Goal: Task Accomplishment & Management: Manage account settings

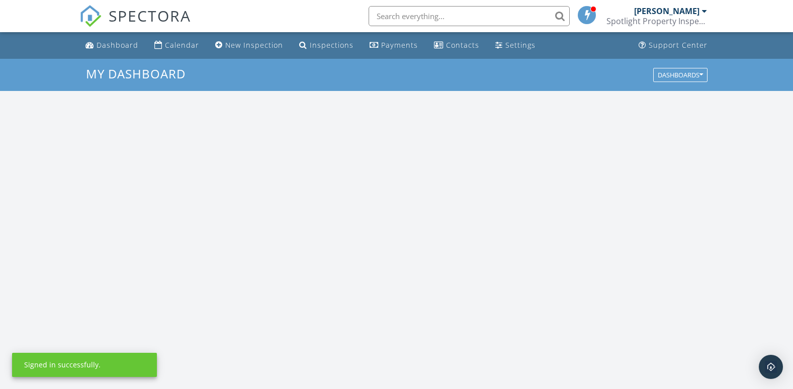
scroll to position [931, 809]
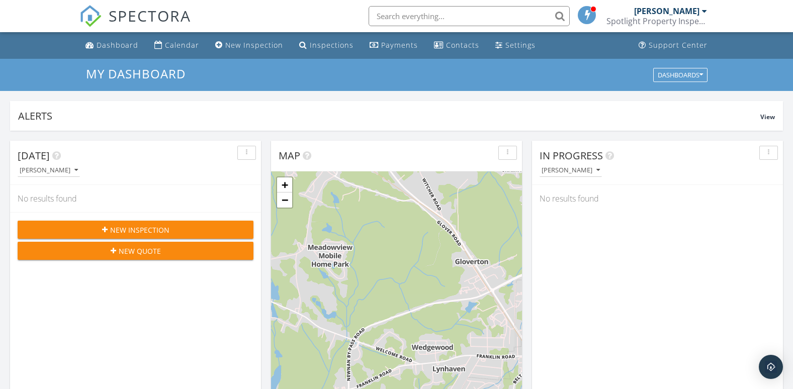
click at [699, 11] on div "[PERSON_NAME]" at bounding box center [666, 11] width 65 height 10
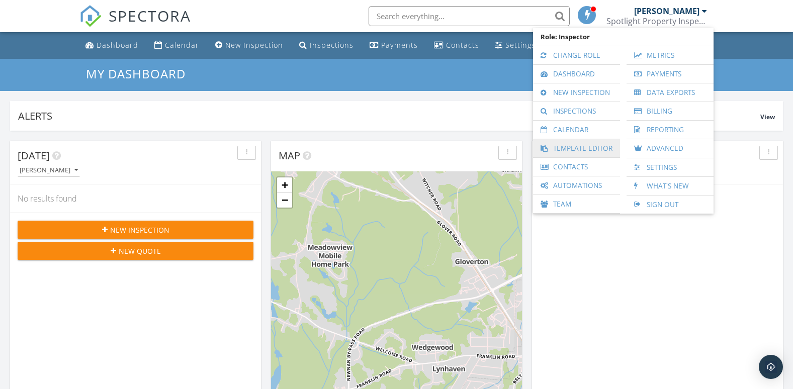
click at [585, 144] on link "Template Editor" at bounding box center [576, 148] width 77 height 18
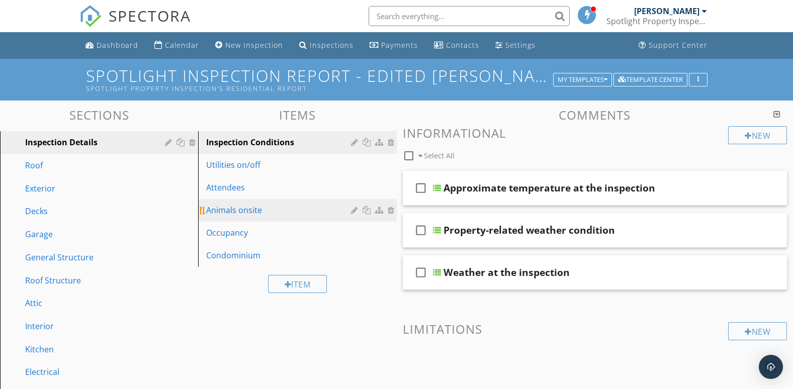
click at [316, 209] on div "Animals onsite" at bounding box center [279, 210] width 147 height 12
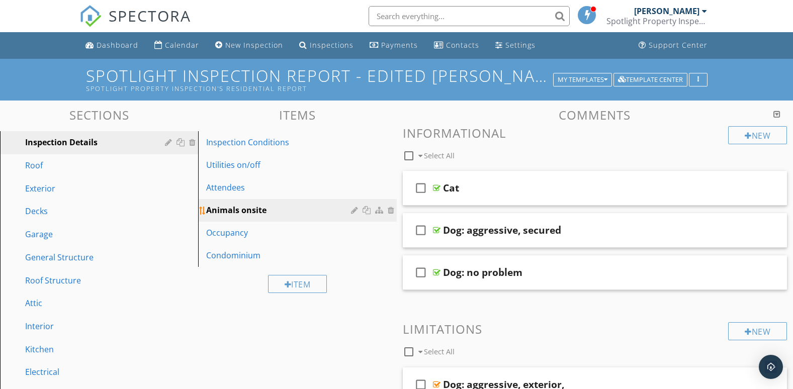
click at [392, 209] on div at bounding box center [392, 210] width 9 height 8
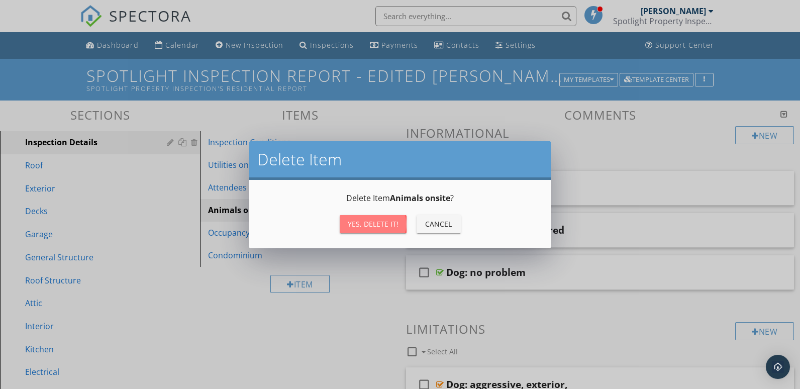
click at [386, 223] on div "Yes, Delete it!" at bounding box center [373, 224] width 51 height 11
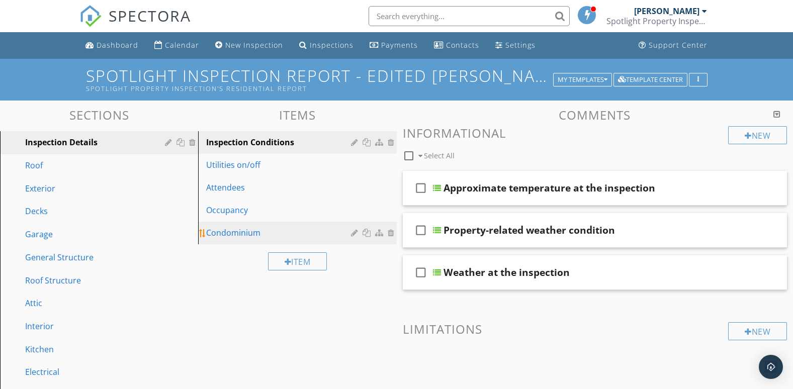
click at [276, 236] on div "Condominium" at bounding box center [279, 233] width 147 height 12
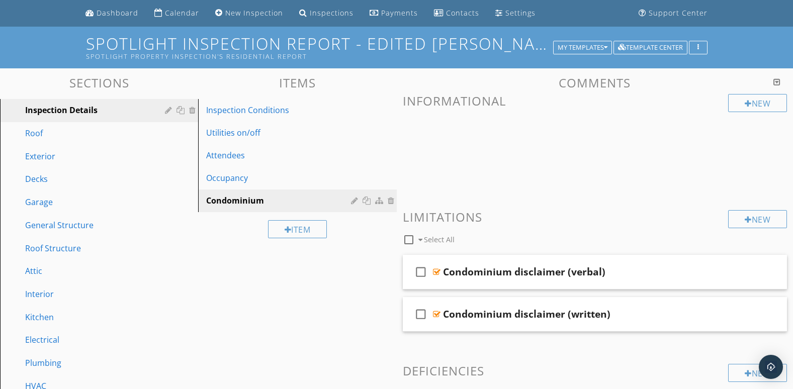
scroll to position [31, 0]
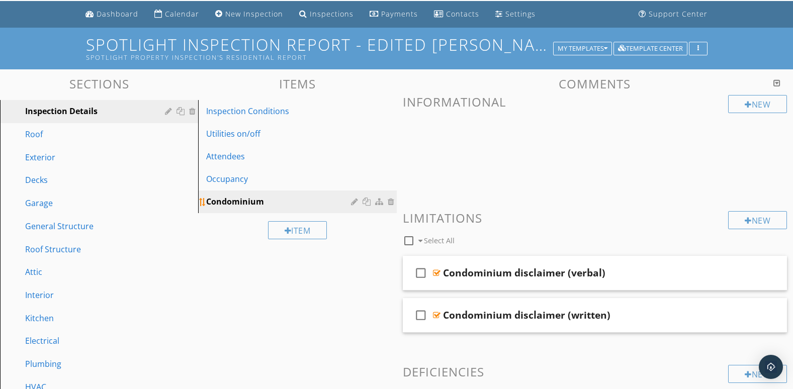
click at [390, 203] on div at bounding box center [392, 202] width 9 height 8
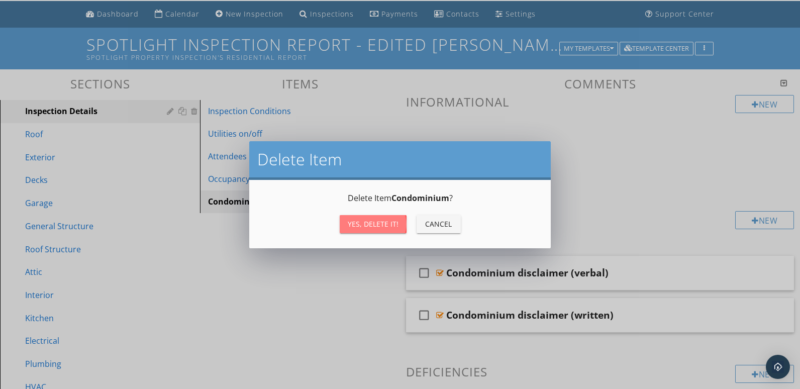
click at [385, 228] on div "Yes, Delete it!" at bounding box center [373, 224] width 51 height 11
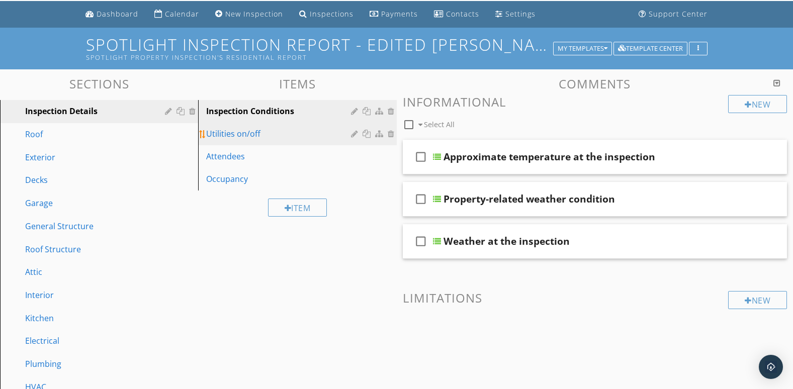
click at [253, 130] on div "Utilities on/off" at bounding box center [279, 134] width 147 height 12
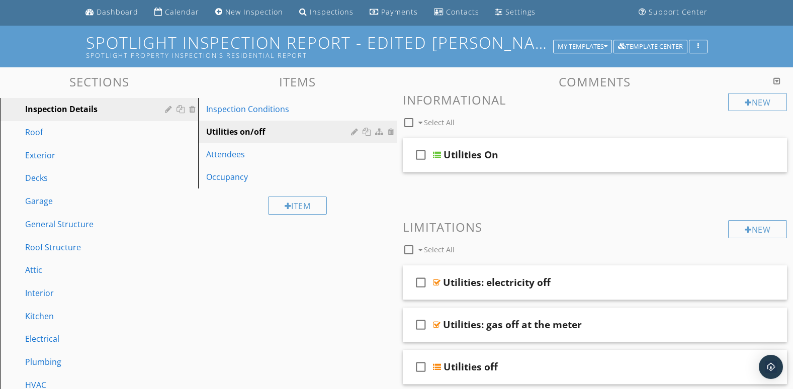
scroll to position [31, 0]
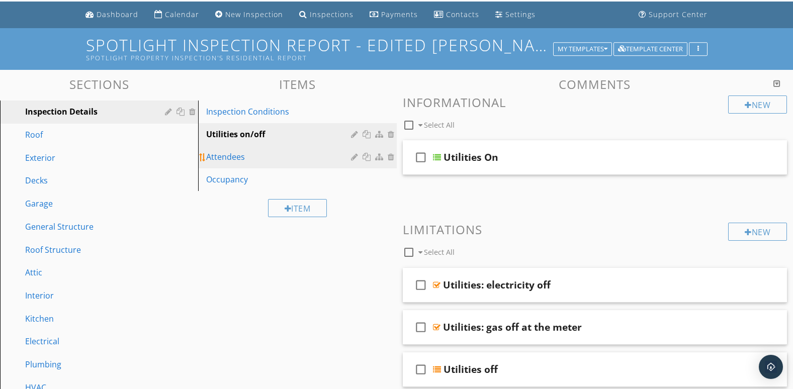
click at [235, 155] on div "Attendees" at bounding box center [279, 157] width 147 height 12
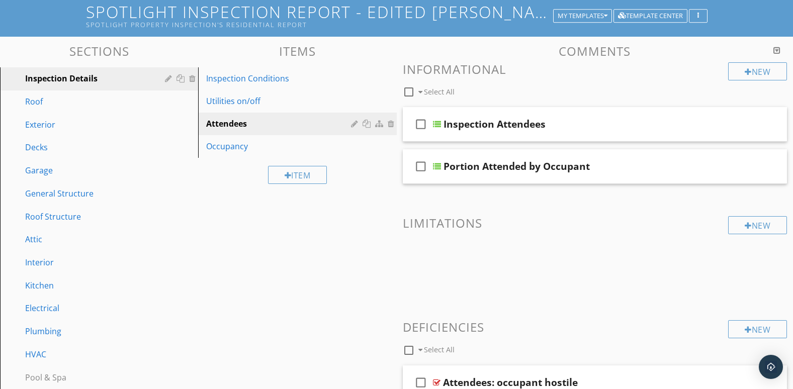
scroll to position [63, 0]
click at [467, 119] on div "Inspection Attendees" at bounding box center [494, 125] width 102 height 12
click at [728, 135] on div at bounding box center [742, 125] width 59 height 24
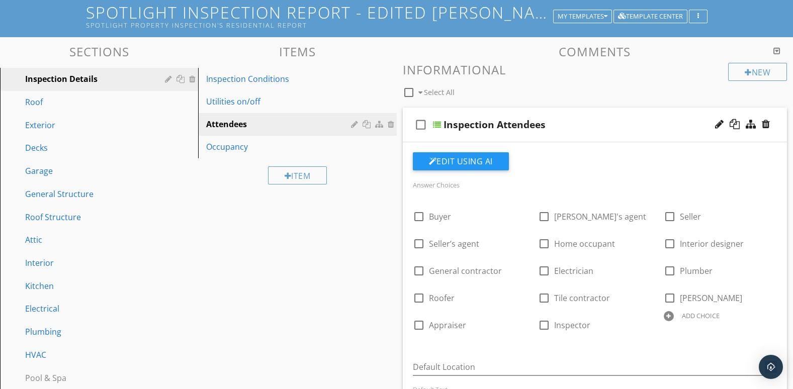
click at [728, 135] on div at bounding box center [742, 125] width 59 height 24
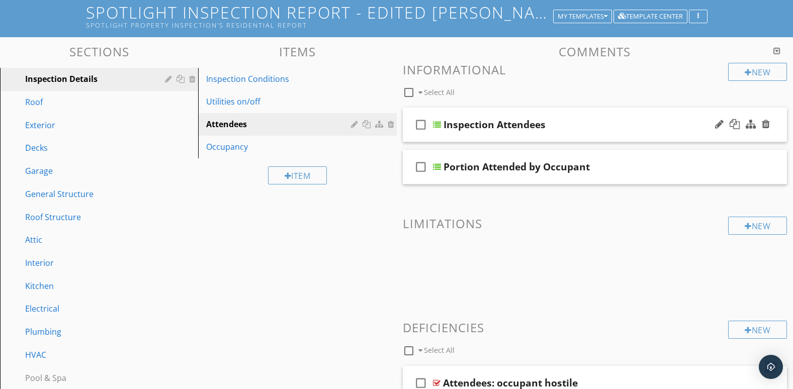
click at [728, 135] on div at bounding box center [742, 125] width 59 height 24
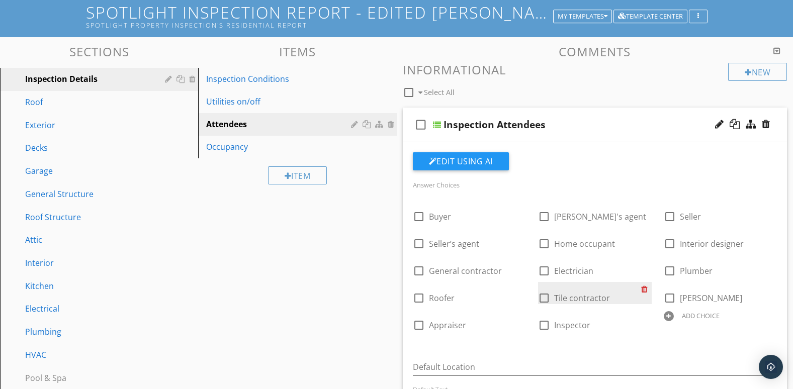
click at [643, 288] on div at bounding box center [646, 289] width 11 height 14
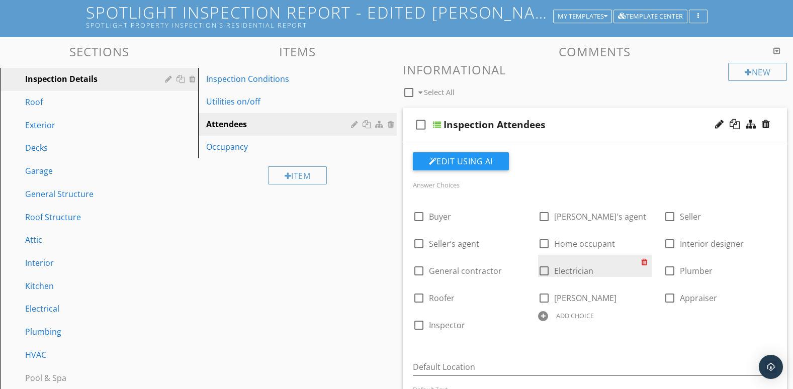
click at [642, 264] on div at bounding box center [646, 262] width 11 height 14
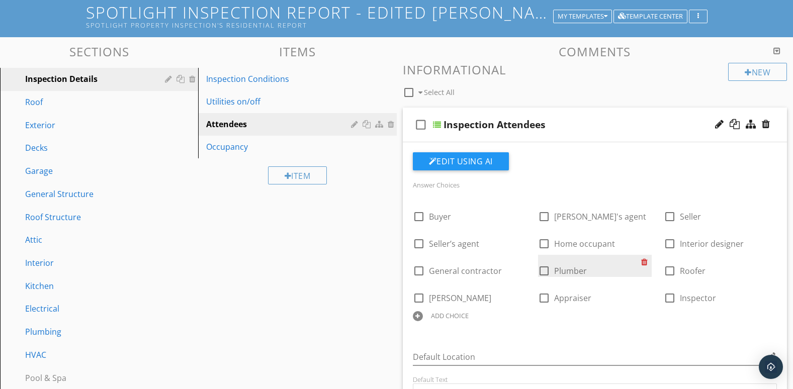
click at [647, 263] on div at bounding box center [646, 262] width 11 height 14
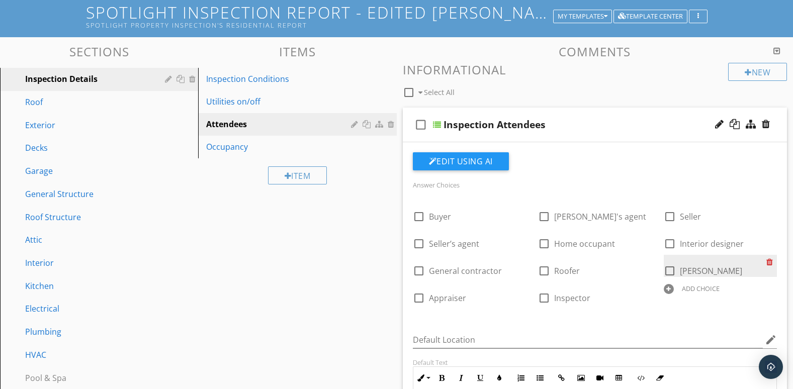
click at [768, 262] on div at bounding box center [771, 262] width 11 height 14
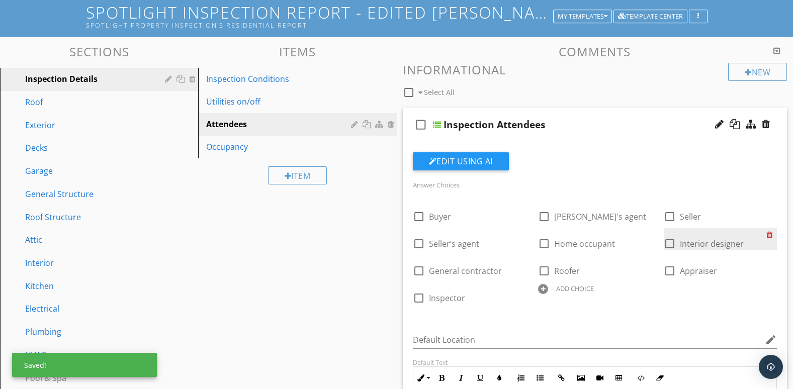
click at [769, 231] on div at bounding box center [771, 235] width 11 height 14
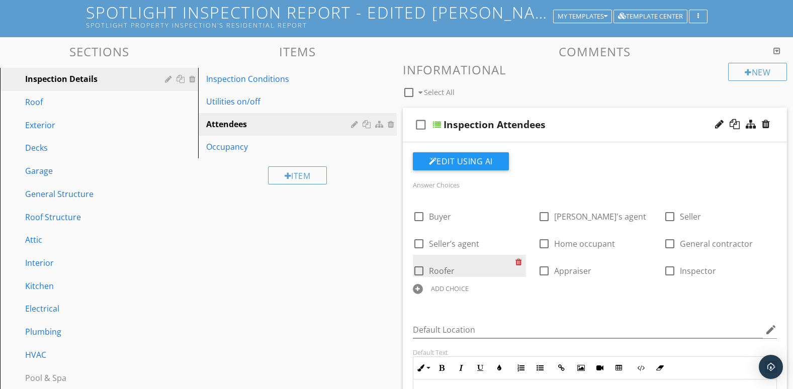
click at [519, 260] on div at bounding box center [520, 262] width 11 height 14
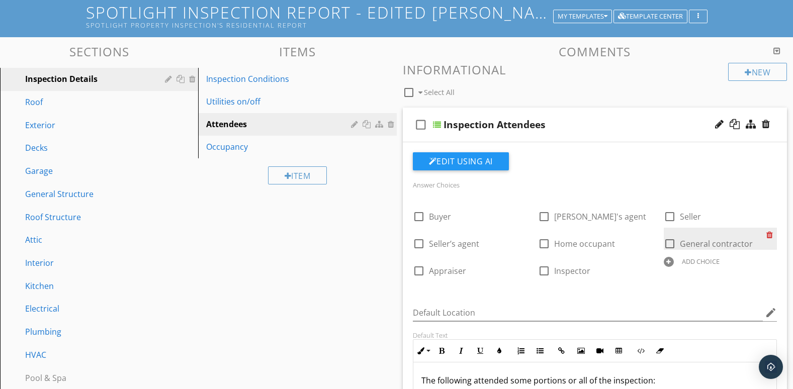
click at [769, 233] on div at bounding box center [771, 235] width 11 height 14
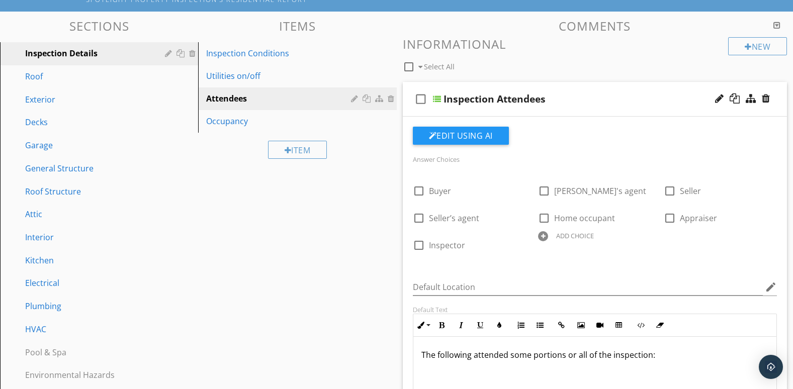
scroll to position [0, 0]
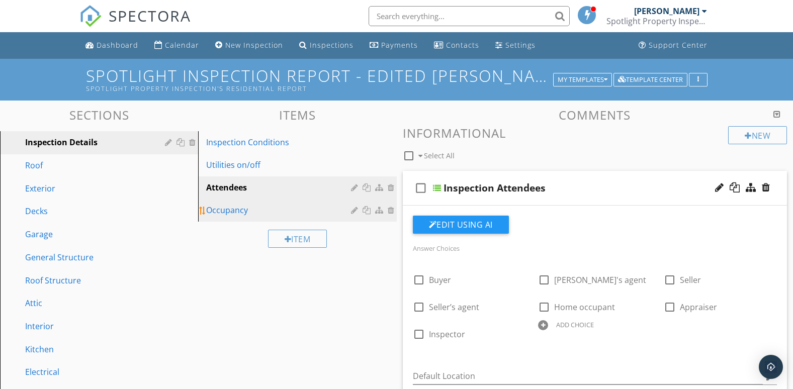
click at [221, 206] on div "Occupancy" at bounding box center [279, 210] width 147 height 12
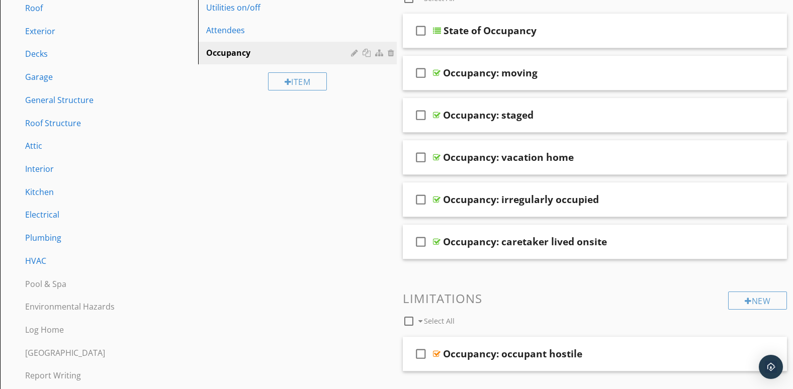
scroll to position [167, 0]
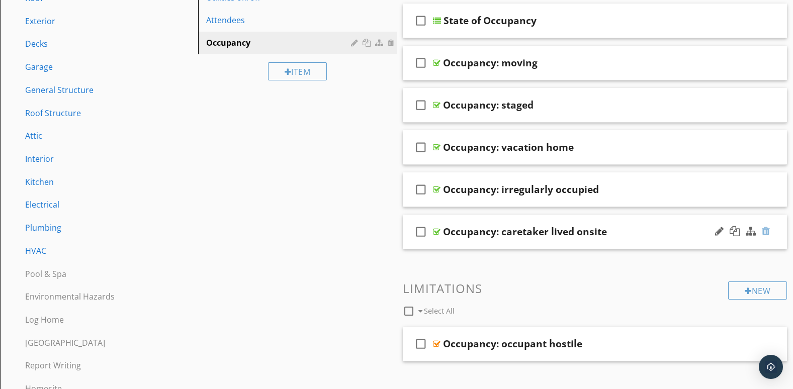
click at [767, 232] on div at bounding box center [766, 231] width 8 height 10
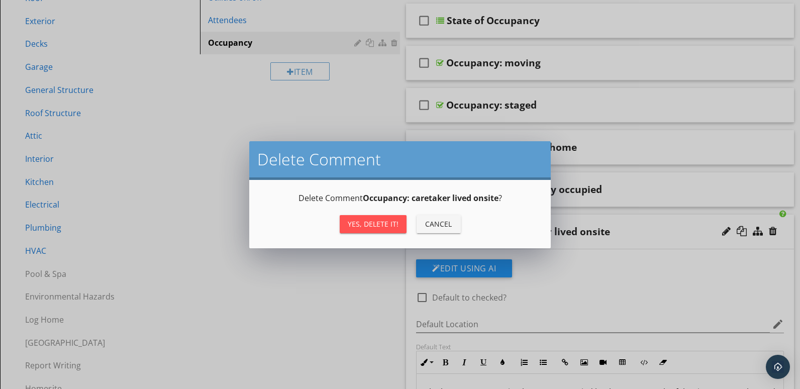
click at [384, 217] on button "Yes, Delete it!" at bounding box center [373, 224] width 67 height 18
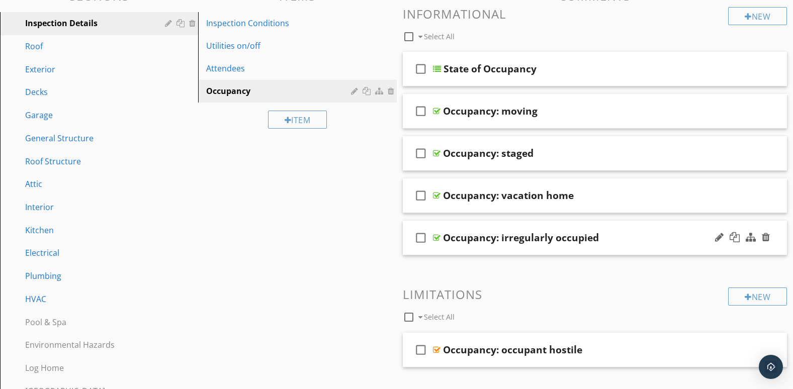
scroll to position [84, 0]
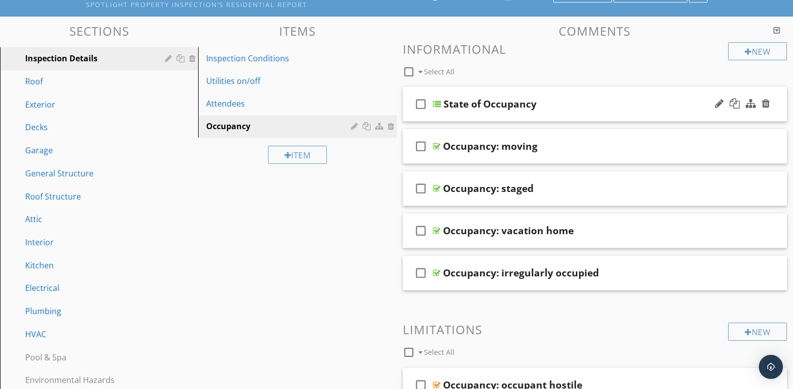
click at [737, 115] on div at bounding box center [742, 104] width 59 height 24
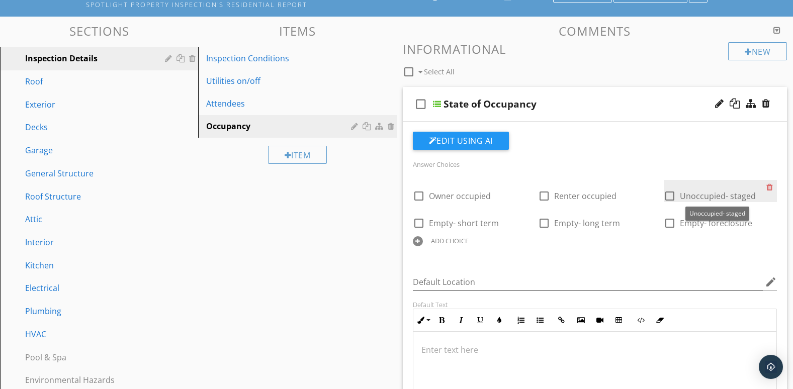
click at [725, 195] on span "Unoccupied- staged" at bounding box center [718, 196] width 76 height 11
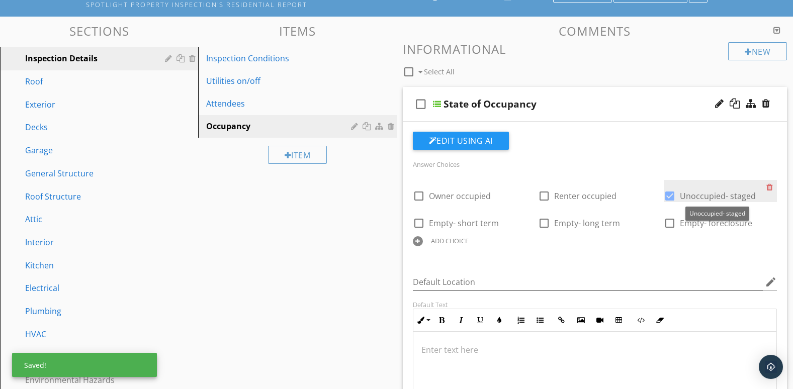
click at [725, 195] on span "Unoccupied- staged" at bounding box center [718, 196] width 76 height 11
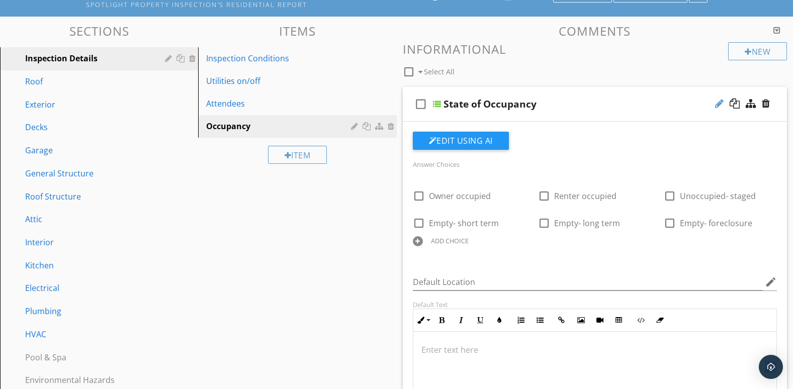
click at [716, 104] on div at bounding box center [719, 104] width 9 height 10
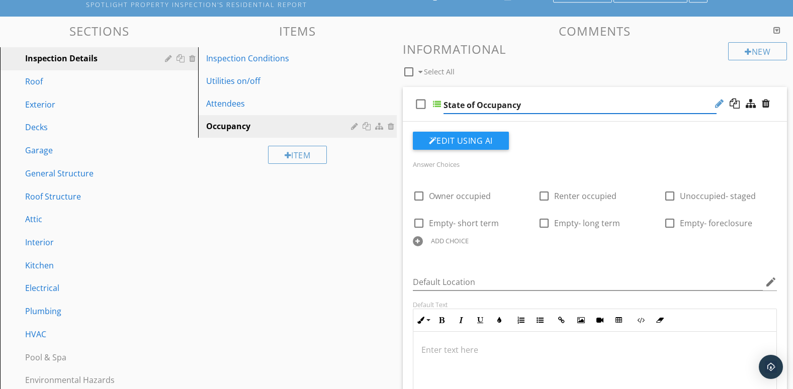
click at [717, 104] on div at bounding box center [719, 104] width 9 height 10
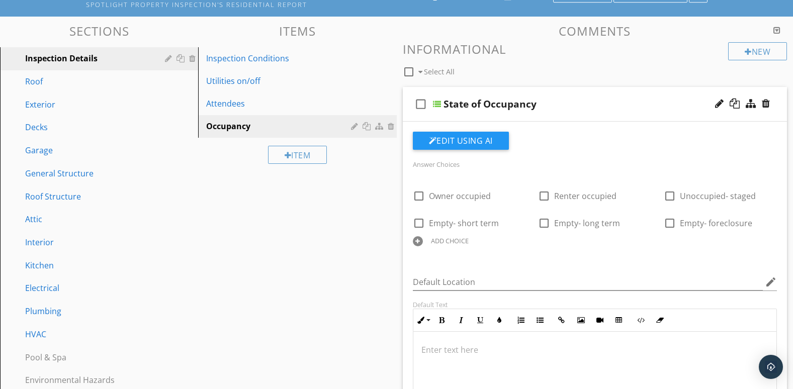
click at [449, 165] on label "Answer Choices" at bounding box center [436, 164] width 47 height 9
click at [721, 194] on span "Unoccupied- staged" at bounding box center [718, 196] width 76 height 11
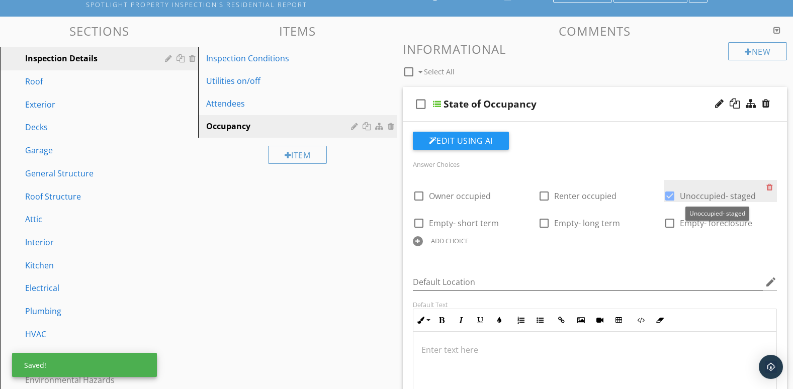
click at [721, 194] on span "Unoccupied- staged" at bounding box center [718, 196] width 76 height 11
checkbox input "false"
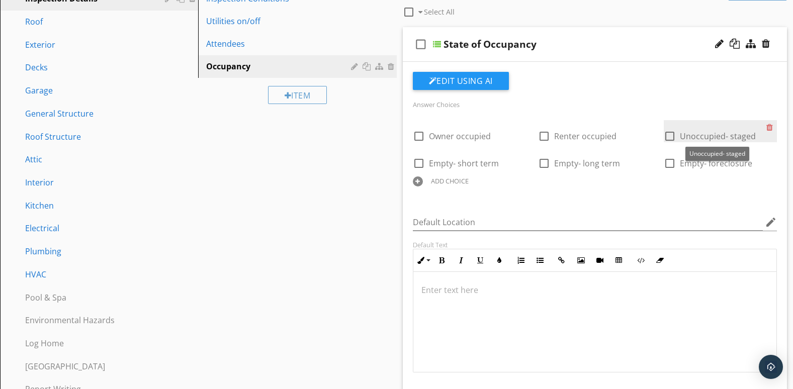
scroll to position [167, 0]
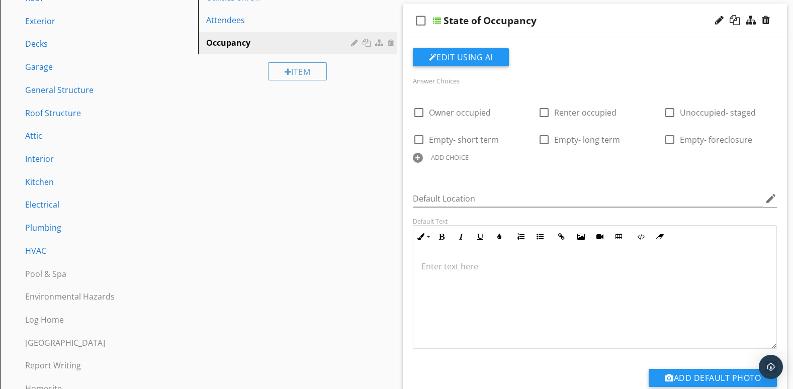
click at [418, 157] on div at bounding box center [418, 158] width 10 height 10
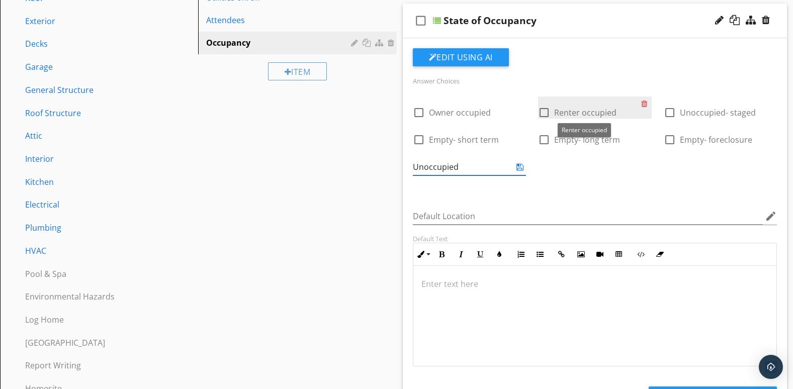
type input "Unoccupied"
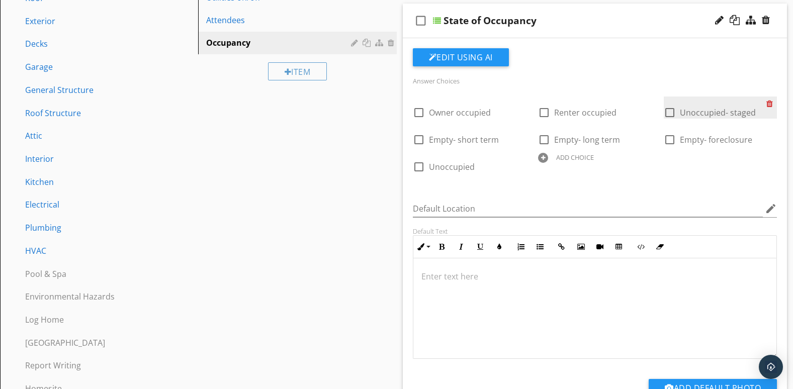
click at [772, 102] on div at bounding box center [771, 104] width 11 height 14
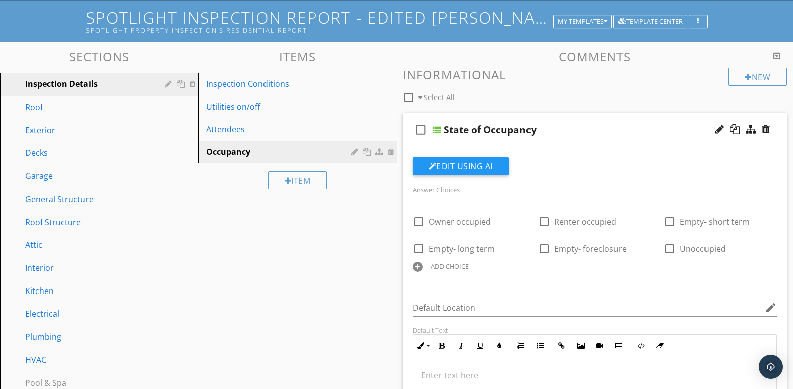
scroll to position [58, 0]
click at [104, 106] on div "Roof" at bounding box center [87, 108] width 125 height 12
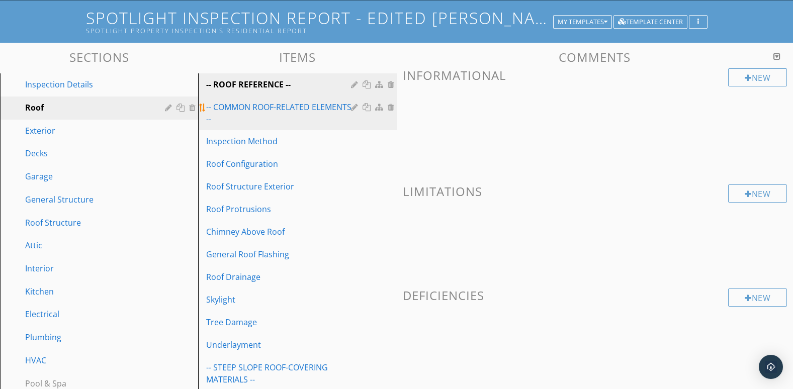
click at [319, 103] on div "-- COMMON ROOF-RELATED ELEMENTS --" at bounding box center [279, 113] width 147 height 24
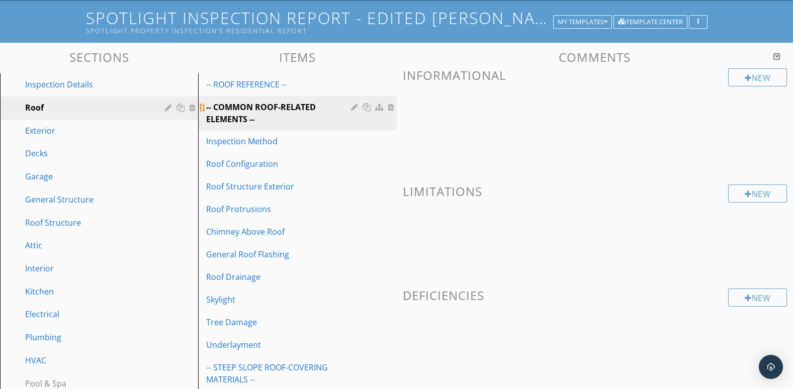
click at [392, 107] on div at bounding box center [392, 107] width 9 height 8
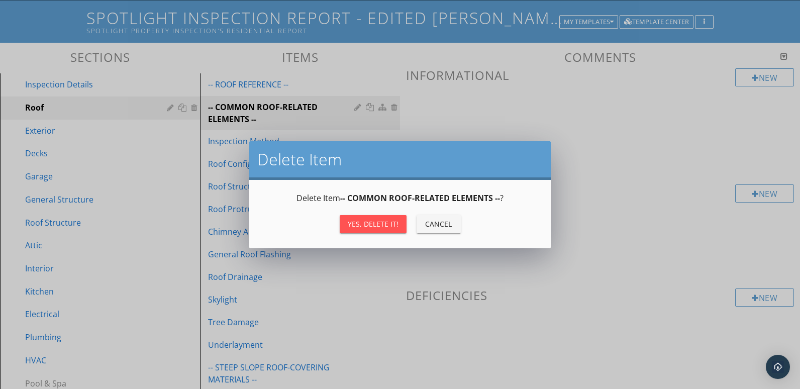
click at [377, 221] on div "Yes, Delete it!" at bounding box center [373, 224] width 51 height 11
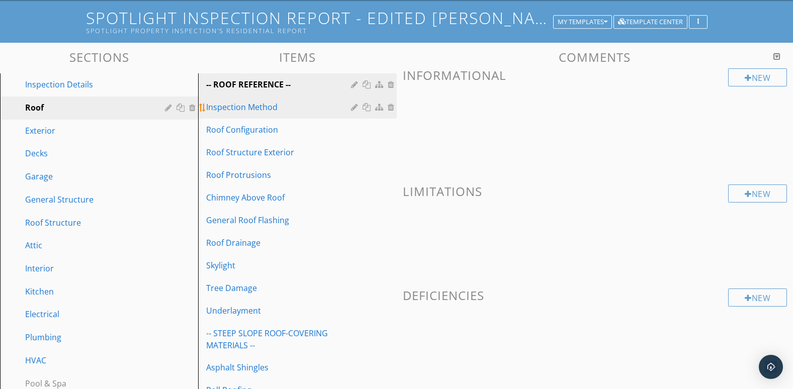
click at [281, 111] on div "Inspection Method" at bounding box center [279, 107] width 147 height 12
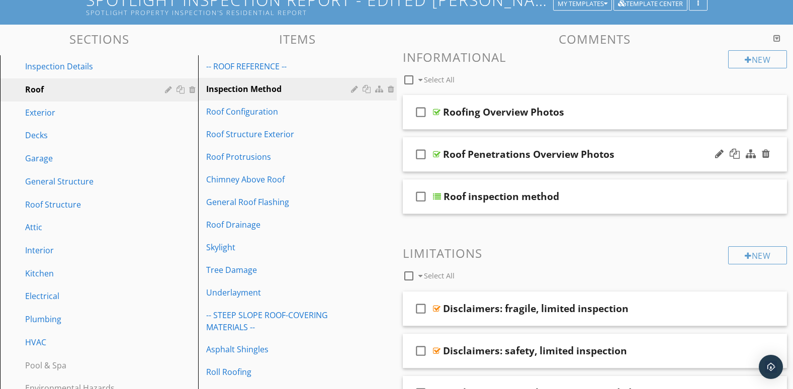
scroll to position [76, 0]
click at [589, 121] on div "check_box_outline_blank Roofing Overview Photos" at bounding box center [595, 112] width 385 height 35
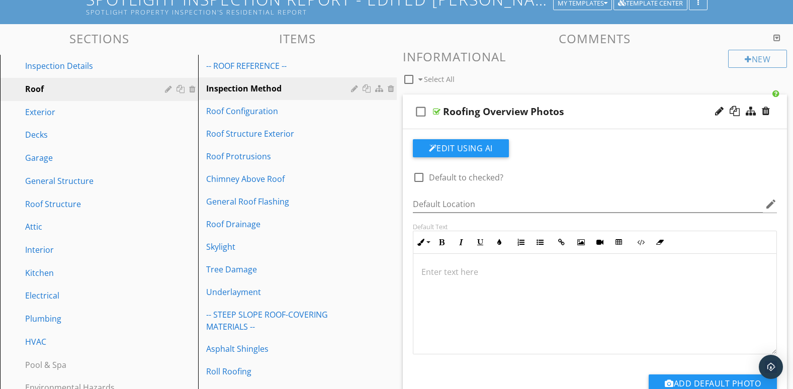
click at [589, 121] on div "check_box_outline_blank Roofing Overview Photos" at bounding box center [595, 112] width 385 height 35
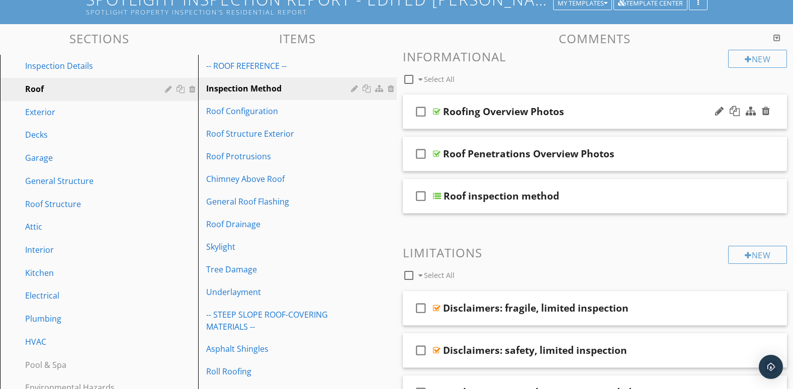
click at [589, 121] on div "check_box_outline_blank Roofing Overview Photos" at bounding box center [595, 112] width 385 height 35
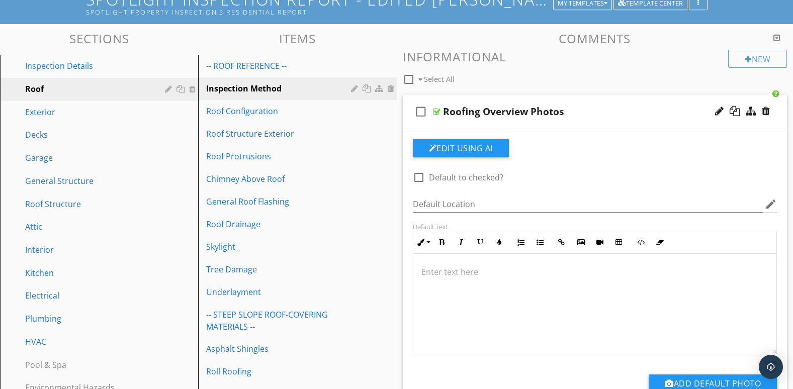
click at [589, 121] on div "check_box_outline_blank Roofing Overview Photos" at bounding box center [595, 112] width 385 height 35
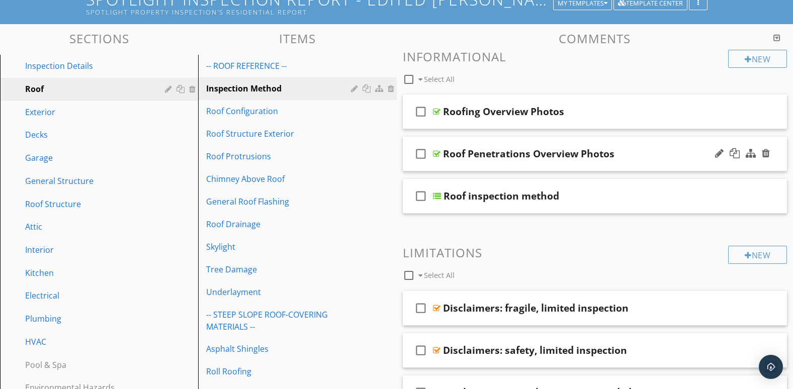
click at [594, 165] on div "check_box_outline_blank Roof Penetrations Overview Photos" at bounding box center [595, 154] width 385 height 35
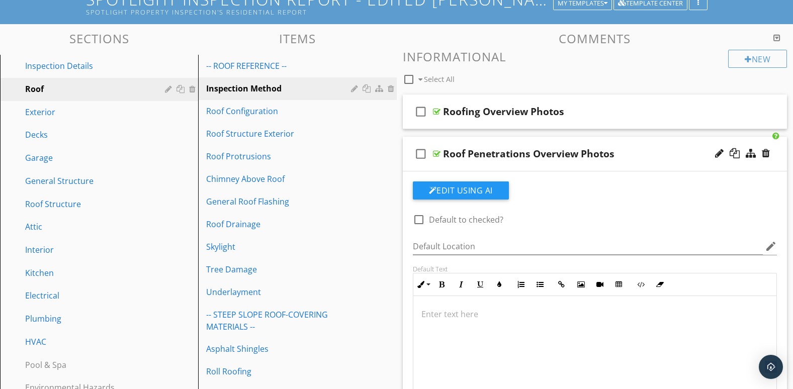
click at [594, 165] on div "check_box_outline_blank Roof Penetrations Overview Photos" at bounding box center [595, 154] width 385 height 35
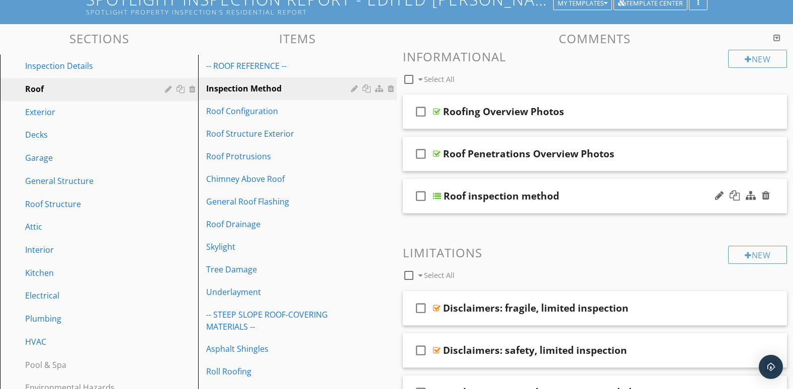
click at [595, 206] on div "check_box_outline_blank Roof inspection method" at bounding box center [595, 196] width 385 height 35
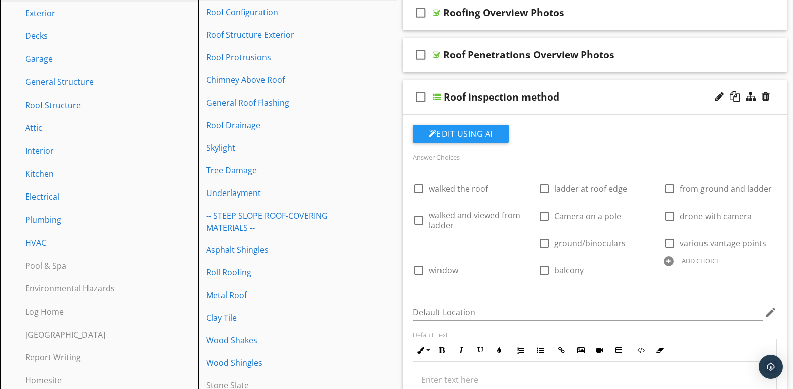
scroll to position [176, 0]
click at [645, 207] on div at bounding box center [646, 207] width 11 height 14
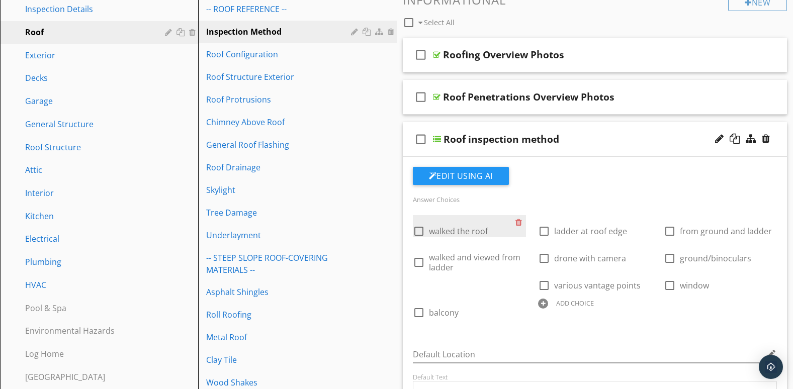
scroll to position [133, 0]
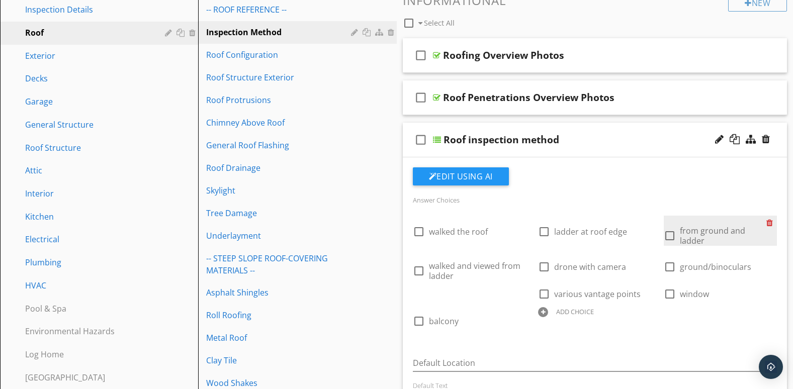
click at [769, 224] on div at bounding box center [771, 223] width 11 height 14
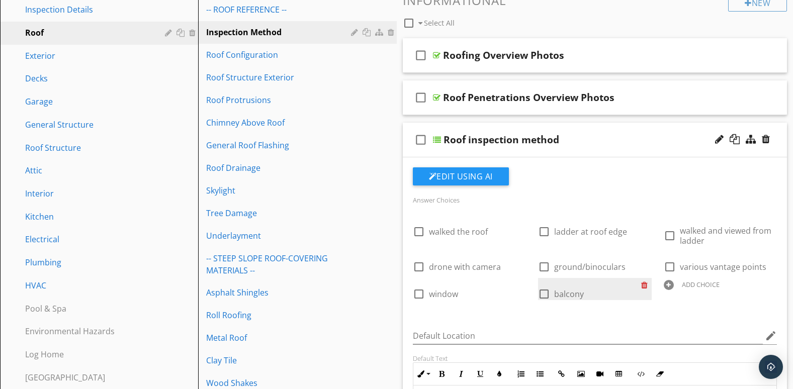
click at [643, 285] on div at bounding box center [646, 285] width 11 height 14
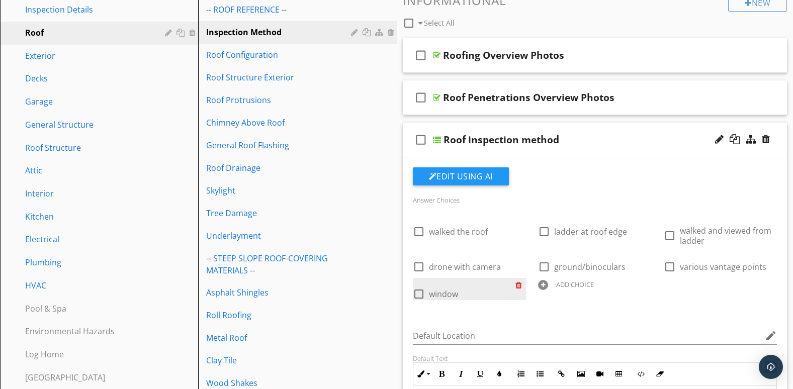
click at [518, 286] on div at bounding box center [520, 285] width 11 height 14
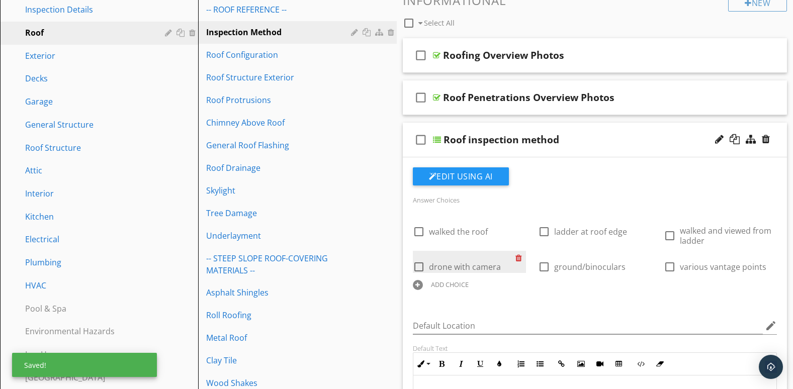
click at [518, 259] on div at bounding box center [520, 258] width 11 height 14
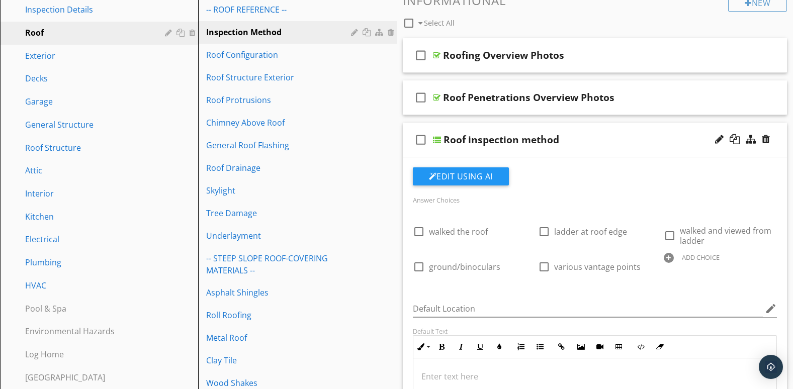
click at [669, 259] on div at bounding box center [669, 258] width 10 height 10
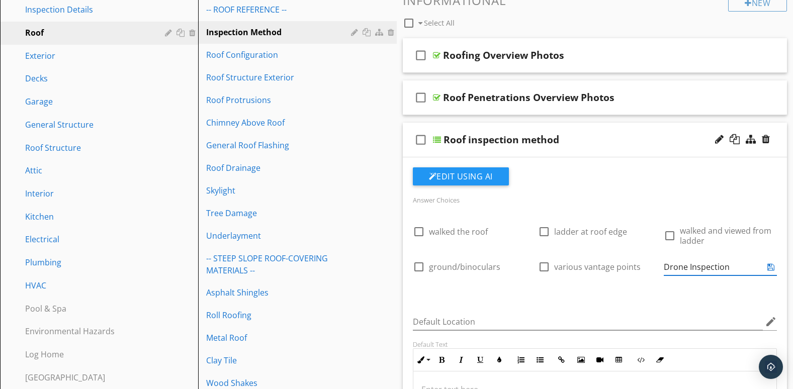
click at [669, 259] on input "Drone Inspection" at bounding box center [714, 267] width 100 height 17
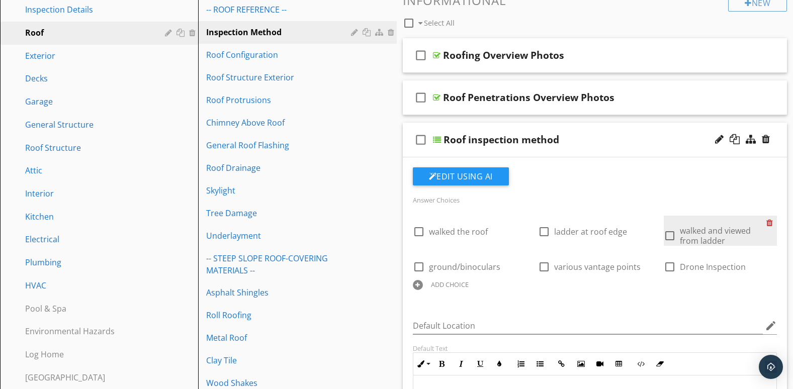
click at [772, 222] on div at bounding box center [771, 223] width 11 height 14
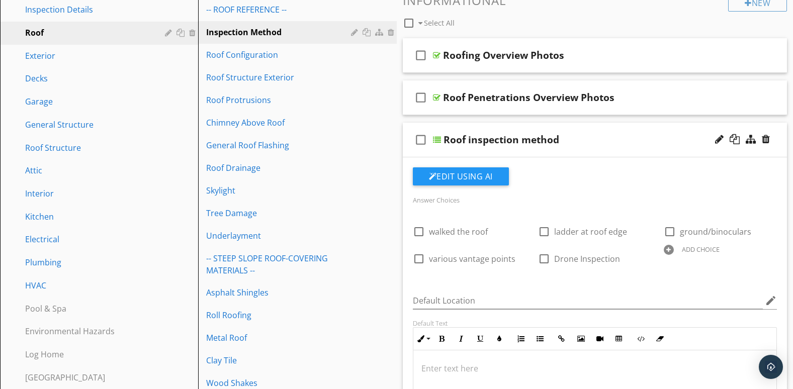
click at [669, 249] on div at bounding box center [669, 250] width 10 height 10
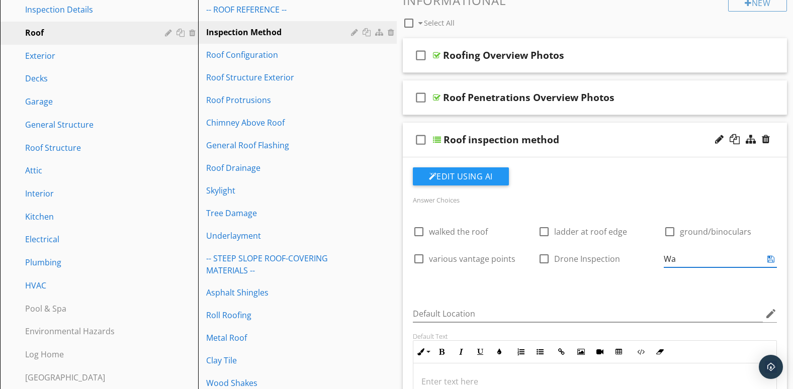
type input "W"
type input "O"
type input "W"
type input "O"
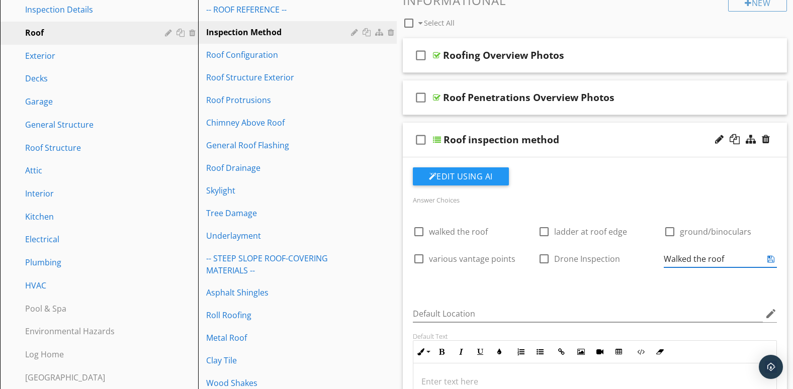
click at [670, 258] on input "Walked the roof" at bounding box center [714, 259] width 100 height 17
click at [772, 261] on icon at bounding box center [770, 259] width 7 height 8
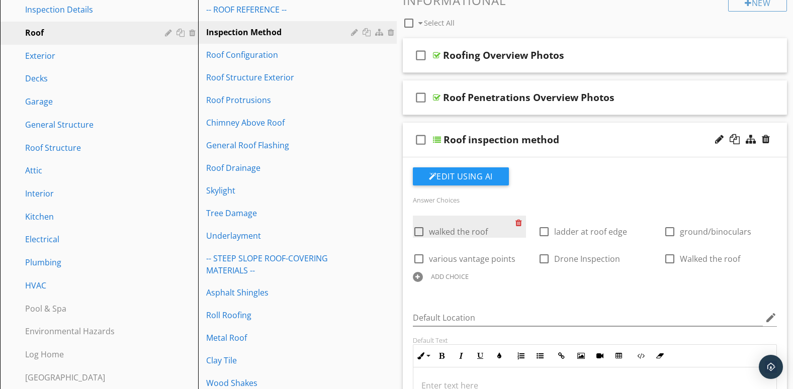
click at [518, 221] on div at bounding box center [520, 223] width 11 height 14
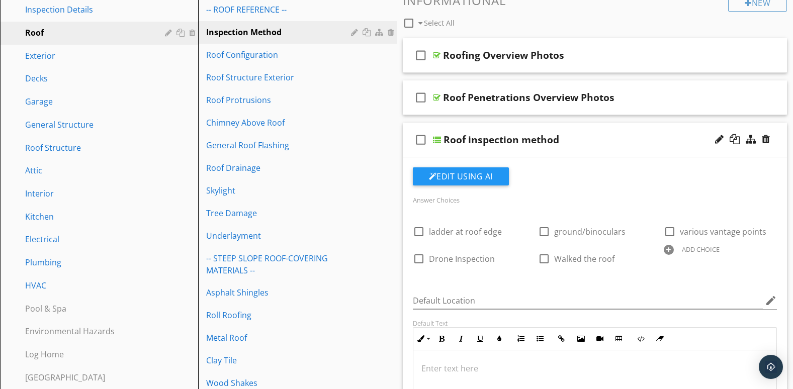
click at [670, 249] on div at bounding box center [669, 250] width 10 height 10
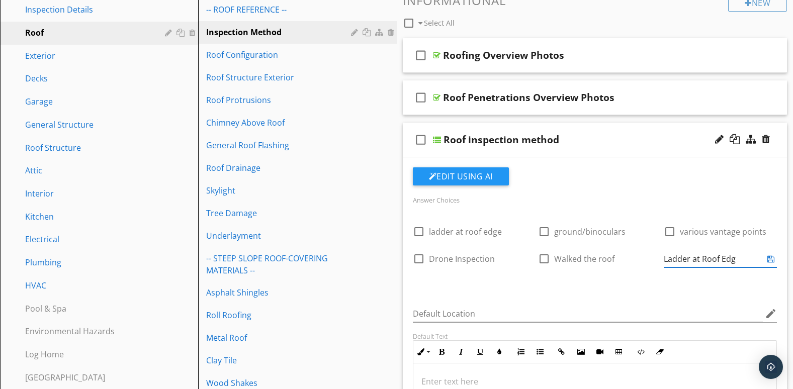
type input "Ladder at Roof Edge"
click at [770, 258] on icon at bounding box center [770, 259] width 7 height 8
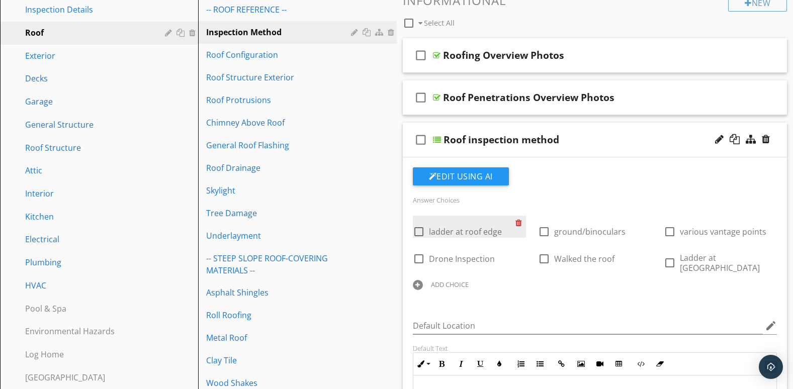
click at [519, 223] on div at bounding box center [520, 223] width 11 height 14
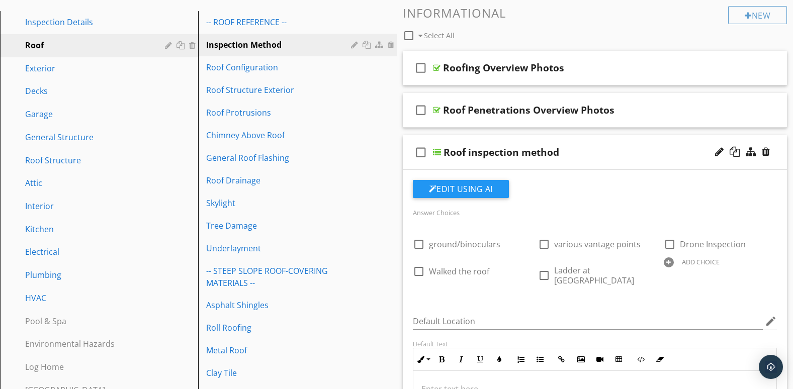
scroll to position [85, 0]
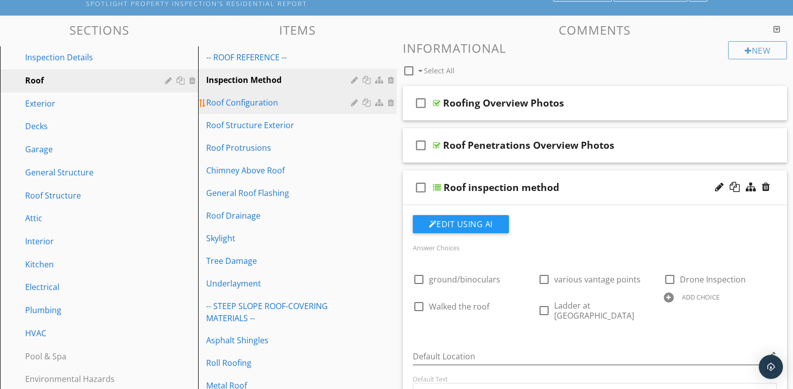
click at [251, 102] on div "Roof Configuration" at bounding box center [279, 103] width 147 height 12
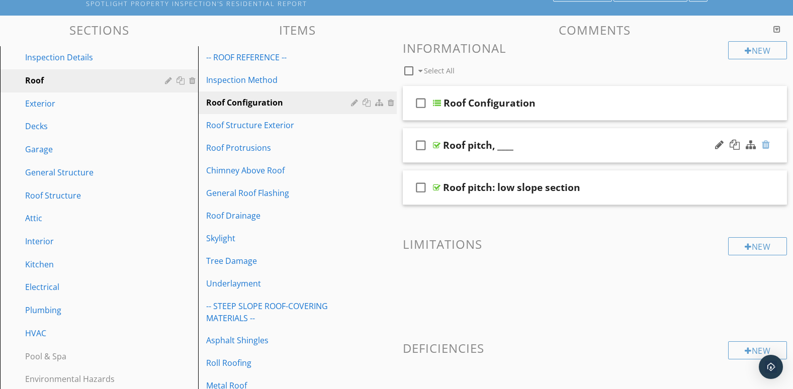
click at [767, 143] on div at bounding box center [766, 145] width 8 height 10
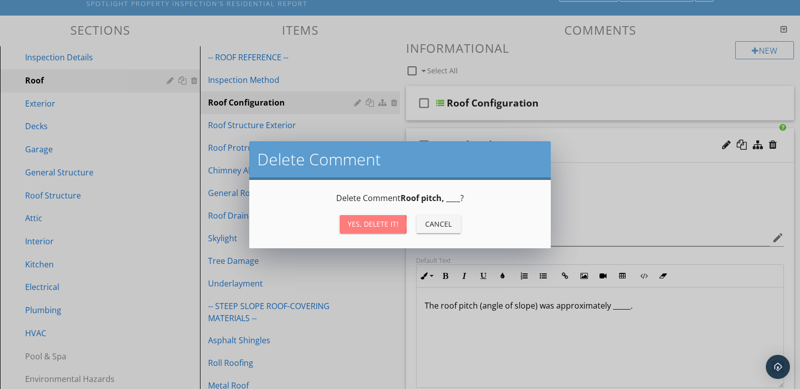
click at [378, 226] on div "Yes, Delete it!" at bounding box center [373, 224] width 51 height 11
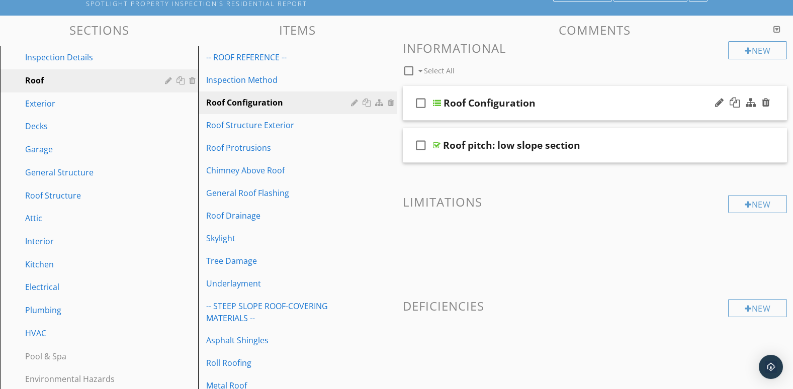
click at [554, 114] on div "check_box_outline_blank Roof Configuration" at bounding box center [595, 103] width 385 height 35
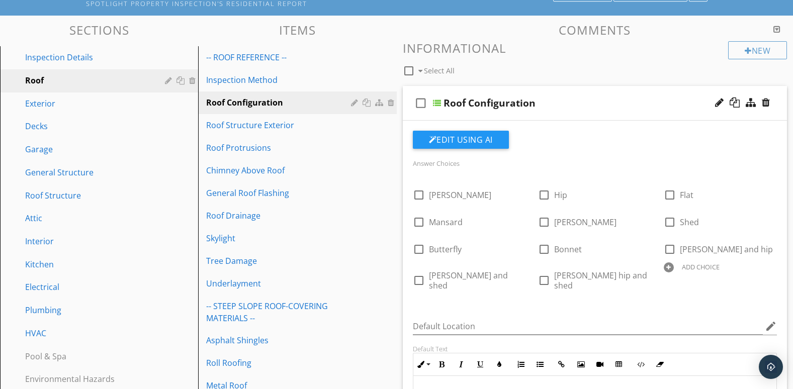
click at [0, 0] on div at bounding box center [0, 0] width 0 height 0
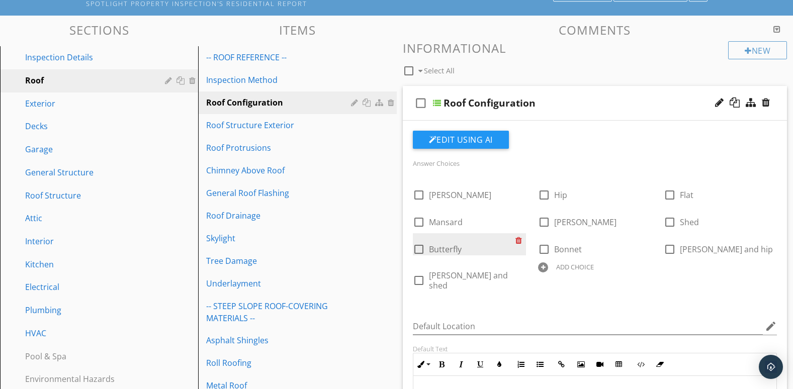
click at [517, 239] on div at bounding box center [520, 240] width 11 height 14
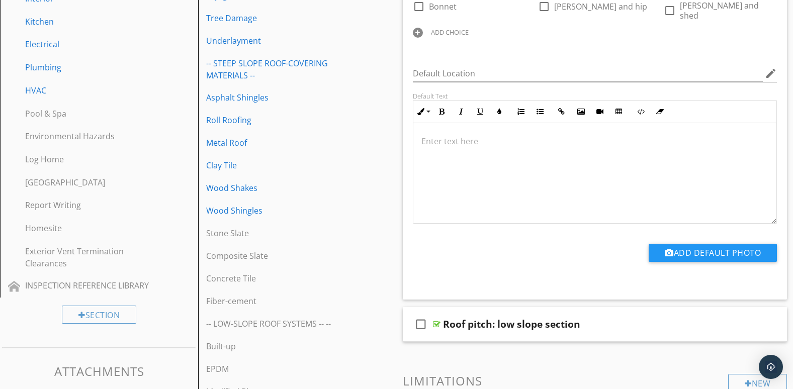
scroll to position [0, 0]
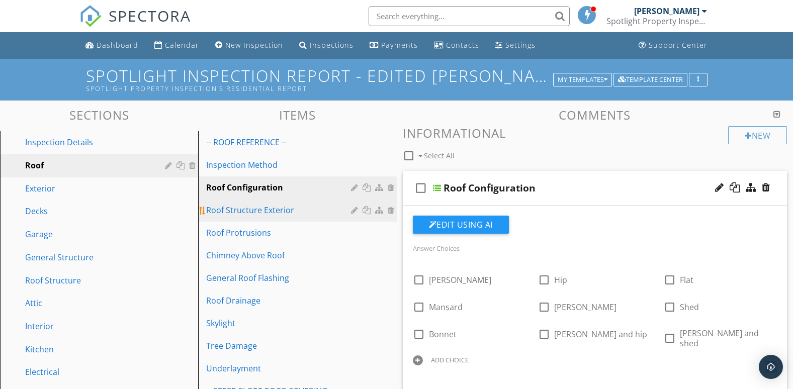
click at [288, 208] on div "Roof Structure Exterior" at bounding box center [279, 210] width 147 height 12
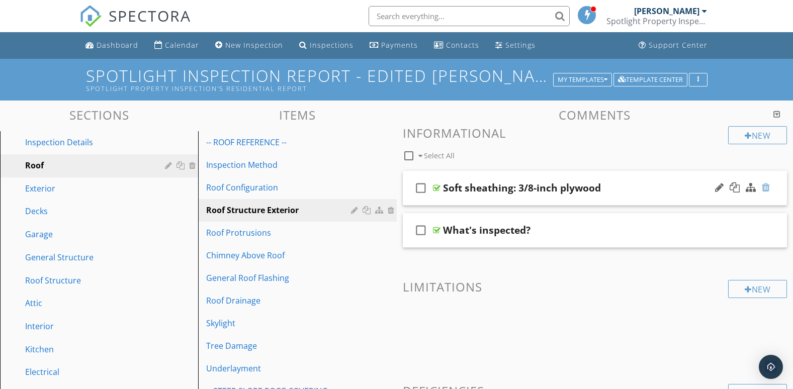
click at [768, 189] on div at bounding box center [766, 188] width 8 height 10
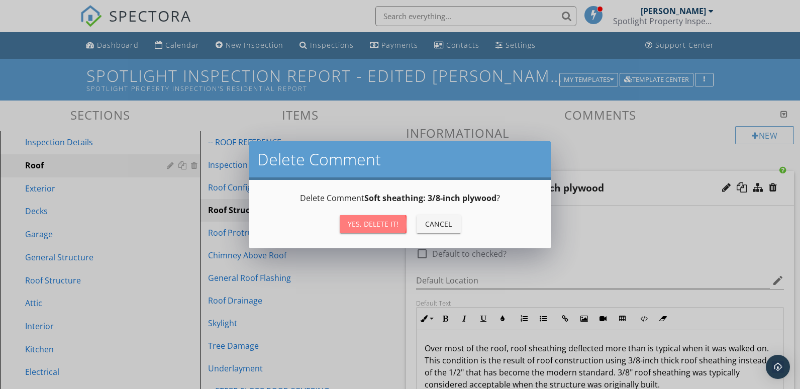
click at [360, 222] on div "Yes, Delete it!" at bounding box center [373, 224] width 51 height 11
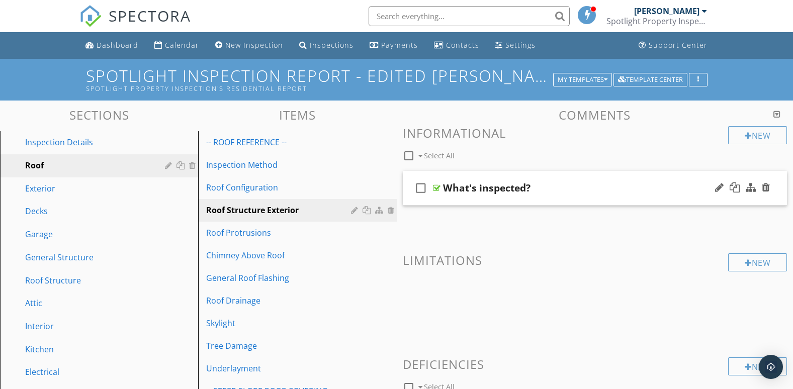
click at [507, 195] on div "check_box_outline_blank What's inspected?" at bounding box center [595, 188] width 385 height 35
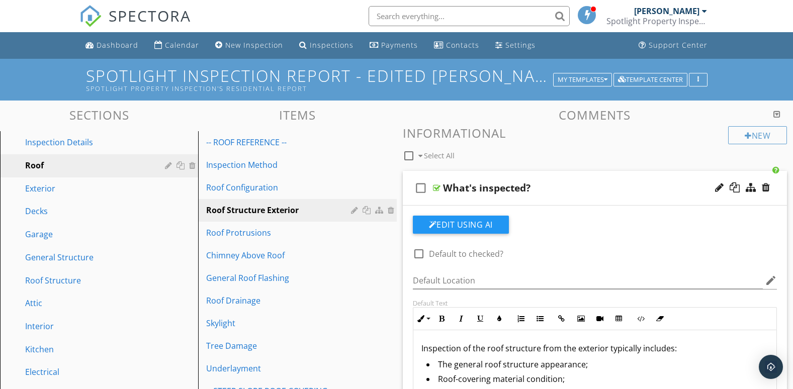
click at [517, 195] on div "check_box_outline_blank What's inspected?" at bounding box center [595, 188] width 385 height 35
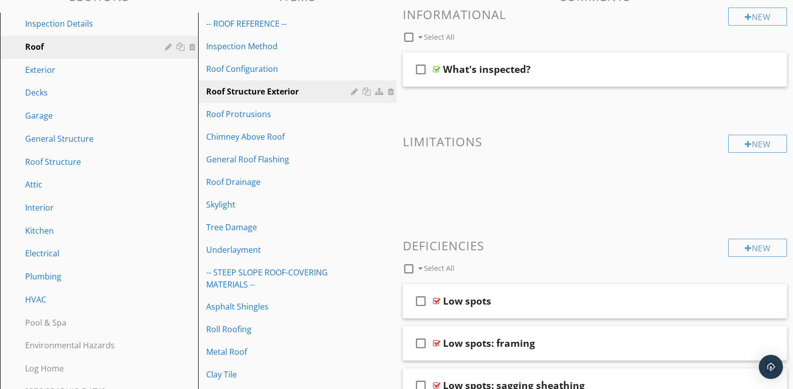
scroll to position [84, 0]
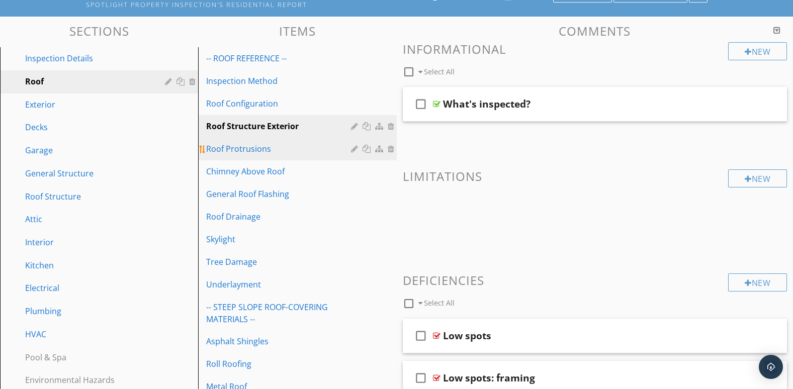
click at [227, 148] on div "Roof Protrusions" at bounding box center [279, 149] width 147 height 12
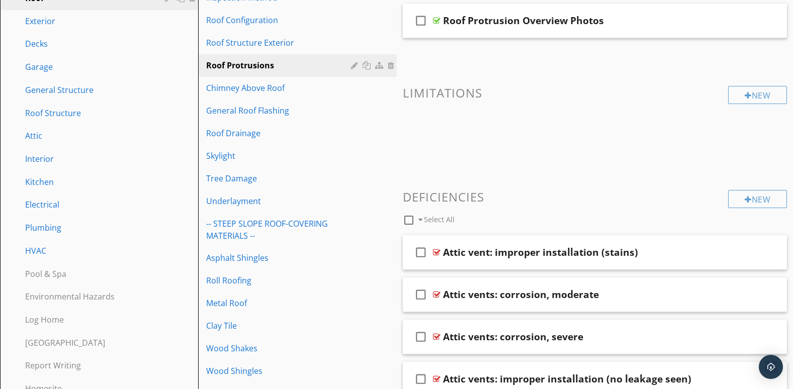
scroll to position [251, 0]
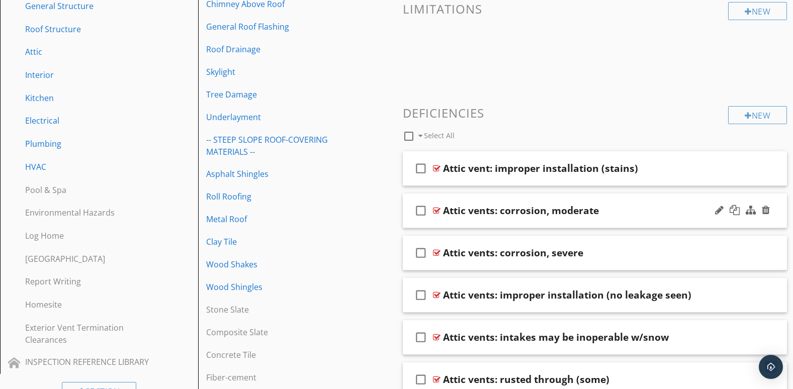
click at [583, 220] on div "check_box_outline_blank Attic vents: corrosion, moderate" at bounding box center [595, 211] width 385 height 35
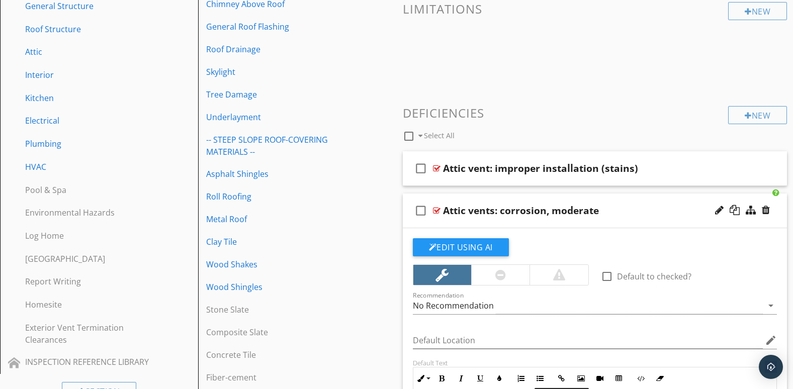
scroll to position [250, 0]
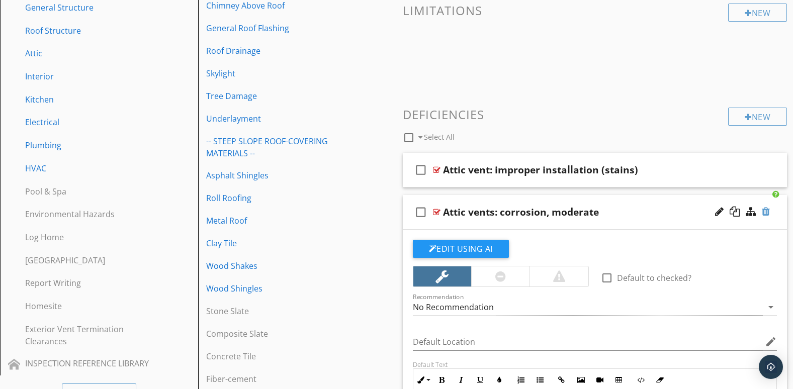
click at [765, 209] on div at bounding box center [766, 212] width 8 height 10
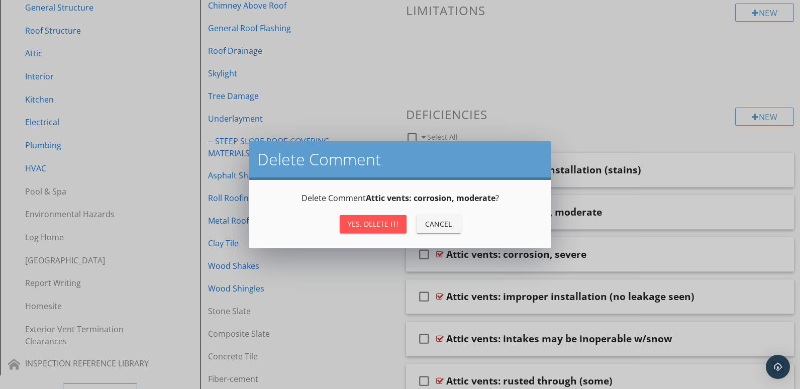
click at [388, 226] on div "Yes, Delete it!" at bounding box center [373, 224] width 51 height 11
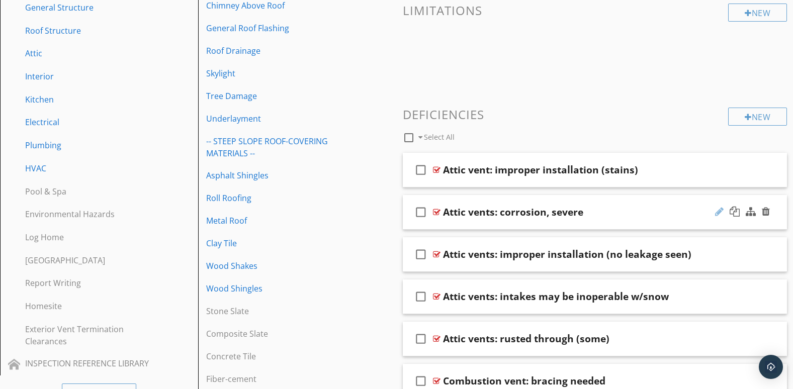
click at [721, 213] on div at bounding box center [719, 212] width 9 height 10
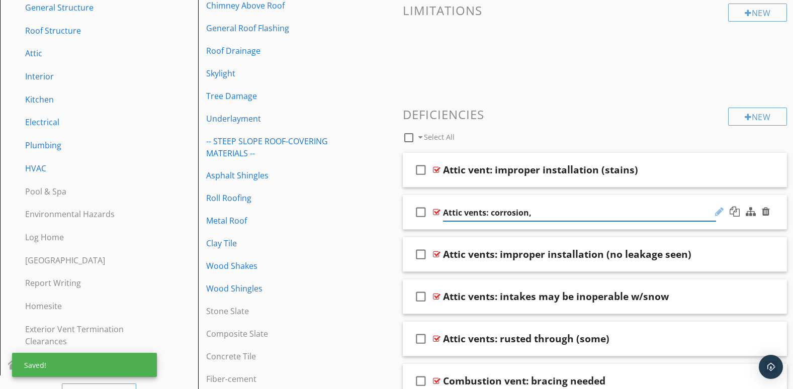
type input "Attic vents: corrosion"
click at [735, 225] on div "check_box_outline_blank Attic vents: corrosion" at bounding box center [595, 212] width 385 height 35
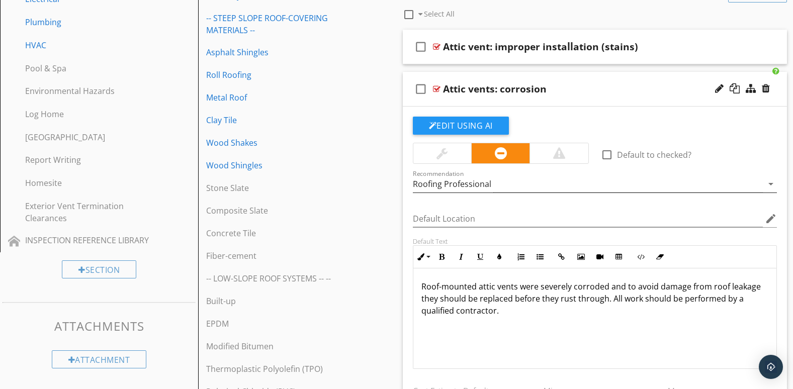
scroll to position [373, 0]
click at [769, 98] on div at bounding box center [742, 89] width 59 height 24
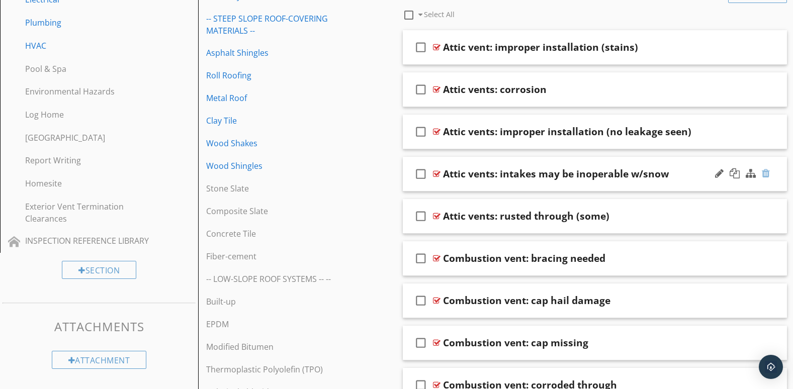
click at [764, 174] on div at bounding box center [766, 173] width 8 height 10
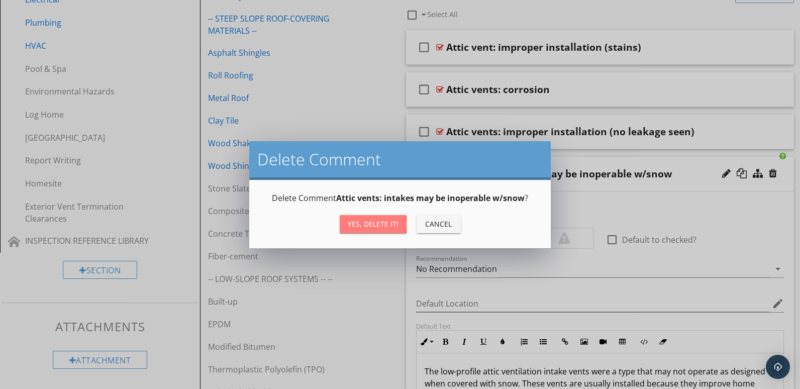
click at [392, 224] on div "Yes, Delete it!" at bounding box center [373, 224] width 51 height 11
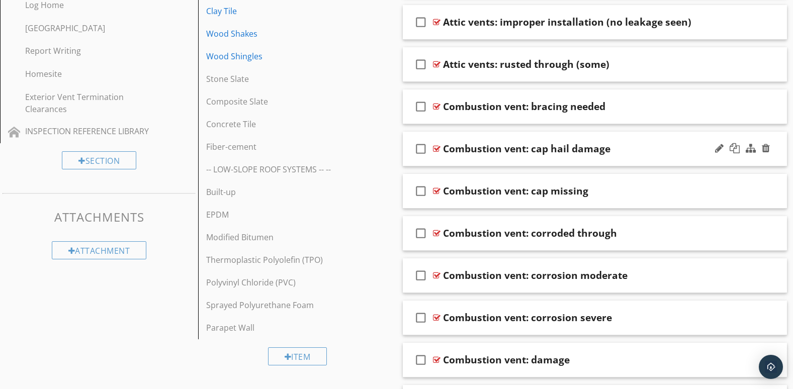
scroll to position [483, 0]
click at [768, 318] on div at bounding box center [766, 317] width 8 height 10
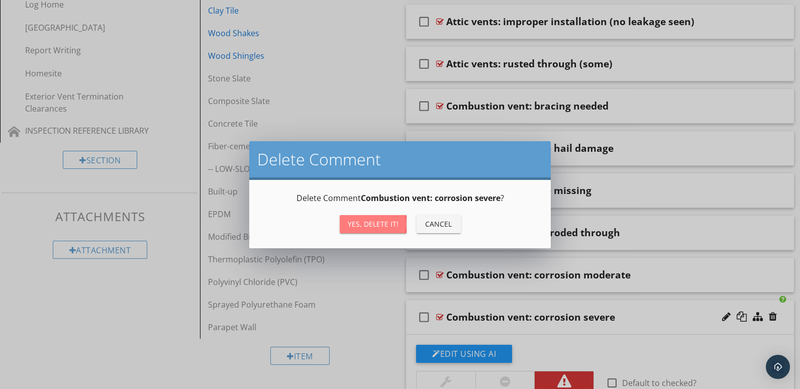
click at [361, 220] on div "Yes, Delete it!" at bounding box center [373, 224] width 51 height 11
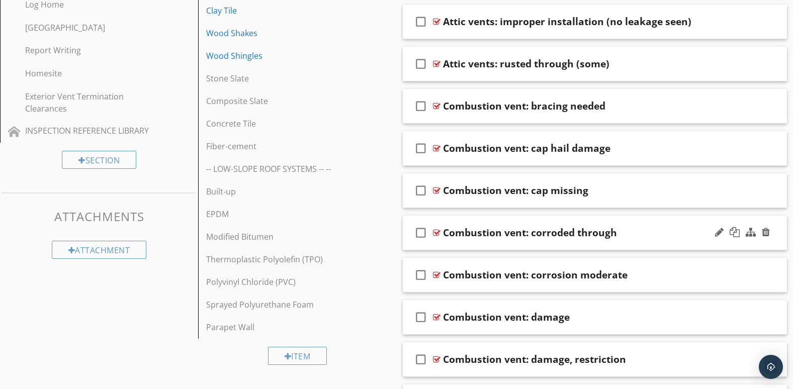
click at [646, 240] on div "check_box_outline_blank Combustion vent: corroded through" at bounding box center [595, 233] width 385 height 35
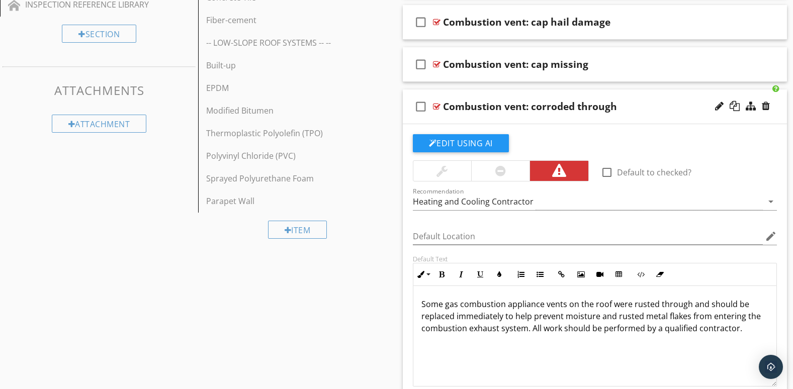
scroll to position [577, 0]
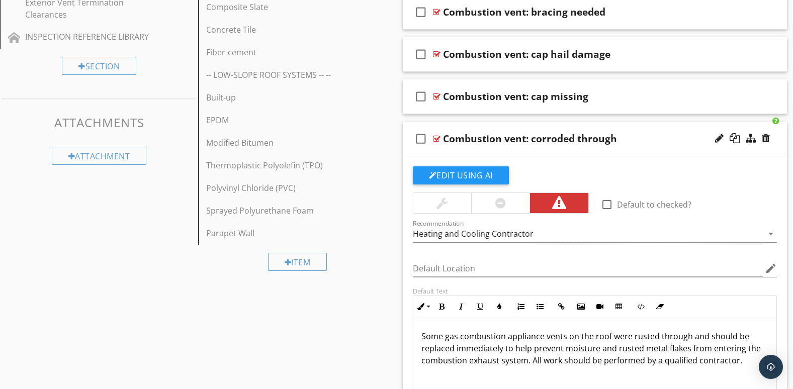
click at [718, 150] on div at bounding box center [742, 139] width 59 height 24
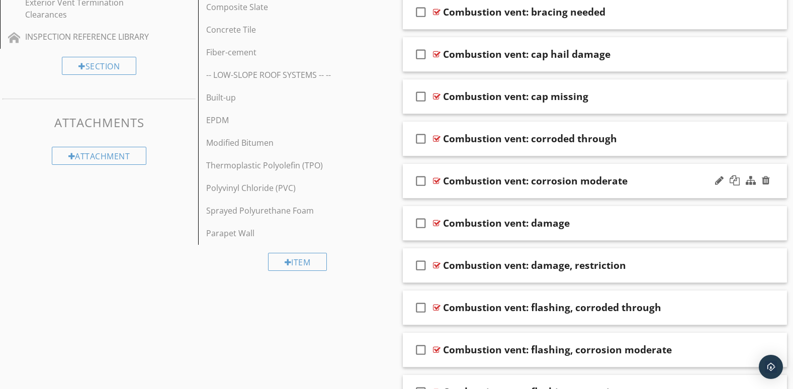
click at [726, 193] on div at bounding box center [742, 181] width 59 height 24
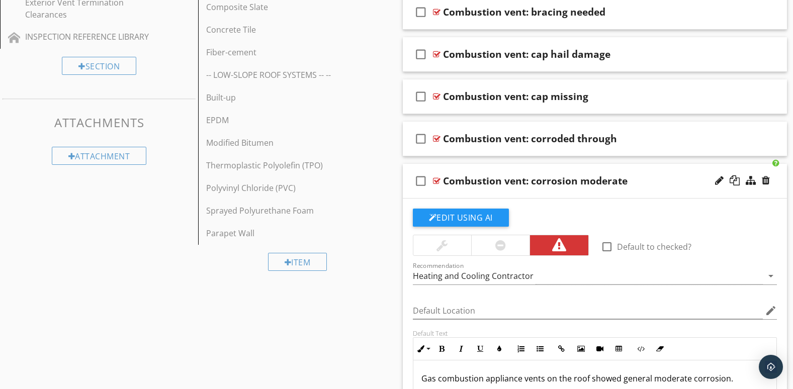
click at [726, 193] on div at bounding box center [742, 181] width 59 height 24
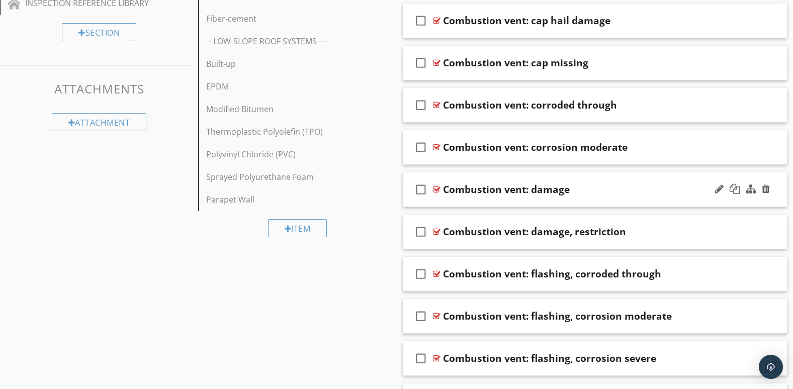
scroll to position [611, 0]
click at [764, 312] on div at bounding box center [766, 315] width 8 height 10
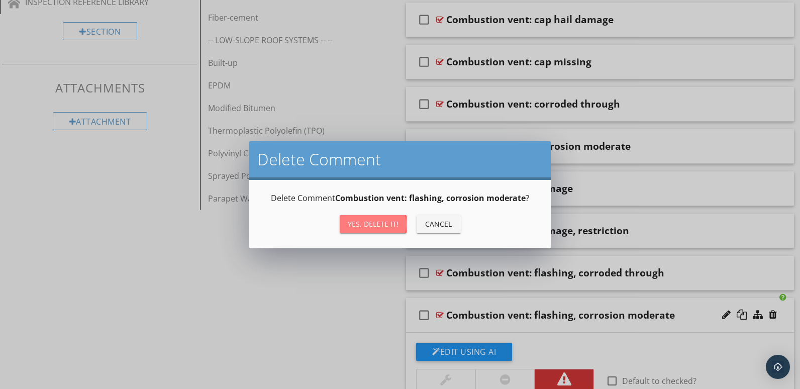
click at [390, 218] on button "Yes, Delete it!" at bounding box center [373, 224] width 67 height 18
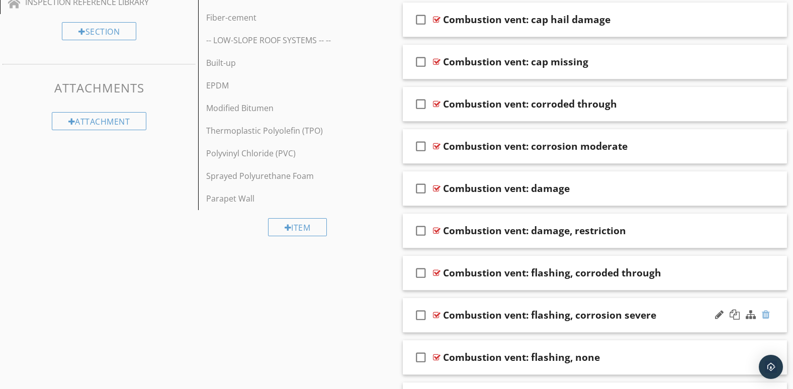
click at [764, 314] on div at bounding box center [766, 315] width 8 height 10
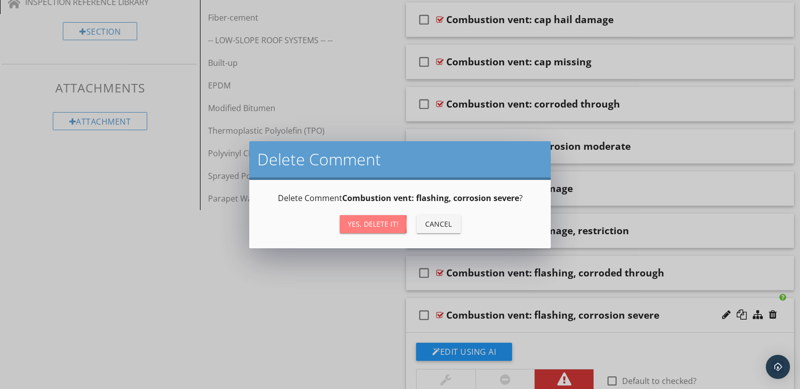
click at [385, 219] on div "Yes, Delete it!" at bounding box center [373, 224] width 51 height 11
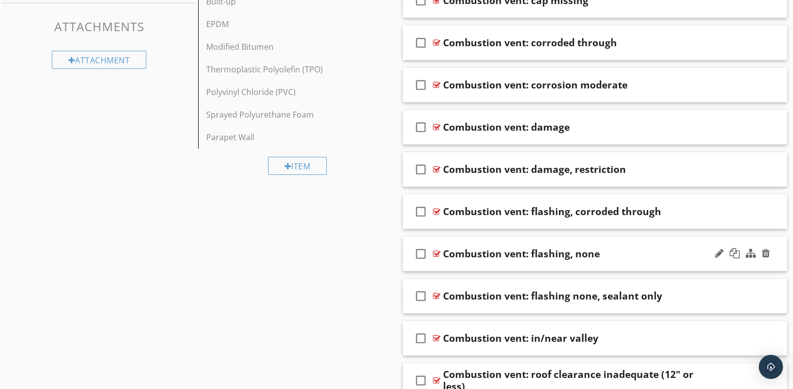
scroll to position [673, 0]
click at [768, 294] on div at bounding box center [766, 295] width 8 height 10
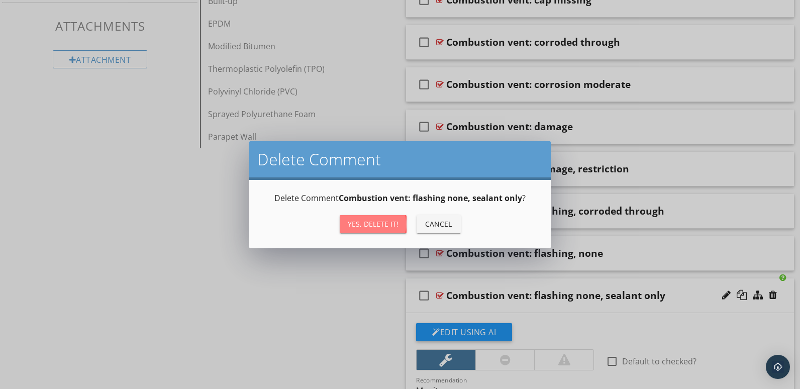
click at [391, 223] on div "Yes, Delete it!" at bounding box center [373, 224] width 51 height 11
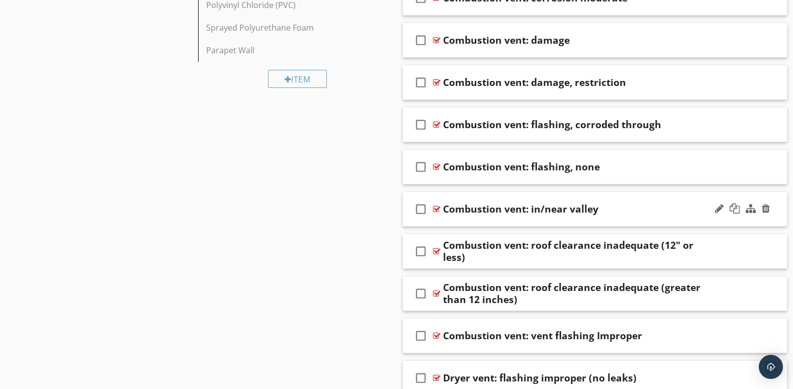
scroll to position [760, 0]
click at [558, 308] on div "check_box_outline_blank Combustion vent: roof clearance inadequate (greater tha…" at bounding box center [595, 293] width 385 height 35
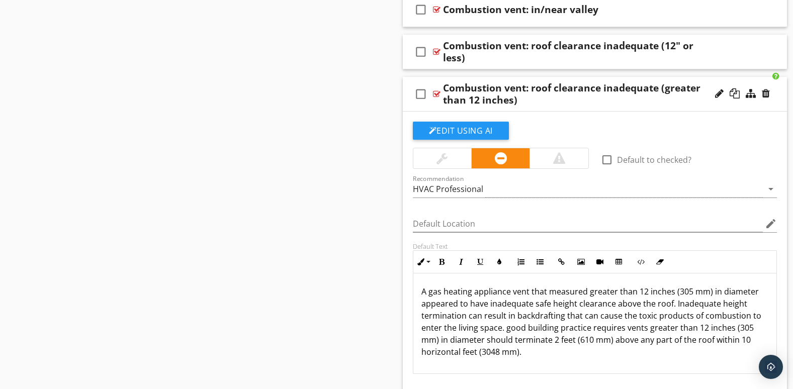
scroll to position [1, 0]
click at [562, 102] on div "Combustion vent: roof clearance inadequate (greater than 12 inches)" at bounding box center [579, 94] width 273 height 24
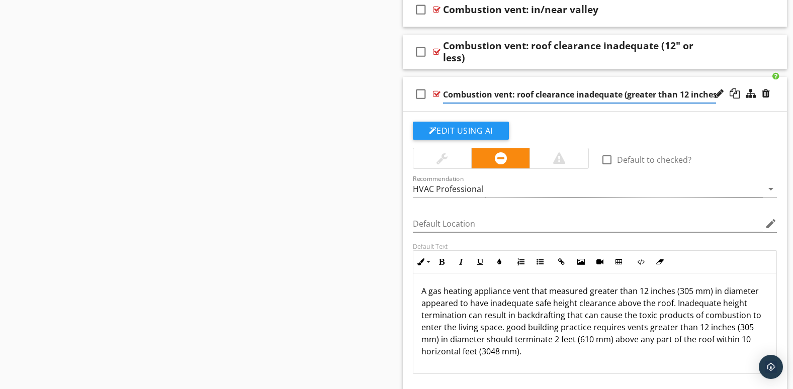
scroll to position [0, 4]
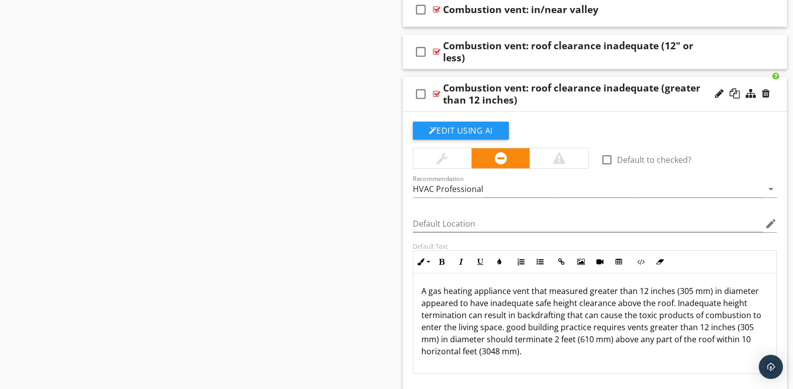
click at [743, 107] on div "check_box_outline_blank Combustion vent: roof clearance inadequate (greater tha…" at bounding box center [595, 94] width 385 height 35
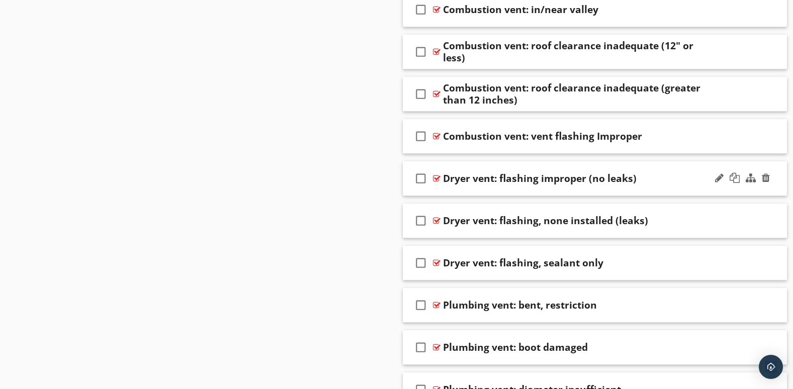
click at [735, 189] on div at bounding box center [742, 178] width 59 height 24
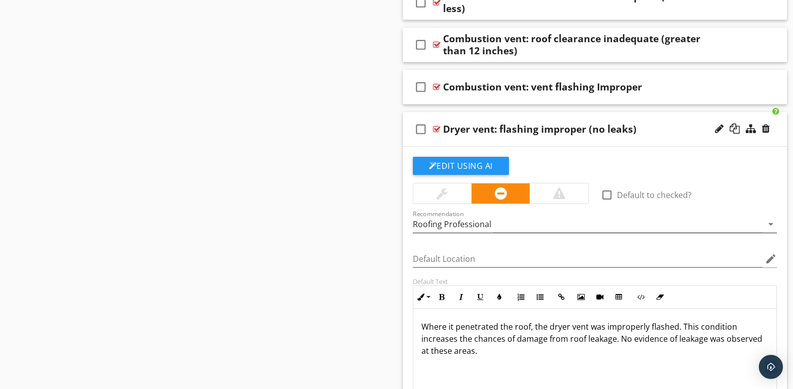
scroll to position [1009, 0]
click at [747, 144] on div "check_box_outline_blank Dryer vent: flashing improper (no leaks)" at bounding box center [595, 129] width 385 height 35
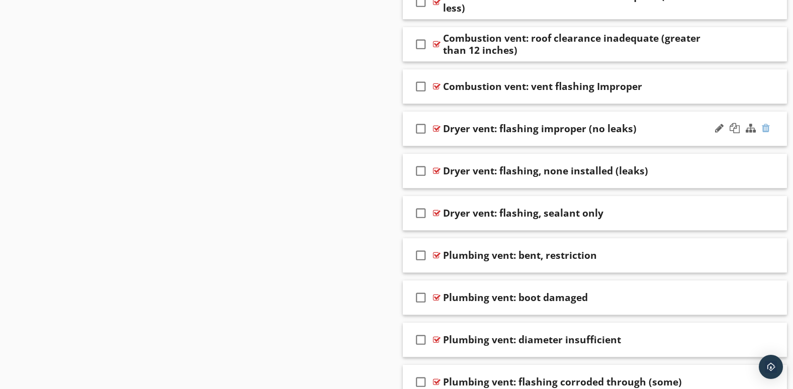
click at [765, 127] on div at bounding box center [766, 128] width 8 height 10
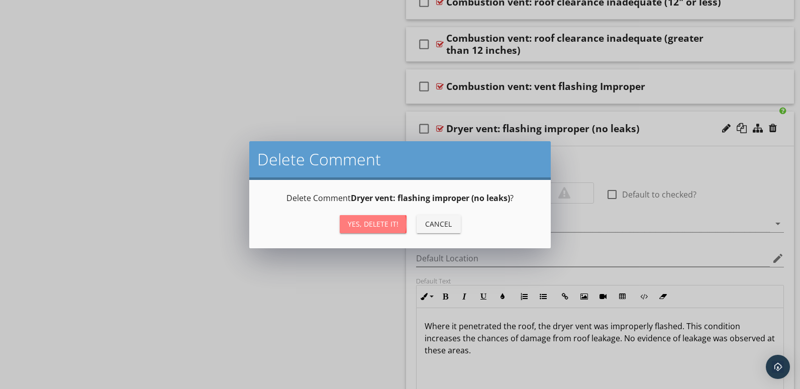
click at [356, 223] on div "Yes, Delete it!" at bounding box center [373, 224] width 51 height 11
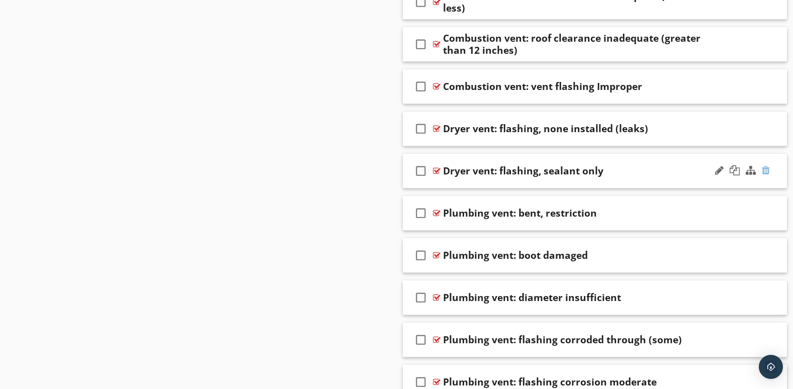
click at [767, 174] on div at bounding box center [766, 170] width 8 height 10
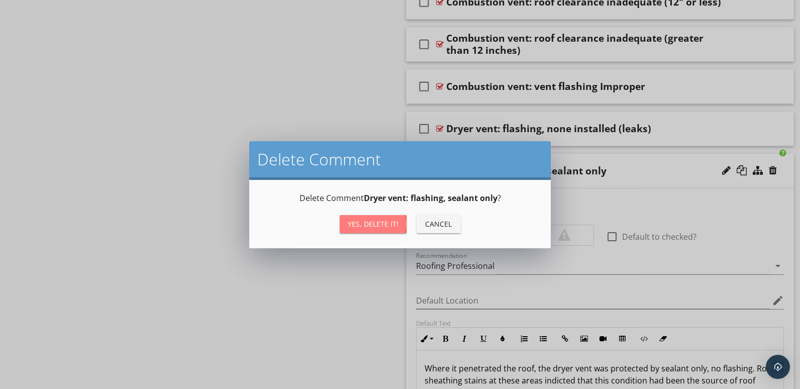
click at [355, 222] on div "Yes, Delete it!" at bounding box center [373, 224] width 51 height 11
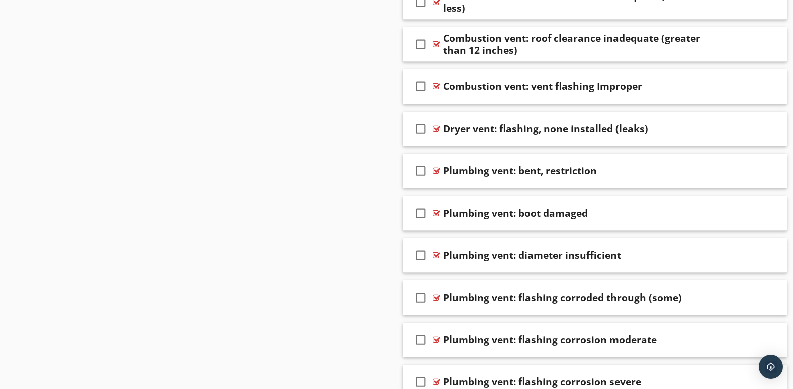
scroll to position [1093, 0]
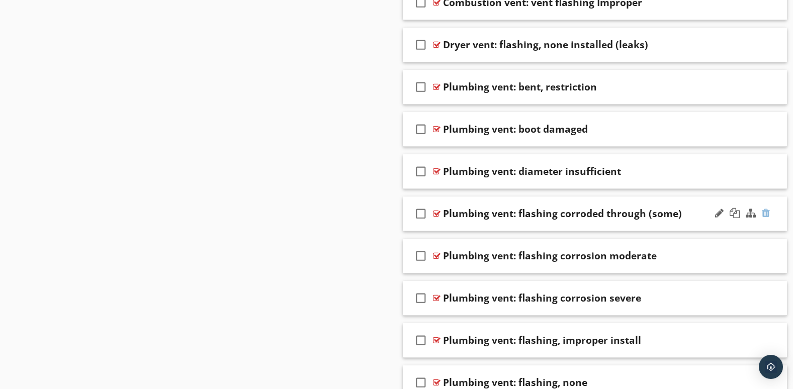
click at [764, 211] on div at bounding box center [766, 213] width 8 height 10
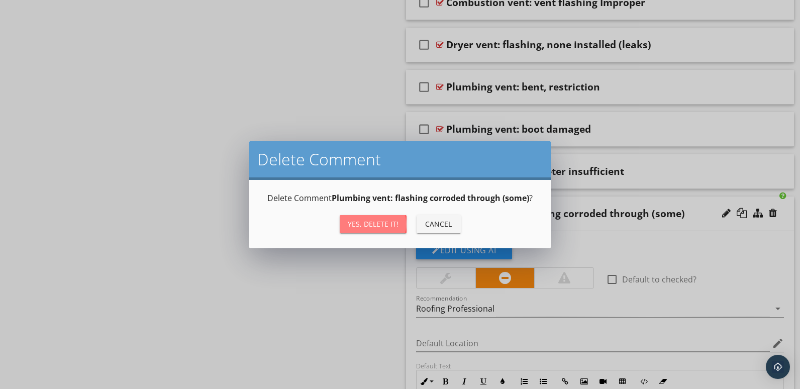
click at [349, 224] on div "Yes, Delete it!" at bounding box center [373, 224] width 51 height 11
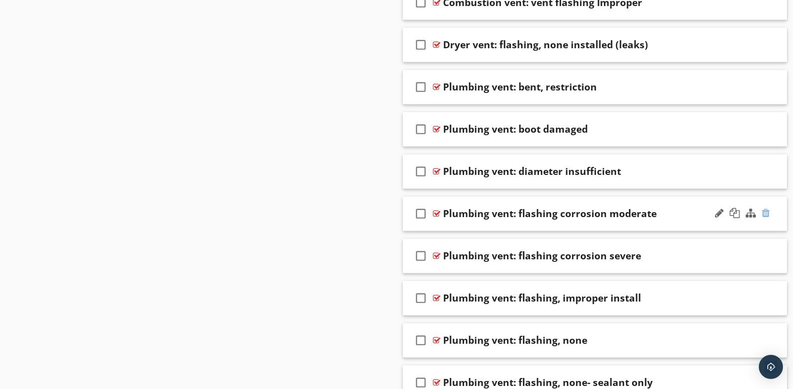
click at [767, 213] on div at bounding box center [766, 213] width 8 height 10
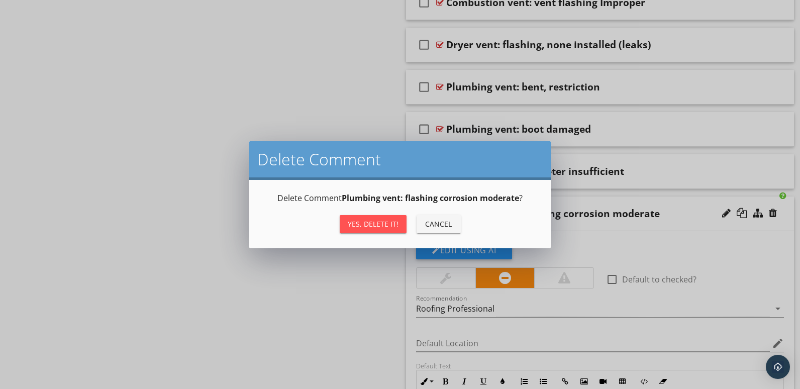
click at [369, 215] on button "Yes, Delete it!" at bounding box center [373, 224] width 67 height 18
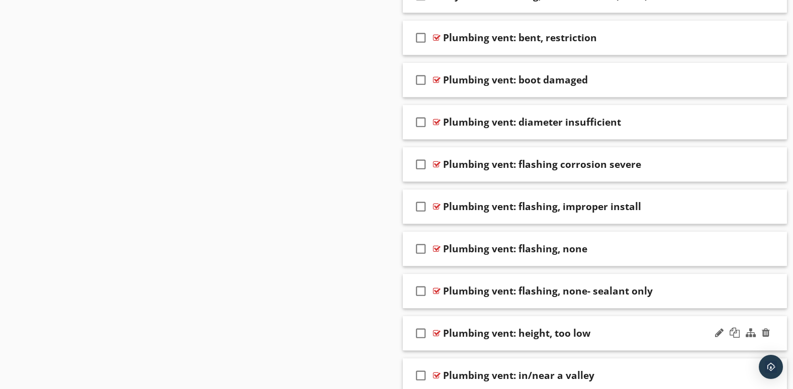
scroll to position [1177, 0]
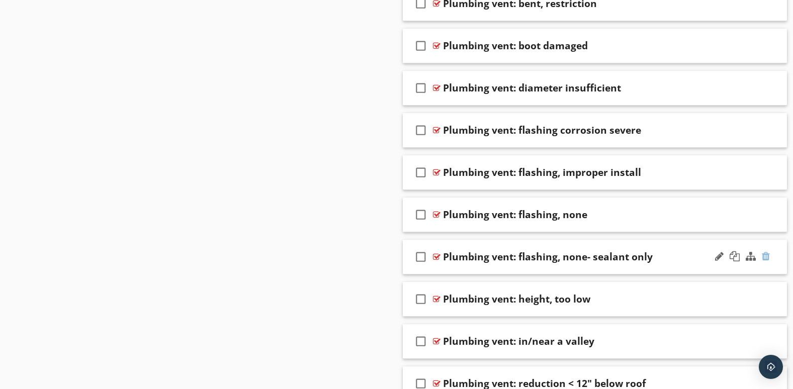
click at [766, 254] on div at bounding box center [766, 256] width 8 height 10
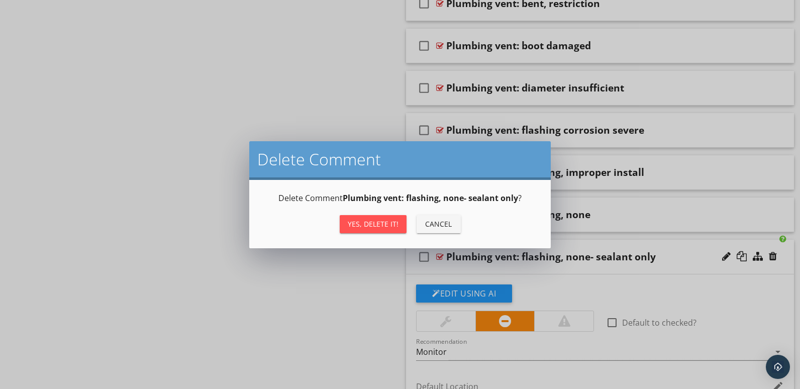
click at [383, 221] on div "Yes, Delete it!" at bounding box center [373, 224] width 51 height 11
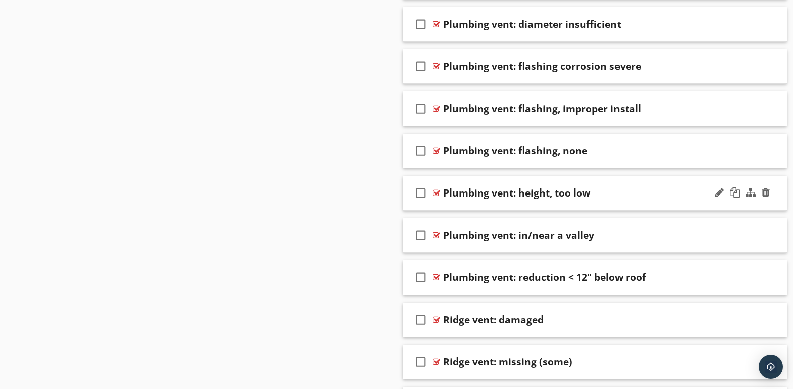
scroll to position [1261, 0]
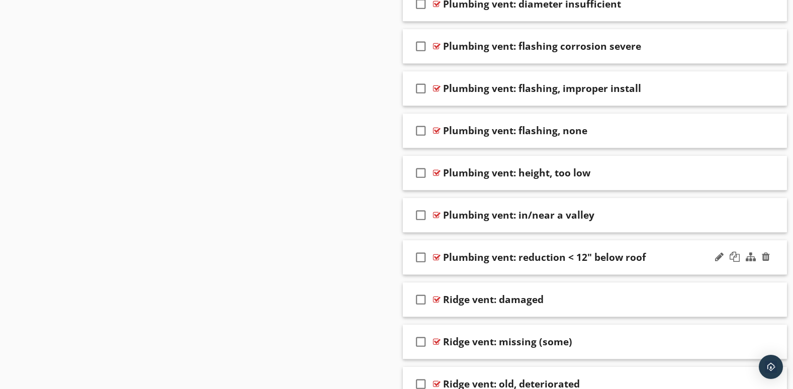
click at [769, 267] on div at bounding box center [742, 257] width 59 height 24
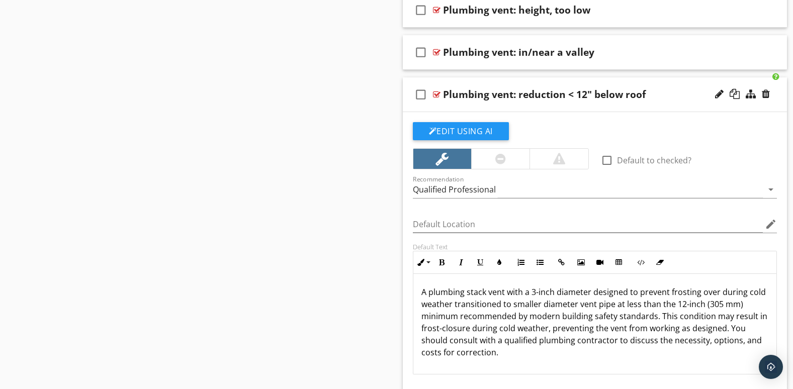
scroll to position [1428, 0]
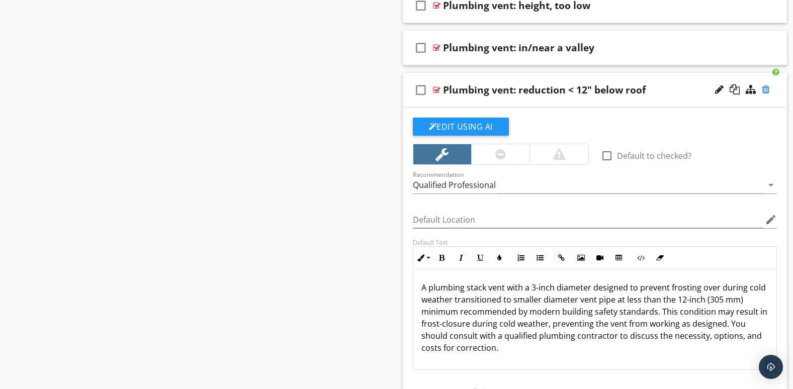
click at [765, 90] on div at bounding box center [766, 89] width 8 height 10
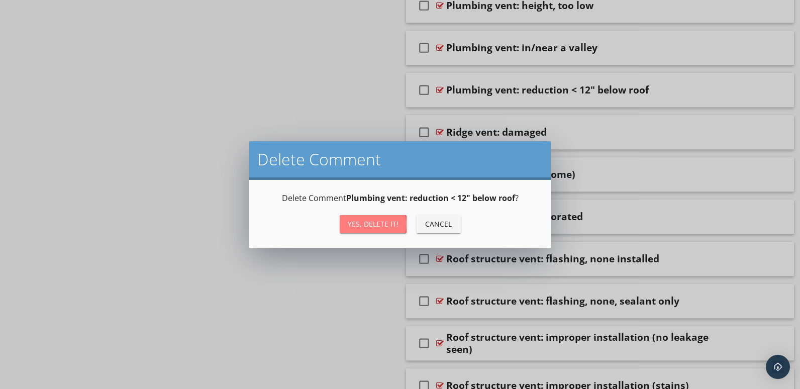
click at [356, 224] on div "Yes, Delete it!" at bounding box center [373, 224] width 51 height 11
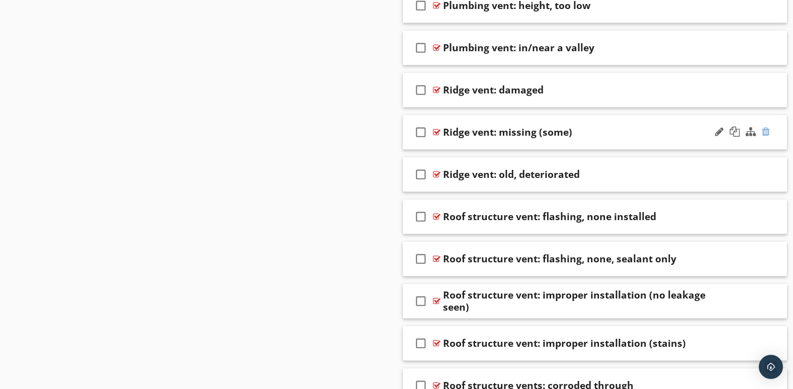
click at [764, 133] on div at bounding box center [766, 132] width 8 height 10
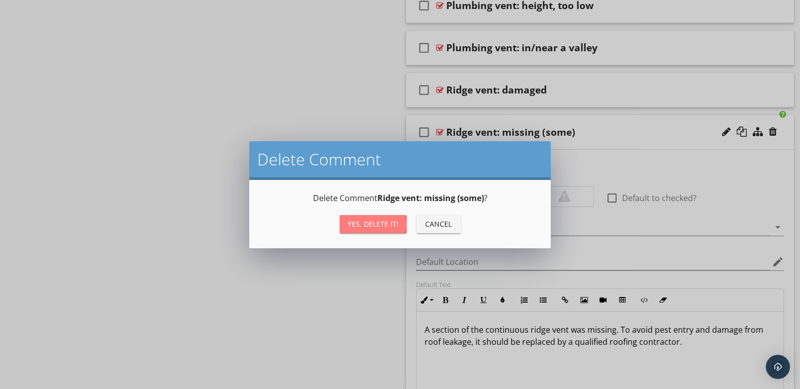
click at [373, 220] on div "Yes, Delete it!" at bounding box center [373, 224] width 51 height 11
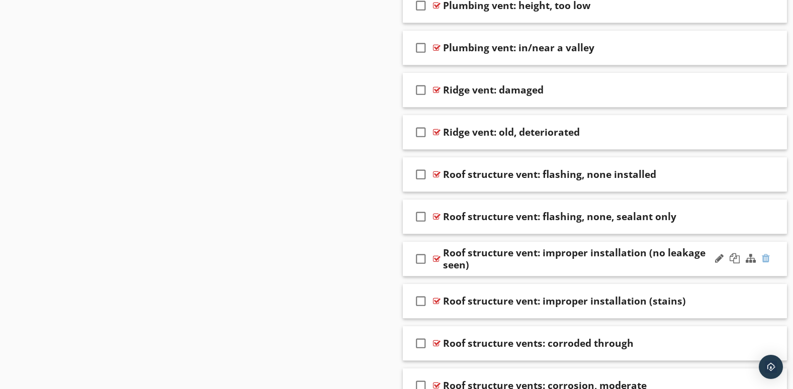
click at [765, 259] on div at bounding box center [766, 258] width 8 height 10
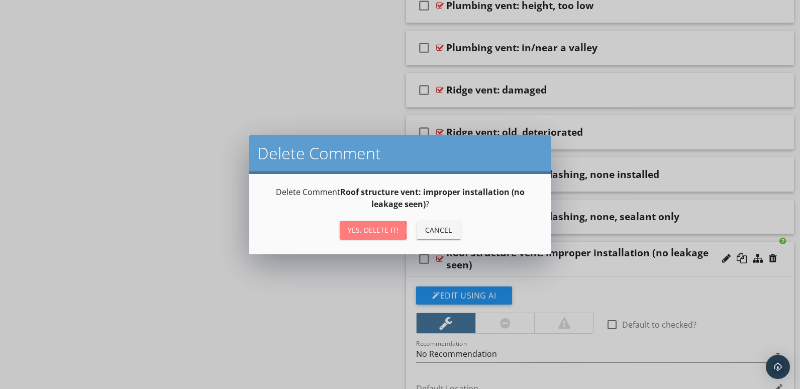
click at [393, 232] on div "Yes, Delete it!" at bounding box center [373, 230] width 51 height 11
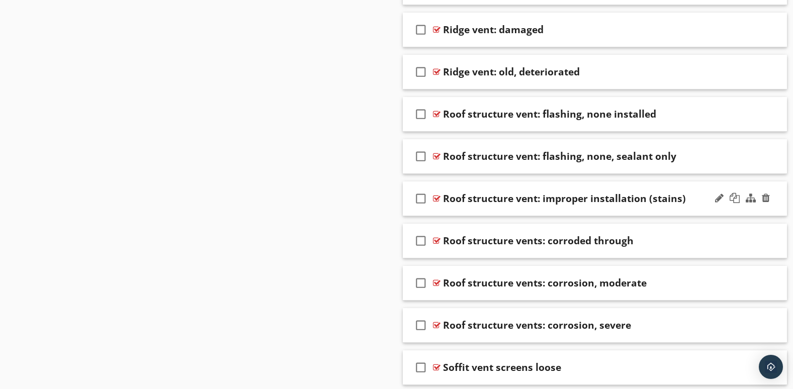
scroll to position [1512, 0]
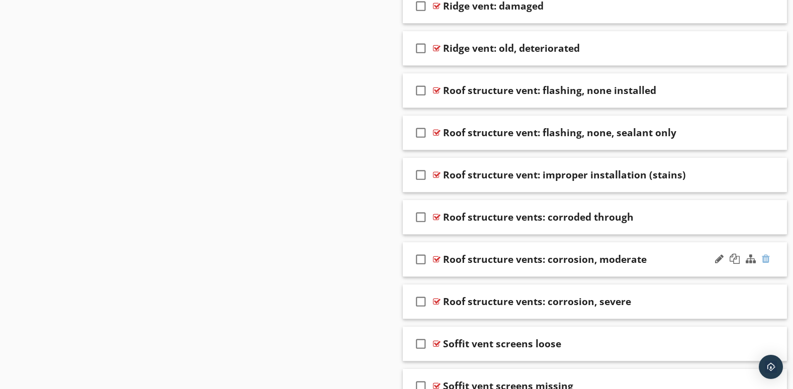
click at [768, 261] on div at bounding box center [766, 259] width 8 height 10
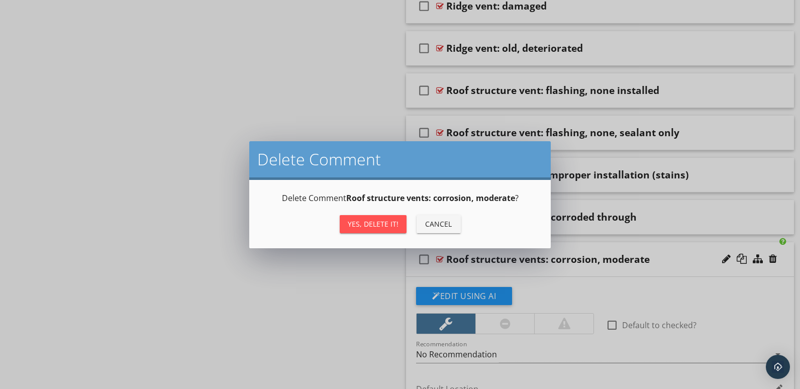
click at [369, 221] on div "Yes, Delete it!" at bounding box center [373, 224] width 51 height 11
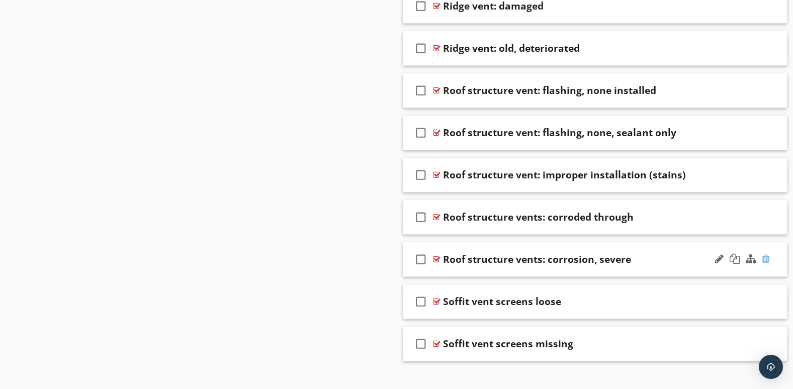
click at [768, 258] on div at bounding box center [766, 259] width 8 height 10
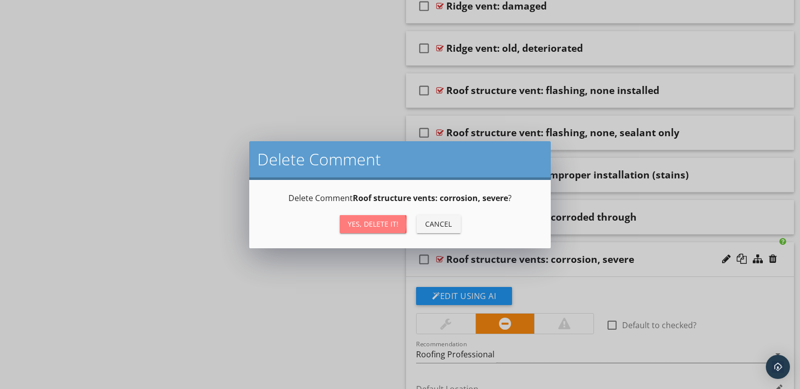
click at [355, 222] on div "Yes, Delete it!" at bounding box center [373, 224] width 51 height 11
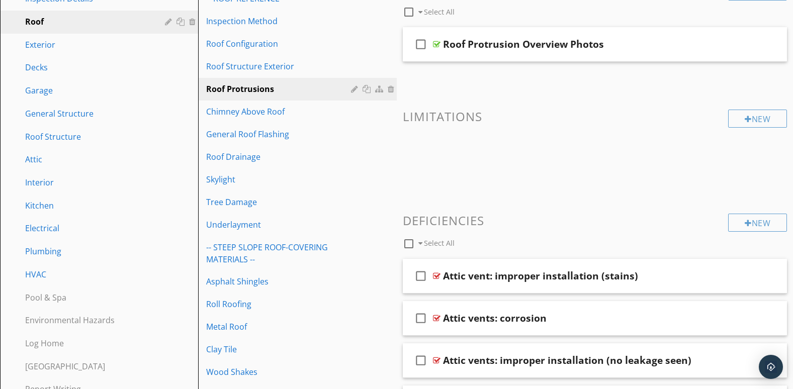
scroll to position [167, 0]
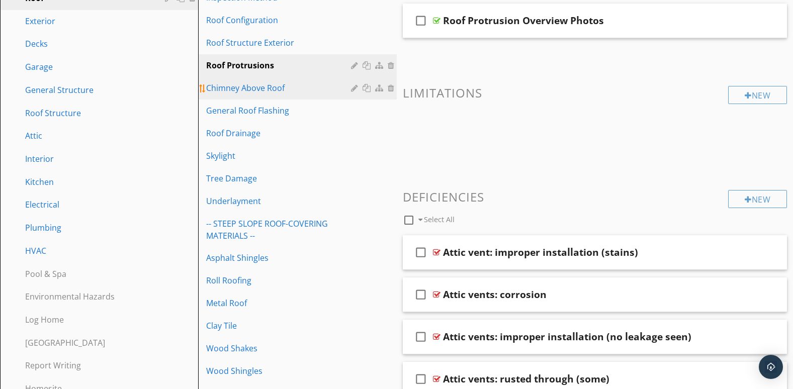
click at [280, 87] on div "Chimney Above Roof" at bounding box center [279, 88] width 147 height 12
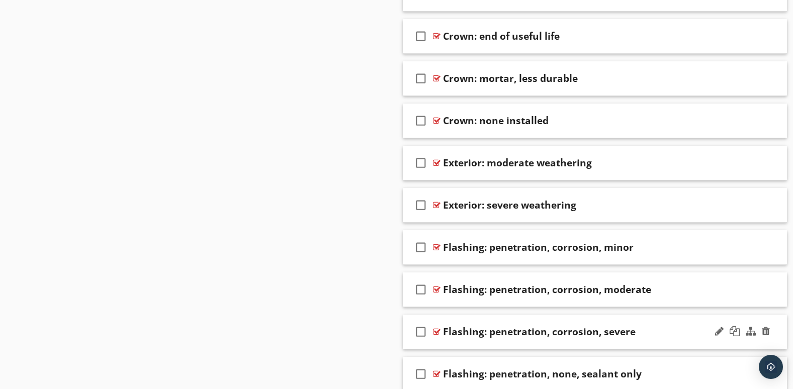
scroll to position [1676, 0]
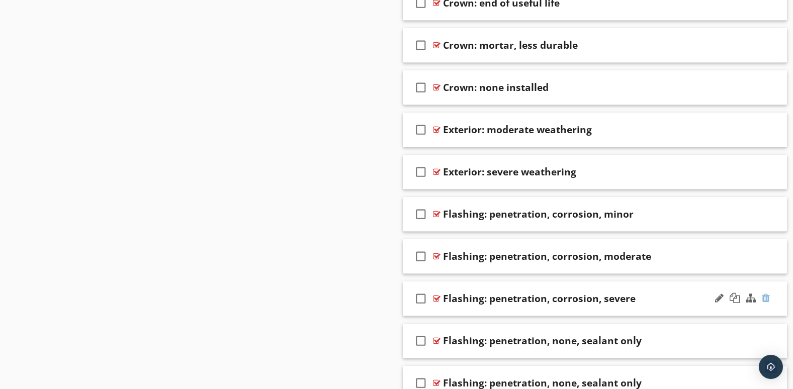
click at [767, 300] on div at bounding box center [766, 298] width 8 height 10
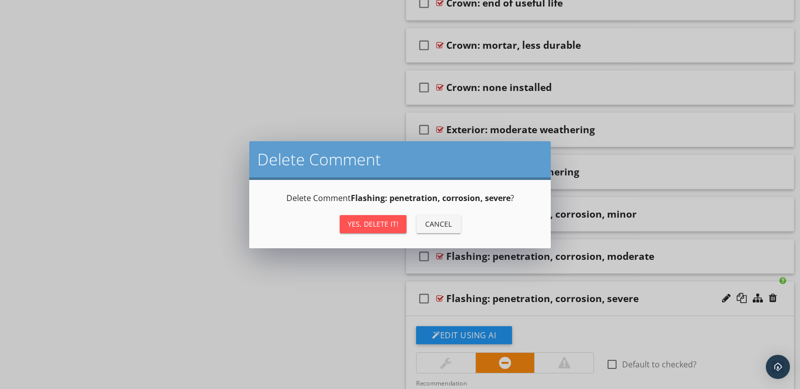
click at [372, 223] on div "Yes, Delete it!" at bounding box center [373, 224] width 51 height 11
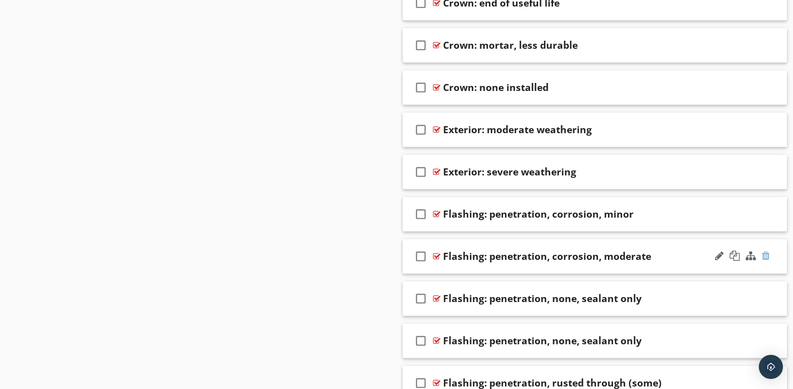
click at [766, 255] on div at bounding box center [766, 256] width 8 height 10
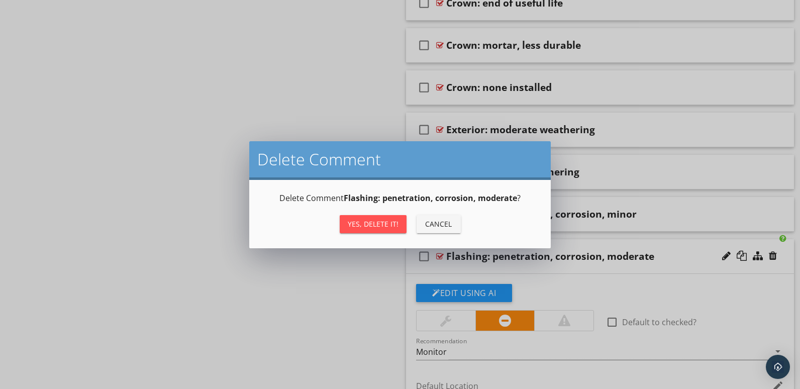
click at [380, 222] on div "Yes, Delete it!" at bounding box center [373, 224] width 51 height 11
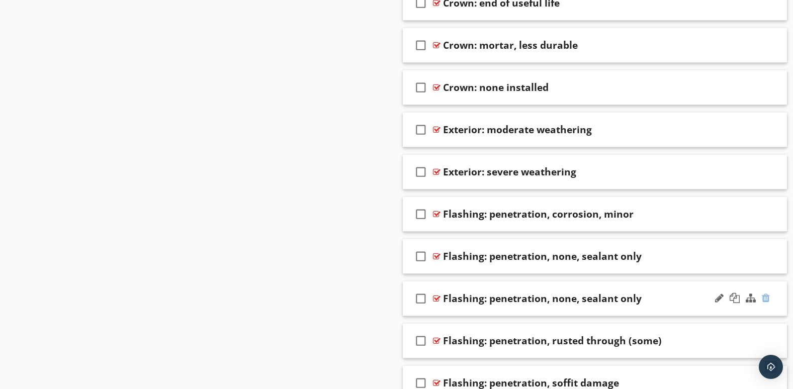
click at [765, 298] on div at bounding box center [766, 298] width 8 height 10
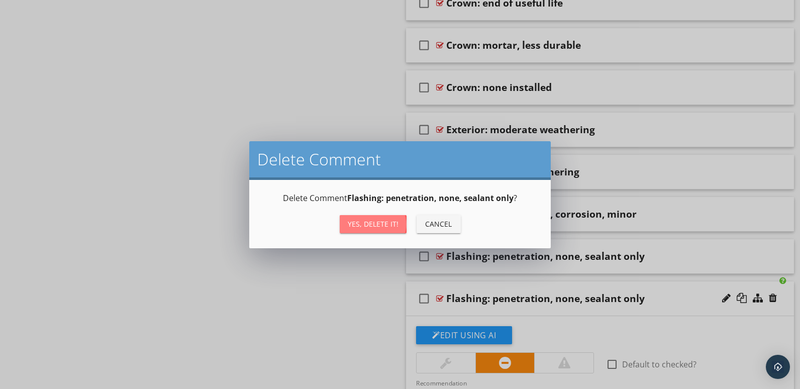
click at [356, 225] on div "Yes, Delete it!" at bounding box center [373, 224] width 51 height 11
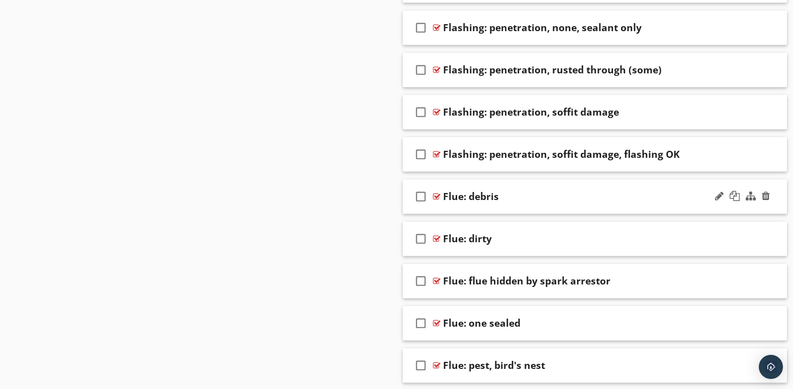
scroll to position [1927, 0]
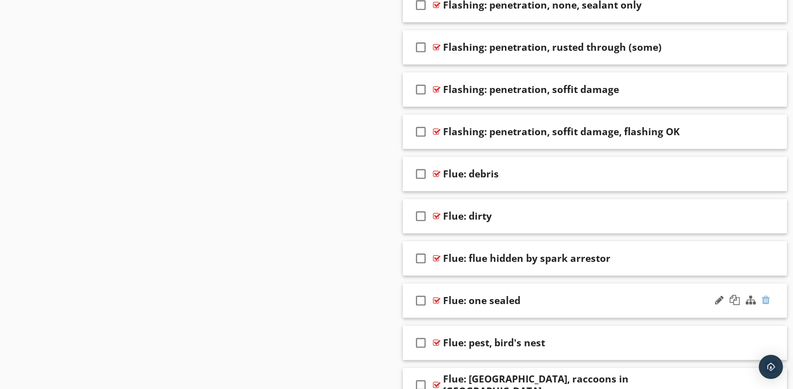
click at [765, 296] on div at bounding box center [766, 300] width 8 height 10
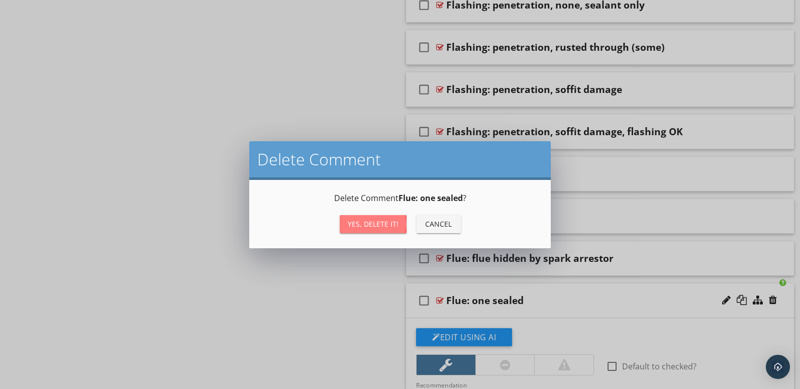
click at [377, 223] on div "Yes, Delete it!" at bounding box center [373, 224] width 51 height 11
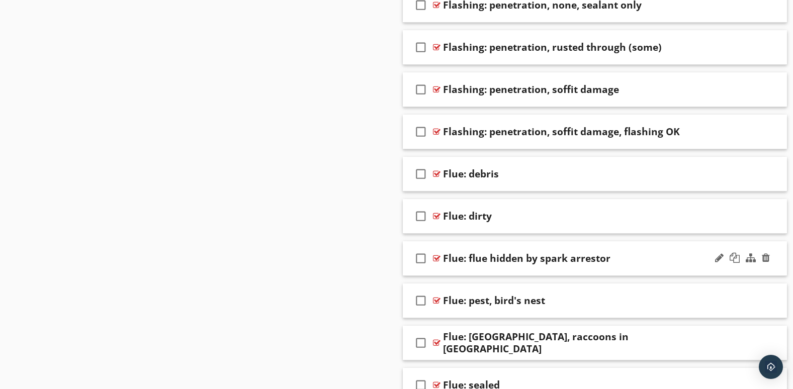
scroll to position [2011, 0]
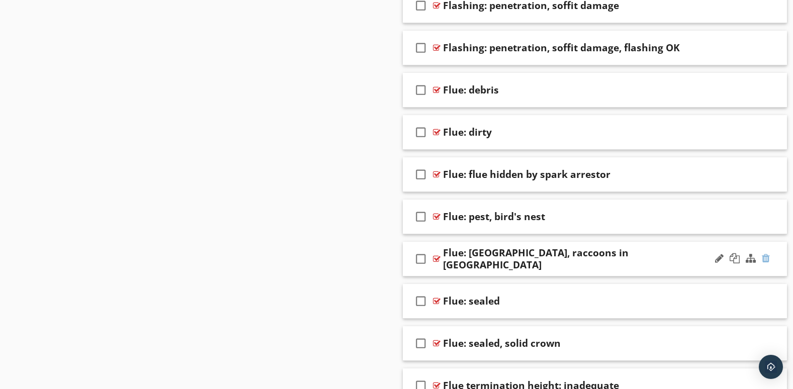
click at [764, 255] on div at bounding box center [766, 258] width 8 height 10
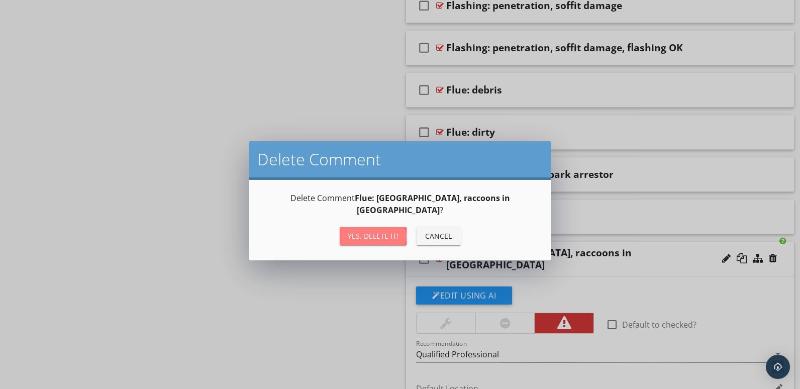
click at [386, 231] on div "Yes, Delete it!" at bounding box center [373, 236] width 51 height 11
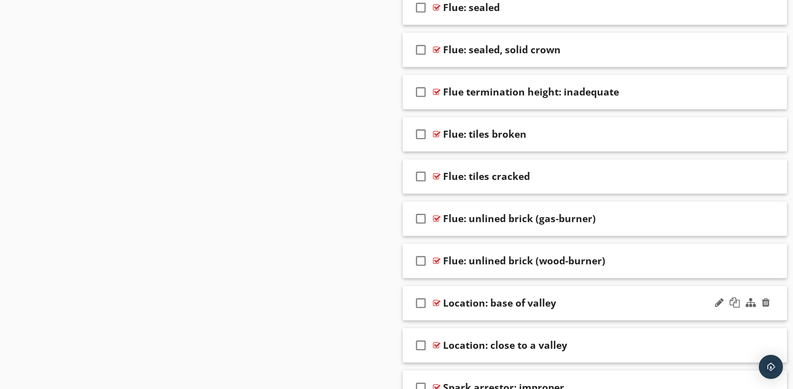
scroll to position [2347, 0]
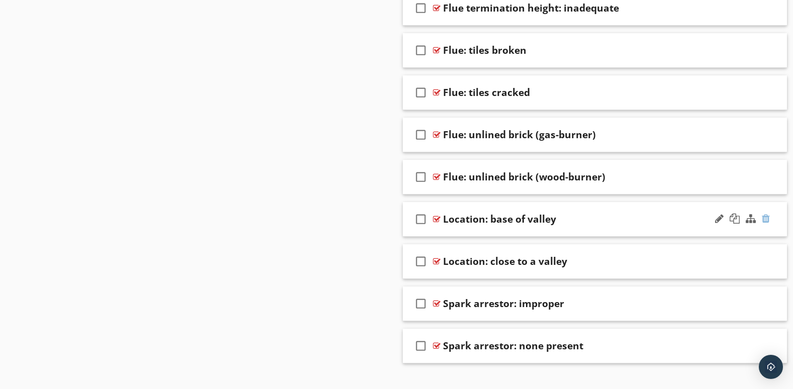
click at [765, 214] on div at bounding box center [766, 219] width 8 height 10
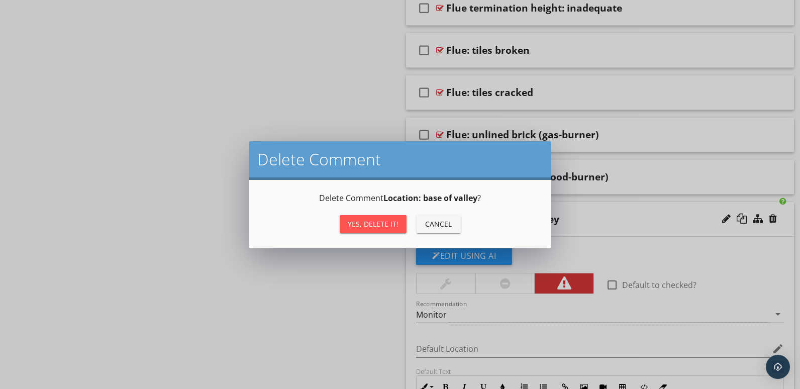
click at [379, 222] on div "Yes, Delete it!" at bounding box center [373, 224] width 51 height 11
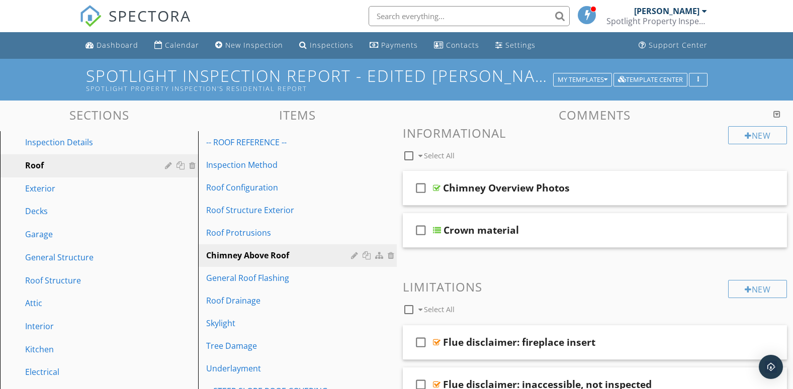
scroll to position [84, 0]
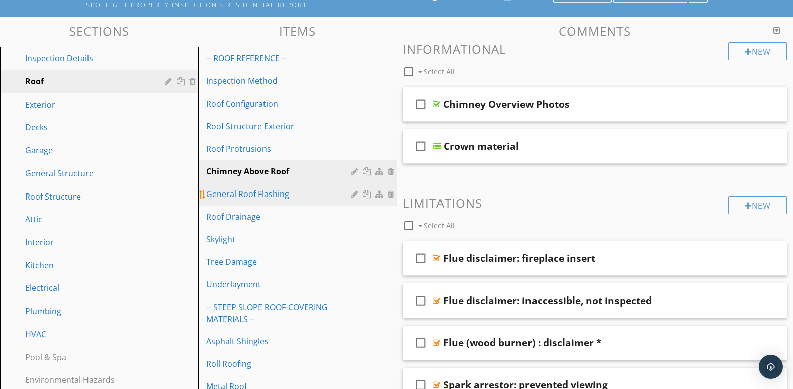
click at [280, 196] on div "General Roof Flashing" at bounding box center [279, 194] width 147 height 12
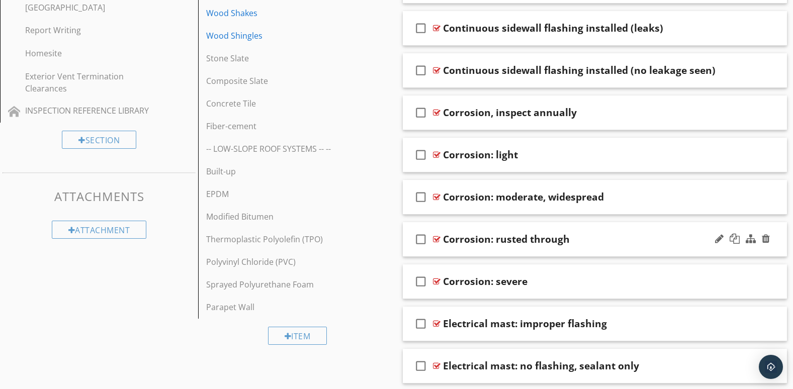
scroll to position [587, 0]
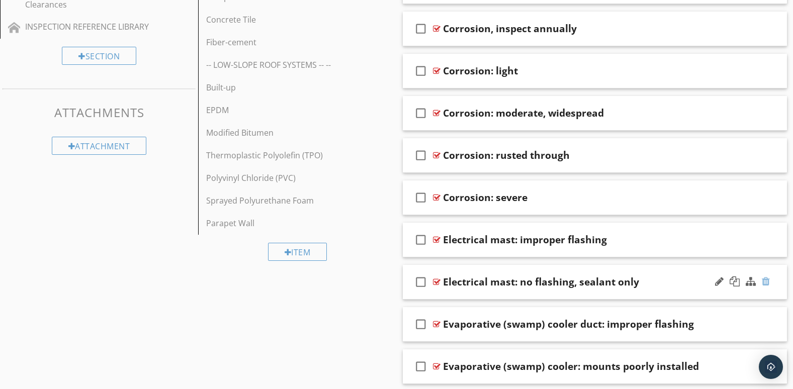
click at [766, 278] on div at bounding box center [766, 282] width 8 height 10
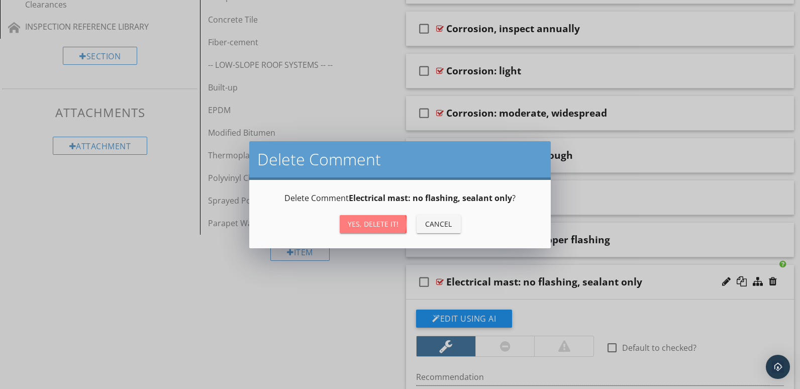
click at [357, 225] on div "Yes, Delete it!" at bounding box center [373, 224] width 51 height 11
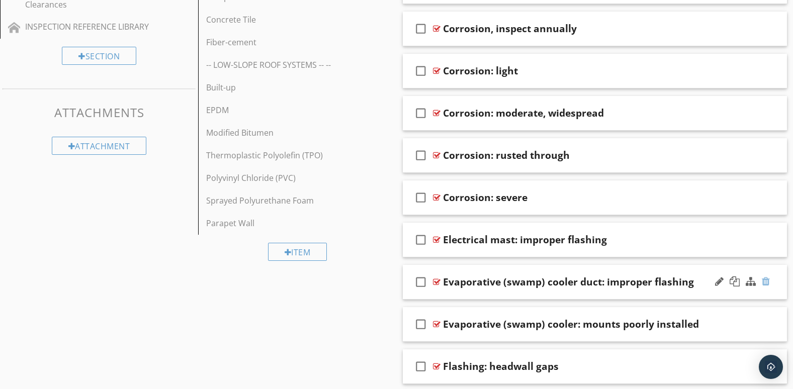
click at [766, 281] on div at bounding box center [766, 282] width 8 height 10
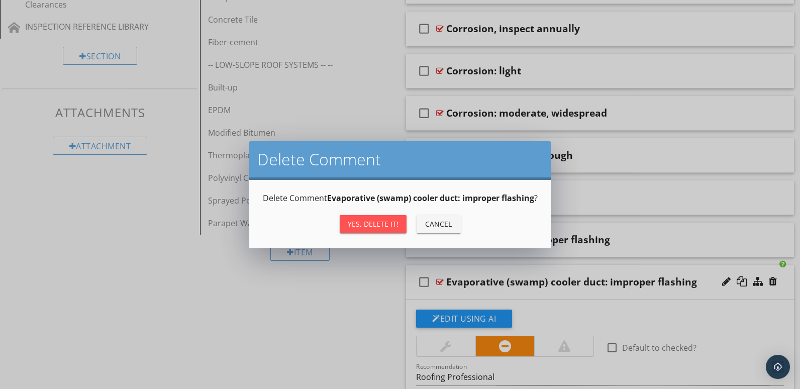
click at [361, 221] on div "Yes, Delete it!" at bounding box center [373, 224] width 51 height 11
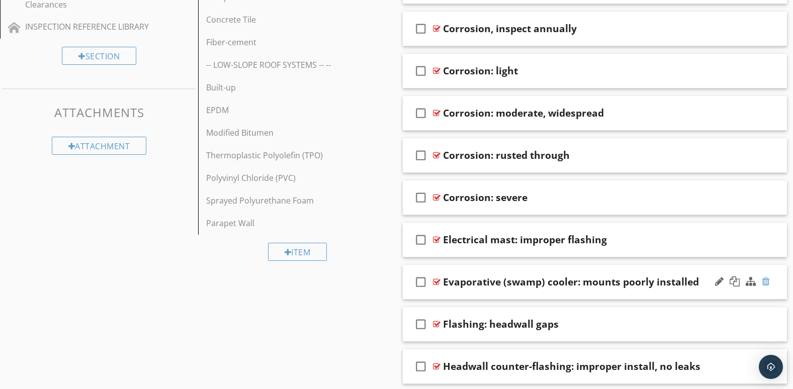
click at [768, 281] on div at bounding box center [766, 282] width 8 height 10
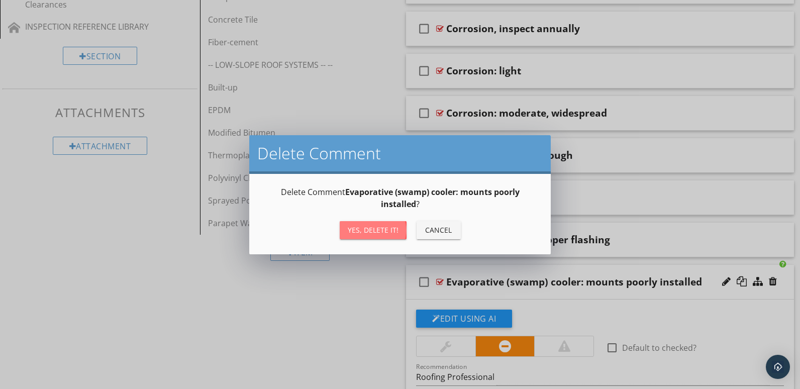
click at [390, 229] on div "Yes, Delete it!" at bounding box center [373, 230] width 51 height 11
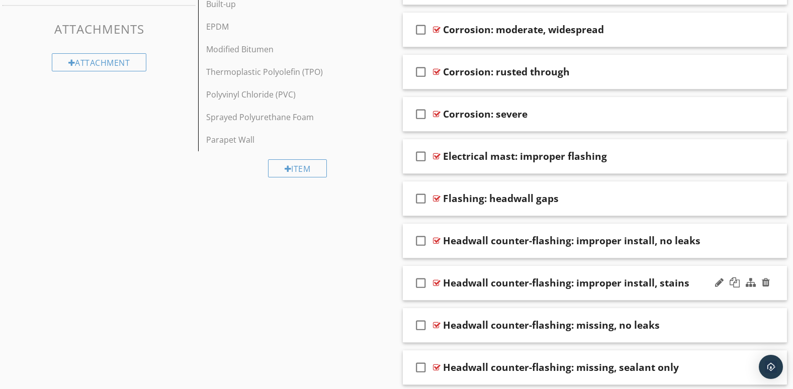
scroll to position [754, 0]
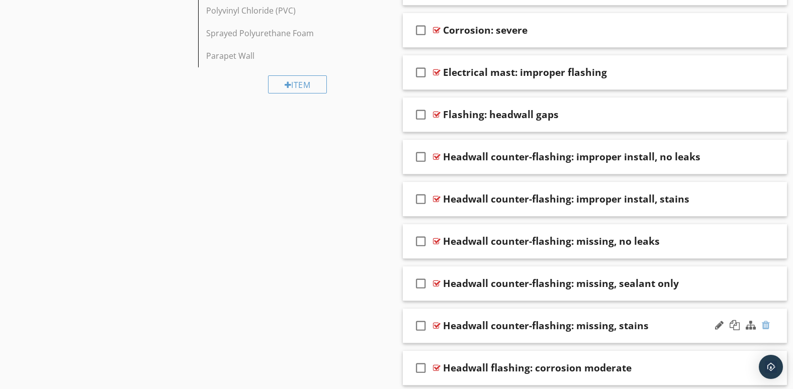
click at [769, 324] on div at bounding box center [766, 325] width 8 height 10
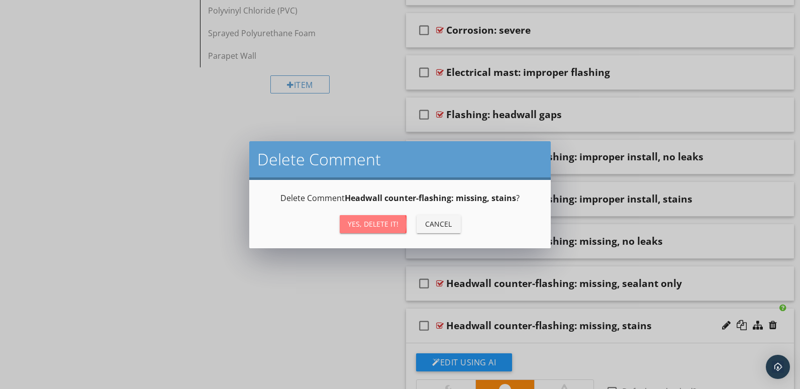
click at [385, 219] on div "Yes, Delete it!" at bounding box center [373, 224] width 51 height 11
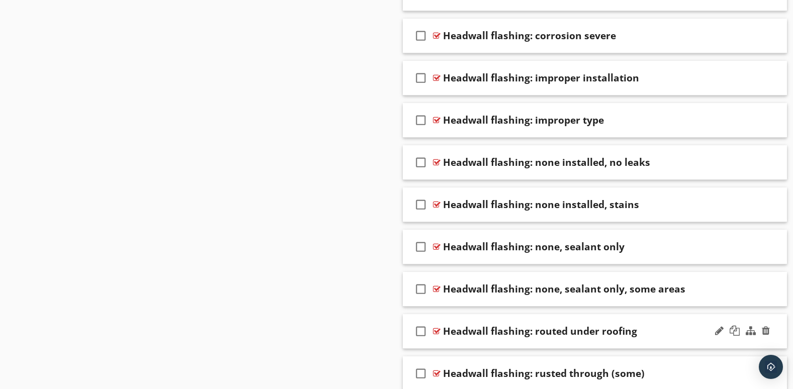
scroll to position [1090, 0]
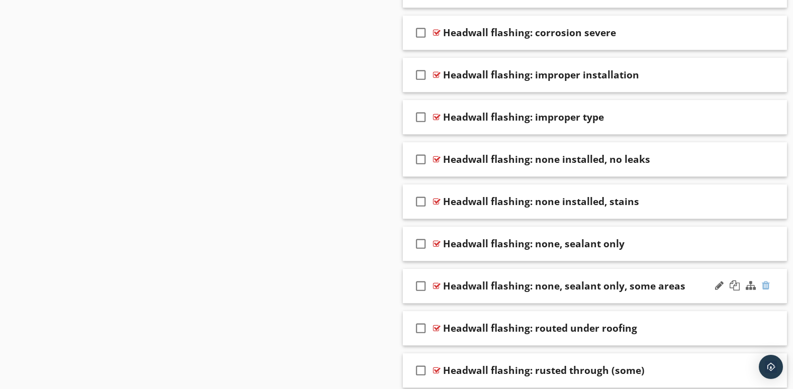
click at [764, 286] on div at bounding box center [766, 286] width 8 height 10
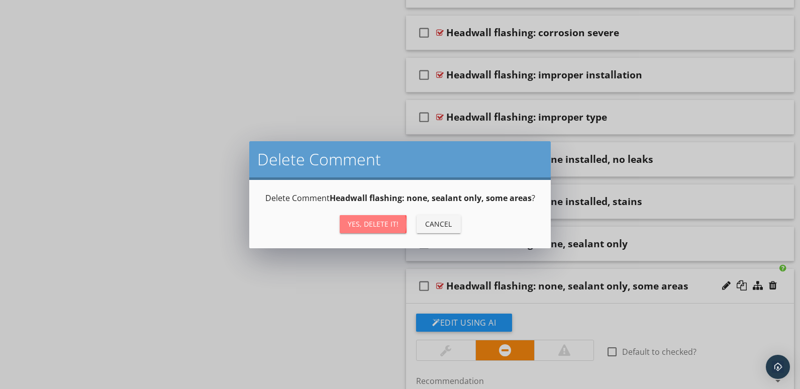
click at [379, 223] on div "Yes, Delete it!" at bounding box center [373, 224] width 51 height 11
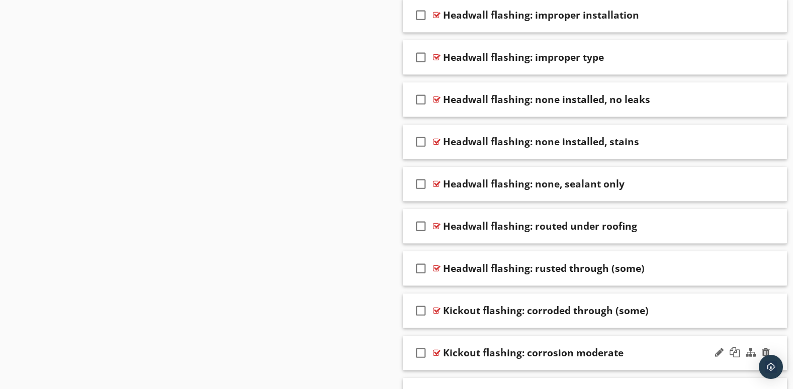
scroll to position [1173, 0]
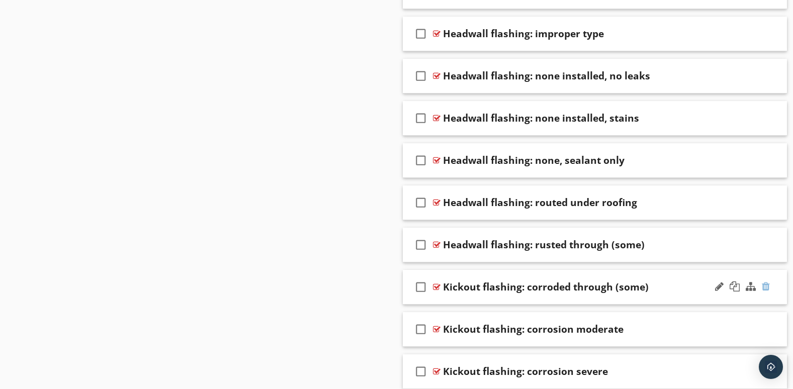
click at [765, 285] on div at bounding box center [766, 287] width 8 height 10
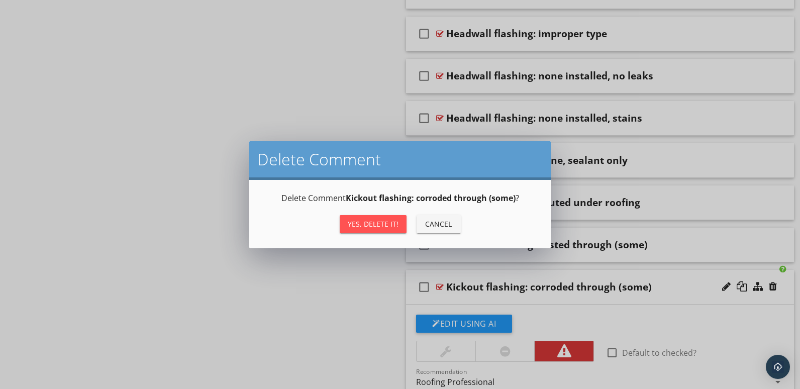
click at [357, 220] on div "Yes, Delete it!" at bounding box center [373, 224] width 51 height 11
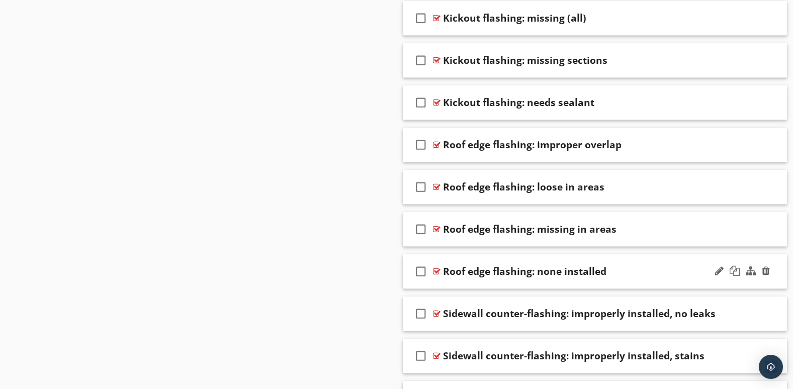
scroll to position [1592, 0]
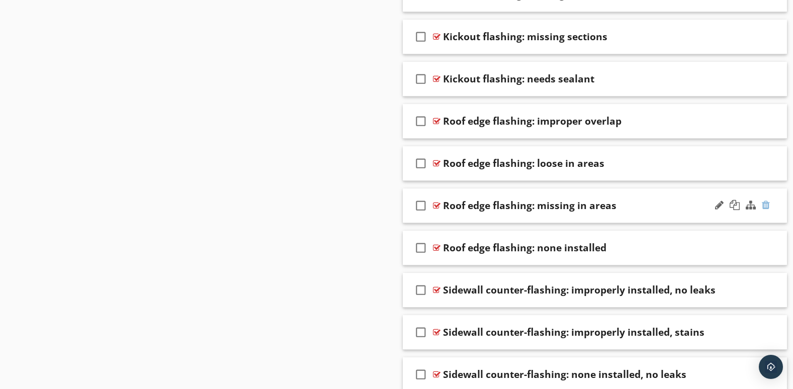
click at [768, 204] on div at bounding box center [766, 205] width 8 height 10
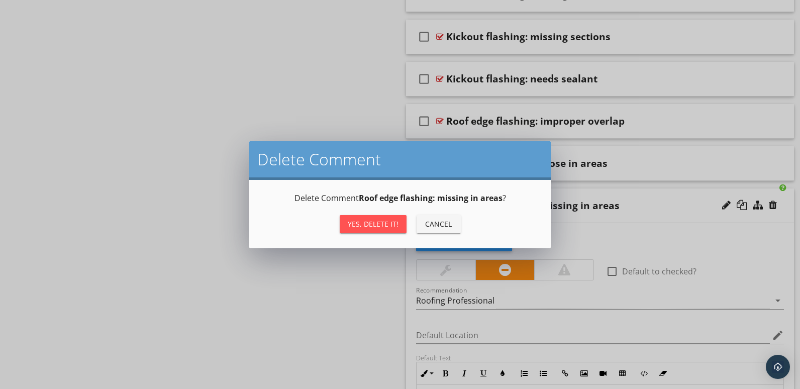
click at [374, 225] on div "Yes, Delete it!" at bounding box center [373, 224] width 51 height 11
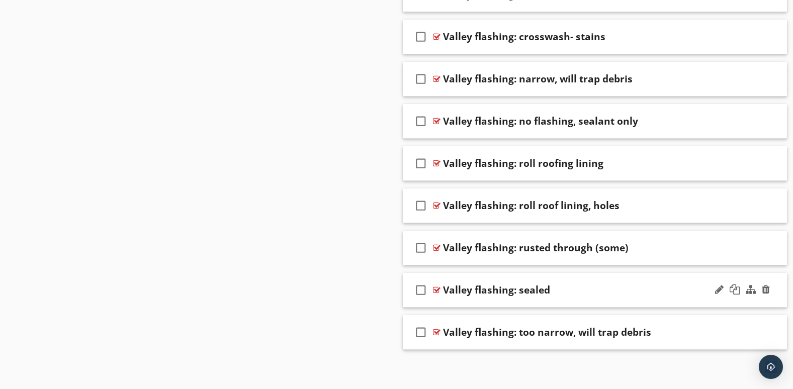
scroll to position [2863, 0]
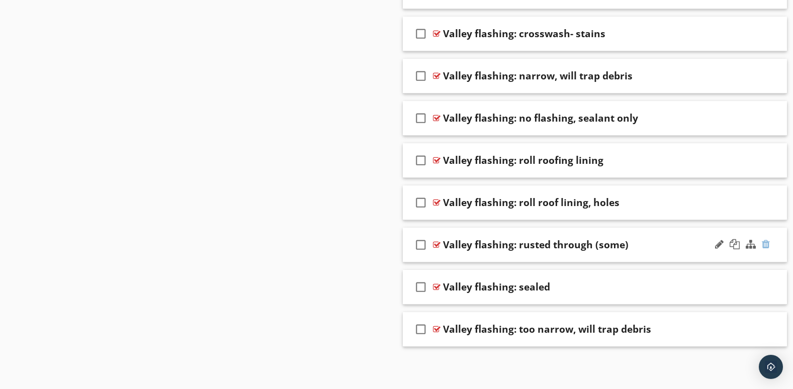
click at [767, 243] on div at bounding box center [766, 244] width 8 height 10
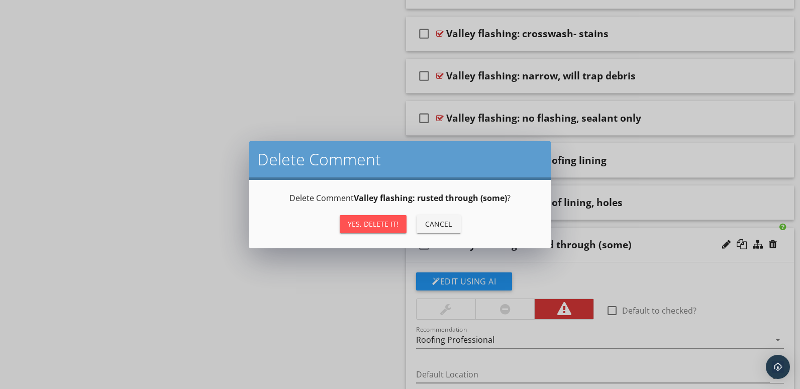
click at [383, 224] on div "Yes, Delete it!" at bounding box center [373, 224] width 51 height 11
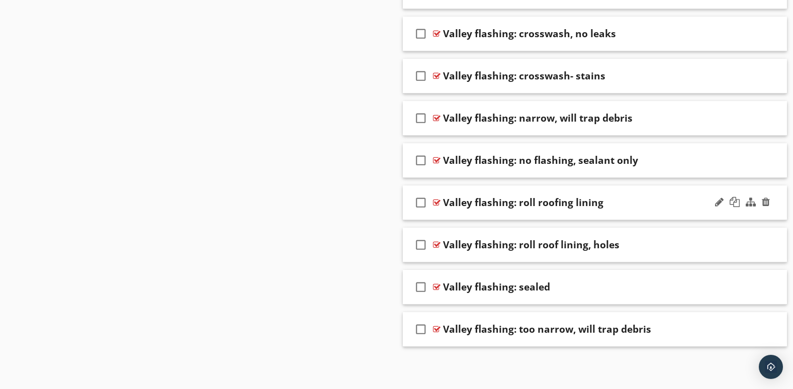
scroll to position [2820, 0]
click at [766, 245] on div at bounding box center [766, 244] width 8 height 10
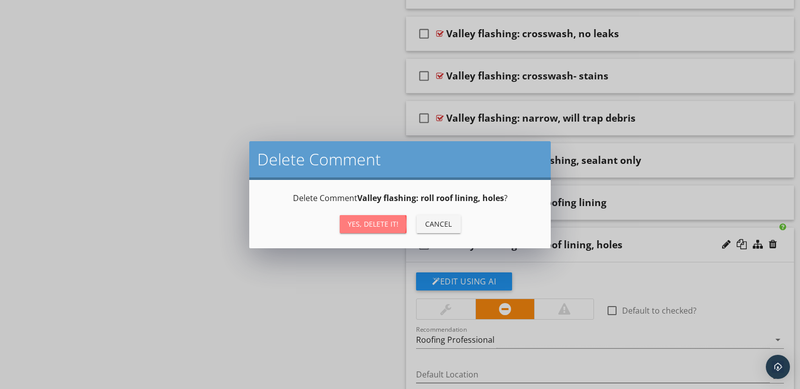
click at [390, 226] on div "Yes, Delete it!" at bounding box center [373, 224] width 51 height 11
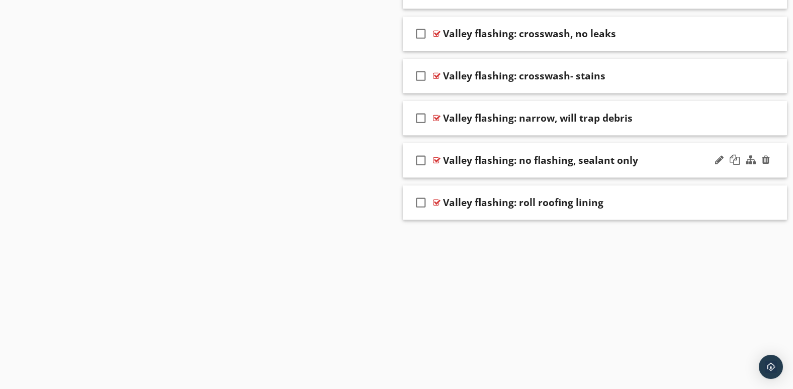
scroll to position [2778, 0]
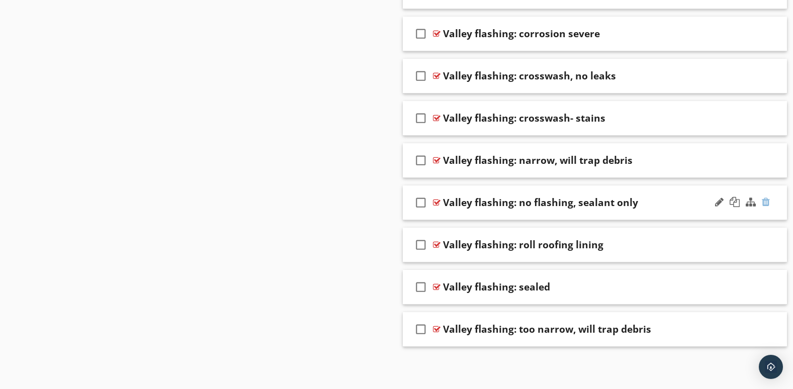
click at [768, 201] on div at bounding box center [766, 202] width 8 height 10
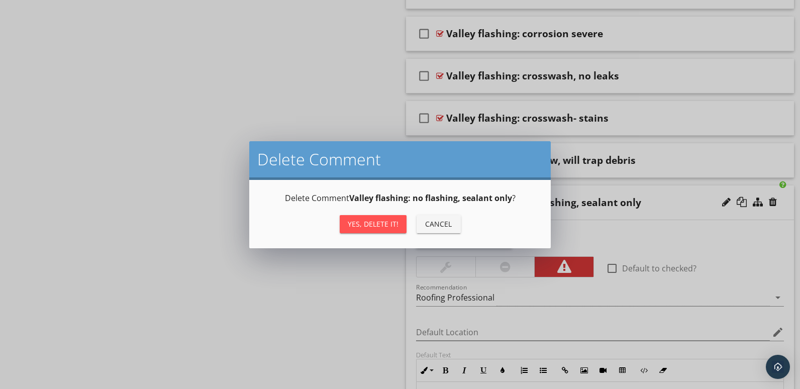
click at [375, 226] on div "Yes, Delete it!" at bounding box center [373, 224] width 51 height 11
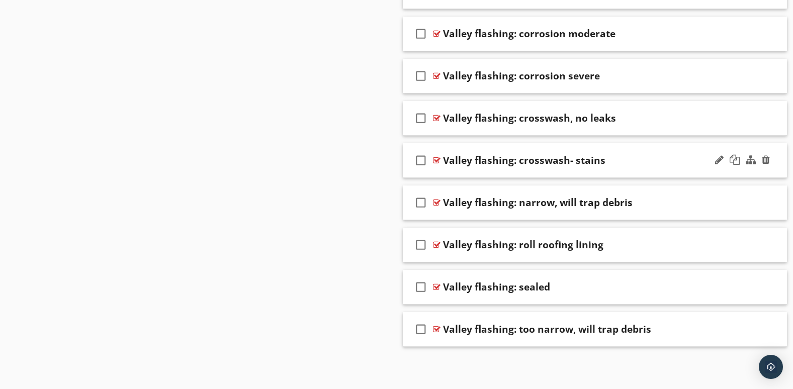
scroll to position [2652, 0]
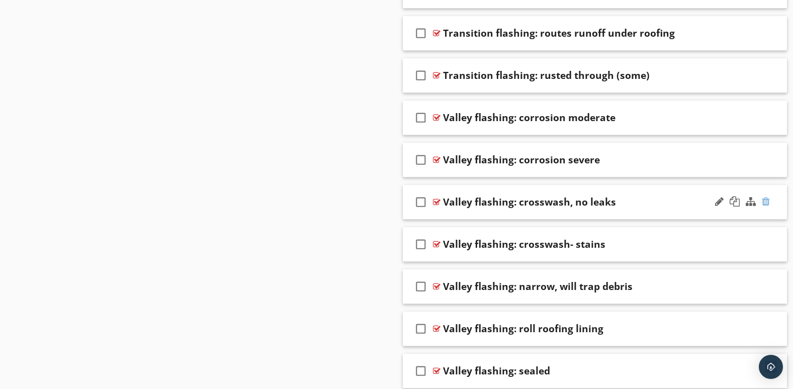
click at [767, 202] on div at bounding box center [766, 202] width 8 height 10
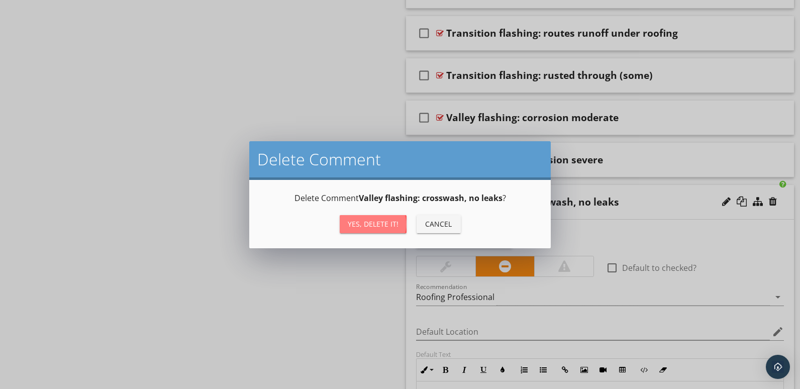
click at [363, 220] on div "Yes, Delete it!" at bounding box center [373, 224] width 51 height 11
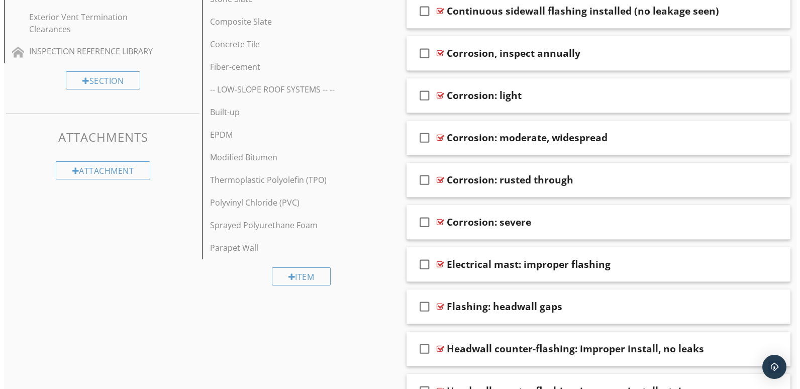
scroll to position [587, 0]
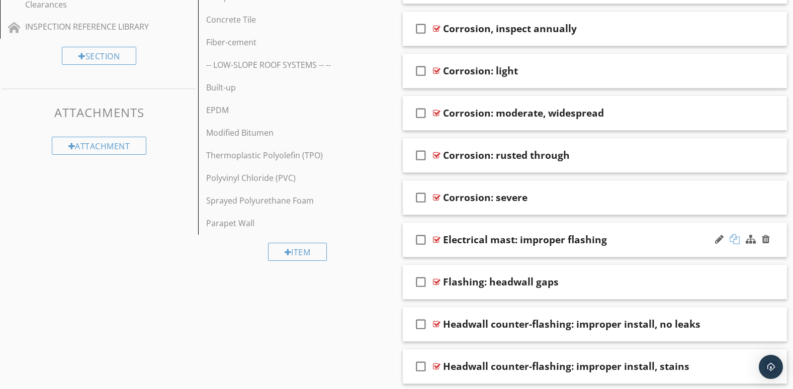
click at [735, 240] on div at bounding box center [735, 239] width 10 height 10
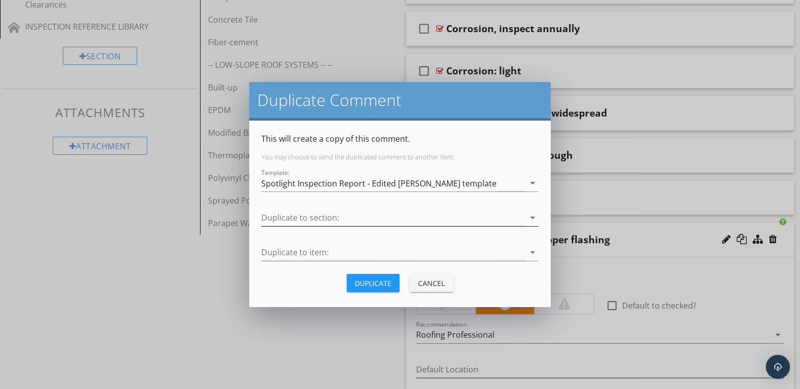
click at [531, 218] on icon "arrow_drop_down" at bounding box center [533, 218] width 12 height 12
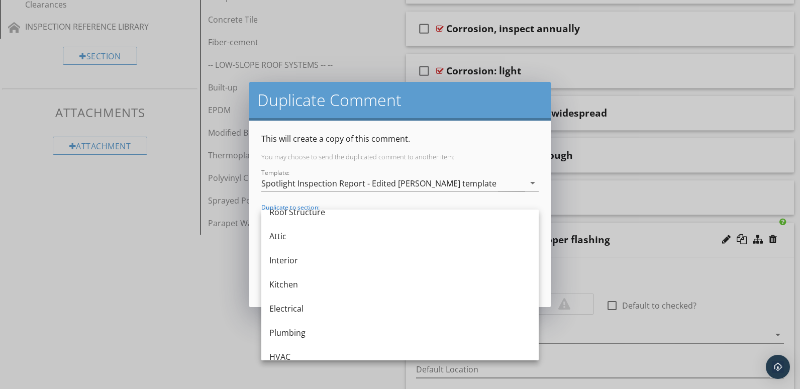
scroll to position [167, 0]
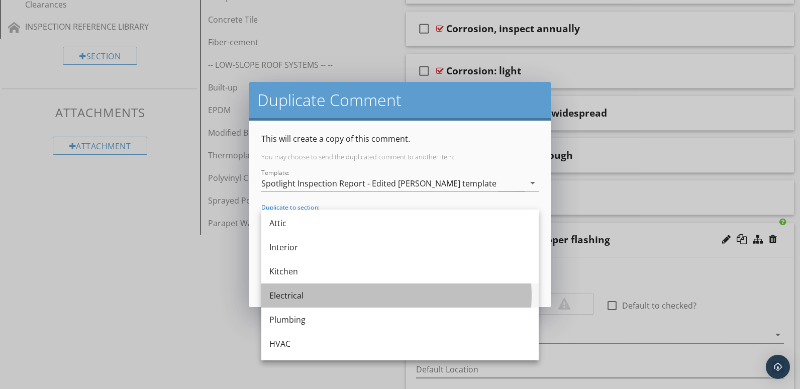
click at [295, 293] on div "Electrical" at bounding box center [400, 296] width 261 height 12
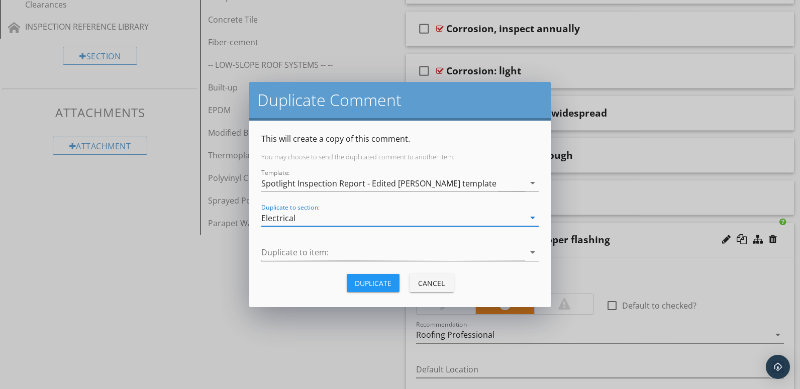
click at [533, 250] on icon "arrow_drop_down" at bounding box center [533, 252] width 12 height 12
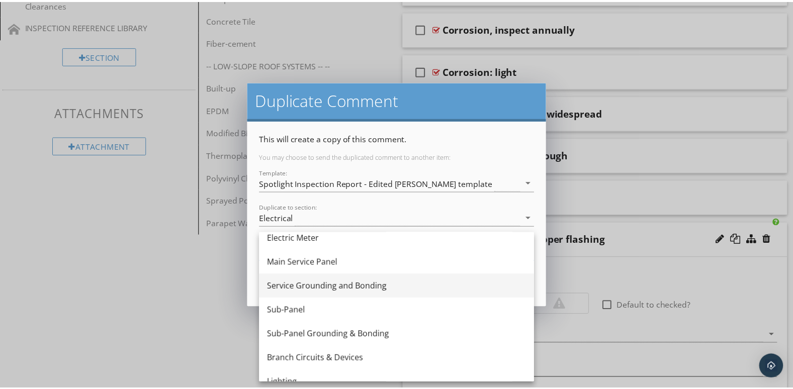
scroll to position [20, 0]
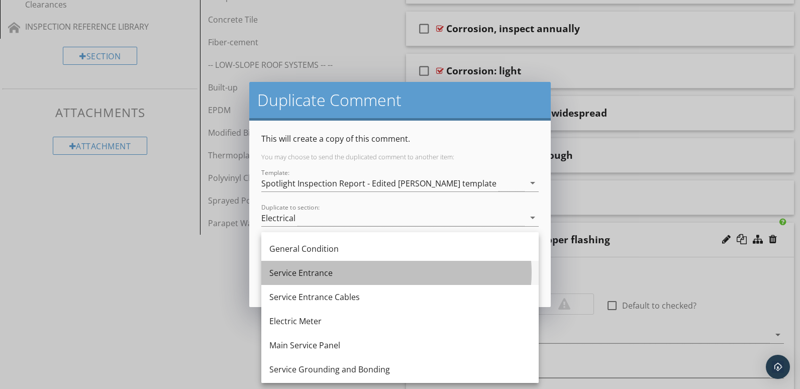
click at [324, 270] on div "Service Entrance" at bounding box center [400, 273] width 261 height 12
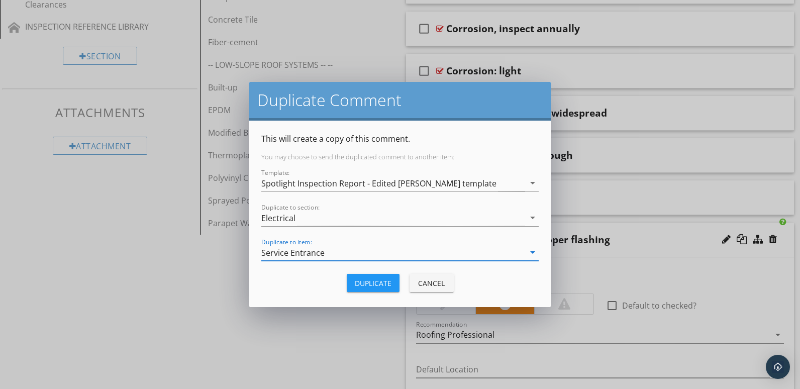
click at [383, 286] on div "Duplicate" at bounding box center [373, 283] width 37 height 11
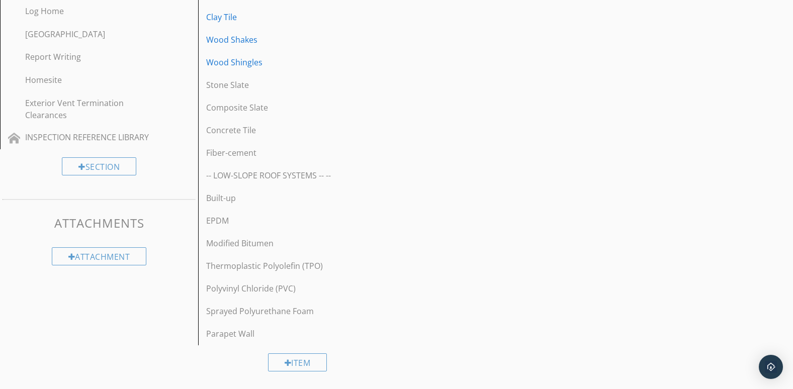
scroll to position [587, 0]
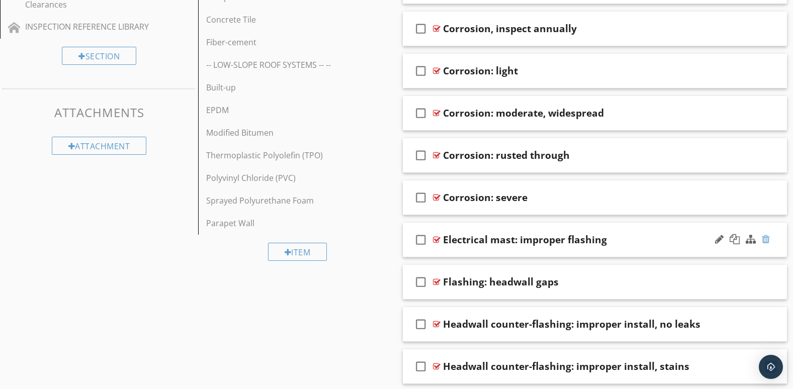
click at [766, 237] on div at bounding box center [766, 239] width 8 height 10
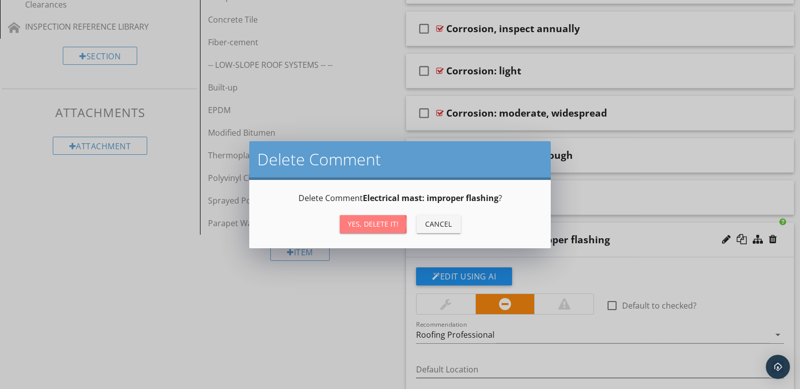
click at [373, 224] on div "Yes, Delete it!" at bounding box center [373, 224] width 51 height 11
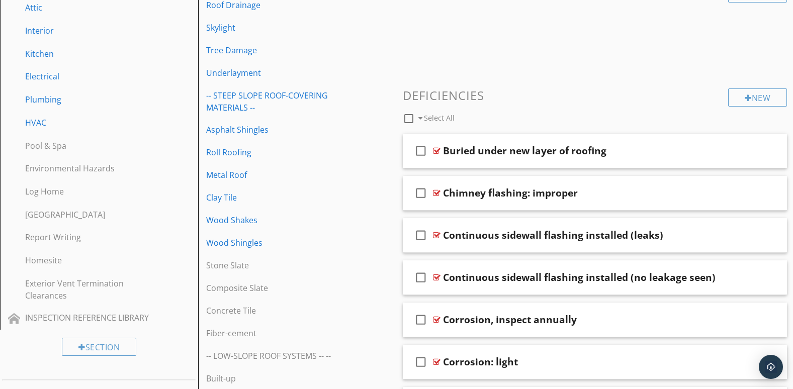
scroll to position [251, 0]
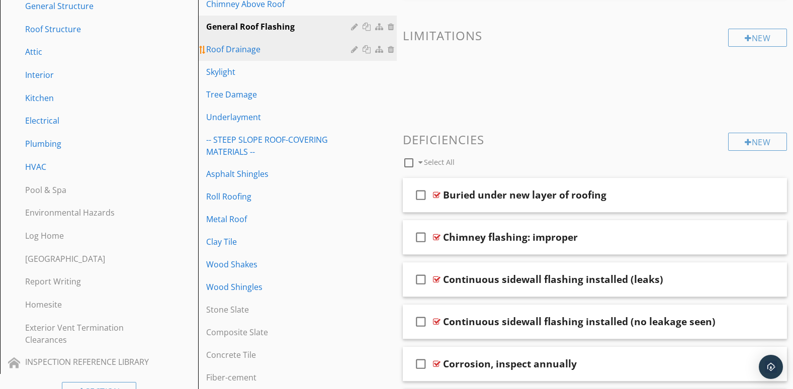
click at [284, 52] on div "Roof Drainage" at bounding box center [279, 49] width 147 height 12
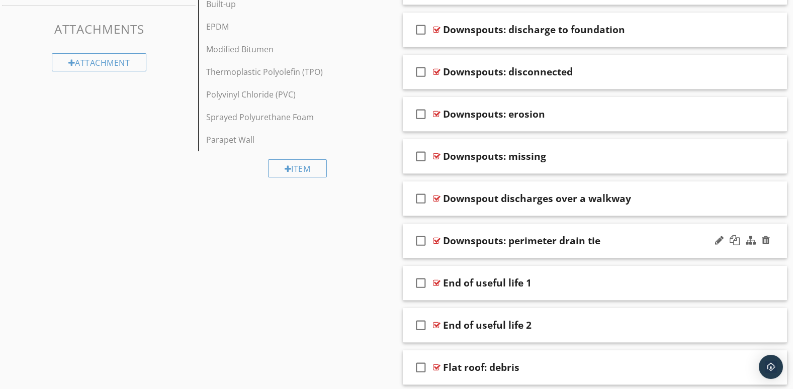
scroll to position [754, 0]
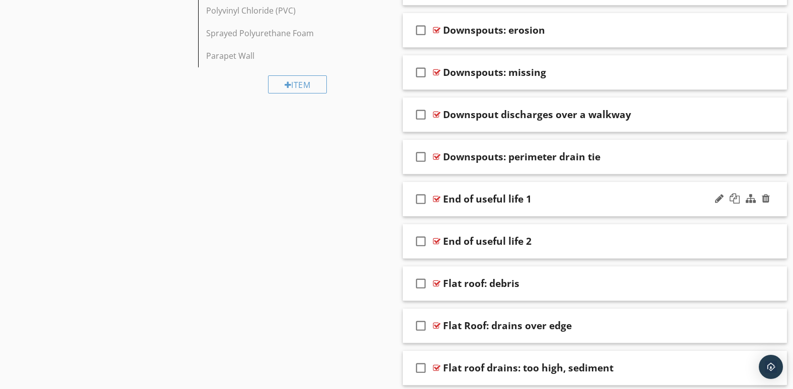
click at [721, 211] on div at bounding box center [742, 199] width 59 height 24
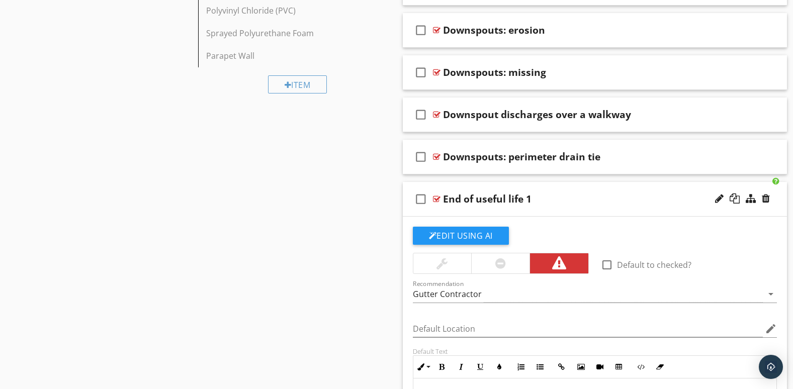
click at [696, 209] on div "check_box_outline_blank End of useful life 1" at bounding box center [595, 199] width 385 height 35
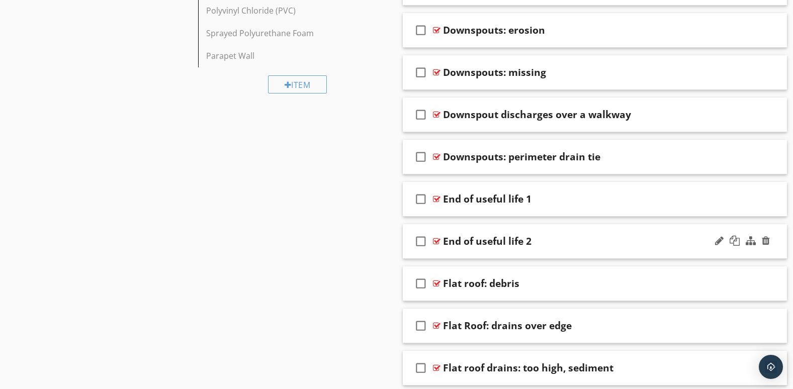
click at [677, 254] on div "check_box_outline_blank End of useful life 2" at bounding box center [595, 241] width 385 height 35
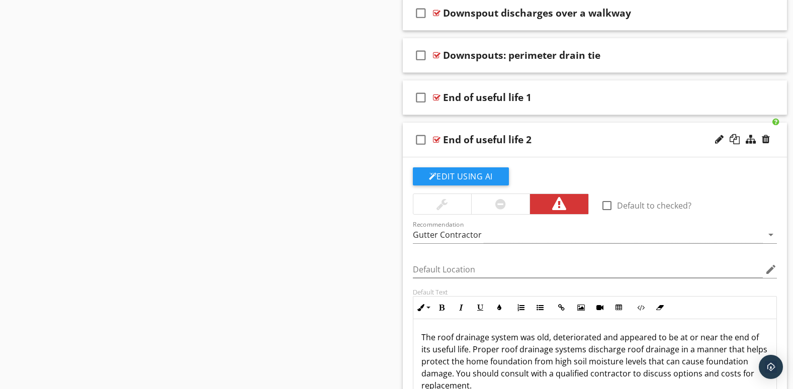
scroll to position [838, 0]
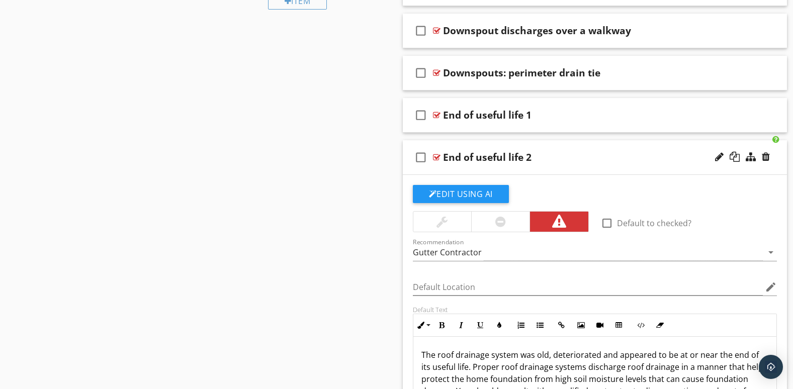
click at [695, 170] on div "check_box_outline_blank End of useful life 2" at bounding box center [595, 157] width 385 height 35
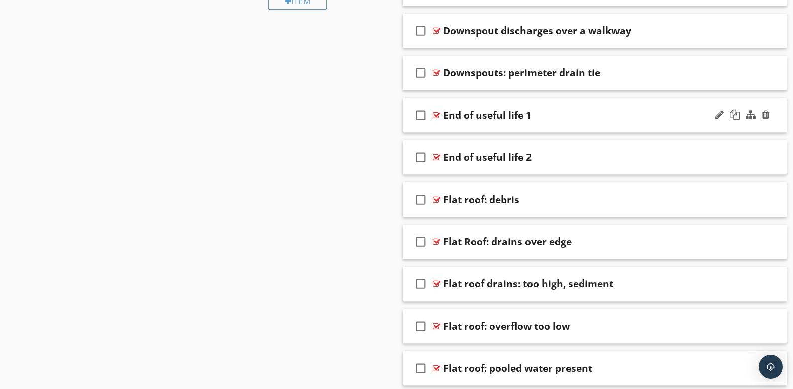
click at [672, 126] on div "check_box_outline_blank End of useful life 1" at bounding box center [595, 115] width 385 height 35
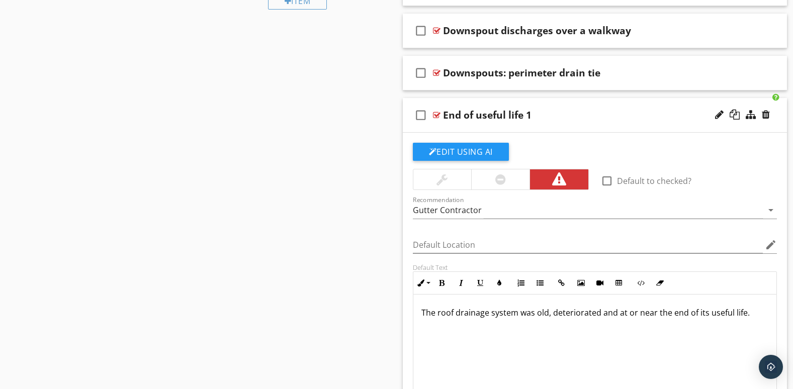
click at [672, 126] on div "check_box_outline_blank End of useful life 1" at bounding box center [595, 115] width 385 height 35
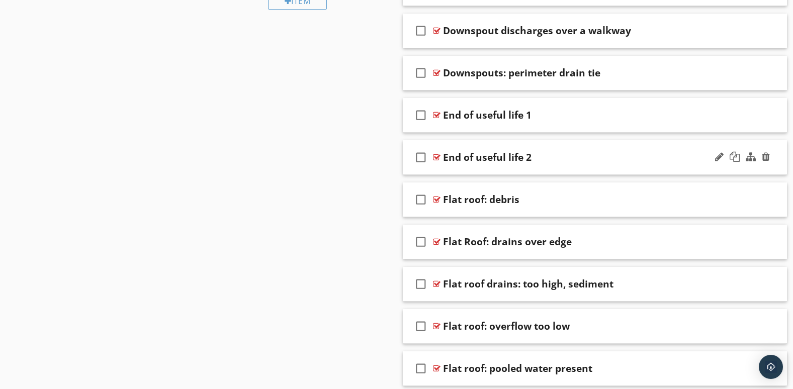
click at [666, 170] on div "check_box_outline_blank End of useful life 2" at bounding box center [595, 157] width 385 height 35
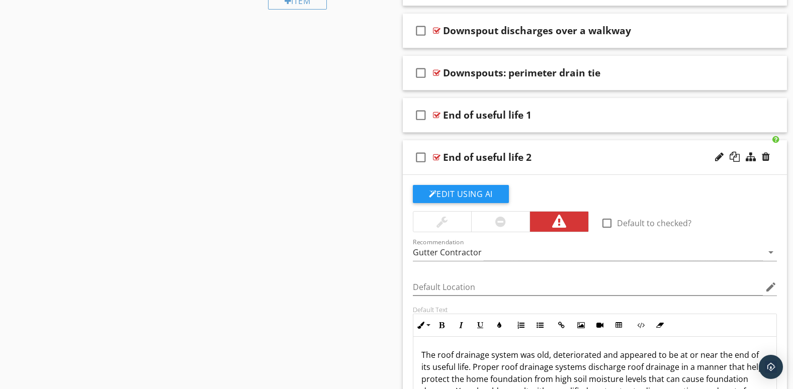
click at [662, 168] on div "check_box_outline_blank End of useful life 2" at bounding box center [595, 157] width 385 height 35
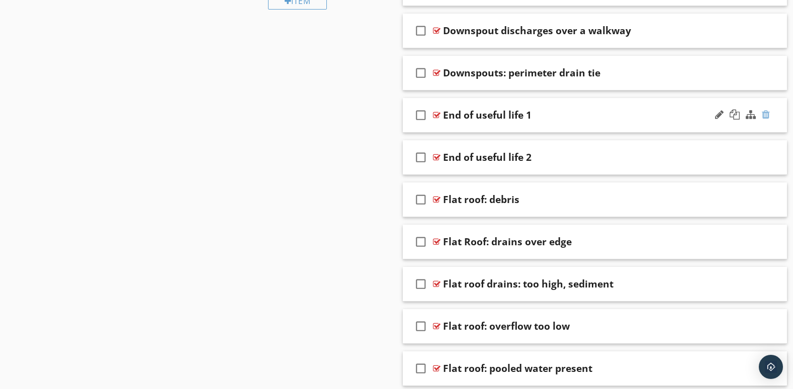
click at [764, 111] on div at bounding box center [766, 115] width 8 height 10
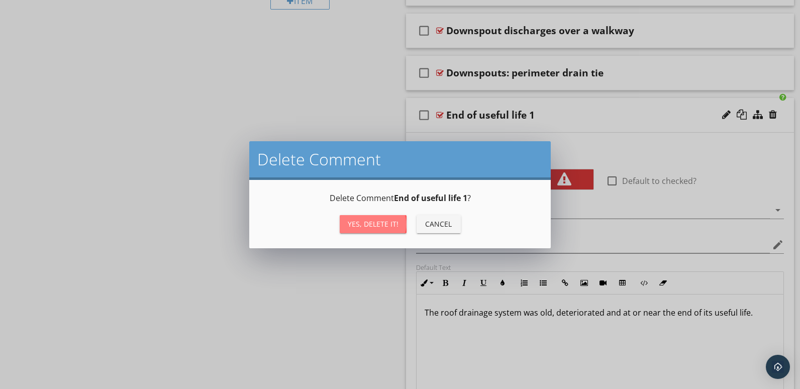
click at [377, 225] on div "Yes, Delete it!" at bounding box center [373, 224] width 51 height 11
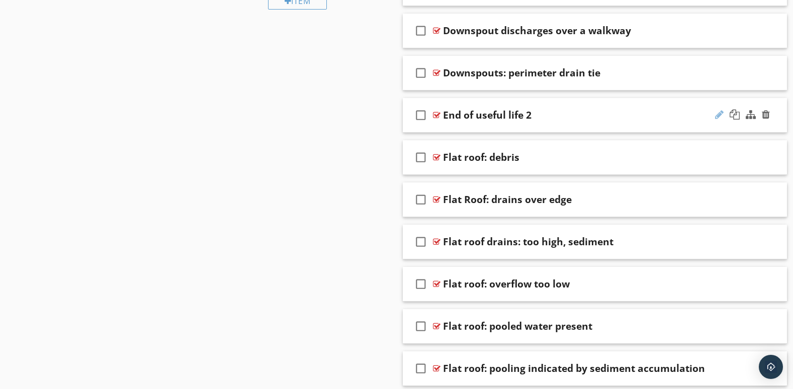
click at [717, 111] on div at bounding box center [719, 115] width 9 height 10
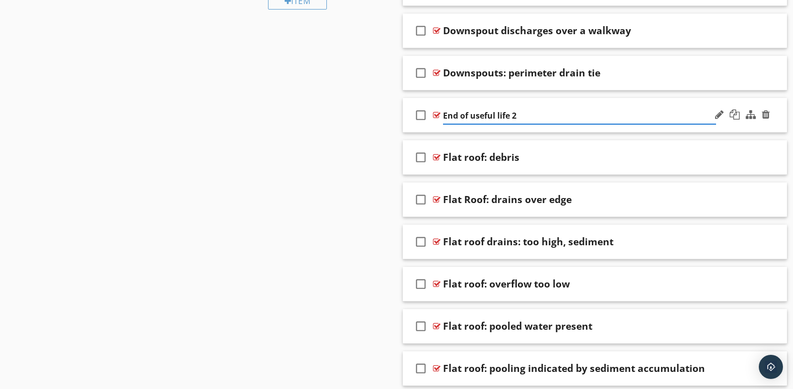
click at [532, 116] on input "End of useful life 2" at bounding box center [579, 116] width 273 height 17
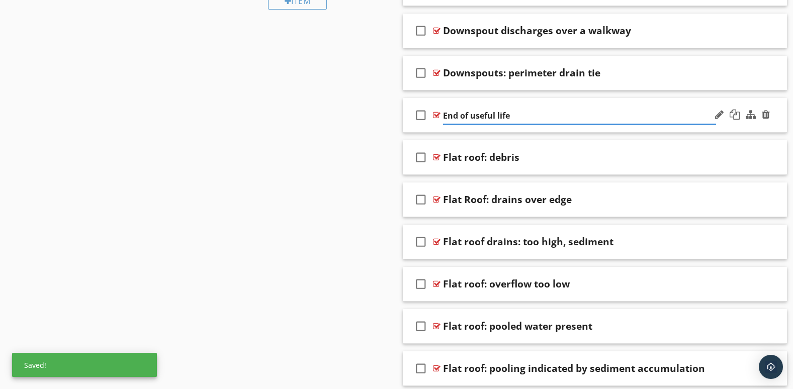
type input "End of useful life"
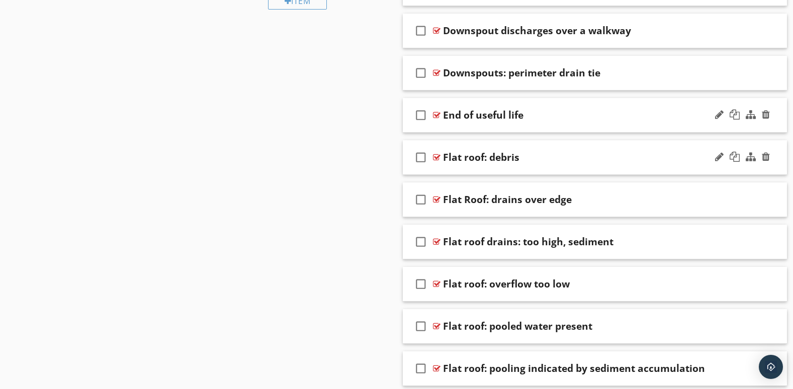
click at [702, 167] on div "check_box_outline_blank Flat roof: debris" at bounding box center [595, 157] width 385 height 35
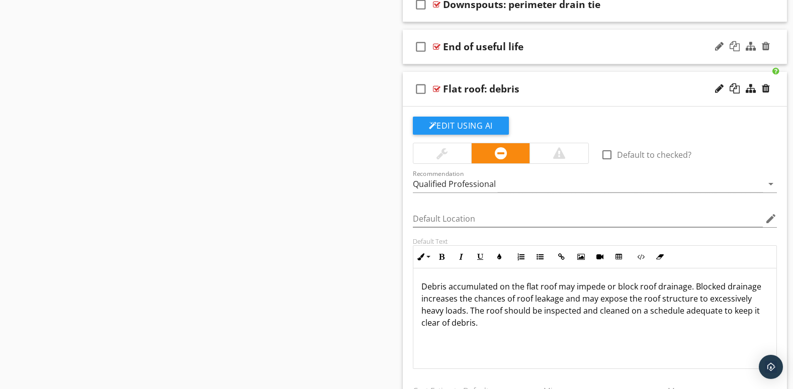
scroll to position [908, 0]
click at [694, 101] on div "check_box_outline_blank Flat roof: debris" at bounding box center [595, 88] width 385 height 35
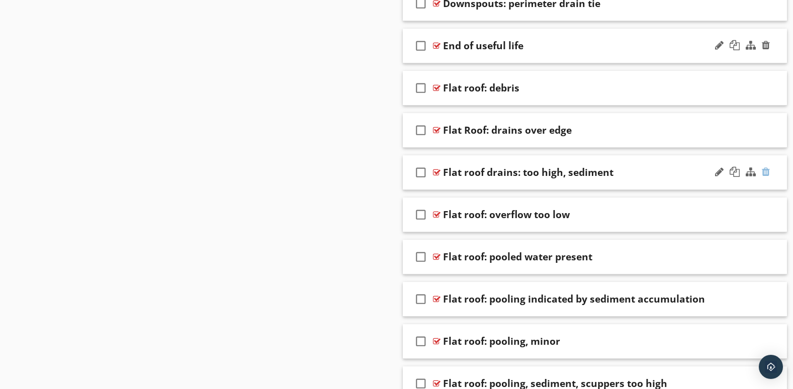
click at [768, 173] on div at bounding box center [766, 172] width 8 height 10
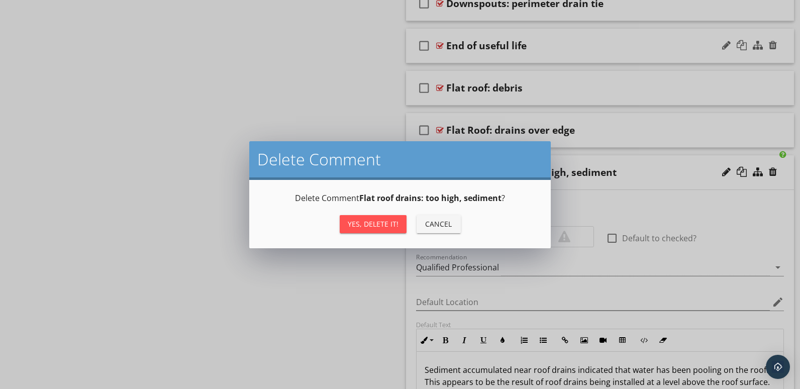
click at [392, 222] on div "Yes, Delete it!" at bounding box center [373, 224] width 51 height 11
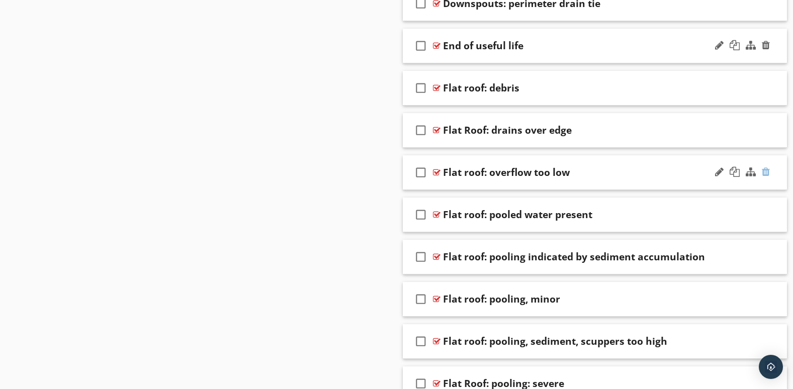
click at [765, 174] on div at bounding box center [766, 172] width 8 height 10
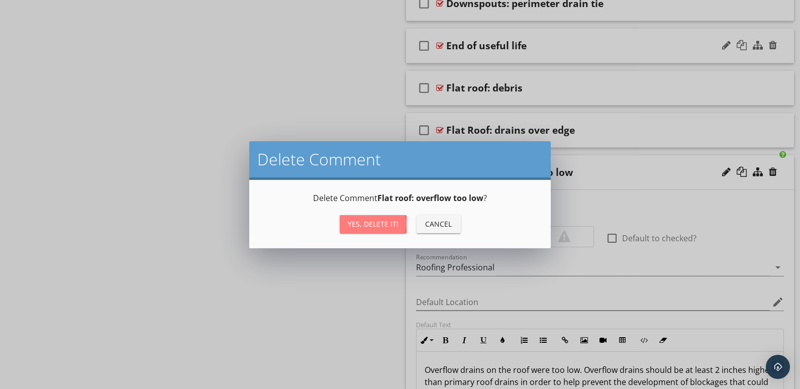
click at [389, 228] on div "Yes, Delete it!" at bounding box center [373, 224] width 51 height 11
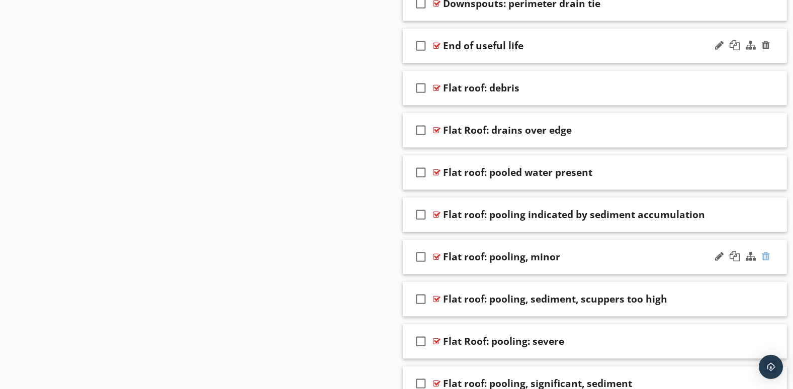
click at [766, 255] on div at bounding box center [766, 256] width 8 height 10
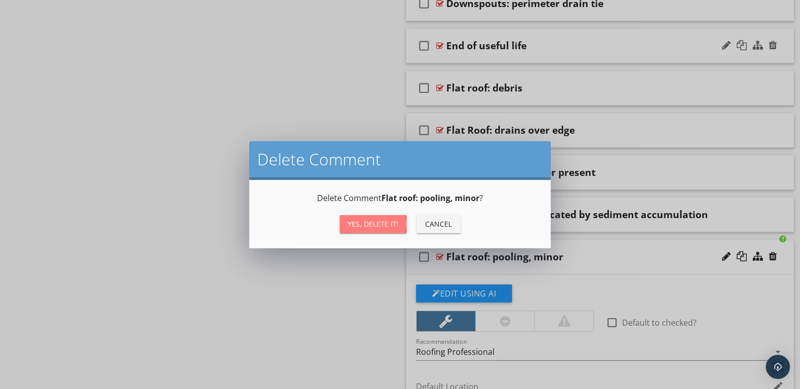
click at [364, 225] on div "Yes, Delete it!" at bounding box center [373, 224] width 51 height 11
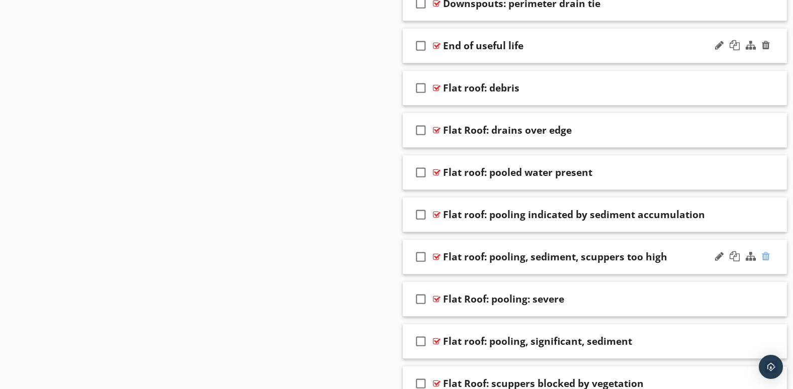
click at [767, 256] on div at bounding box center [766, 256] width 8 height 10
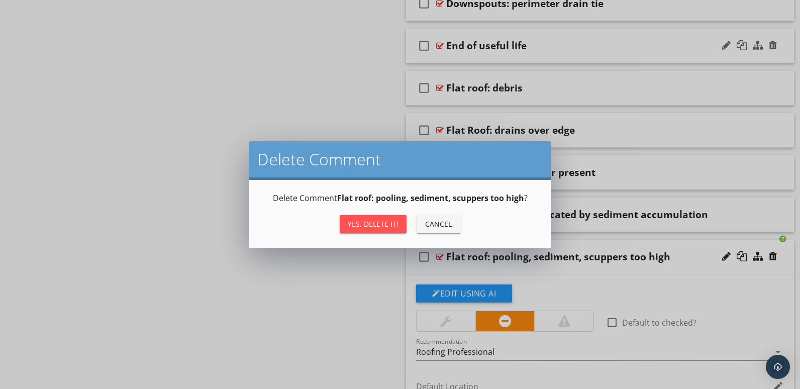
click at [353, 219] on div "Yes, Delete it!" at bounding box center [373, 224] width 51 height 11
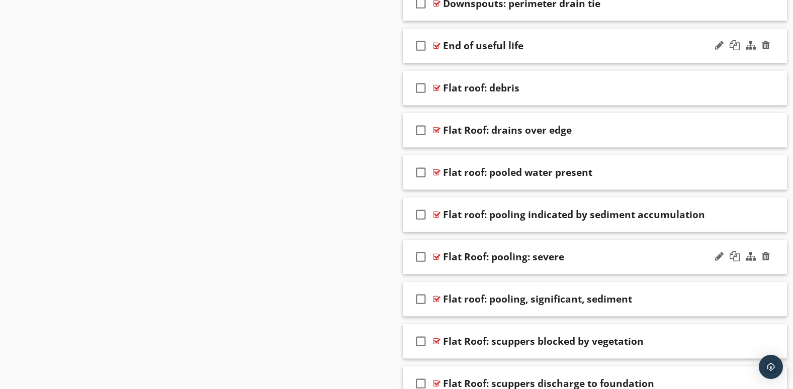
scroll to position [991, 0]
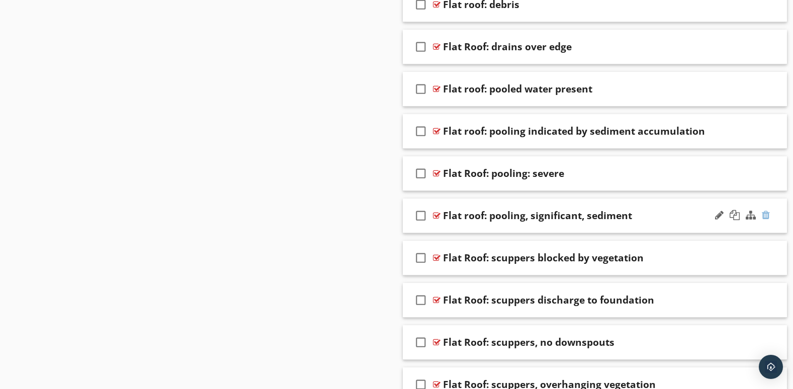
click at [767, 214] on div at bounding box center [766, 215] width 8 height 10
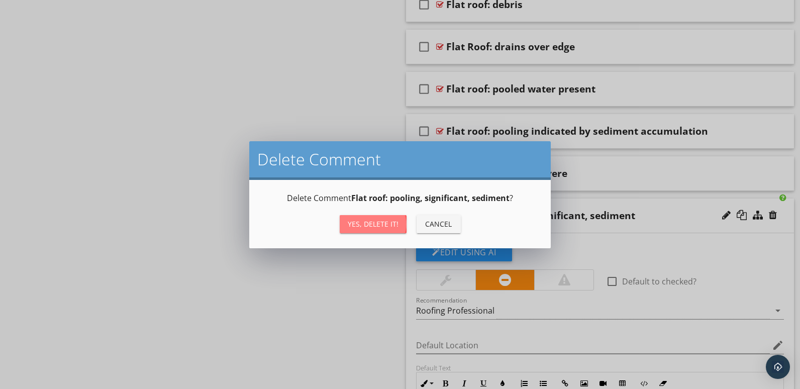
click at [385, 219] on div "Yes, Delete it!" at bounding box center [373, 224] width 51 height 11
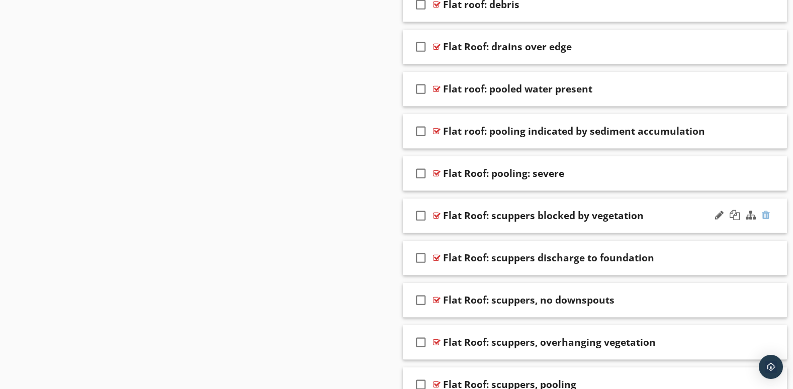
click at [764, 219] on div at bounding box center [766, 215] width 8 height 10
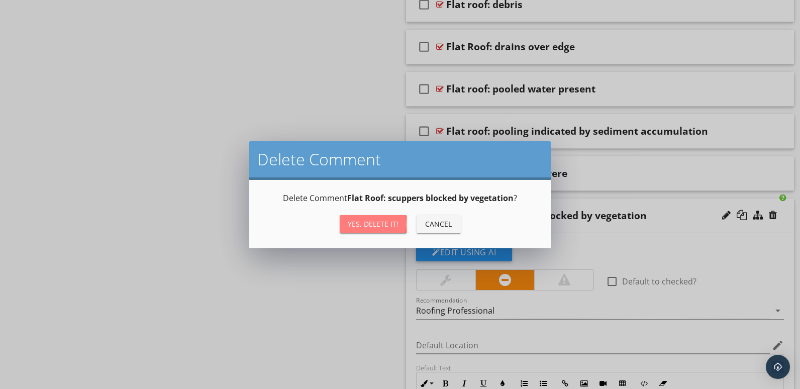
click at [365, 229] on button "Yes, Delete it!" at bounding box center [373, 224] width 67 height 18
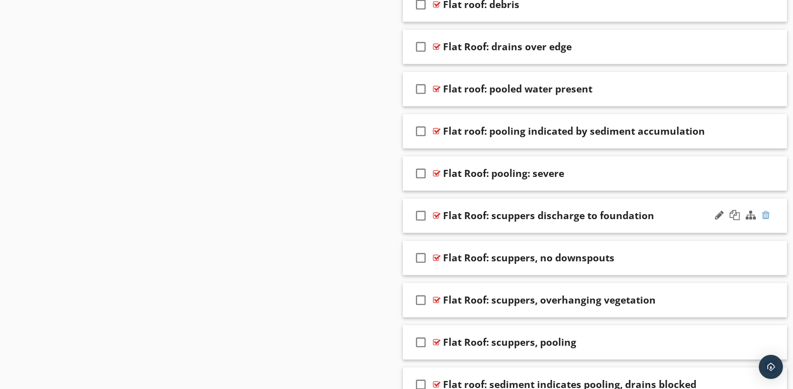
click at [765, 213] on div at bounding box center [766, 215] width 8 height 10
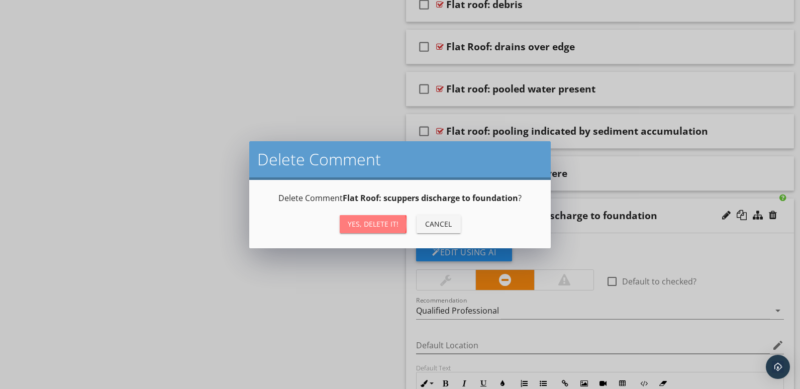
click at [376, 227] on div "Yes, Delete it!" at bounding box center [373, 224] width 51 height 11
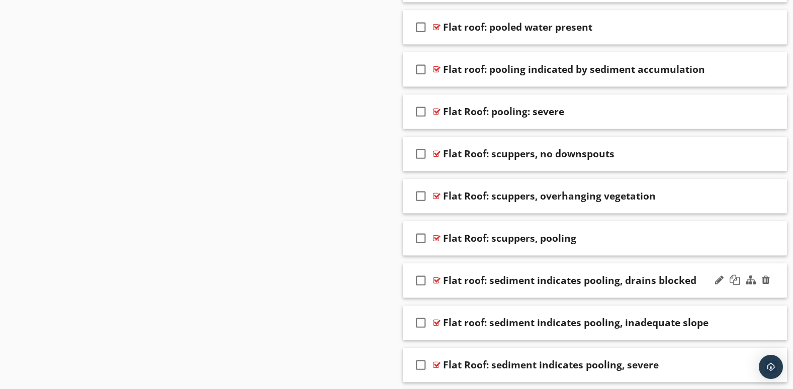
scroll to position [1075, 0]
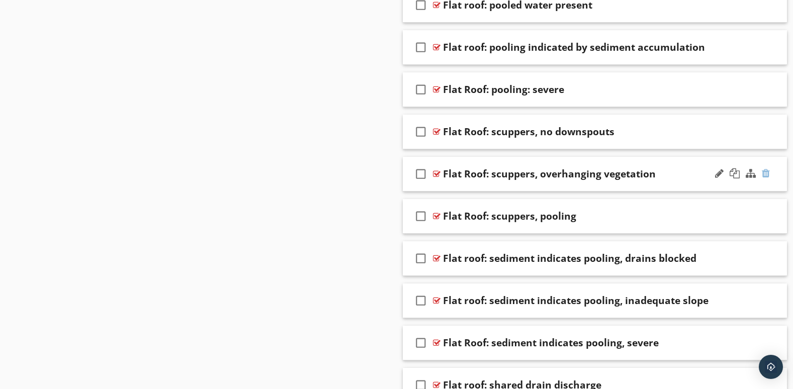
click at [768, 173] on div at bounding box center [766, 173] width 8 height 10
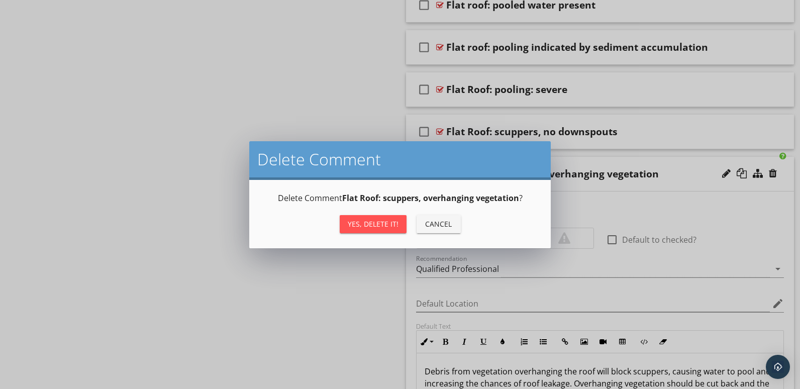
click at [380, 222] on div "Yes, Delete it!" at bounding box center [373, 224] width 51 height 11
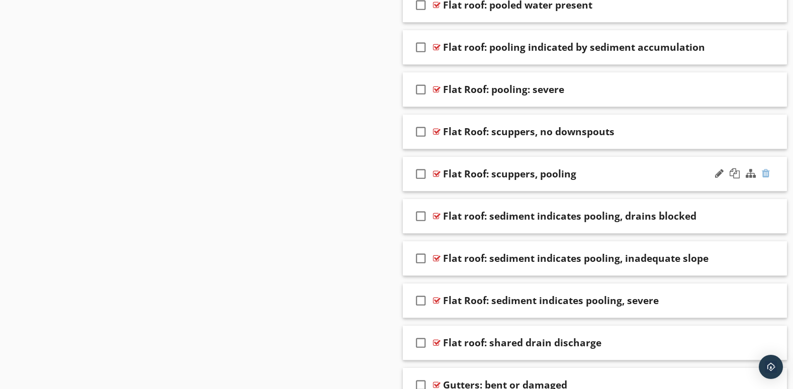
click at [768, 173] on div at bounding box center [766, 173] width 8 height 10
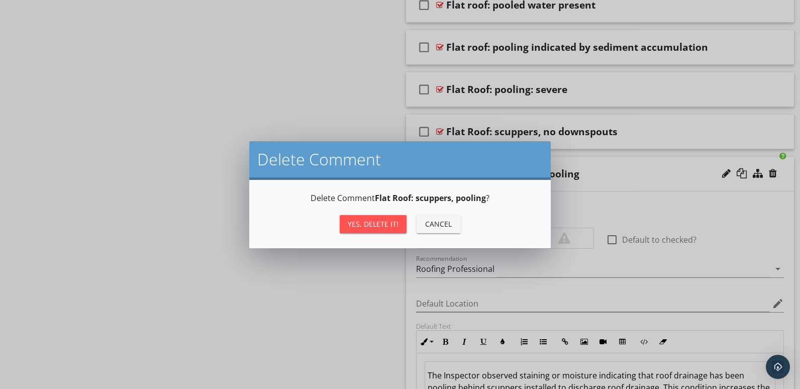
click at [380, 223] on div "Yes, Delete it!" at bounding box center [373, 224] width 51 height 11
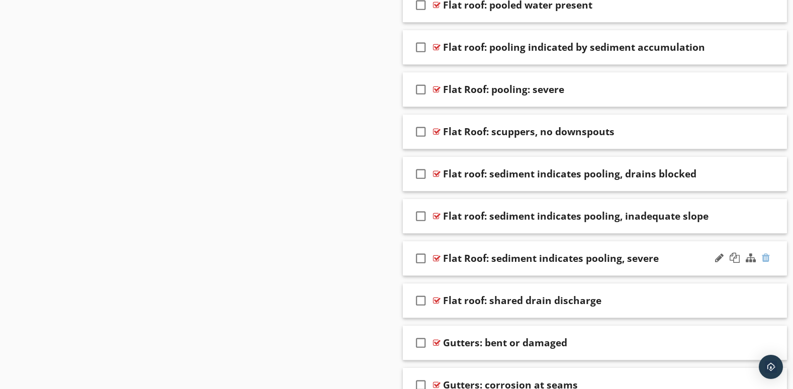
click at [767, 257] on div at bounding box center [766, 258] width 8 height 10
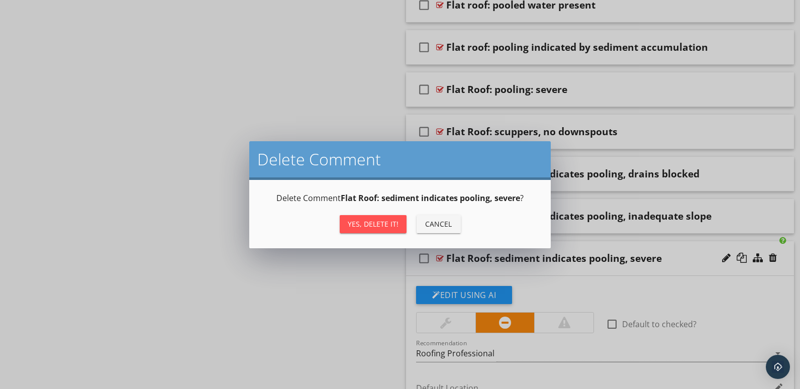
click at [373, 217] on button "Yes, Delete it!" at bounding box center [373, 224] width 67 height 18
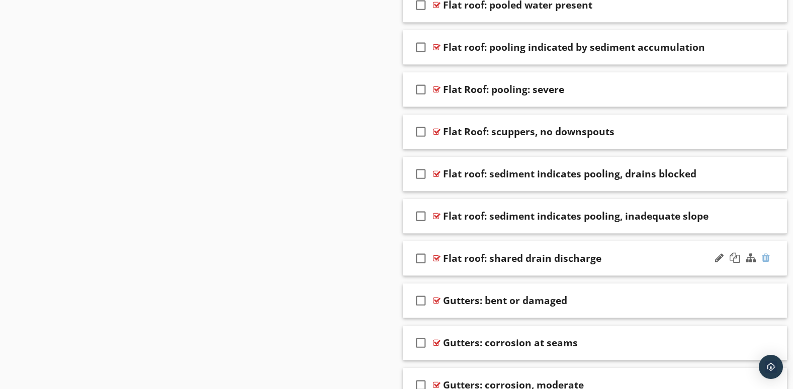
click at [765, 255] on div at bounding box center [766, 258] width 8 height 10
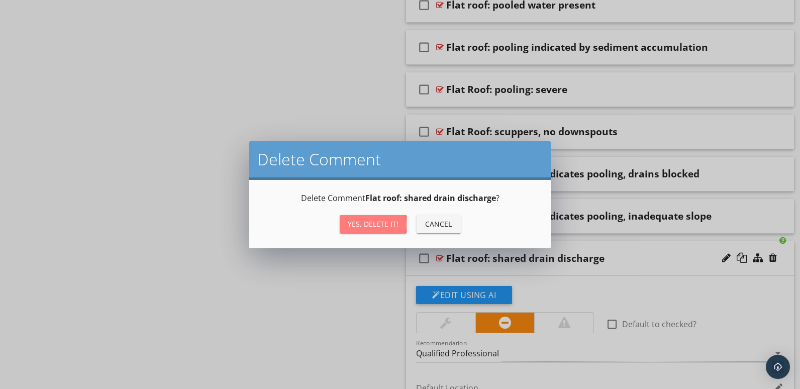
click at [364, 223] on div "Yes, Delete it!" at bounding box center [373, 224] width 51 height 11
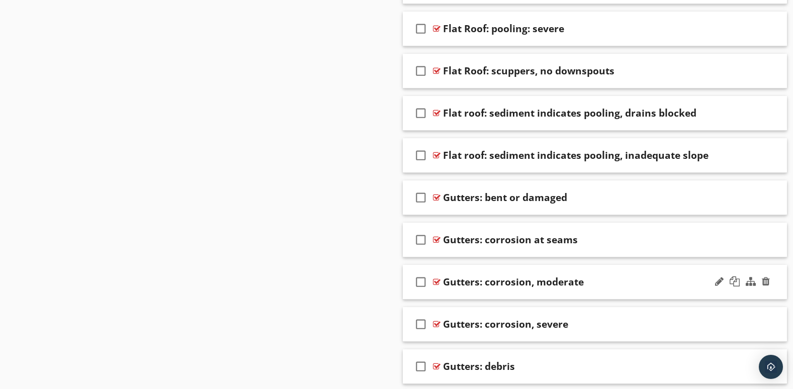
scroll to position [1159, 0]
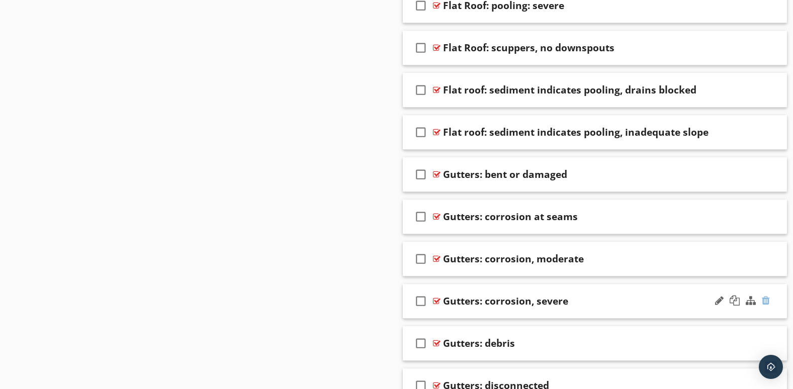
click at [765, 299] on div at bounding box center [766, 301] width 8 height 10
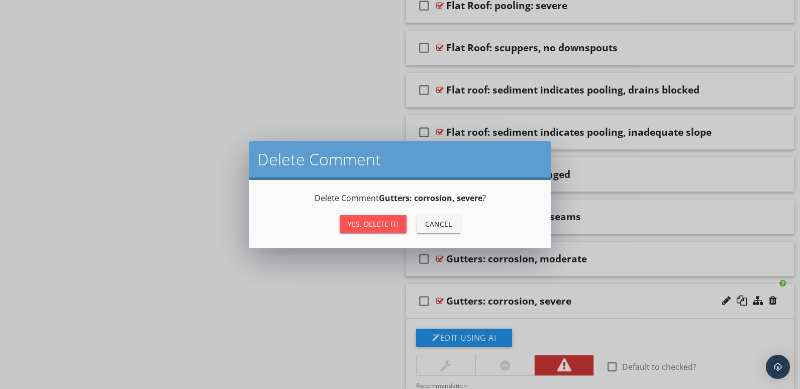
click at [346, 222] on button "Yes, Delete it!" at bounding box center [373, 224] width 67 height 18
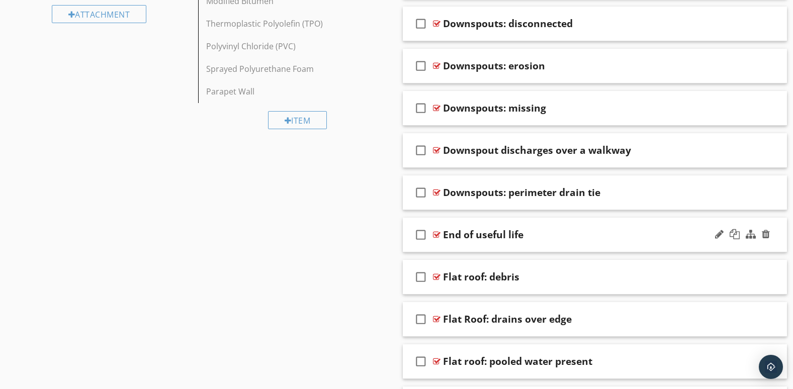
scroll to position [740, 0]
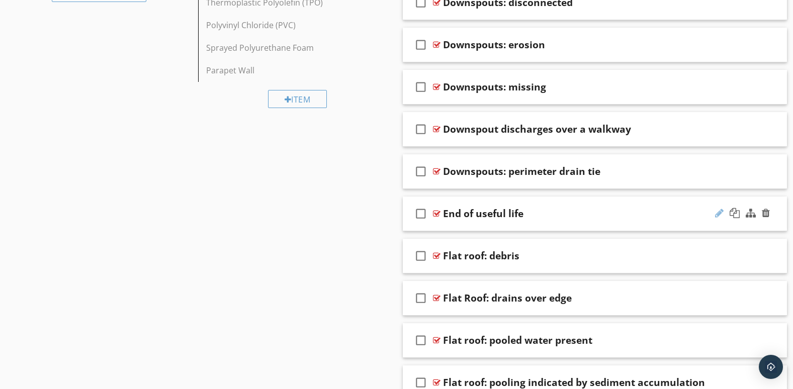
click at [717, 212] on div at bounding box center [719, 213] width 9 height 10
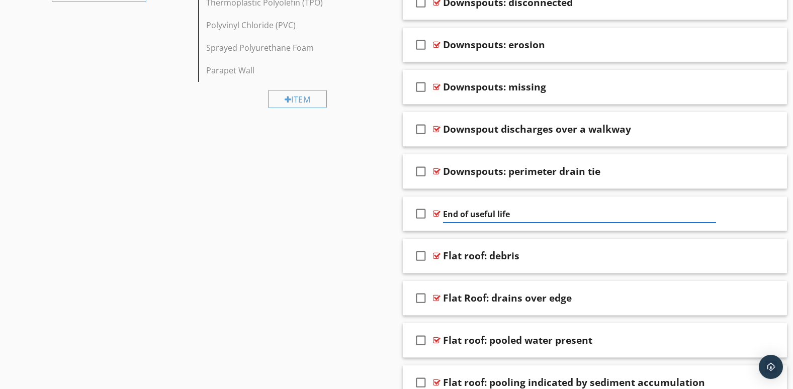
click at [444, 212] on input "End of useful life" at bounding box center [579, 214] width 273 height 17
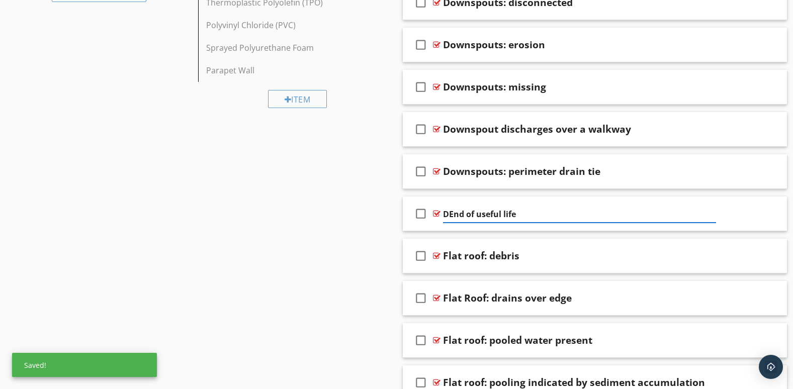
type input "End of useful life"
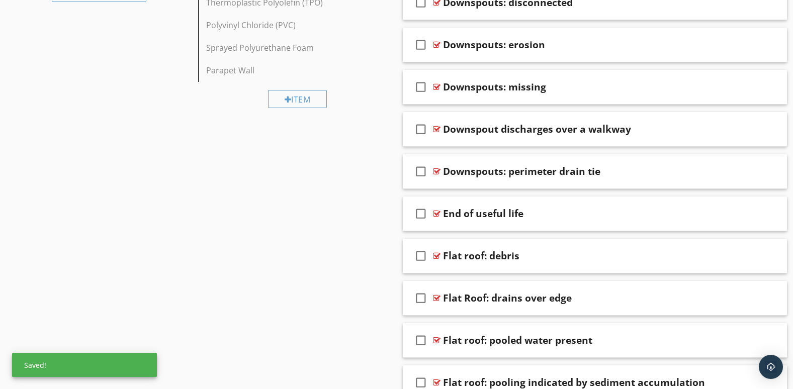
click at [726, 222] on div at bounding box center [742, 214] width 59 height 24
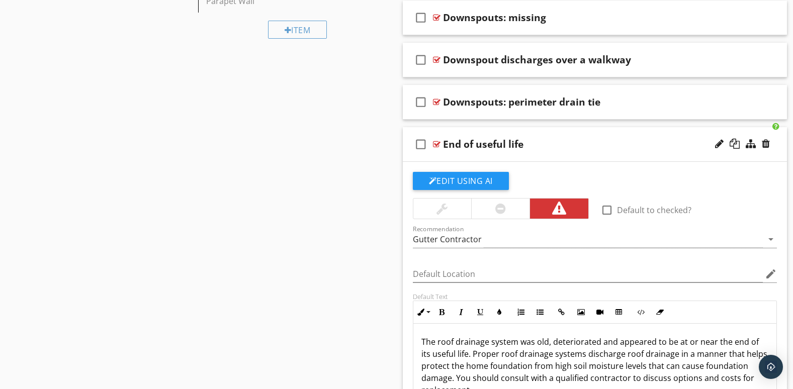
scroll to position [810, 0]
click at [718, 143] on div at bounding box center [719, 143] width 9 height 10
click at [443, 146] on input "End of useful life" at bounding box center [579, 144] width 273 height 17
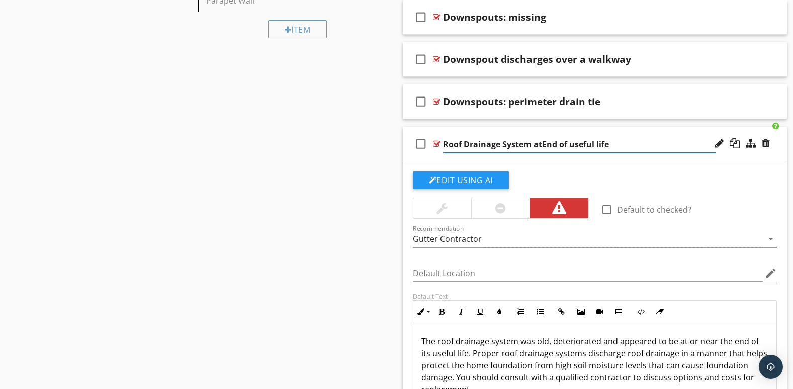
type input "Roof Drainage System at End of useful life"
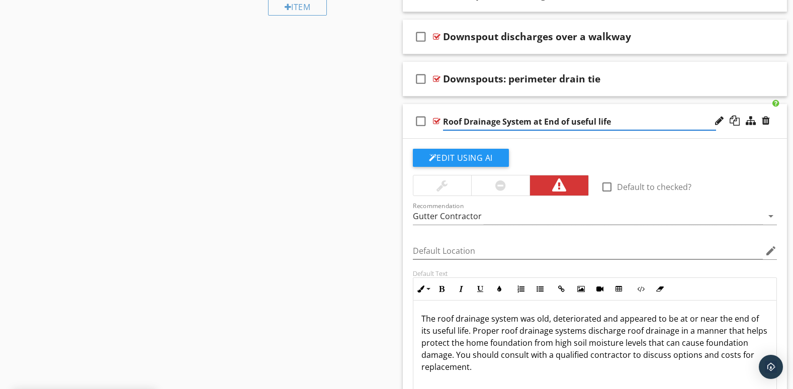
scroll to position [865, 0]
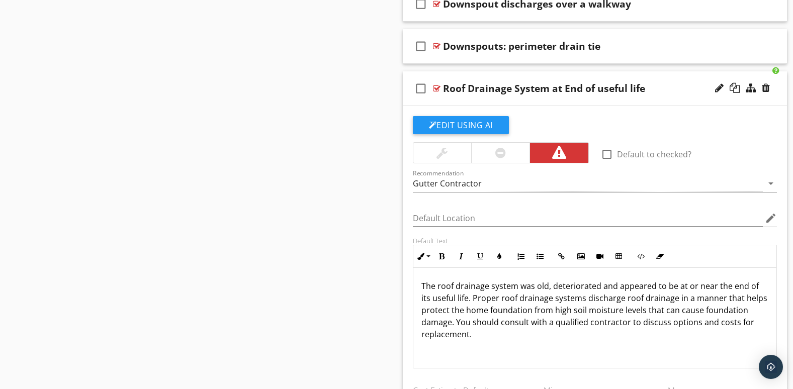
click at [737, 102] on div "check_box_outline_blank Roof Drainage System at End of useful life" at bounding box center [595, 88] width 385 height 35
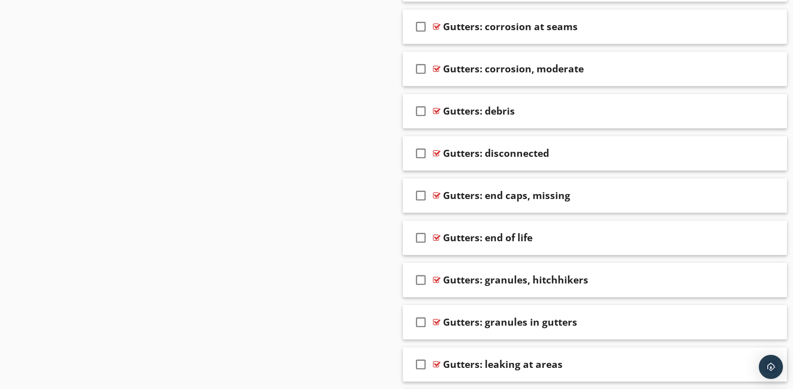
scroll to position [1352, 0]
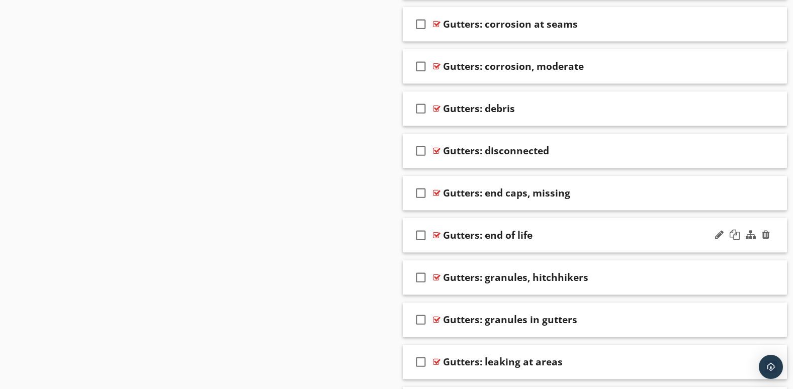
click at [549, 246] on div "check_box_outline_blank Gutters: end of life" at bounding box center [595, 235] width 385 height 35
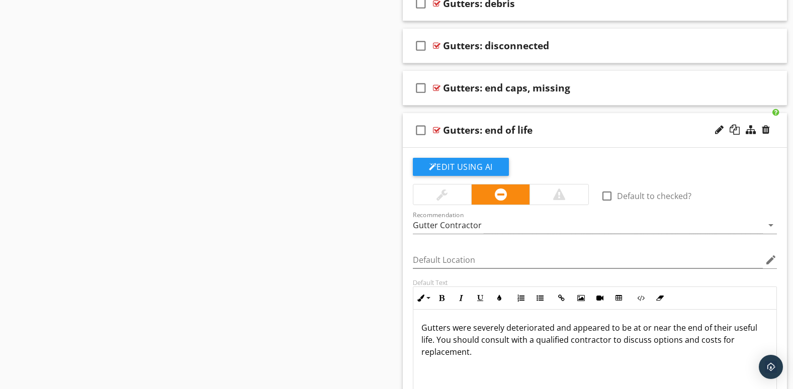
scroll to position [1459, 0]
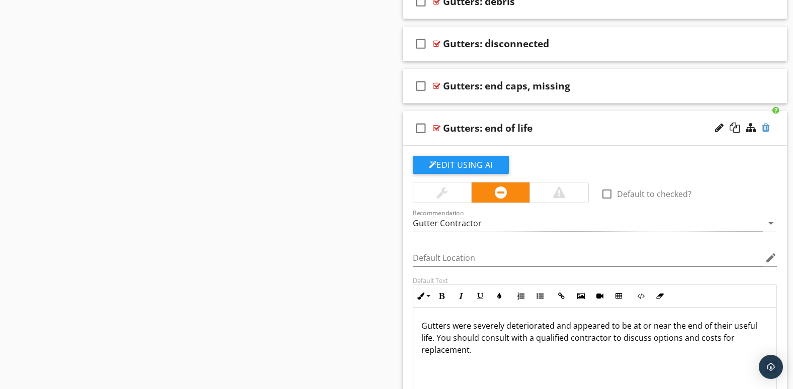
click at [767, 126] on div at bounding box center [766, 128] width 8 height 10
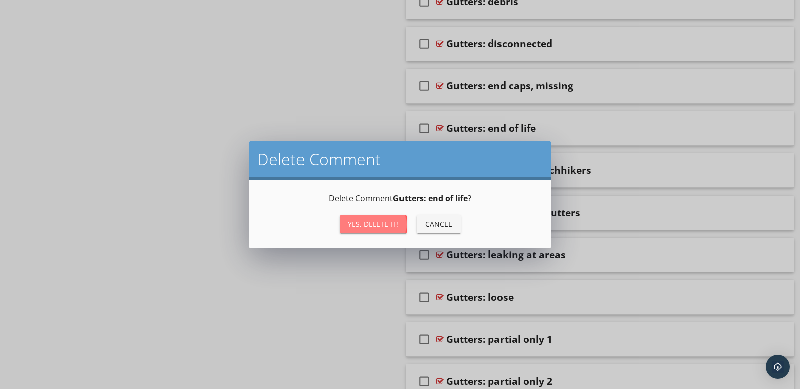
click at [385, 219] on div "Yes, Delete it!" at bounding box center [373, 224] width 51 height 11
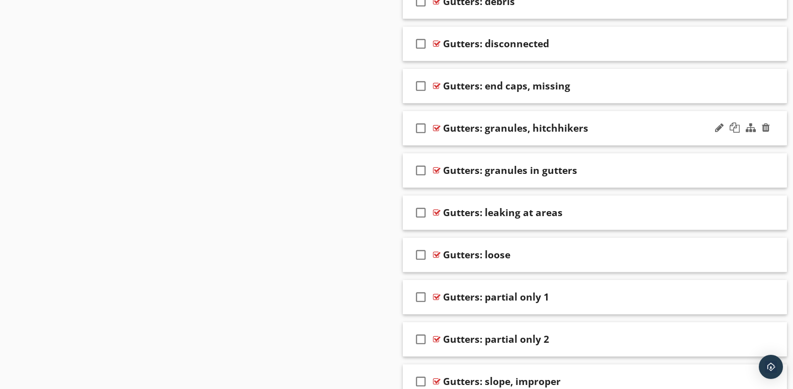
click at [621, 139] on div "check_box_outline_blank Gutters: granules, hitchhikers" at bounding box center [595, 128] width 385 height 35
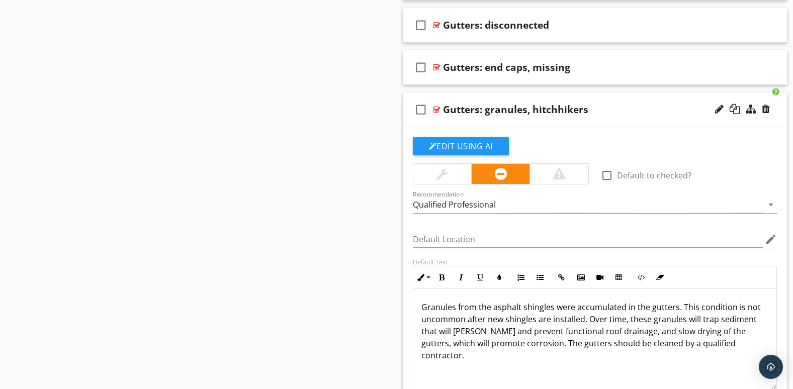
scroll to position [1473, 0]
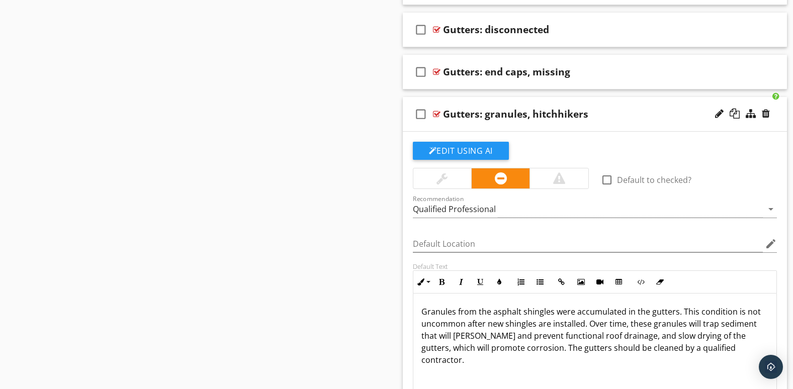
click at [683, 127] on div "check_box_outline_blank Gutters: granules, hitchhikers" at bounding box center [595, 114] width 385 height 35
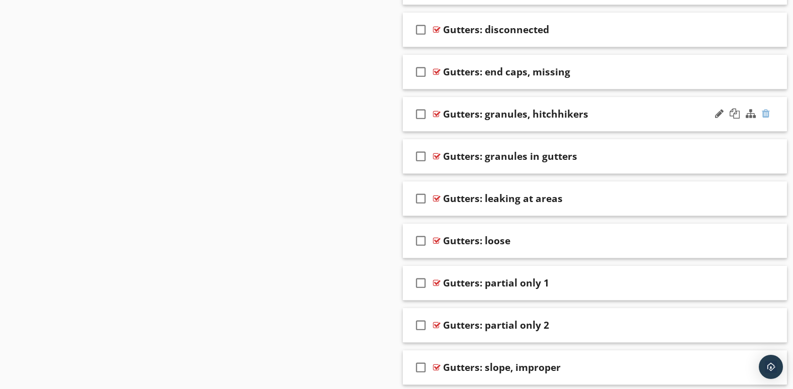
click at [765, 113] on div at bounding box center [766, 114] width 8 height 10
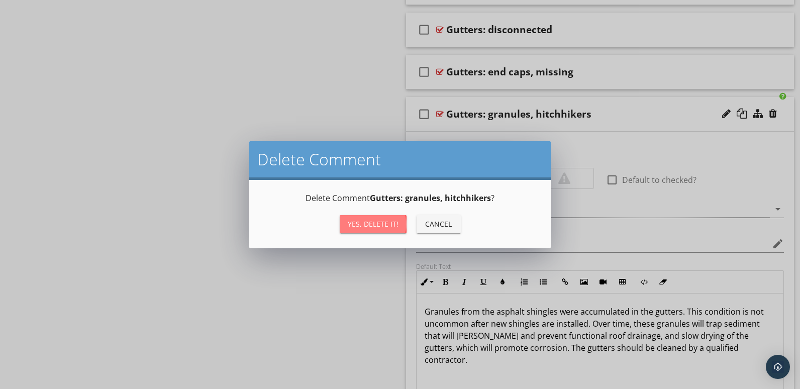
click at [381, 223] on div "Yes, Delete it!" at bounding box center [373, 224] width 51 height 11
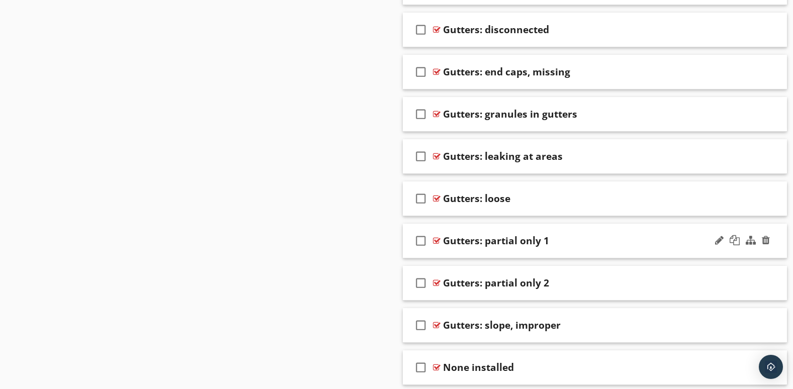
click at [551, 250] on div "check_box_outline_blank Gutters: partial only 1" at bounding box center [595, 241] width 385 height 35
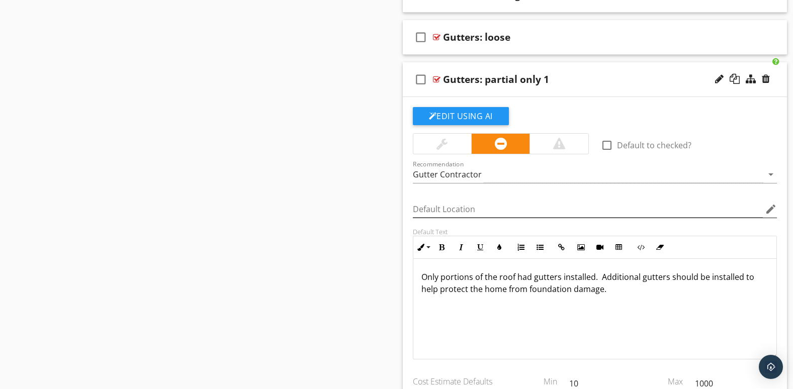
scroll to position [1641, 0]
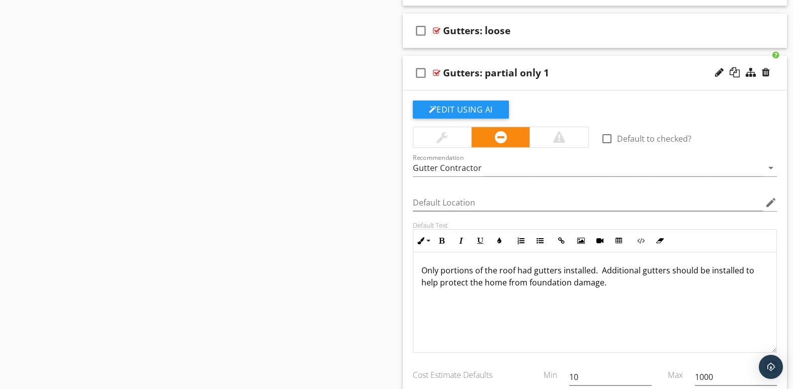
click at [727, 85] on div "check_box_outline_blank Gutters: partial only 1" at bounding box center [595, 73] width 385 height 35
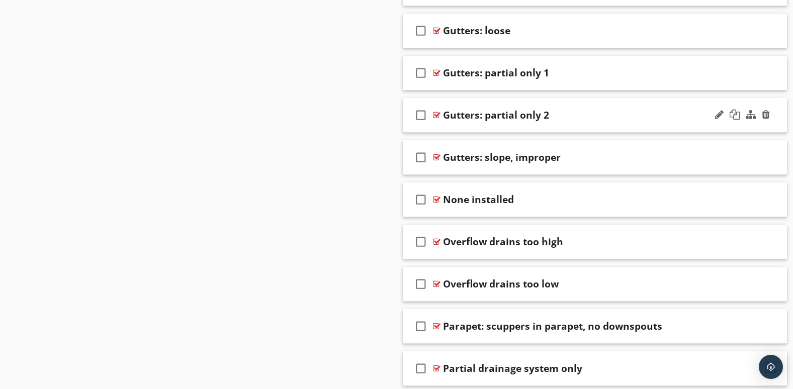
click at [693, 127] on div "check_box_outline_blank Gutters: partial only 2" at bounding box center [595, 115] width 385 height 35
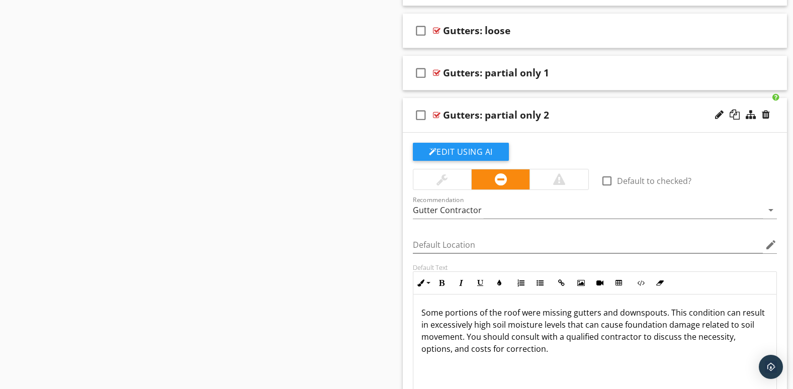
click at [717, 128] on div "check_box_outline_blank Gutters: partial only 2" at bounding box center [595, 115] width 385 height 35
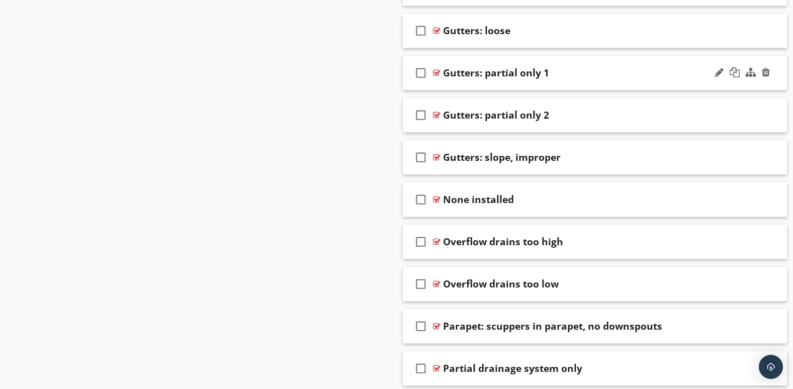
click at [688, 86] on div "check_box_outline_blank Gutters: partial only 1" at bounding box center [595, 73] width 385 height 35
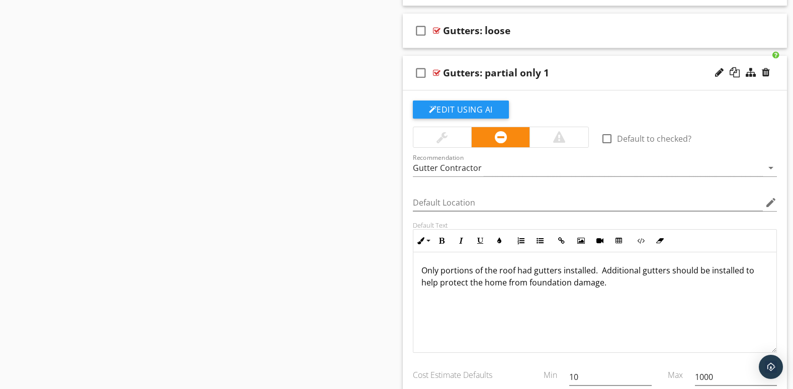
click at [691, 84] on div "check_box_outline_blank Gutters: partial only 1" at bounding box center [595, 73] width 385 height 35
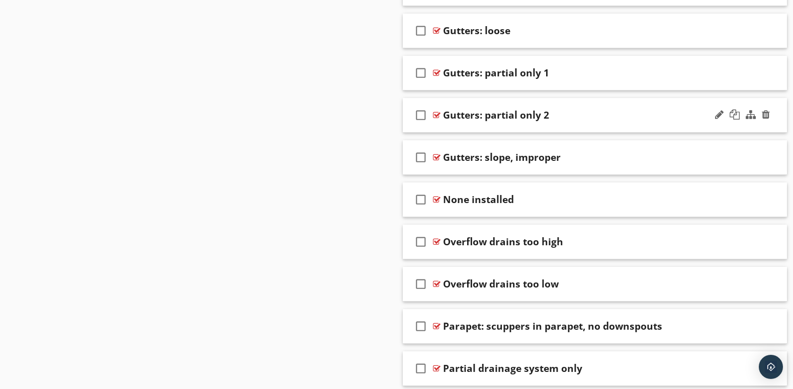
click at [699, 125] on div "check_box_outline_blank Gutters: partial only 2" at bounding box center [595, 115] width 385 height 35
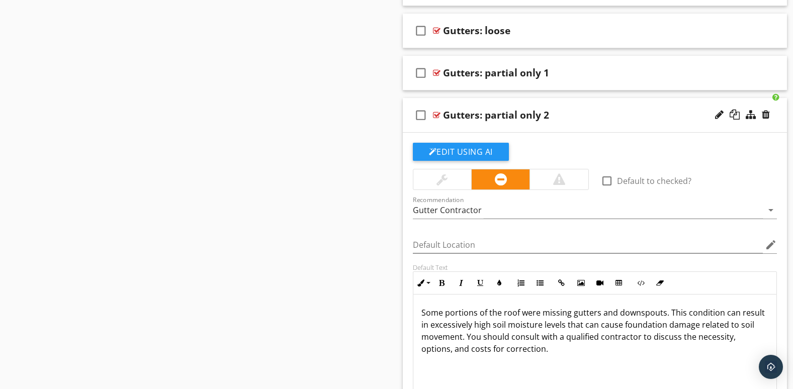
click at [699, 124] on div "check_box_outline_blank Gutters: partial only 2" at bounding box center [595, 115] width 385 height 35
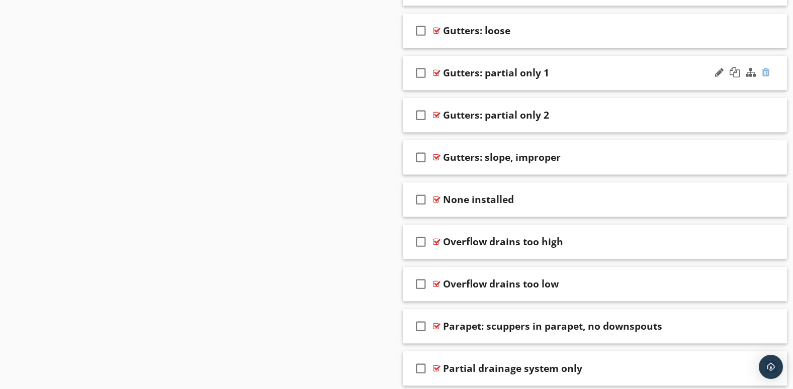
click at [767, 74] on div at bounding box center [766, 72] width 8 height 10
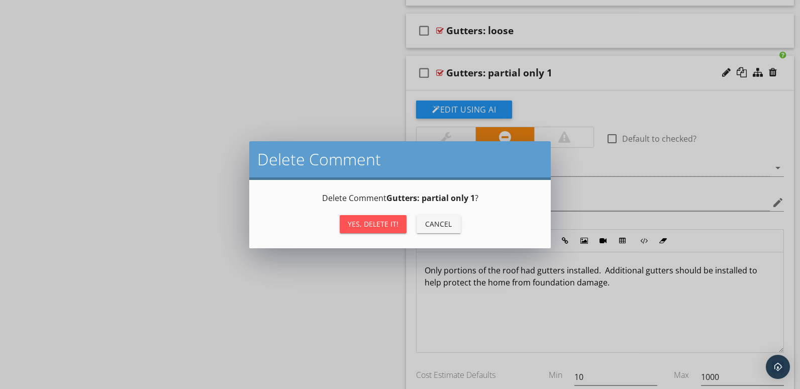
click at [363, 221] on div "Yes, Delete it!" at bounding box center [373, 224] width 51 height 11
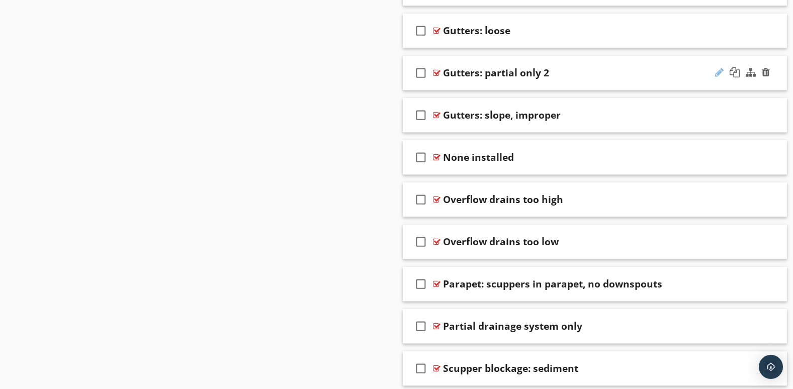
click at [721, 68] on div at bounding box center [719, 72] width 9 height 10
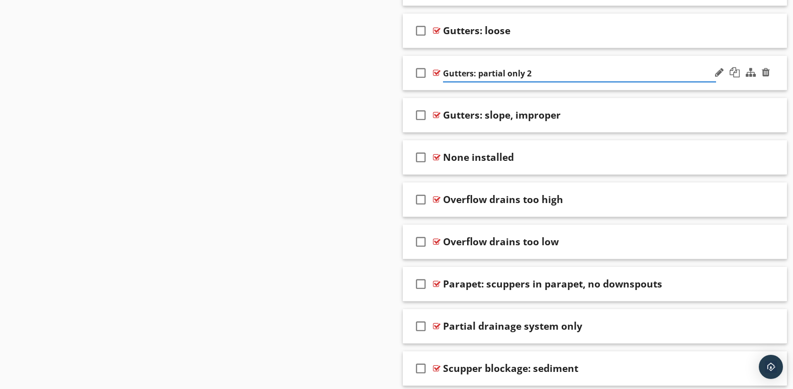
click at [542, 73] on input "Gutters: partial only 2" at bounding box center [579, 73] width 273 height 17
type input "Gutters: partial only installed"
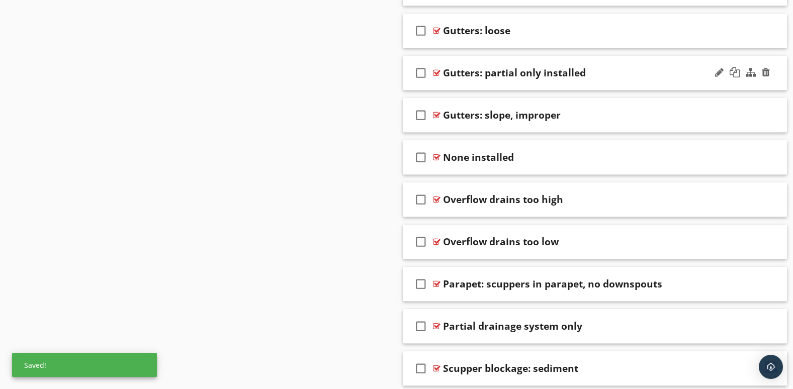
click at [734, 82] on div at bounding box center [742, 73] width 59 height 24
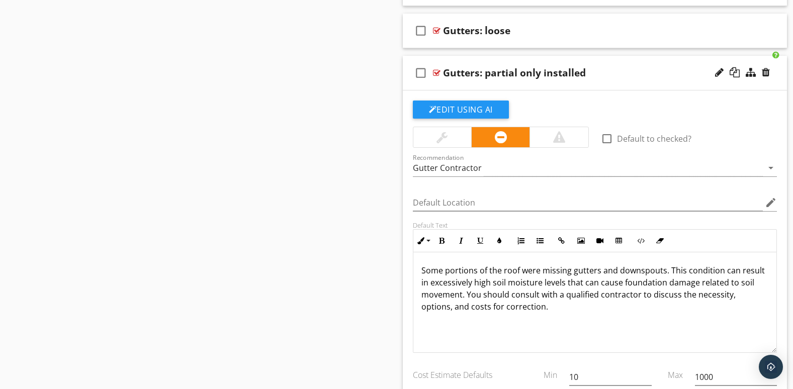
click at [719, 83] on div at bounding box center [742, 73] width 59 height 24
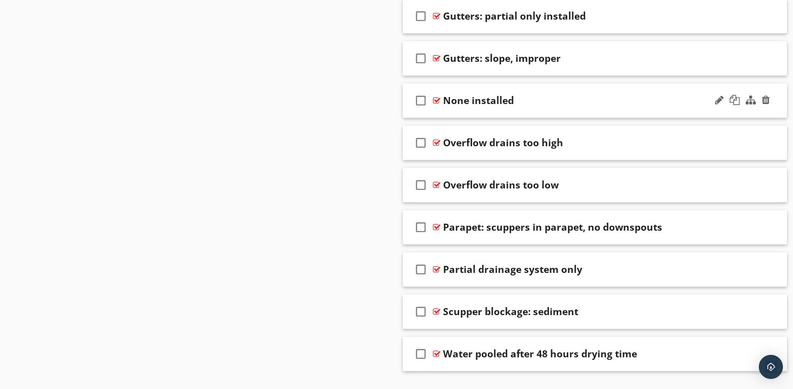
scroll to position [1707, 0]
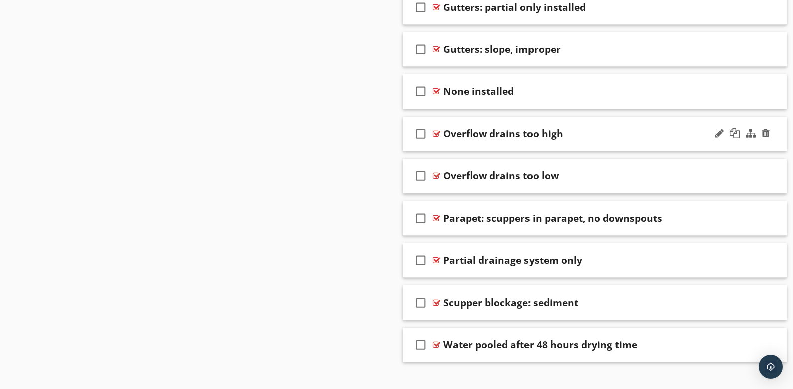
click at [706, 142] on div "check_box_outline_blank Overflow drains too high" at bounding box center [595, 134] width 385 height 35
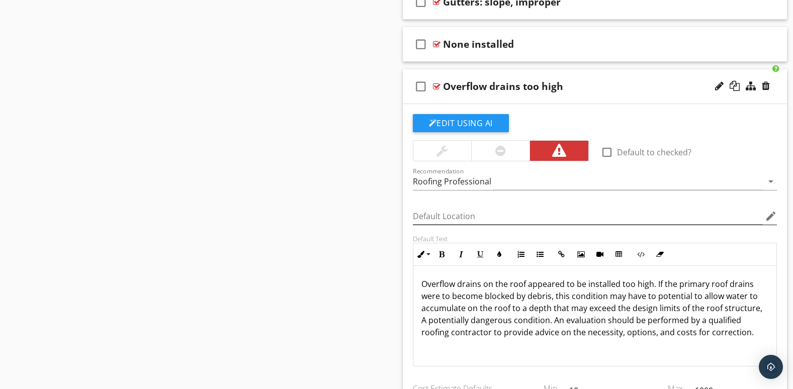
scroll to position [1, 0]
click at [712, 95] on div "check_box_outline_blank Overflow drains too high" at bounding box center [595, 86] width 385 height 35
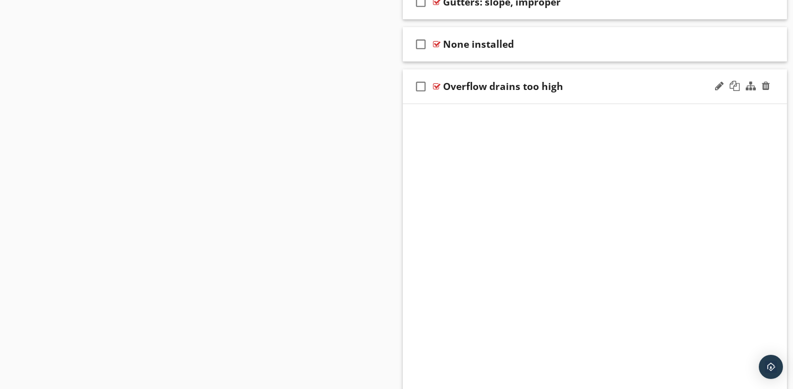
scroll to position [1722, 0]
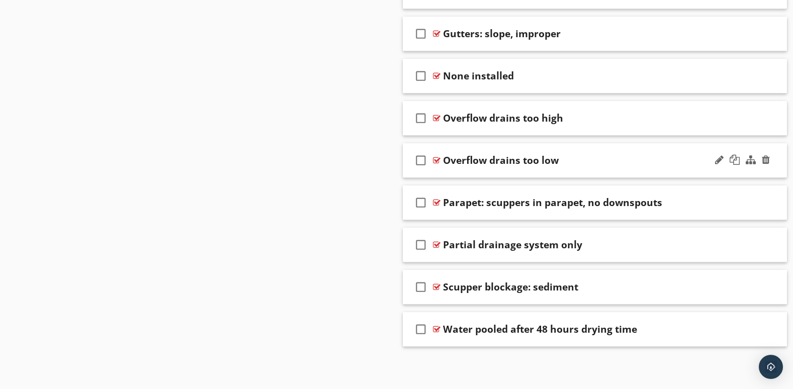
click at [694, 170] on div "check_box_outline_blank Overflow drains too low" at bounding box center [595, 160] width 385 height 35
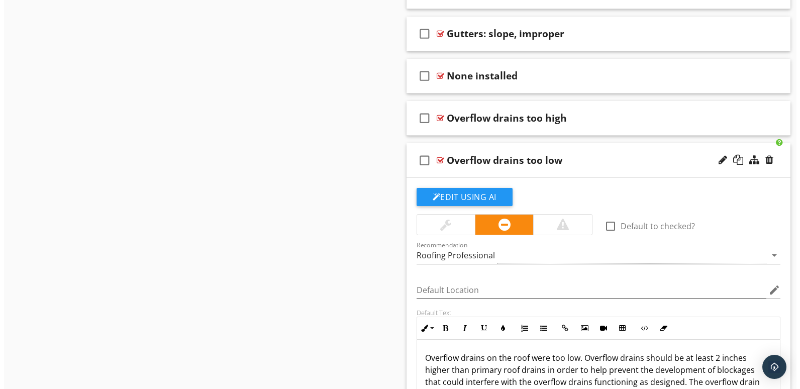
scroll to position [1754, 0]
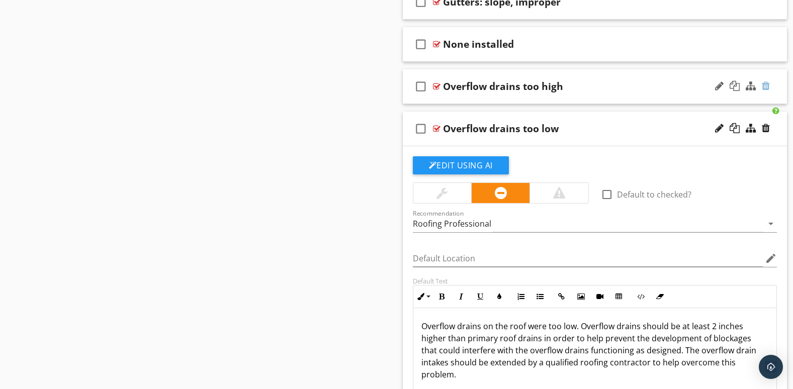
click at [766, 86] on div at bounding box center [766, 86] width 8 height 10
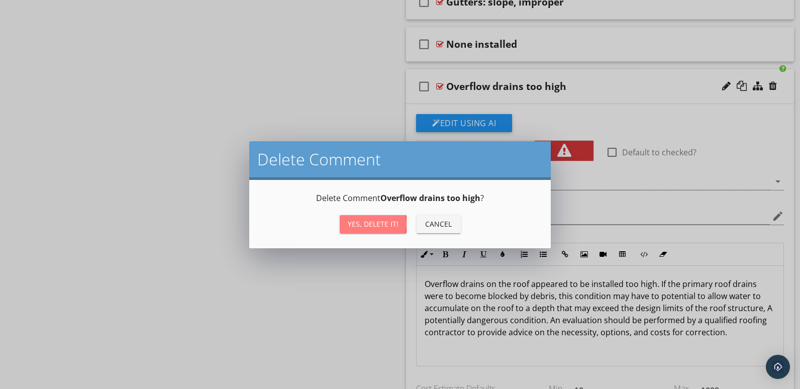
click at [381, 218] on button "Yes, Delete it!" at bounding box center [373, 224] width 67 height 18
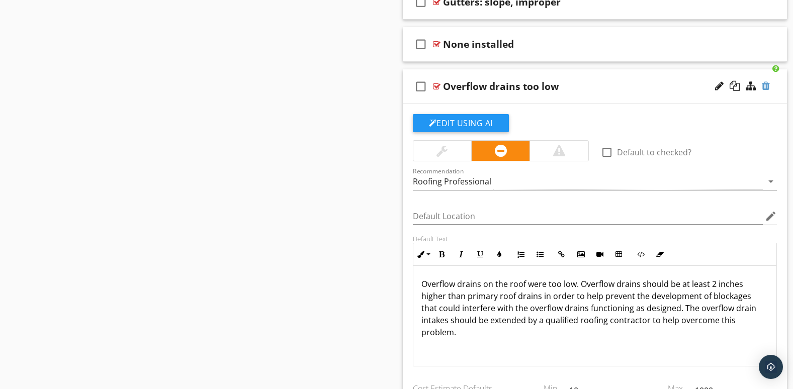
click at [769, 86] on div at bounding box center [766, 86] width 8 height 10
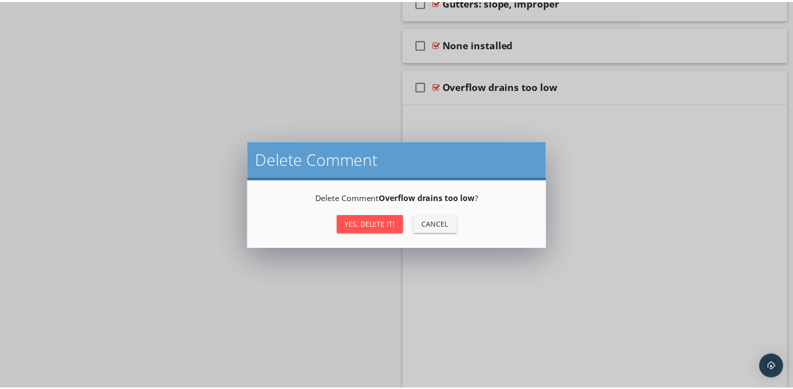
scroll to position [1680, 0]
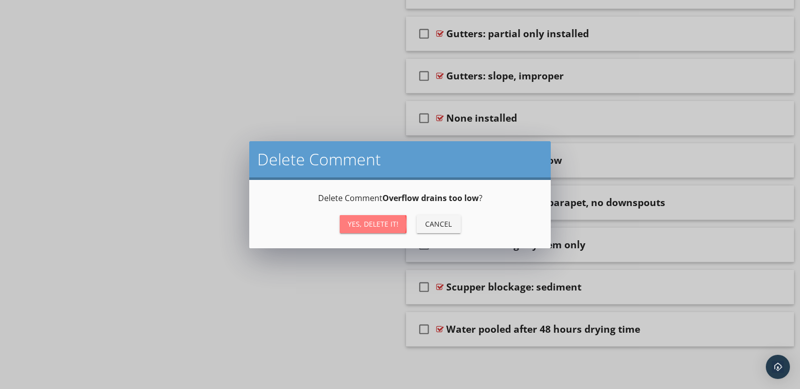
click at [352, 220] on div "Yes, Delete it!" at bounding box center [373, 224] width 51 height 11
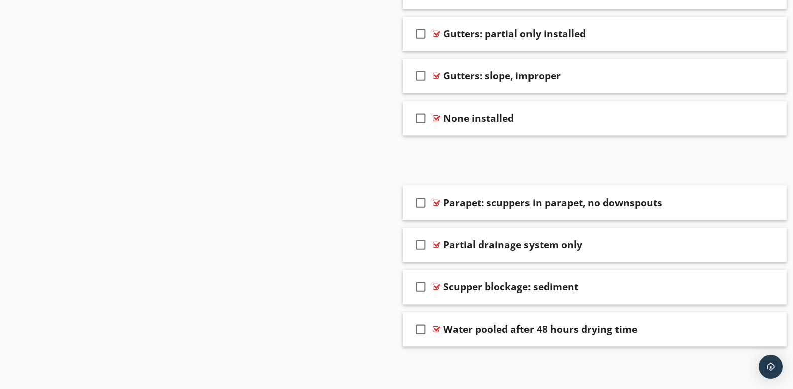
scroll to position [1638, 0]
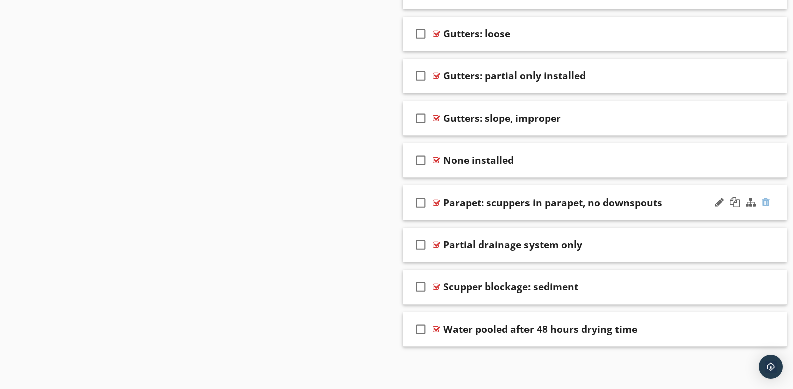
click at [768, 202] on div at bounding box center [766, 202] width 8 height 10
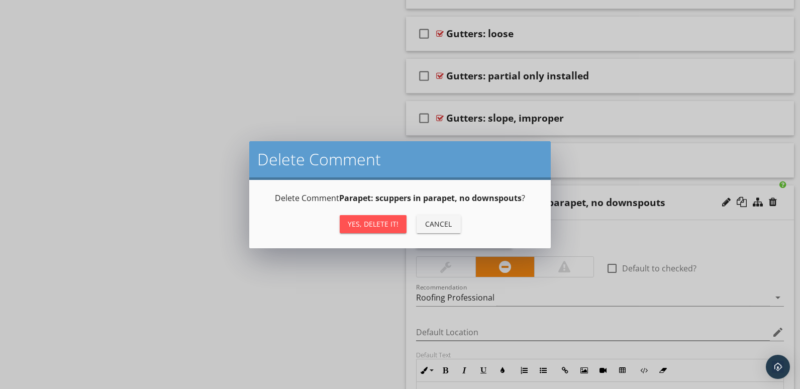
click at [374, 221] on div "Yes, Delete it!" at bounding box center [373, 224] width 51 height 11
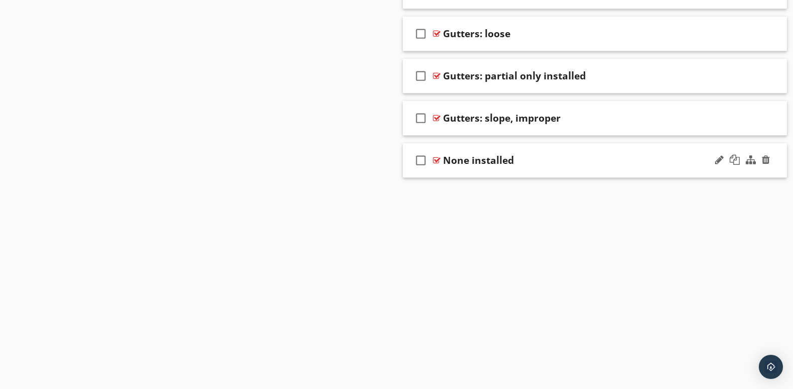
scroll to position [1595, 0]
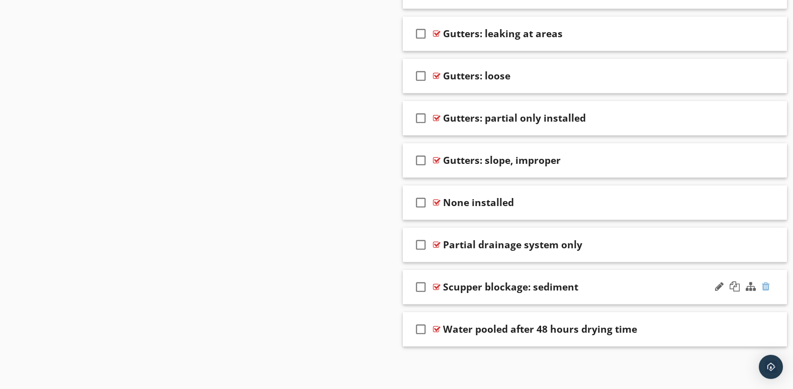
click at [767, 285] on div at bounding box center [766, 287] width 8 height 10
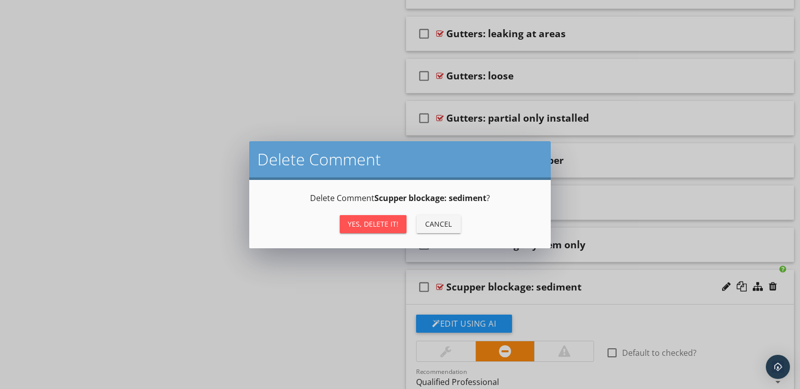
click at [378, 225] on div "Yes, Delete it!" at bounding box center [373, 224] width 51 height 11
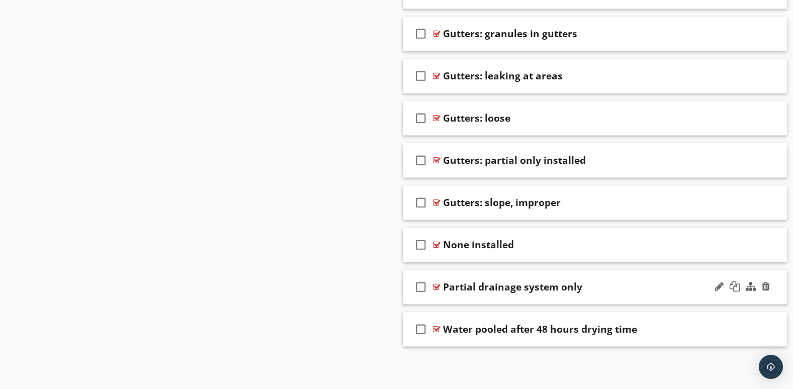
scroll to position [1553, 0]
click at [770, 329] on div at bounding box center [742, 329] width 59 height 24
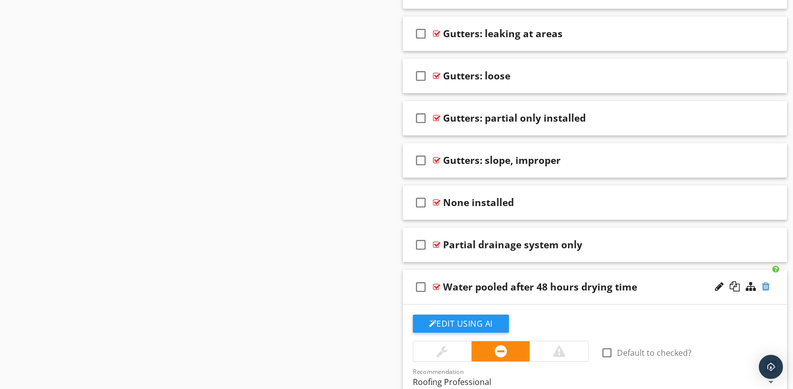
click at [768, 288] on div at bounding box center [766, 287] width 8 height 10
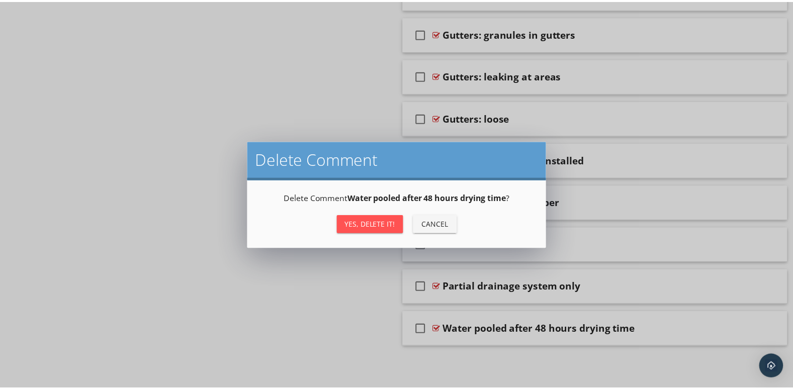
scroll to position [1553, 0]
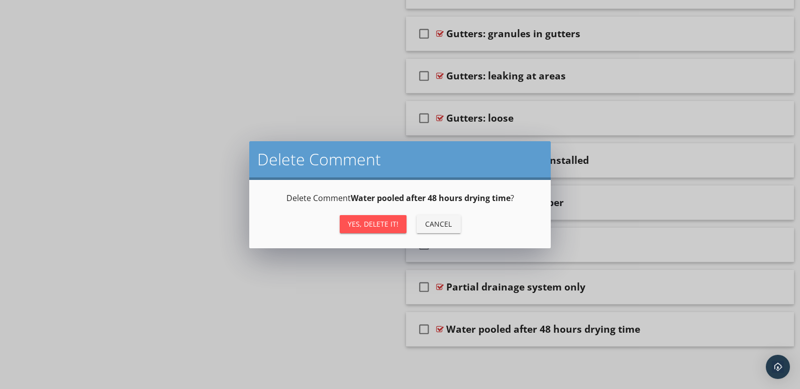
click at [381, 220] on div "Yes, Delete it!" at bounding box center [373, 224] width 51 height 11
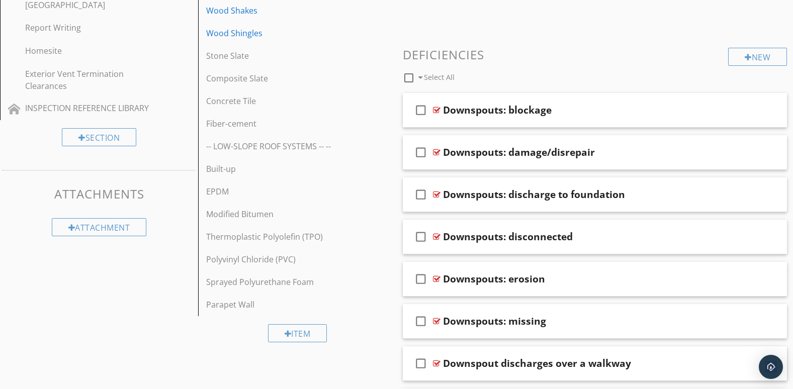
scroll to position [170, 0]
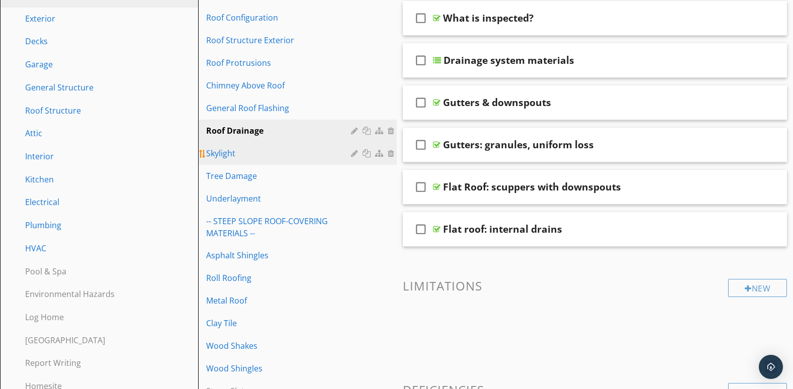
click at [234, 158] on div "Skylight" at bounding box center [279, 153] width 147 height 12
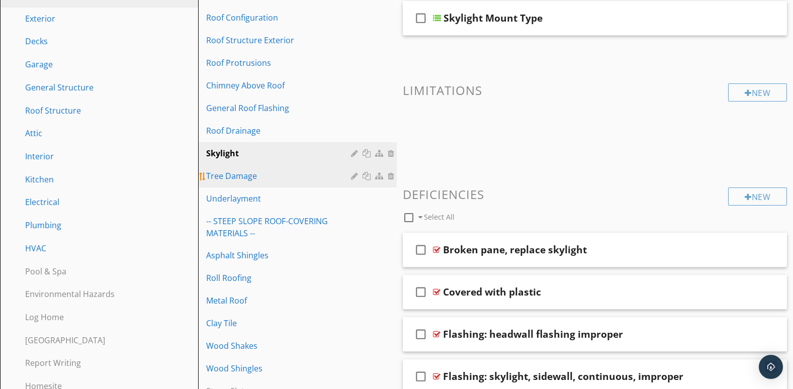
click at [245, 180] on div "Tree Damage" at bounding box center [279, 176] width 147 height 12
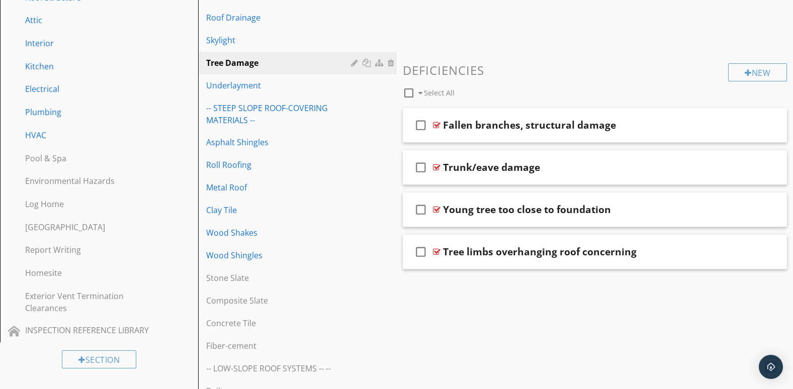
scroll to position [254, 0]
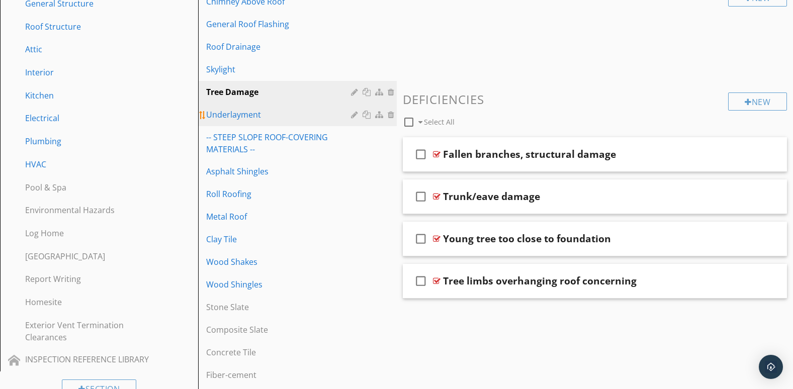
click at [248, 116] on div "Underlayment" at bounding box center [279, 115] width 147 height 12
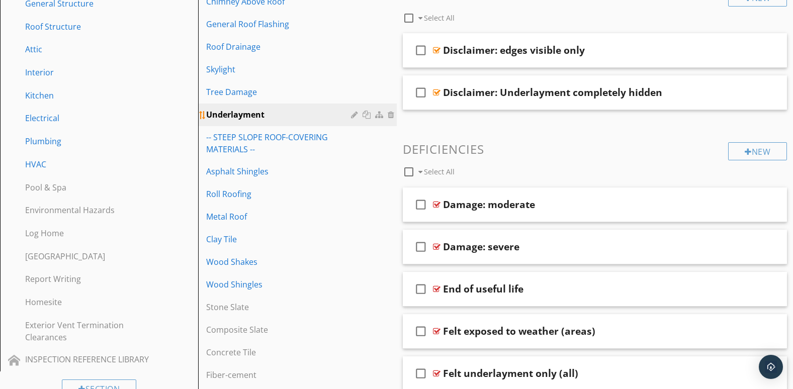
click at [352, 116] on div at bounding box center [356, 115] width 10 height 8
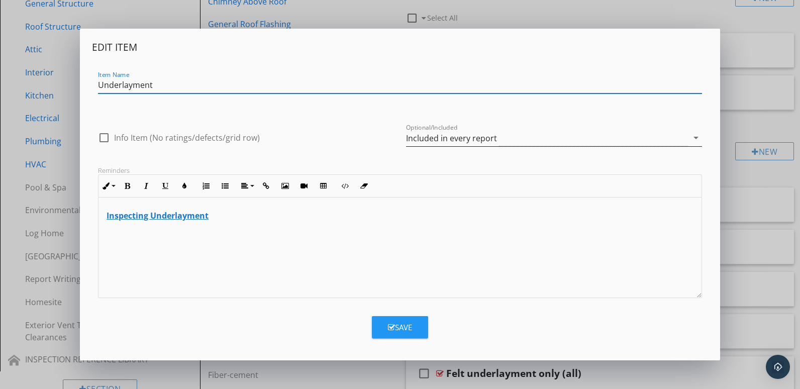
click at [695, 138] on icon "arrow_drop_down" at bounding box center [696, 138] width 12 height 12
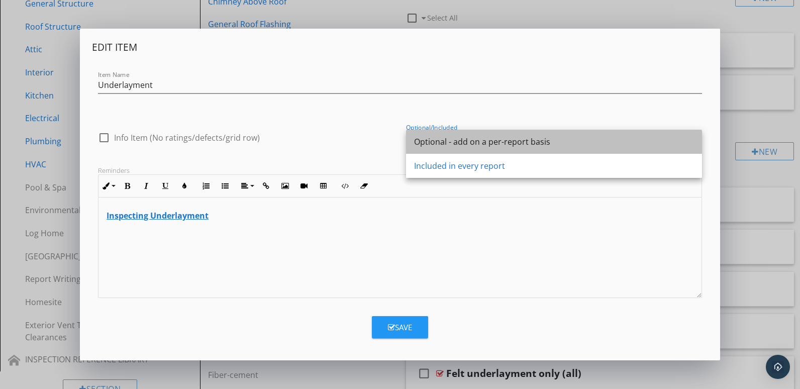
click at [496, 142] on div "Optional - add on a per-report basis" at bounding box center [554, 142] width 280 height 12
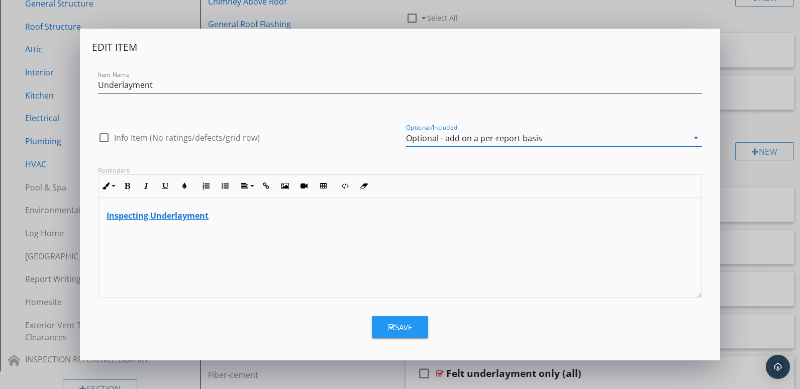
click at [406, 325] on div "Save" at bounding box center [400, 328] width 24 height 12
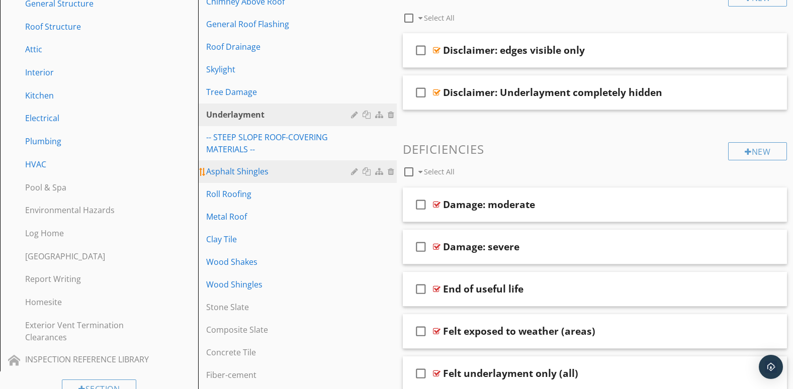
click at [282, 174] on div "Asphalt Shingles" at bounding box center [279, 171] width 147 height 12
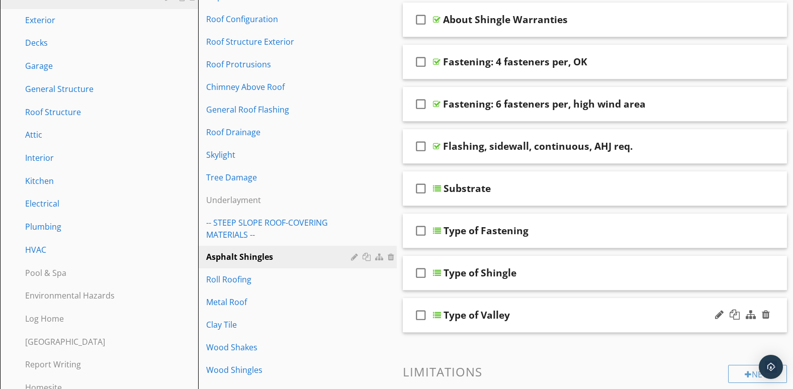
scroll to position [86, 0]
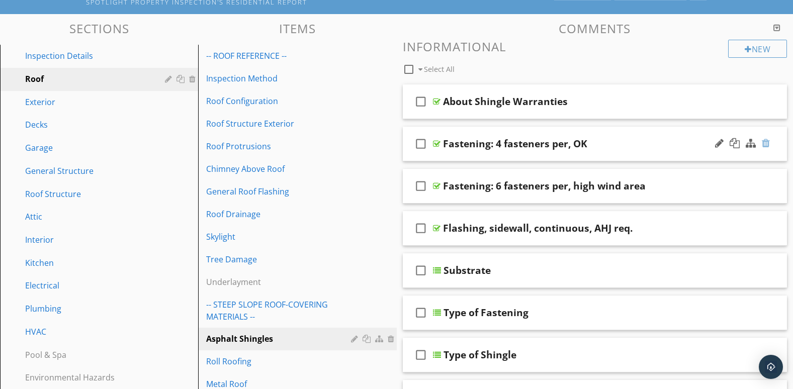
click at [767, 145] on div at bounding box center [766, 143] width 8 height 10
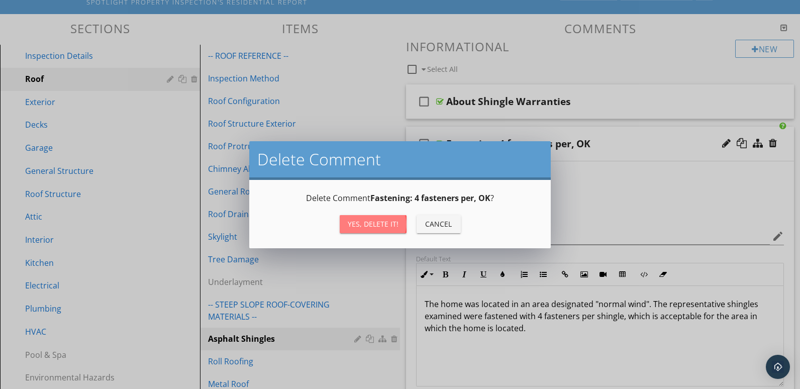
click at [393, 221] on div "Yes, Delete it!" at bounding box center [373, 224] width 51 height 11
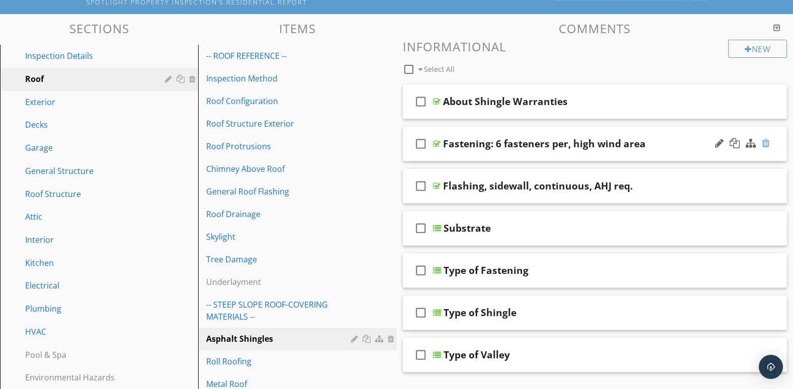
click at [766, 142] on div at bounding box center [766, 143] width 8 height 10
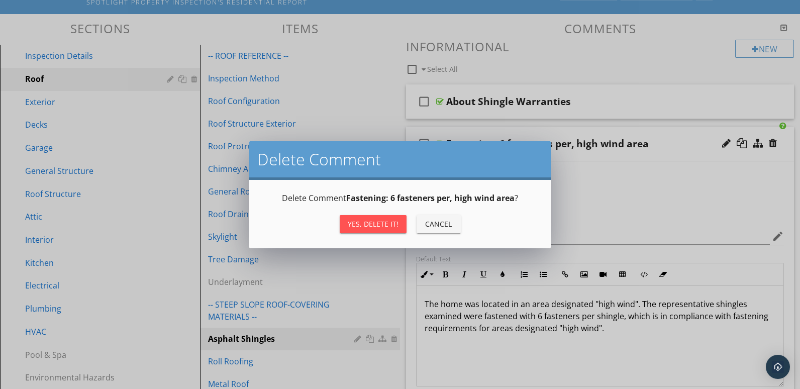
click at [346, 222] on button "Yes, Delete it!" at bounding box center [373, 224] width 67 height 18
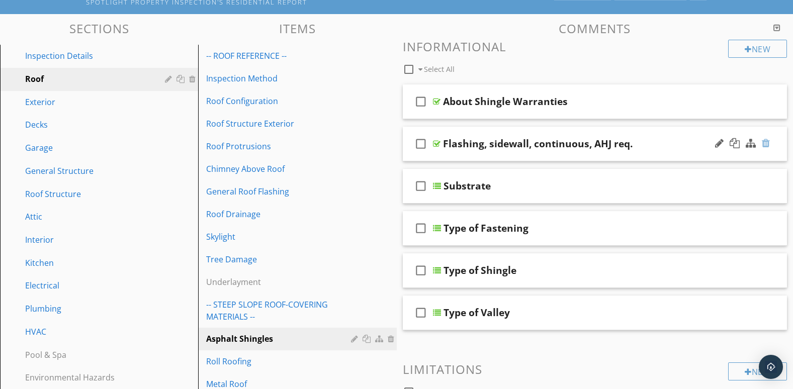
click at [767, 142] on div at bounding box center [766, 143] width 8 height 10
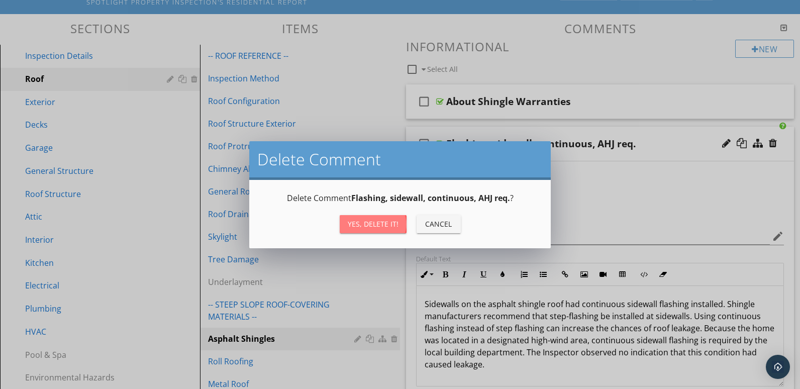
click at [377, 224] on div "Yes, Delete it!" at bounding box center [373, 224] width 51 height 11
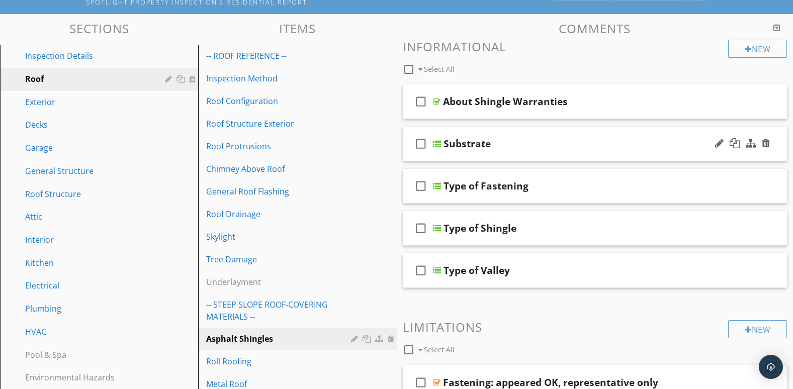
click at [672, 152] on div "check_box_outline_blank Substrate" at bounding box center [595, 144] width 385 height 35
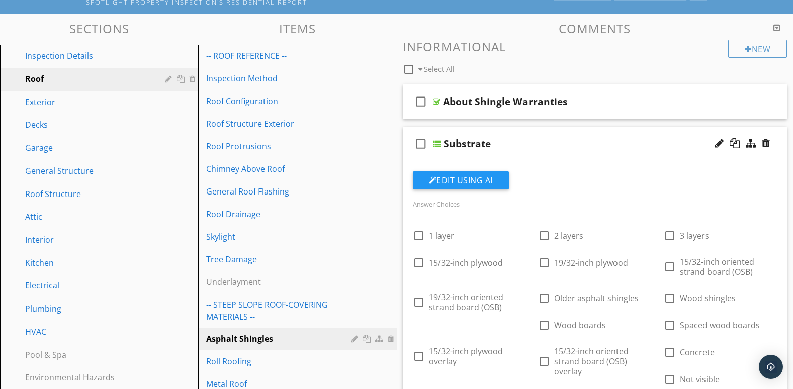
click at [719, 155] on div at bounding box center [742, 144] width 59 height 24
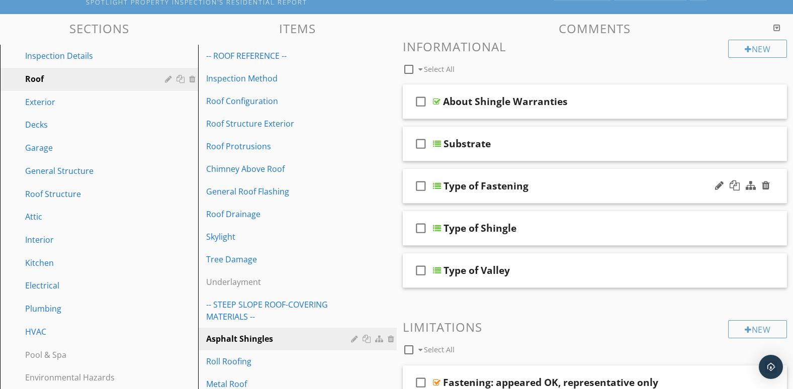
click at [715, 197] on div at bounding box center [742, 186] width 59 height 24
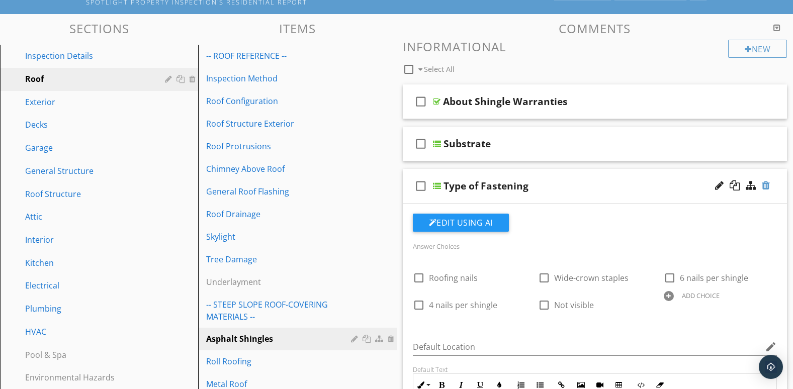
click at [765, 187] on div at bounding box center [766, 186] width 8 height 10
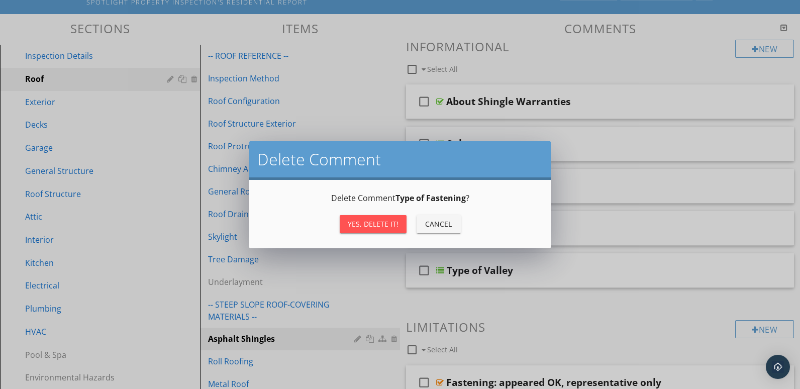
click at [389, 220] on div "Yes, Delete it!" at bounding box center [373, 224] width 51 height 11
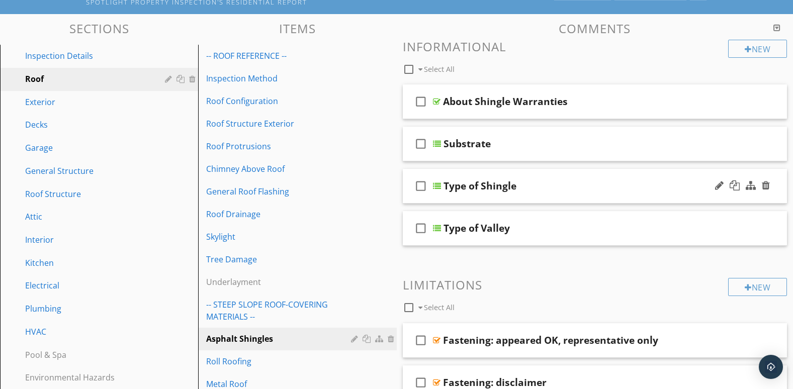
click at [553, 195] on div "check_box_outline_blank Type of Shingle" at bounding box center [595, 186] width 385 height 35
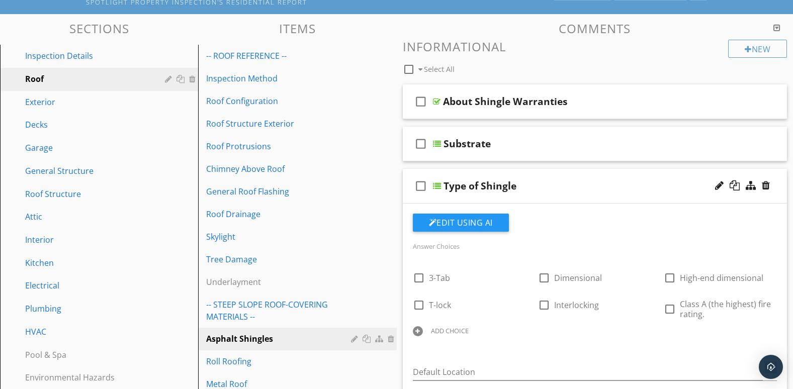
click at [418, 327] on div at bounding box center [418, 331] width 10 height 10
type input "a"
click at [544, 331] on div at bounding box center [543, 331] width 10 height 10
type input "Rolled Roofing"
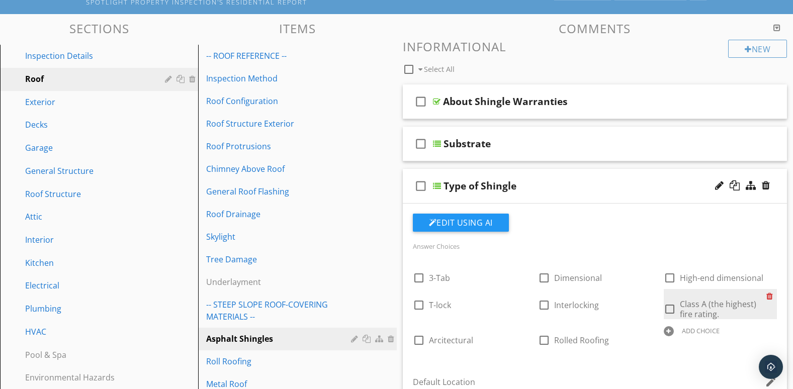
click at [769, 298] on div at bounding box center [771, 296] width 11 height 14
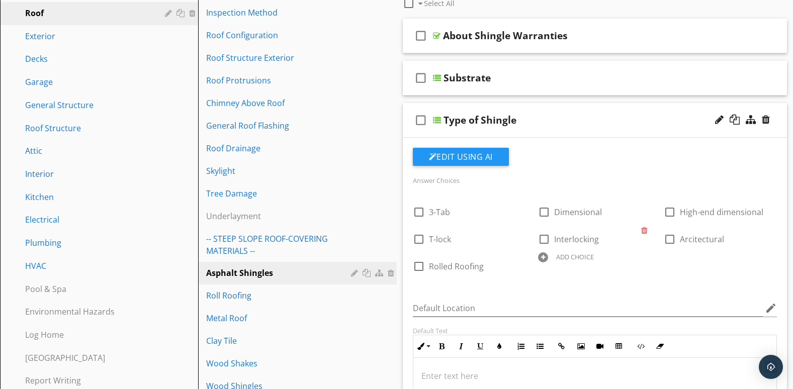
scroll to position [152, 0]
click at [697, 129] on div "check_box_outline_blank Type of Shingle" at bounding box center [595, 121] width 385 height 35
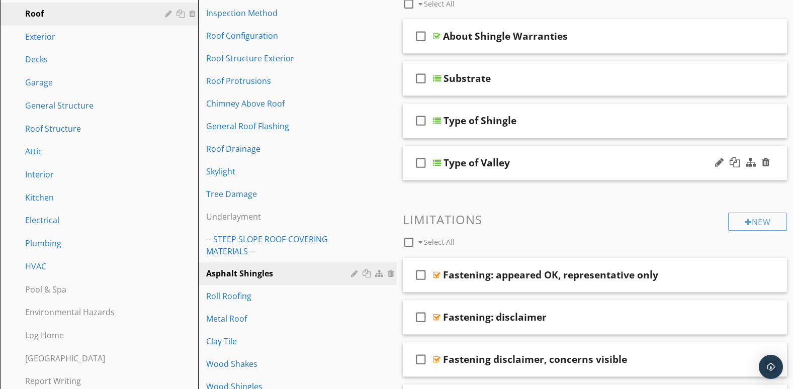
click at [694, 172] on div "check_box_outline_blank Type of Valley" at bounding box center [595, 163] width 385 height 35
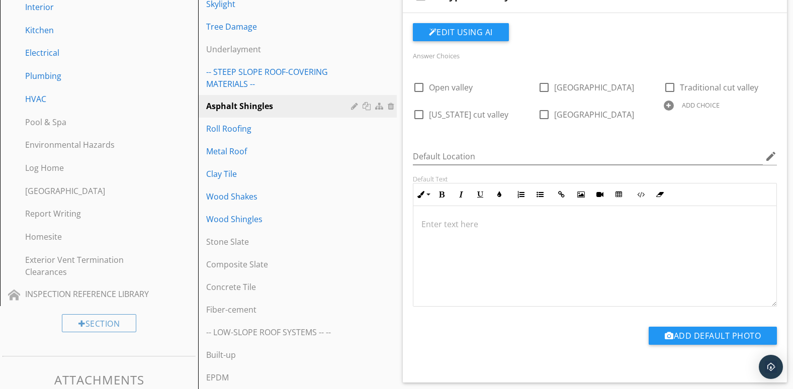
scroll to position [68, 0]
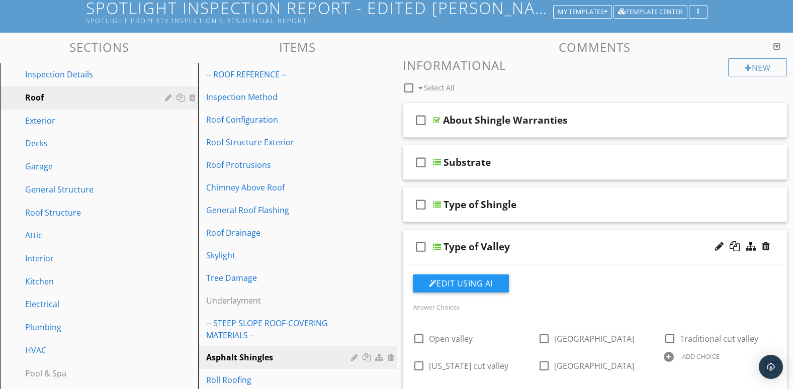
click at [663, 261] on div "check_box_outline_blank Type of Valley" at bounding box center [595, 247] width 385 height 35
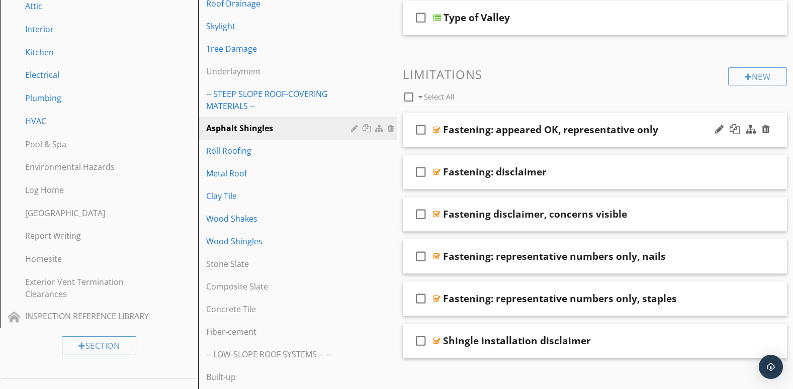
scroll to position [319, 0]
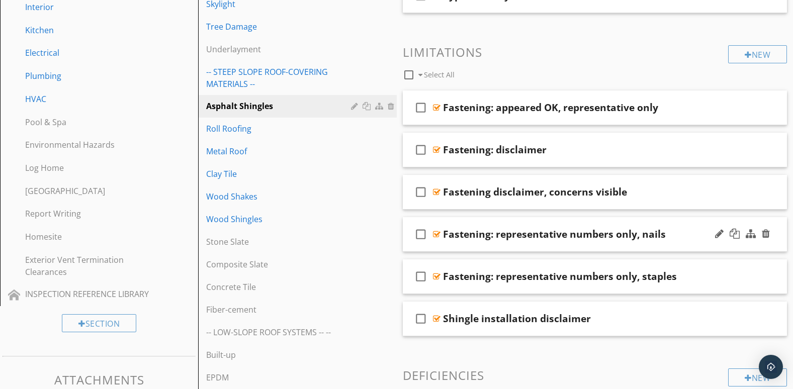
click at [597, 240] on div "Fastening: representative numbers only, nails" at bounding box center [554, 234] width 223 height 12
click at [740, 243] on div at bounding box center [742, 234] width 59 height 24
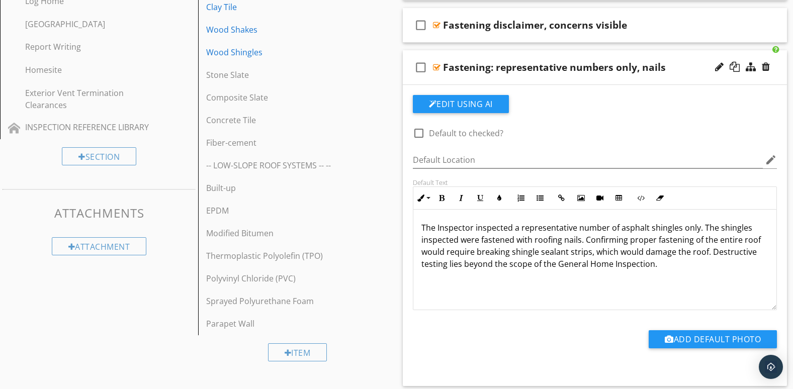
scroll to position [487, 0]
click at [747, 79] on div "check_box_outline_blank Fastening: representative numbers only, nails" at bounding box center [595, 67] width 385 height 35
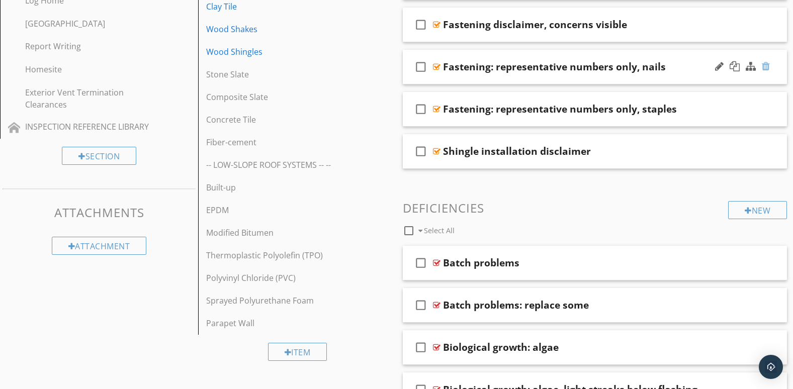
click at [764, 64] on div at bounding box center [766, 66] width 8 height 10
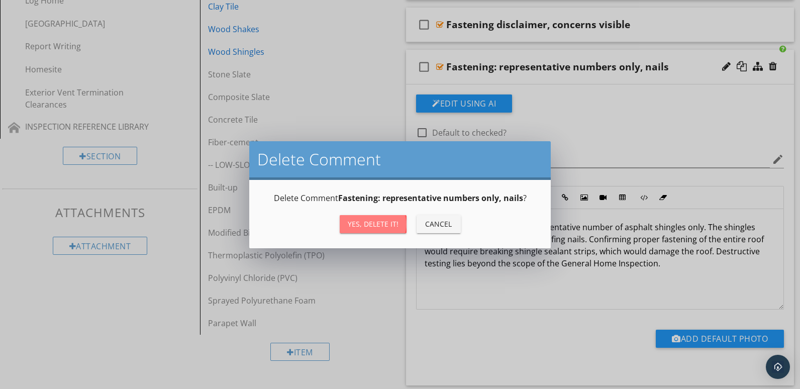
click at [371, 219] on div "Yes, Delete it!" at bounding box center [373, 224] width 51 height 11
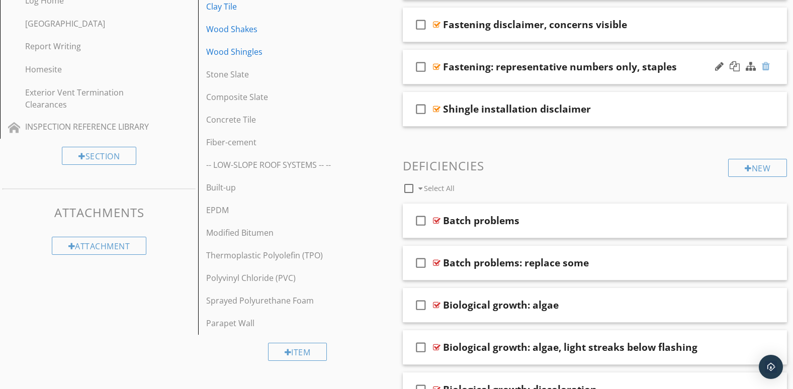
click at [764, 62] on div at bounding box center [766, 66] width 8 height 10
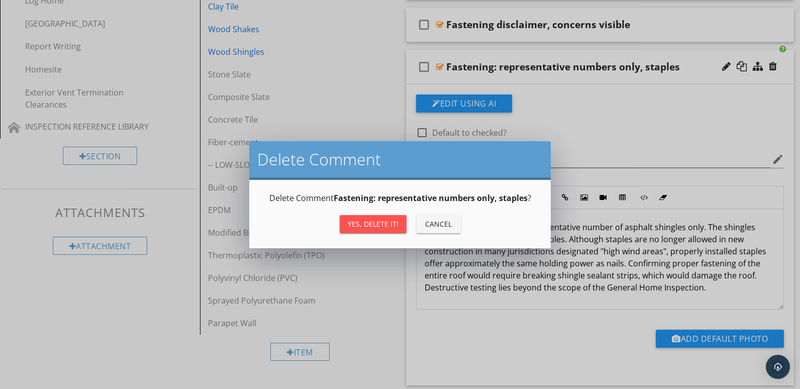
click at [362, 222] on div "Yes, Delete it!" at bounding box center [373, 224] width 51 height 11
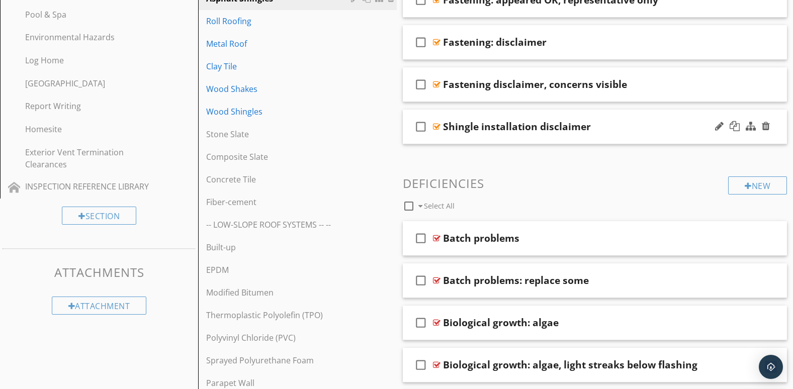
scroll to position [403, 0]
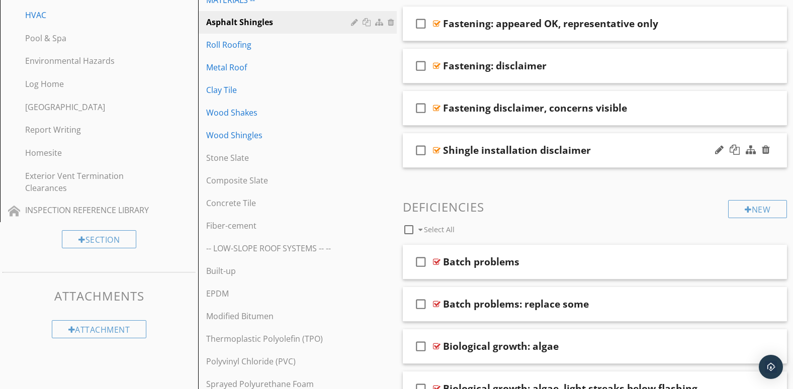
click at [580, 161] on div "check_box_outline_blank Shingle installation disclaimer" at bounding box center [595, 150] width 385 height 35
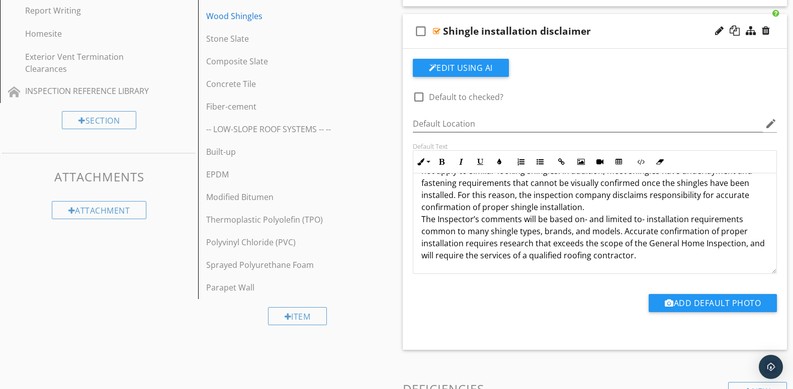
scroll to position [487, 0]
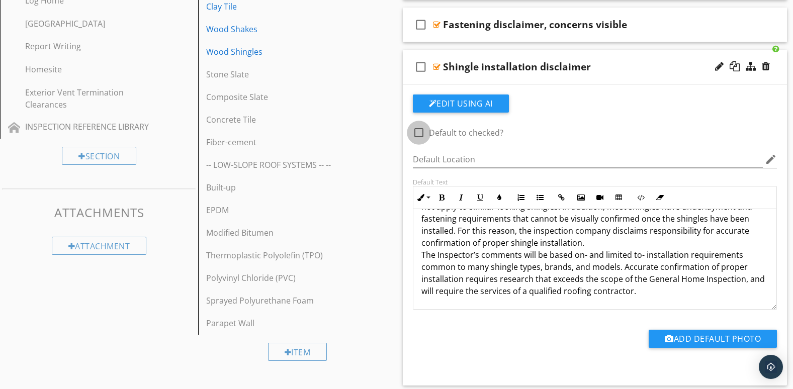
click at [422, 131] on div at bounding box center [418, 132] width 17 height 17
checkbox input "true"
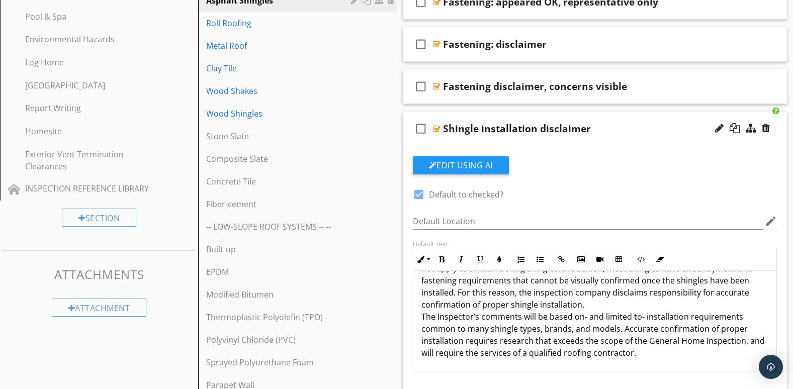
scroll to position [403, 0]
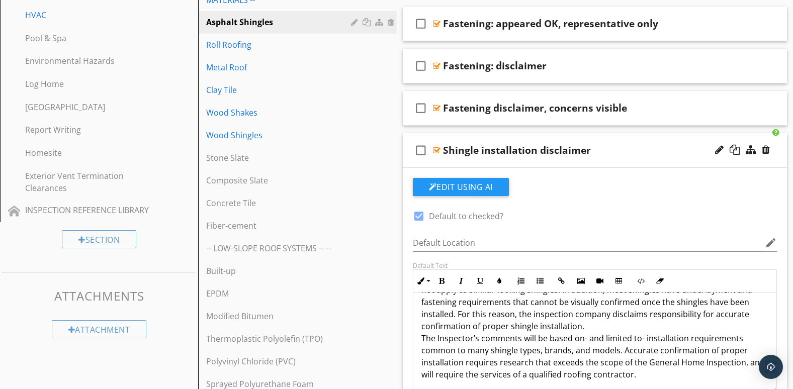
click at [421, 150] on icon "check_box_outline_blank" at bounding box center [421, 150] width 16 height 24
drag, startPoint x: 419, startPoint y: 150, endPoint x: 462, endPoint y: 155, distance: 43.0
click at [419, 150] on icon "check_box" at bounding box center [421, 150] width 16 height 24
click at [698, 160] on div "check_box_outline_blank Shingle installation disclaimer" at bounding box center [595, 150] width 385 height 35
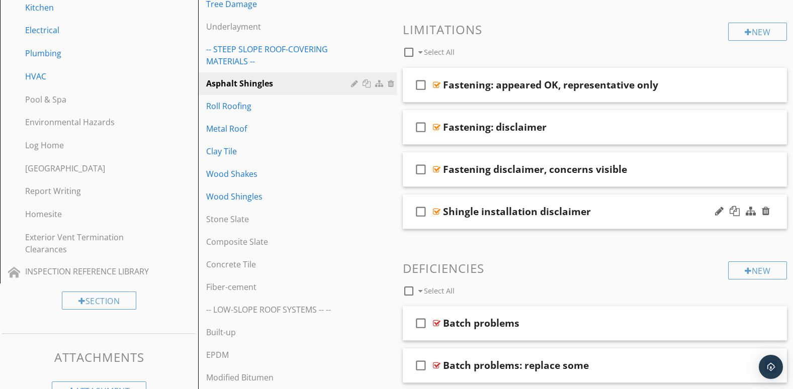
scroll to position [319, 0]
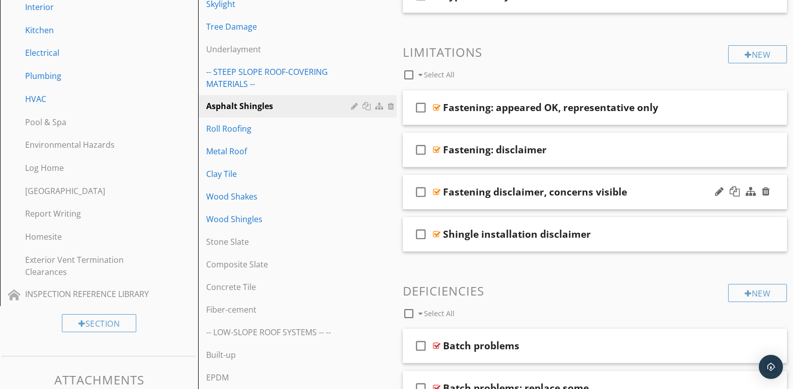
click at [713, 203] on div at bounding box center [742, 192] width 59 height 24
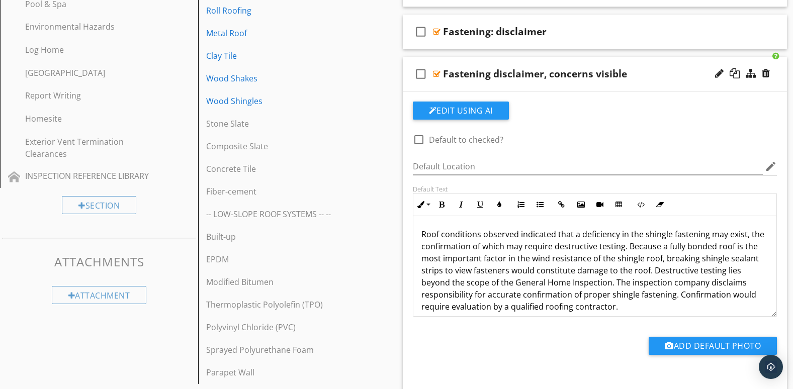
scroll to position [403, 0]
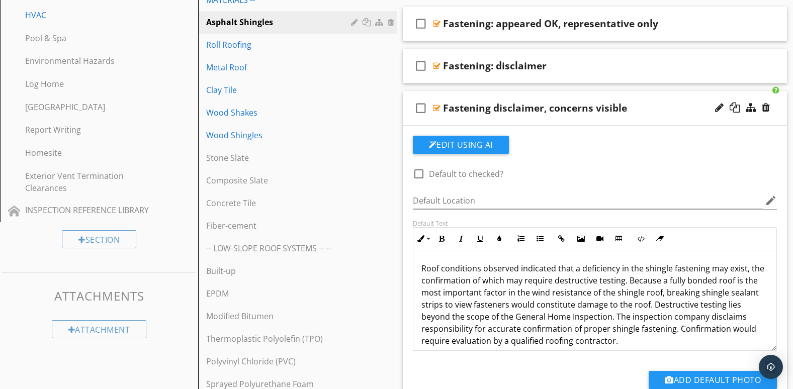
click at [720, 119] on div at bounding box center [742, 108] width 59 height 24
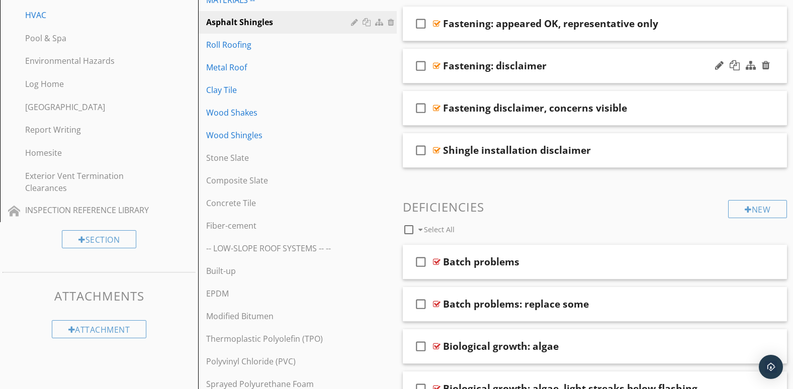
click at [648, 78] on div "check_box_outline_blank Fastening: disclaimer" at bounding box center [595, 66] width 385 height 35
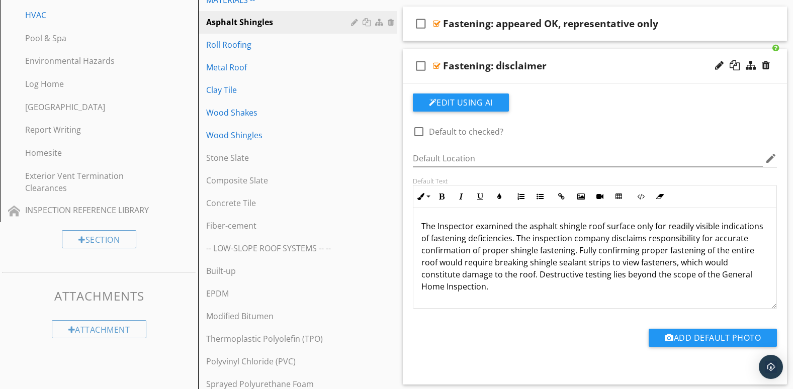
click at [693, 78] on div "check_box_outline_blank Fastening: disclaimer" at bounding box center [595, 66] width 385 height 35
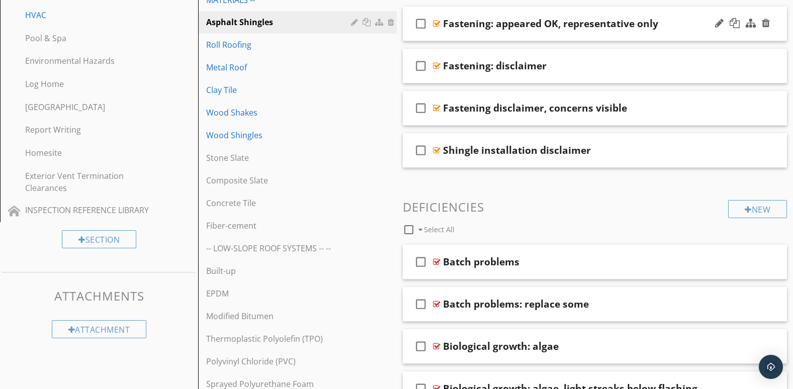
click at [707, 37] on div "check_box_outline_blank Fastening: appeared OK, representative only" at bounding box center [595, 24] width 385 height 35
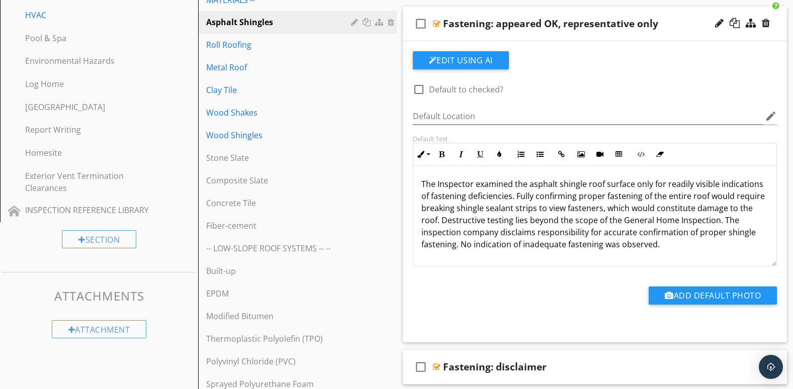
click at [697, 33] on div "check_box_outline_blank Fastening: appeared OK, representative only" at bounding box center [595, 24] width 385 height 35
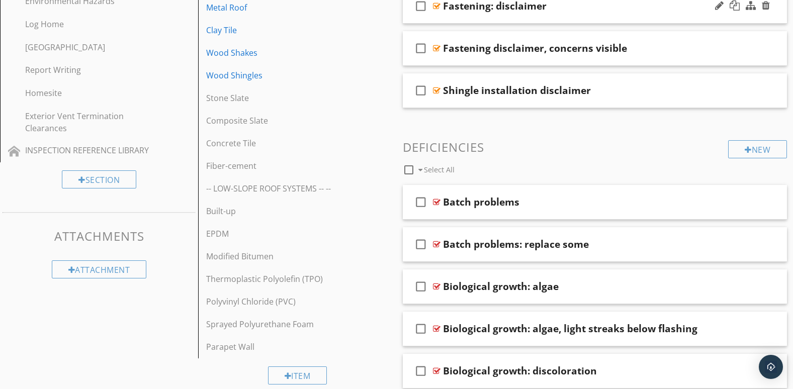
scroll to position [487, 0]
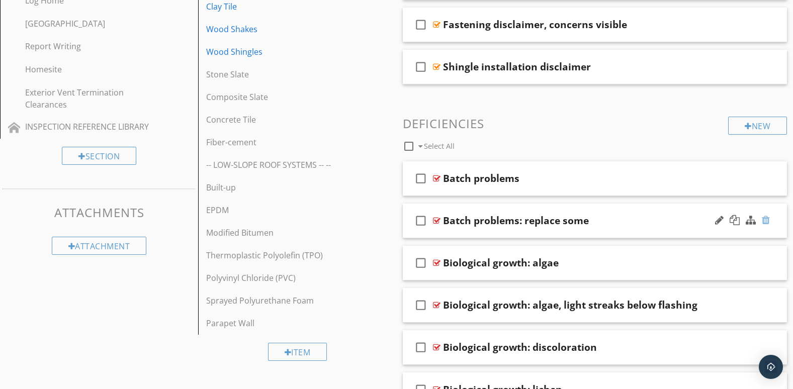
click at [765, 221] on div at bounding box center [766, 220] width 8 height 10
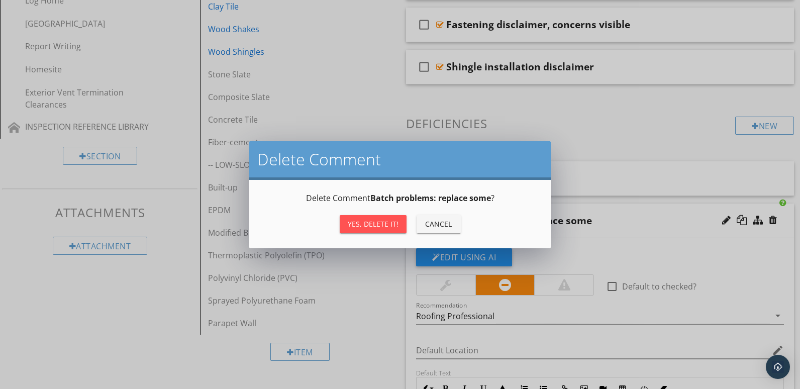
click at [376, 215] on button "Yes, Delete it!" at bounding box center [373, 224] width 67 height 18
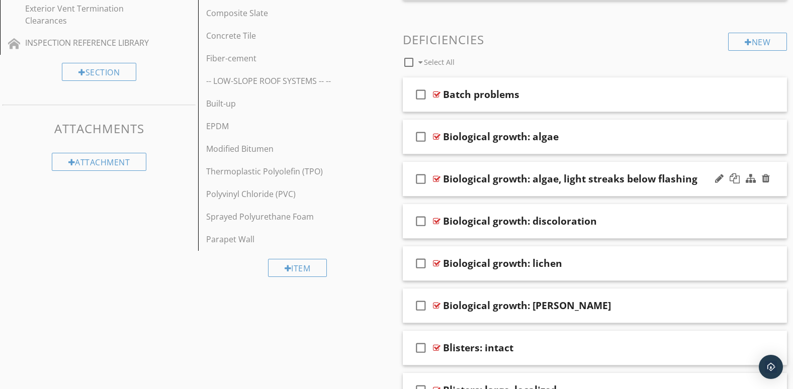
scroll to position [655, 0]
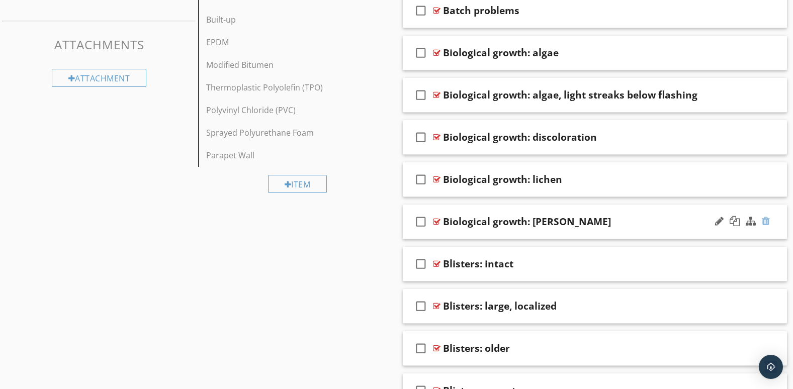
click at [767, 222] on div at bounding box center [766, 221] width 8 height 10
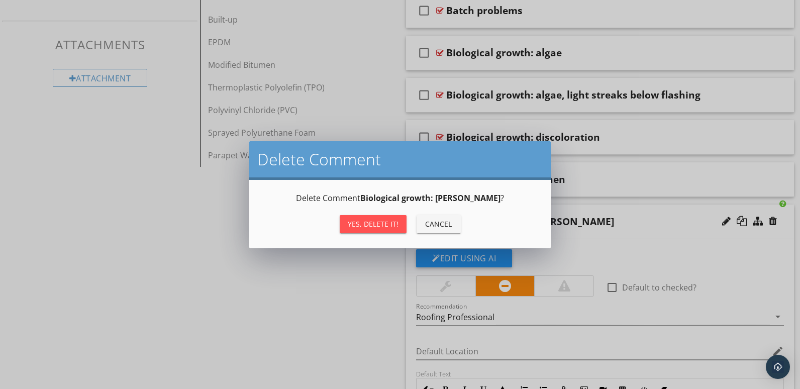
click at [385, 221] on div "Yes, Delete it!" at bounding box center [373, 224] width 51 height 11
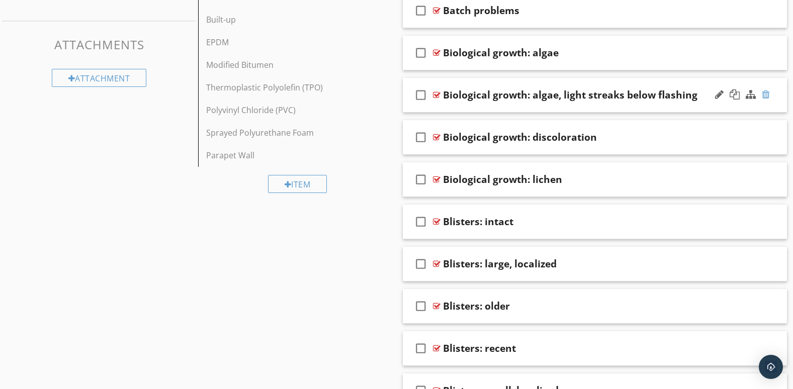
click at [765, 94] on div at bounding box center [766, 95] width 8 height 10
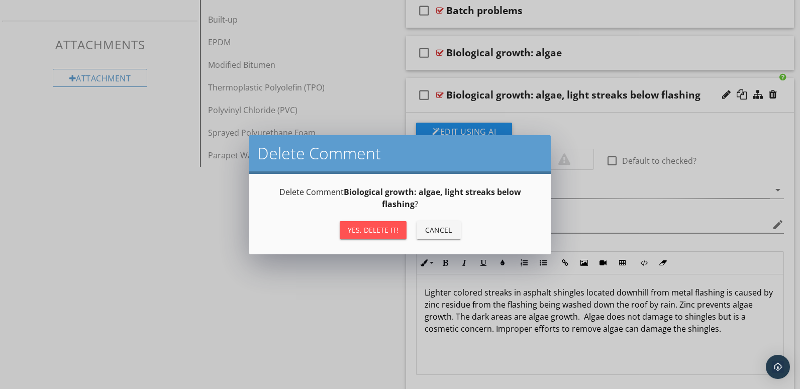
click at [372, 228] on div "Yes, Delete it!" at bounding box center [373, 230] width 51 height 11
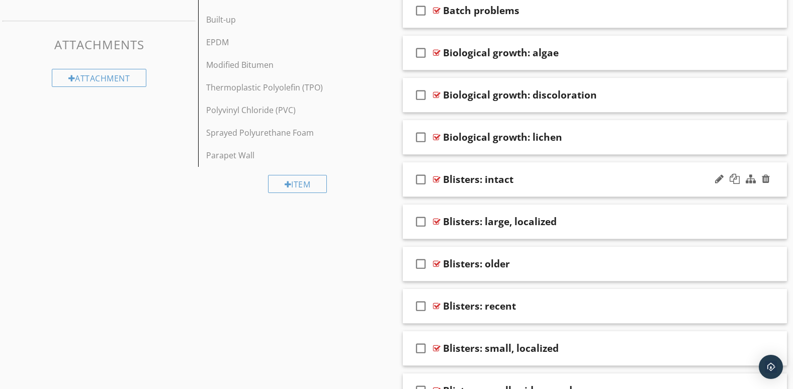
click at [713, 190] on div at bounding box center [742, 179] width 59 height 24
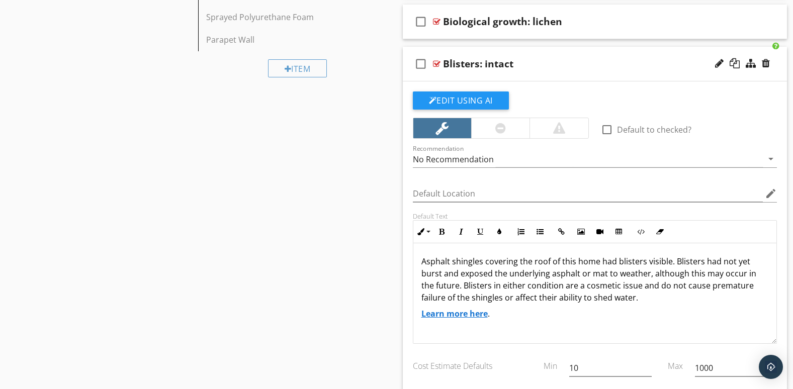
scroll to position [738, 0]
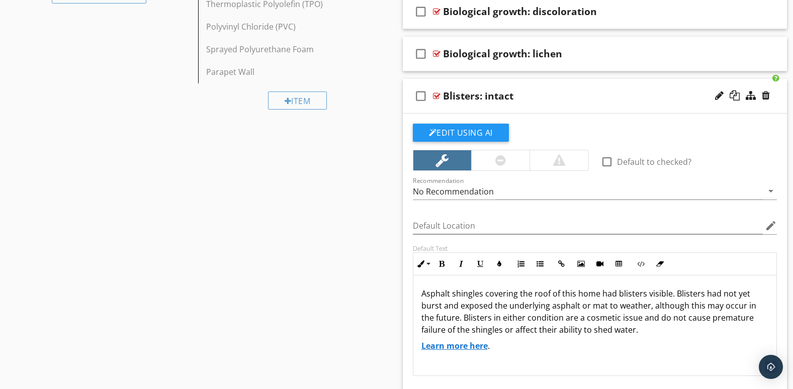
click at [716, 104] on div at bounding box center [742, 96] width 59 height 24
type textarea "<p>Asphalt shingles covering the roof of this home had blisters visible. Bliste…"
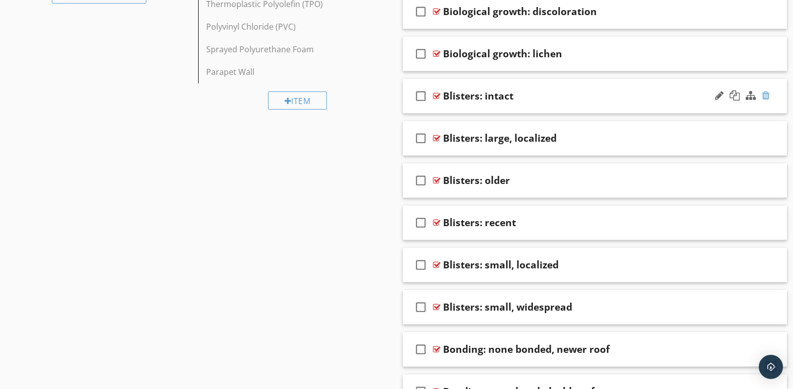
click at [765, 93] on div at bounding box center [766, 96] width 8 height 10
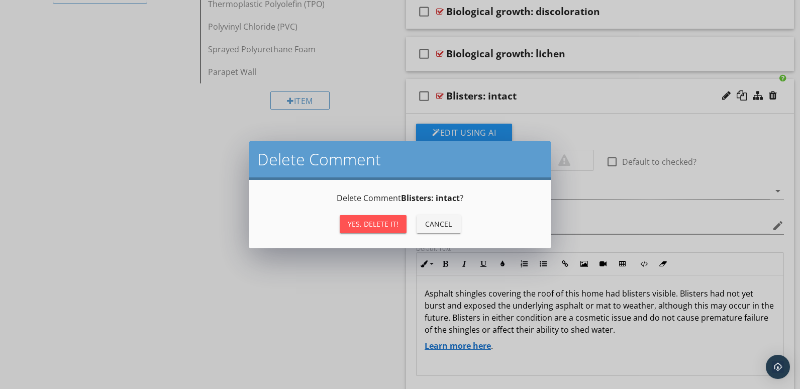
click at [373, 225] on div "Yes, Delete it!" at bounding box center [373, 224] width 51 height 11
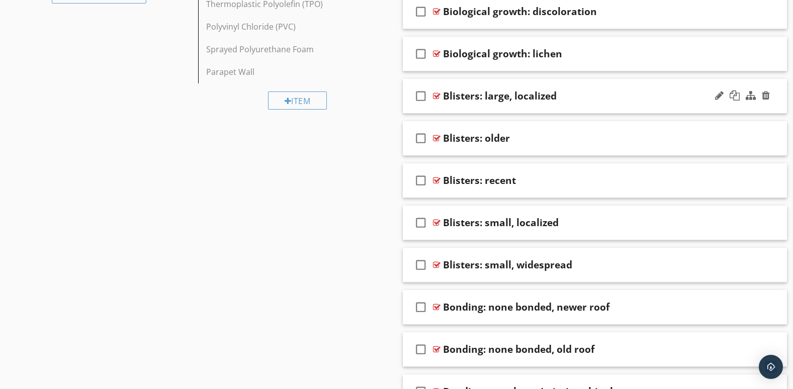
click at [716, 106] on div at bounding box center [742, 96] width 59 height 24
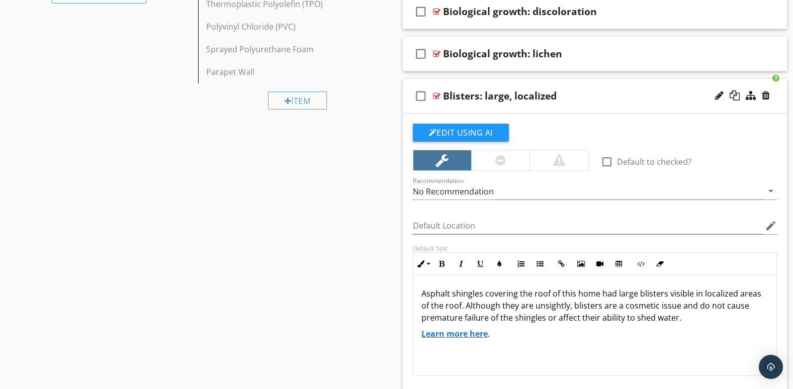
click at [727, 108] on div at bounding box center [742, 96] width 59 height 24
type textarea "<p>Asphalt shingles covering the roof of this home had large blisters visible i…"
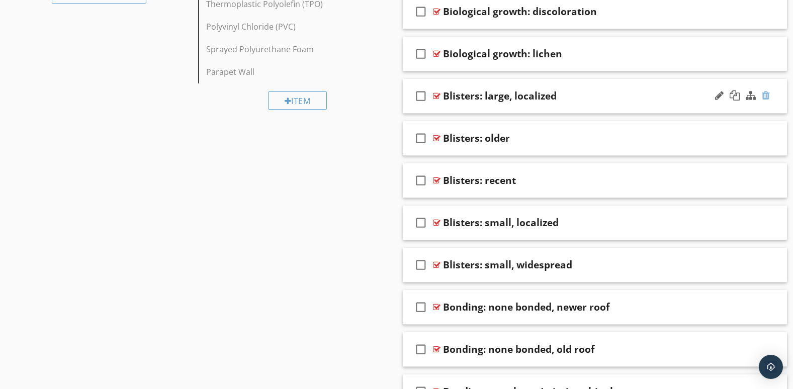
click at [765, 93] on div at bounding box center [766, 96] width 8 height 10
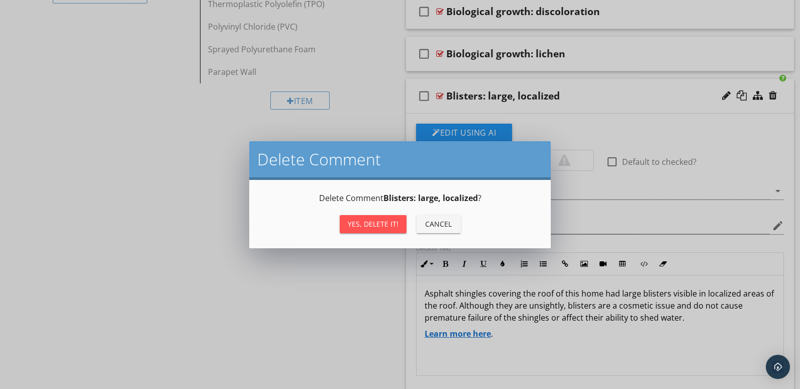
click at [368, 220] on div "Yes, Delete it!" at bounding box center [373, 224] width 51 height 11
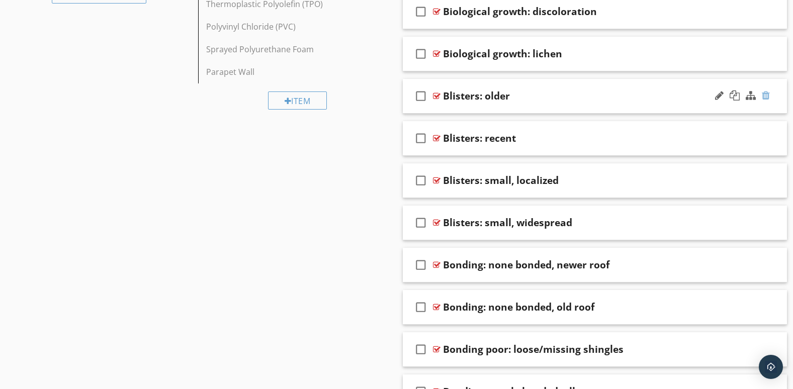
click at [766, 94] on div at bounding box center [766, 96] width 8 height 10
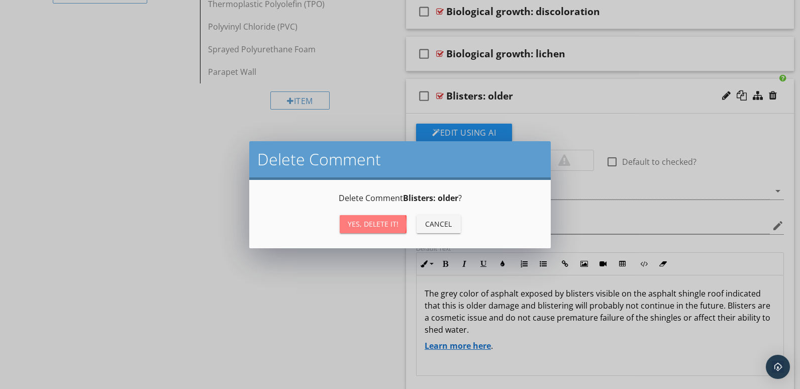
click at [360, 218] on button "Yes, Delete it!" at bounding box center [373, 224] width 67 height 18
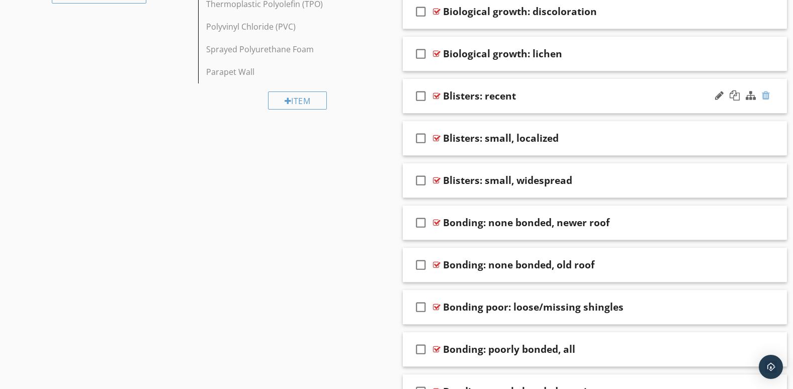
click at [765, 96] on div at bounding box center [766, 96] width 8 height 10
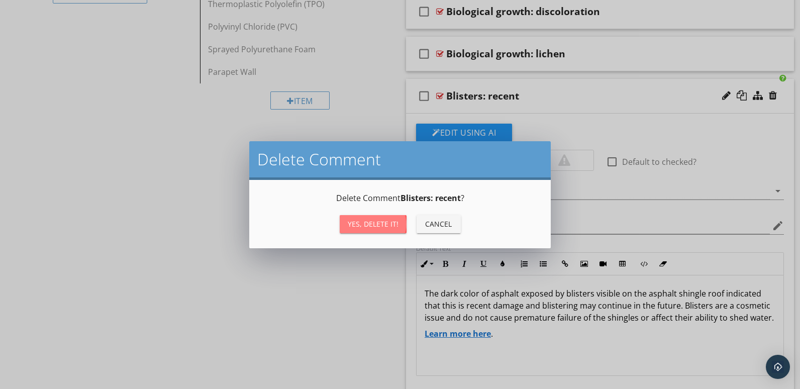
click at [368, 220] on div "Yes, Delete it!" at bounding box center [373, 224] width 51 height 11
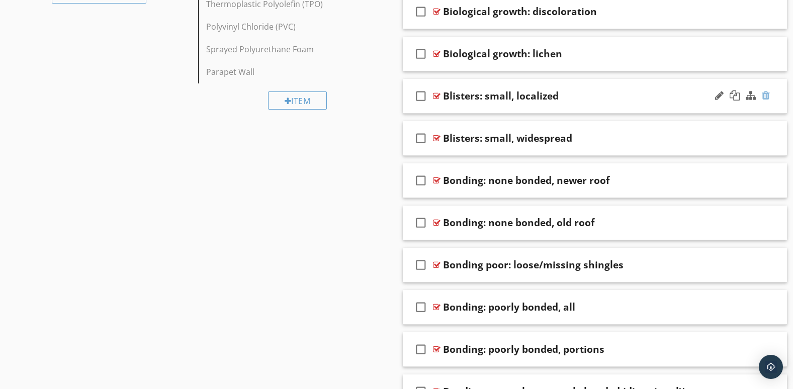
click at [767, 95] on div at bounding box center [766, 96] width 8 height 10
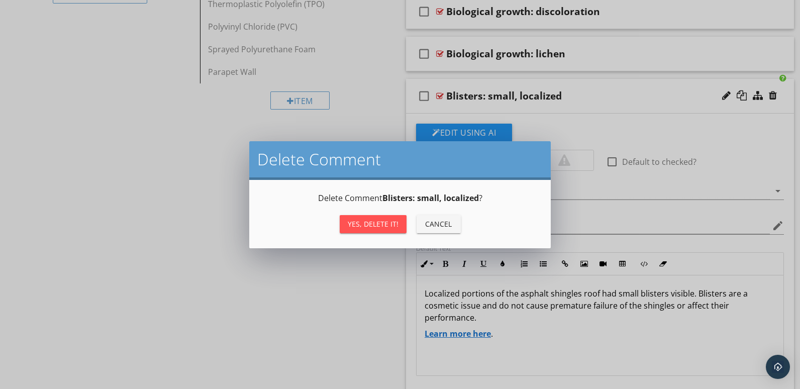
click at [380, 222] on div "Yes, Delete it!" at bounding box center [373, 224] width 51 height 11
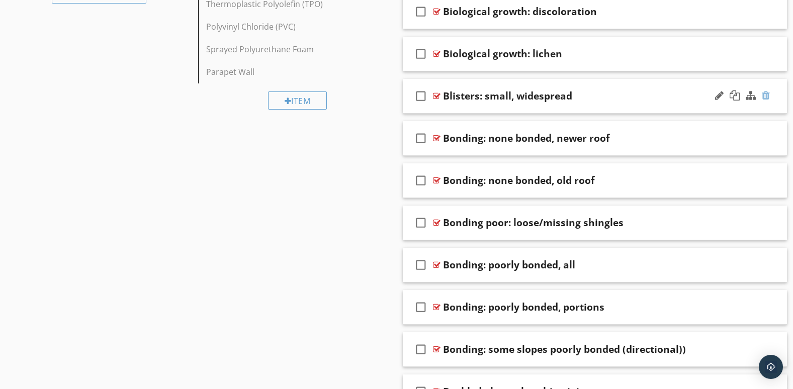
click at [765, 96] on div at bounding box center [766, 96] width 8 height 10
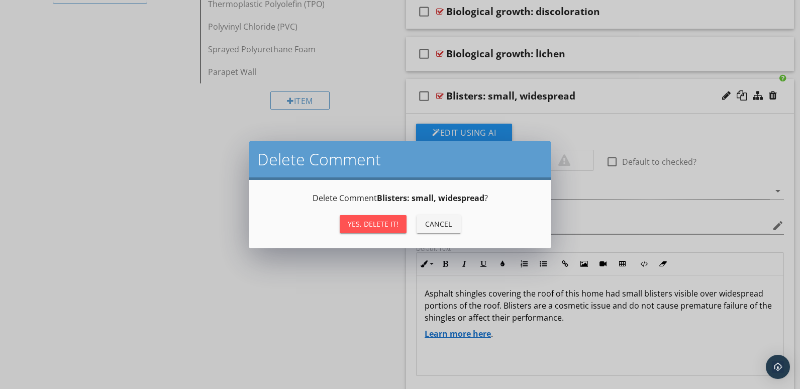
click at [368, 226] on div "Yes, Delete it!" at bounding box center [373, 224] width 51 height 11
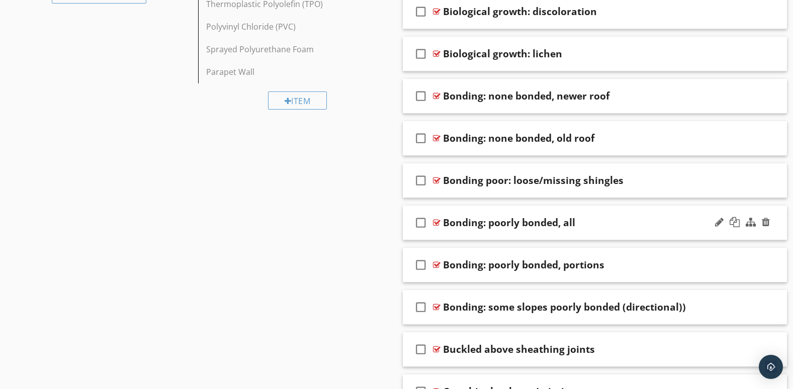
click at [698, 236] on div "check_box_outline_blank Bonding: poorly bonded, all" at bounding box center [595, 223] width 385 height 35
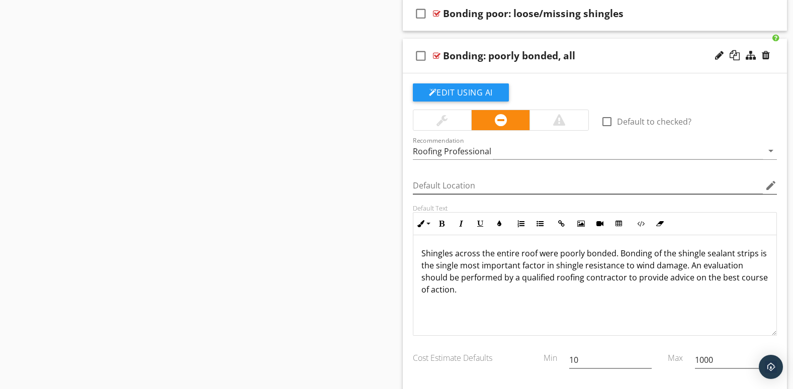
scroll to position [906, 0]
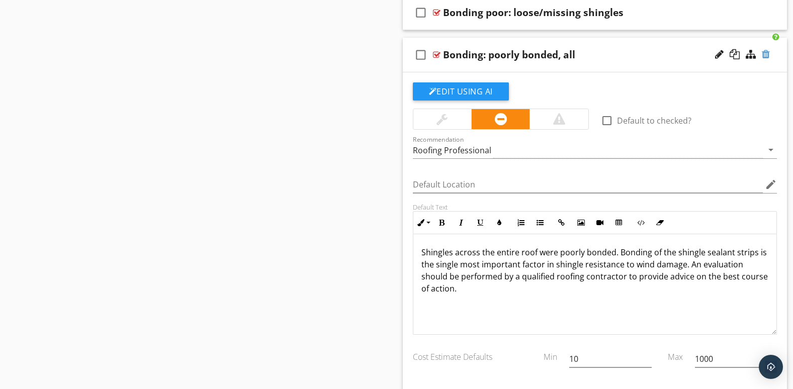
click at [767, 52] on div at bounding box center [766, 54] width 8 height 10
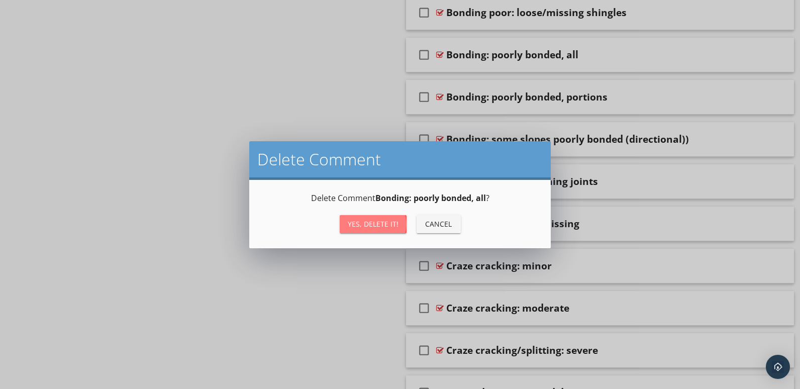
click at [392, 221] on div "Yes, Delete it!" at bounding box center [373, 224] width 51 height 11
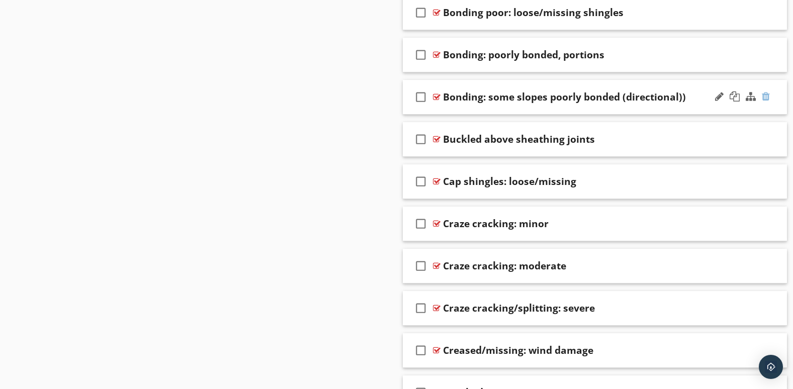
click at [766, 93] on div at bounding box center [766, 97] width 8 height 10
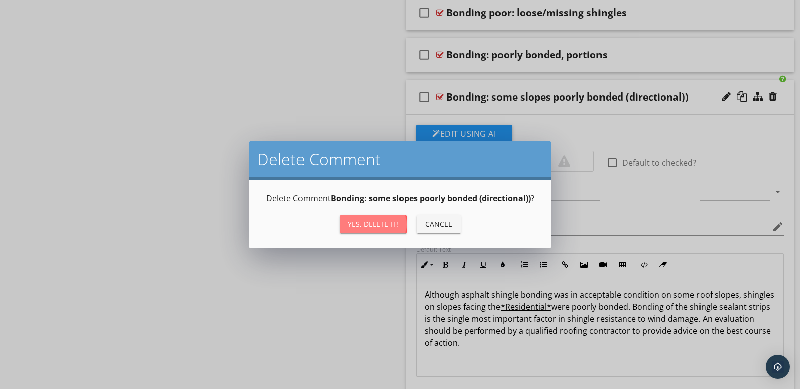
click at [383, 221] on div "Yes, Delete it!" at bounding box center [373, 224] width 51 height 11
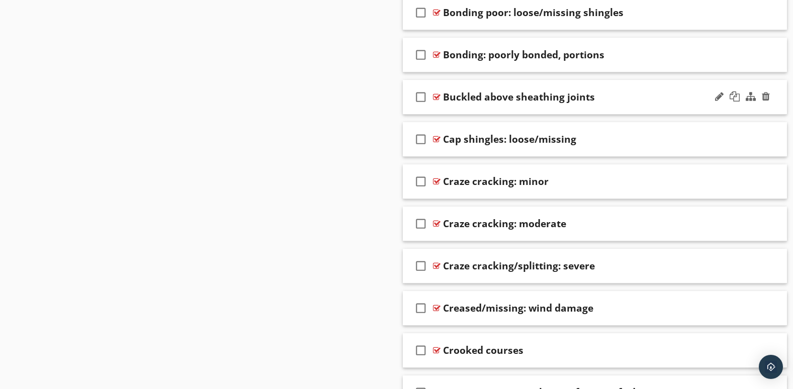
click at [729, 108] on div at bounding box center [742, 97] width 59 height 24
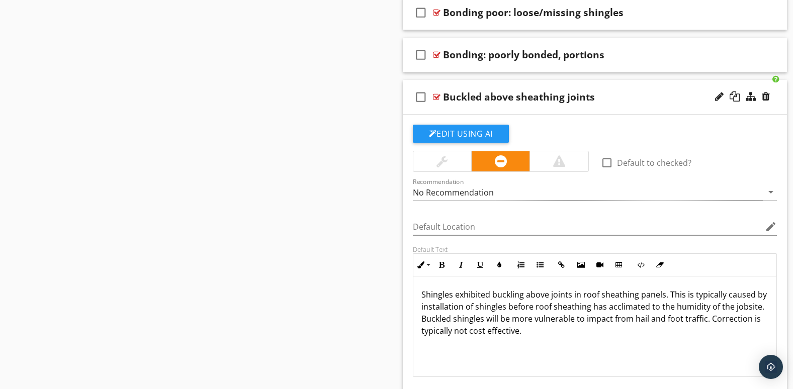
click at [736, 105] on div at bounding box center [742, 97] width 59 height 24
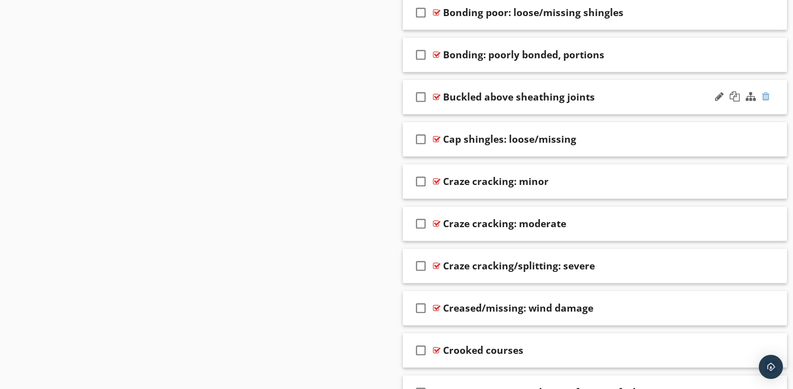
click at [765, 92] on div at bounding box center [766, 97] width 8 height 10
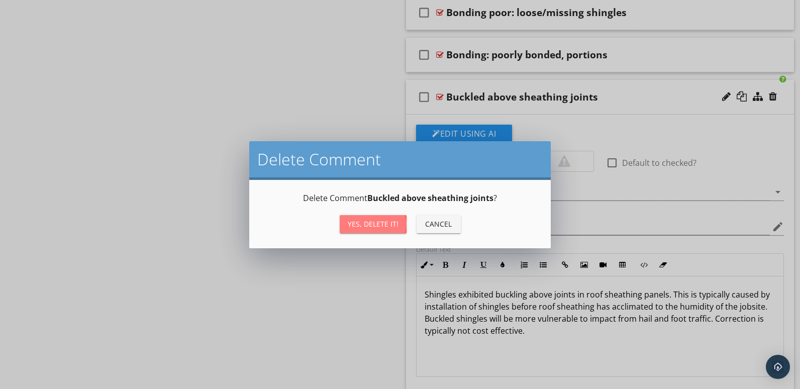
click at [357, 223] on div "Yes, Delete it!" at bounding box center [373, 224] width 51 height 11
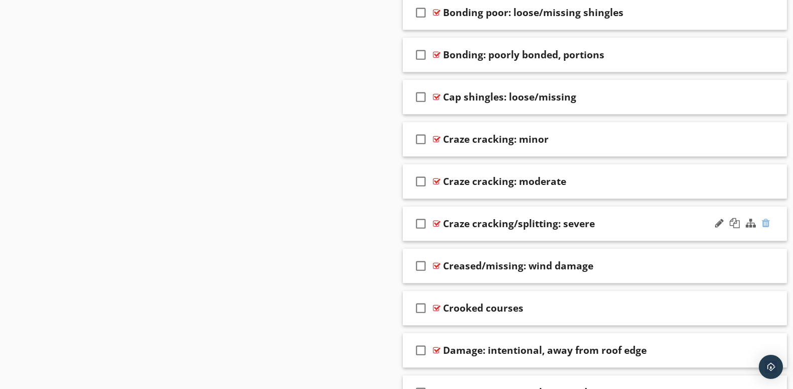
click at [766, 224] on div at bounding box center [766, 223] width 8 height 10
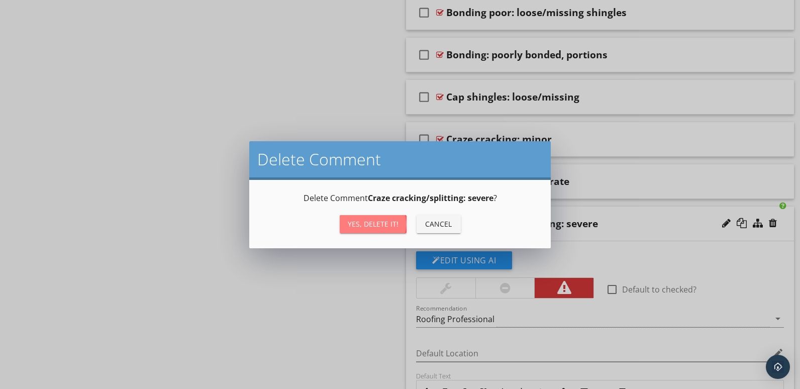
click at [382, 226] on div "Yes, Delete it!" at bounding box center [373, 224] width 51 height 11
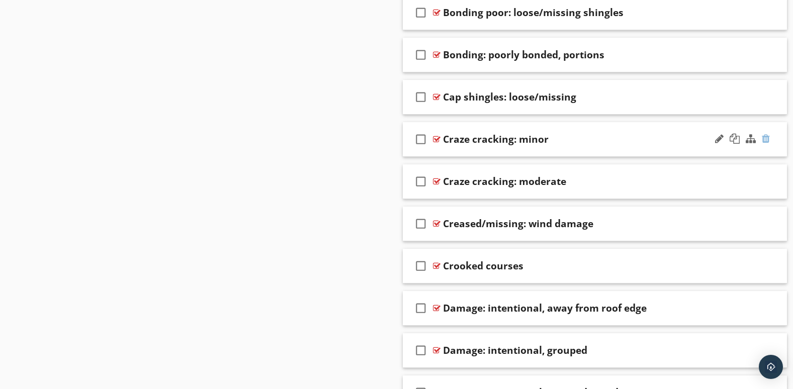
click at [766, 137] on div at bounding box center [766, 139] width 8 height 10
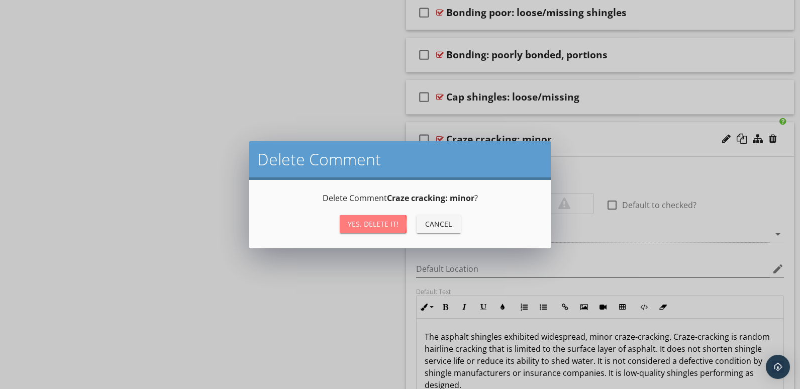
click at [368, 222] on div "Yes, Delete it!" at bounding box center [373, 224] width 51 height 11
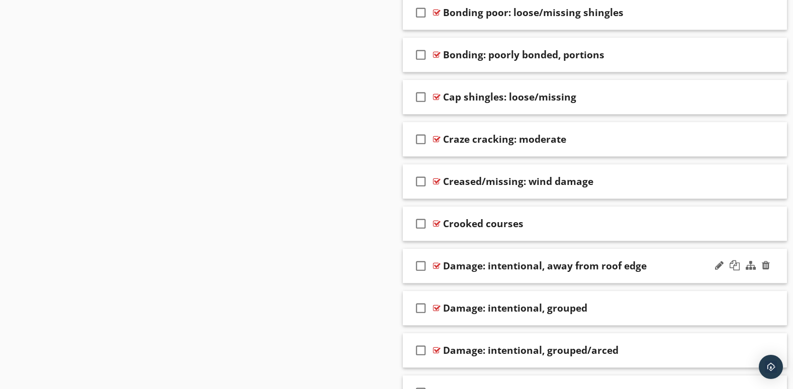
click at [705, 277] on div "check_box_outline_blank Damage: intentional, away from roof edge" at bounding box center [595, 266] width 385 height 35
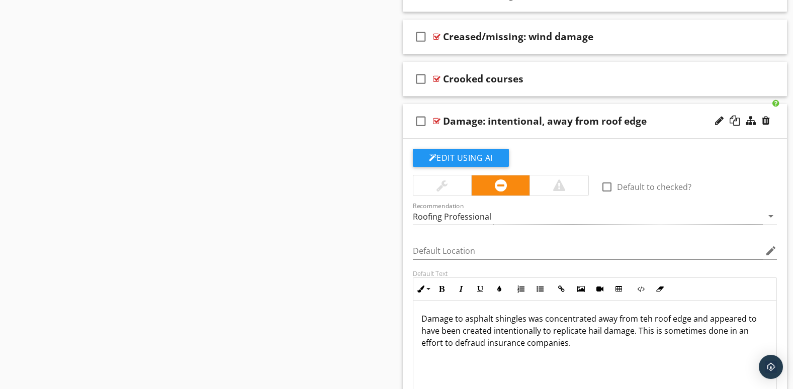
scroll to position [1074, 0]
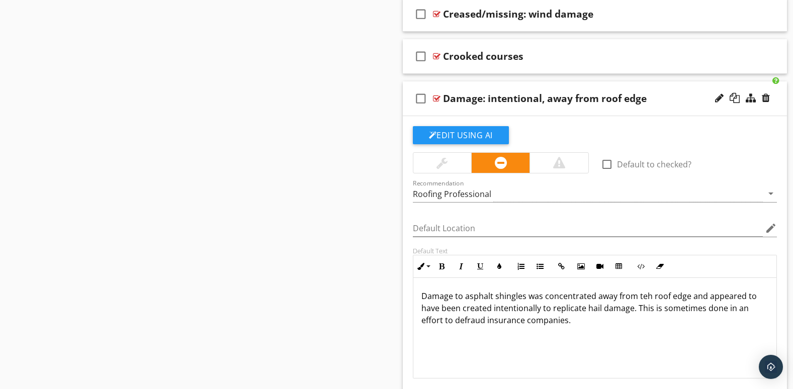
click at [752, 112] on div "check_box_outline_blank Damage: intentional, away from roof edge" at bounding box center [595, 98] width 385 height 35
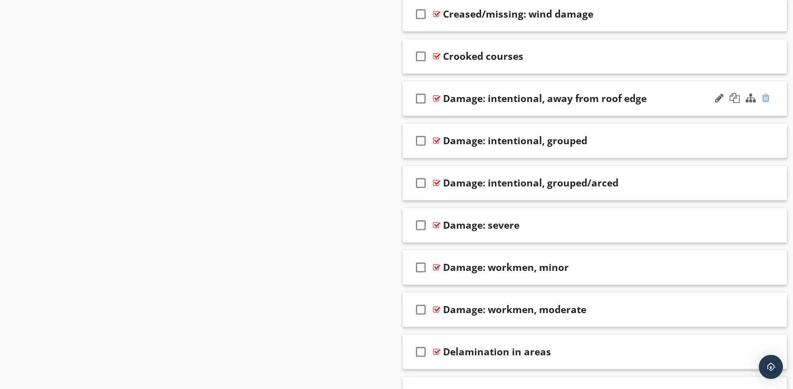
click at [764, 96] on div at bounding box center [766, 98] width 8 height 10
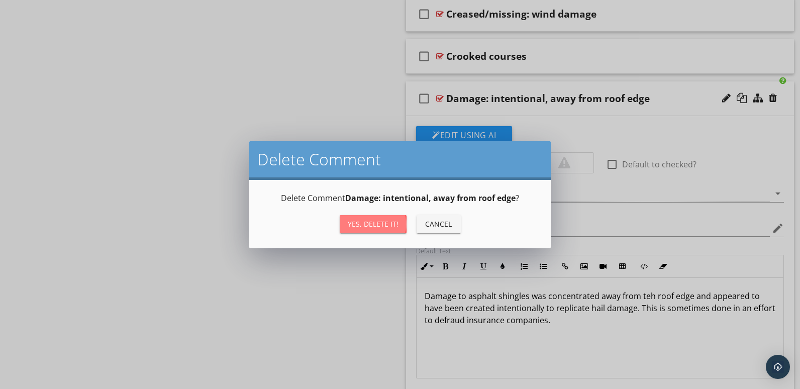
click at [394, 219] on div "Yes, Delete it!" at bounding box center [373, 224] width 51 height 11
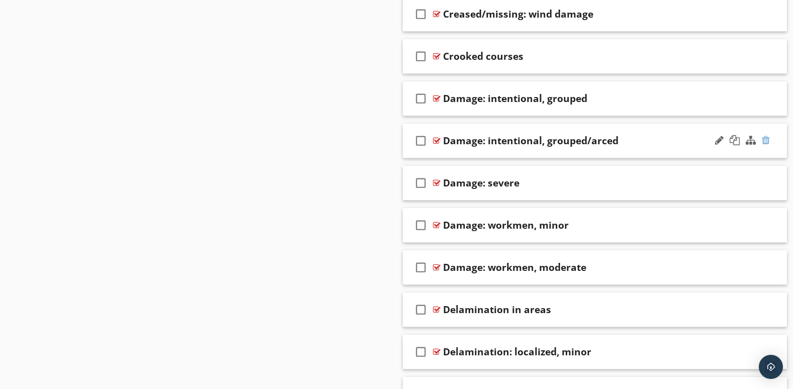
click at [764, 141] on div at bounding box center [766, 140] width 8 height 10
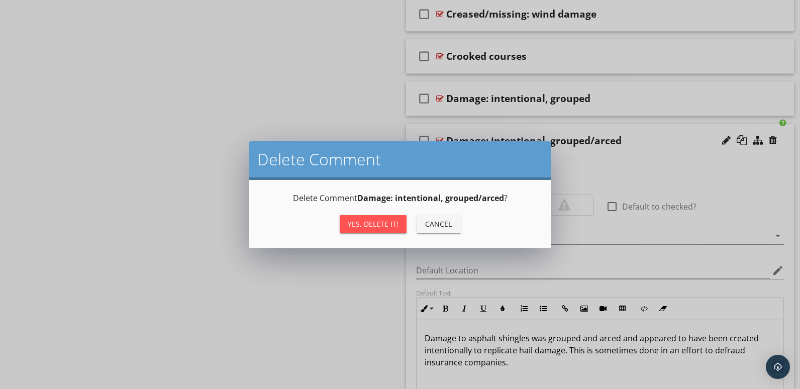
click at [366, 220] on div "Yes, Delete it!" at bounding box center [373, 224] width 51 height 11
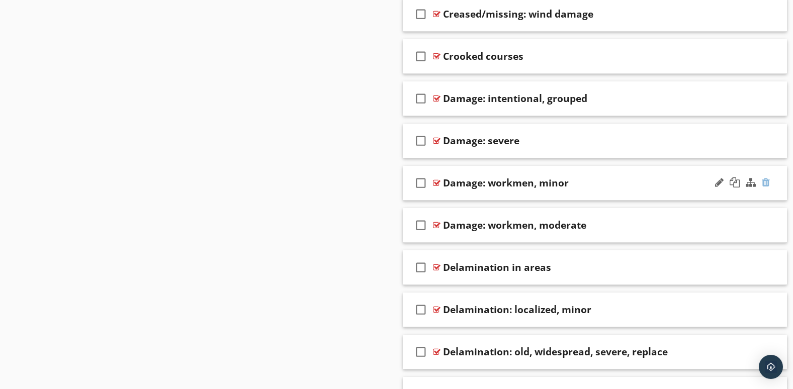
click at [767, 177] on div at bounding box center [766, 182] width 8 height 10
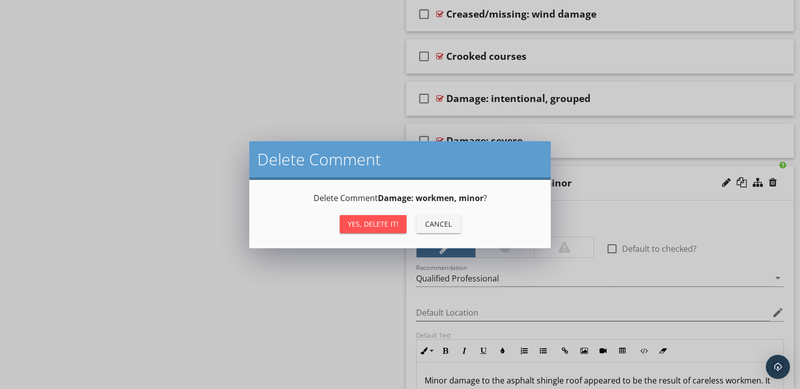
drag, startPoint x: 383, startPoint y: 219, endPoint x: 389, endPoint y: 217, distance: 6.7
click at [383, 218] on button "Yes, Delete it!" at bounding box center [373, 224] width 67 height 18
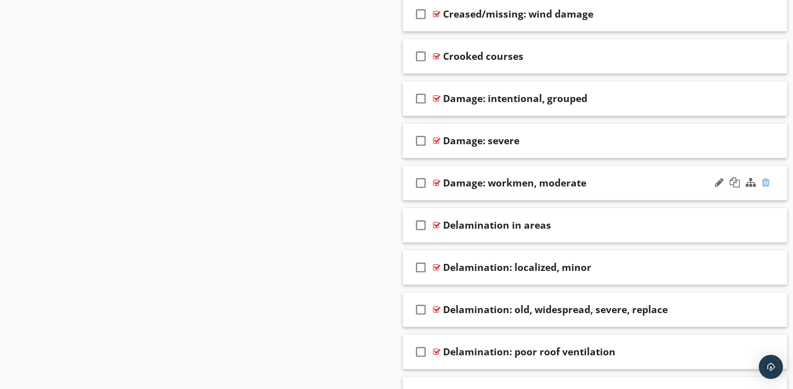
click at [764, 182] on div at bounding box center [766, 182] width 8 height 10
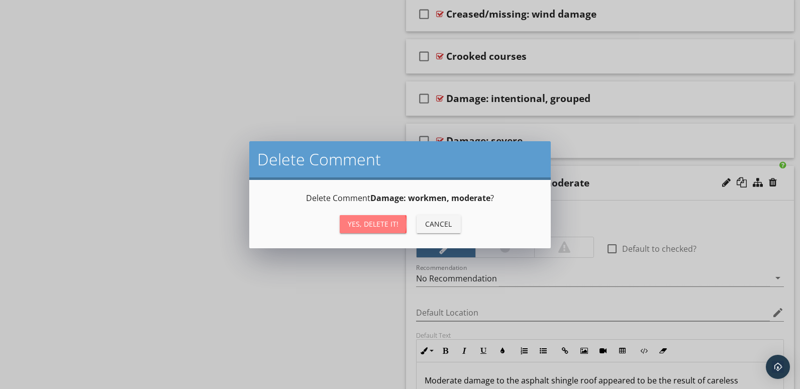
click at [394, 223] on div "Yes, Delete it!" at bounding box center [373, 224] width 51 height 11
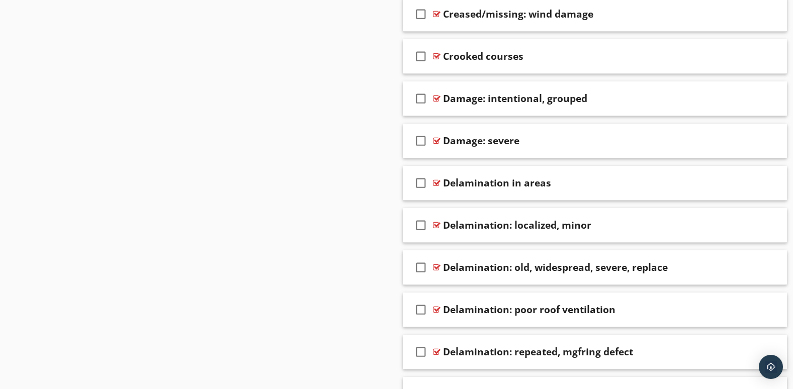
scroll to position [1157, 0]
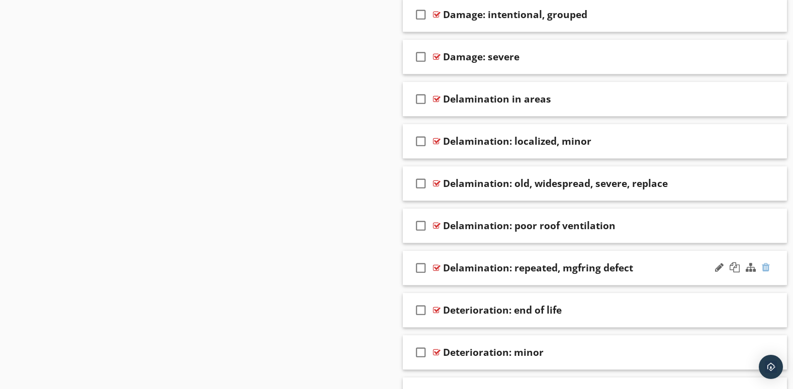
click at [768, 267] on div at bounding box center [766, 267] width 8 height 10
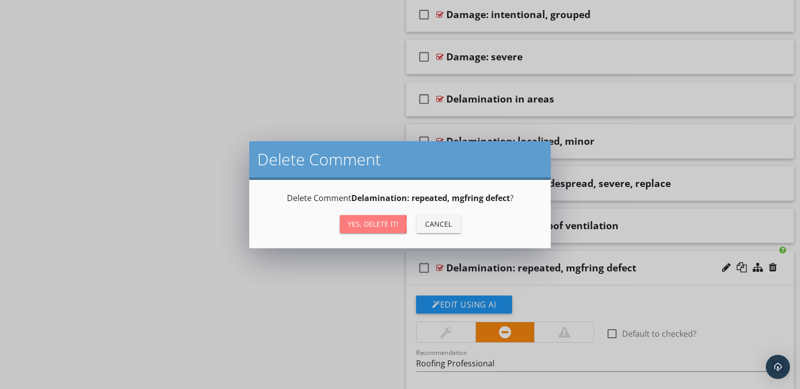
click at [379, 221] on div "Yes, Delete it!" at bounding box center [373, 224] width 51 height 11
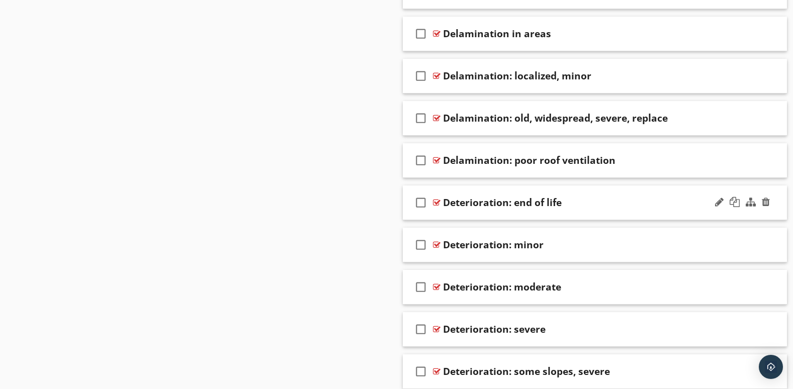
scroll to position [1241, 0]
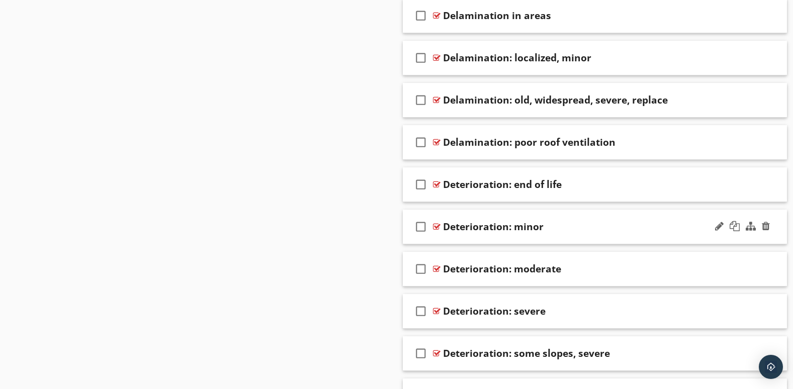
click at [764, 238] on div at bounding box center [742, 227] width 59 height 24
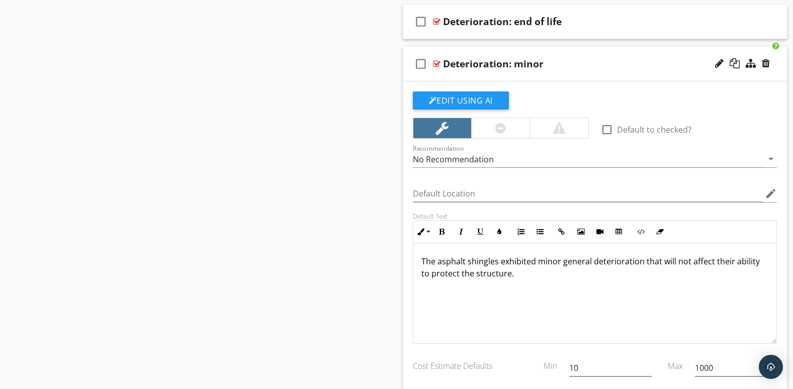
scroll to position [1409, 0]
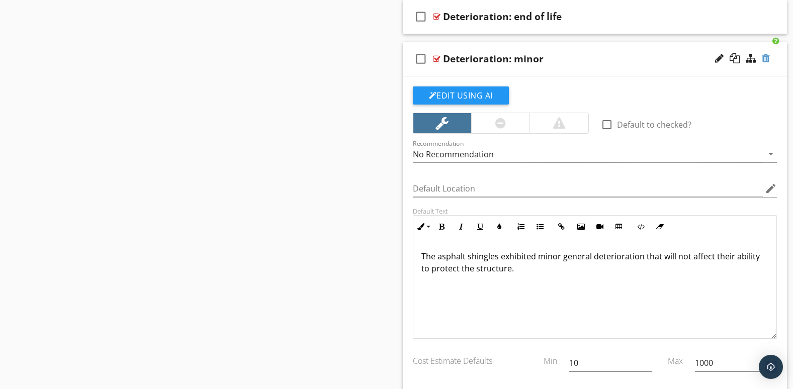
click at [768, 56] on div at bounding box center [766, 58] width 8 height 10
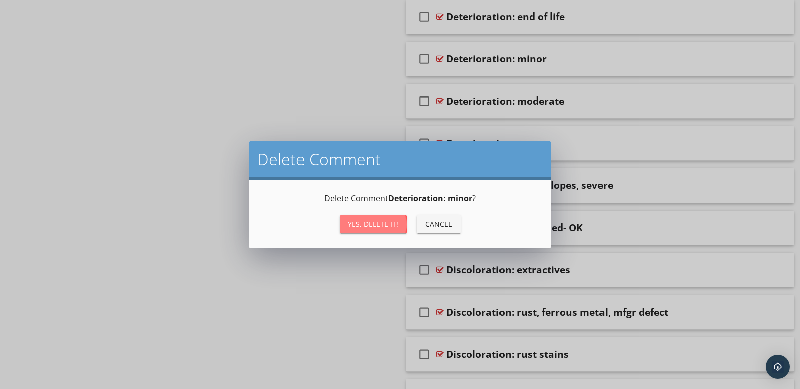
click at [382, 217] on button "Yes, Delete it!" at bounding box center [373, 224] width 67 height 18
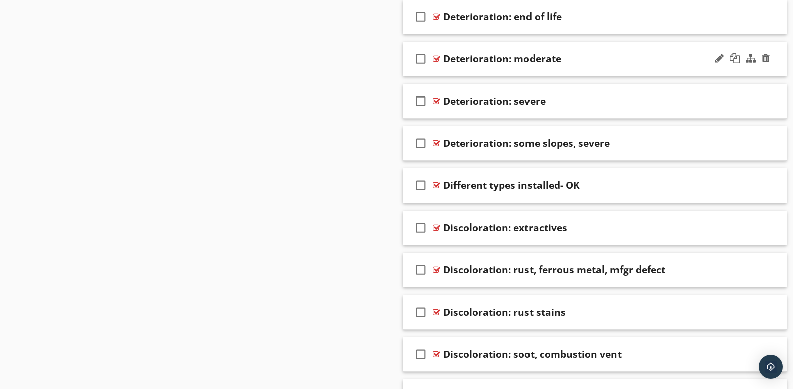
click at [728, 66] on div at bounding box center [742, 59] width 59 height 24
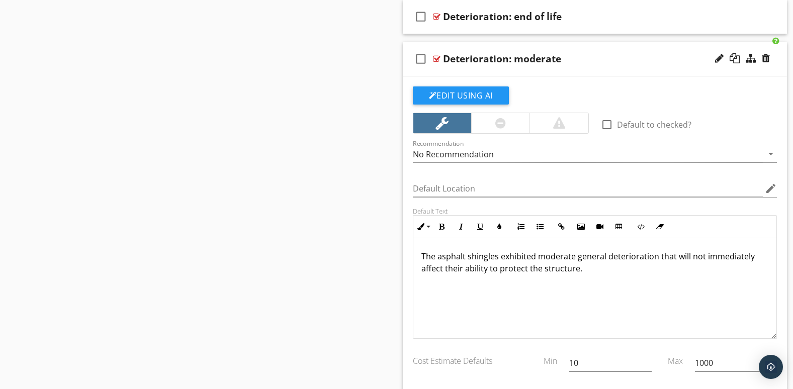
click at [728, 67] on div at bounding box center [742, 59] width 59 height 24
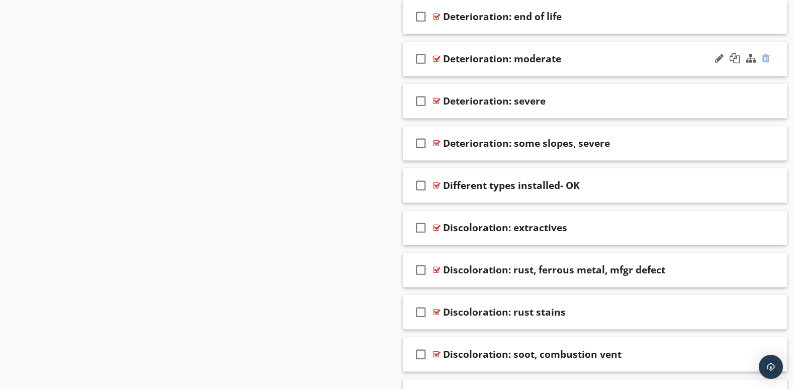
click at [765, 56] on div at bounding box center [766, 58] width 8 height 10
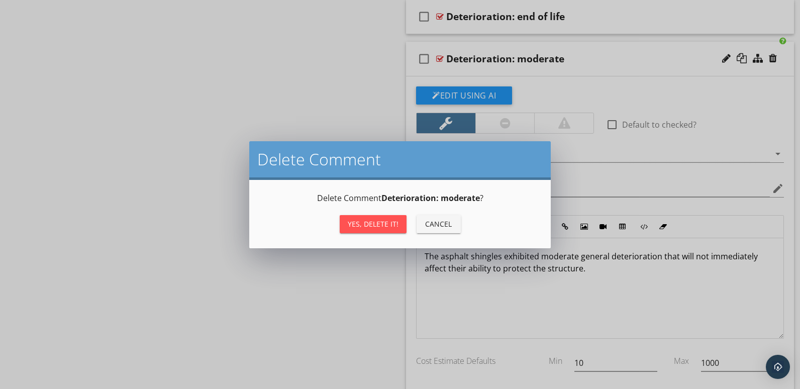
click at [378, 221] on div "Yes, Delete it!" at bounding box center [373, 224] width 51 height 11
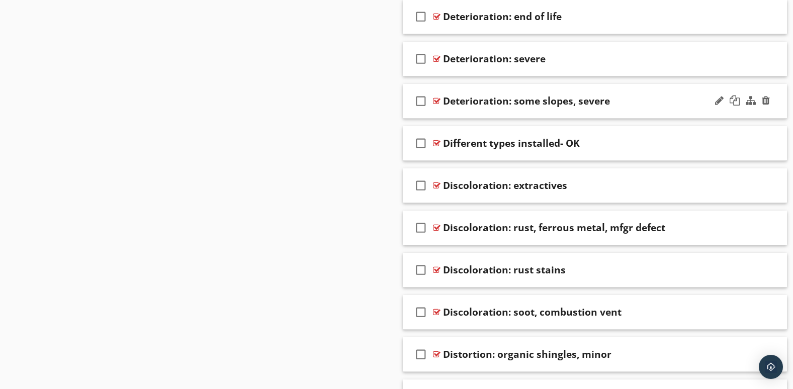
click at [709, 113] on div "check_box_outline_blank Deterioration: some slopes, severe" at bounding box center [595, 101] width 385 height 35
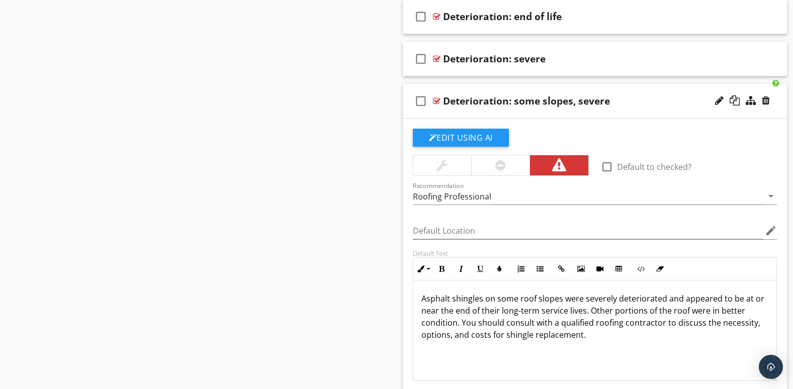
click at [729, 114] on div "check_box_outline_blank Deterioration: some slopes, severe" at bounding box center [595, 101] width 385 height 35
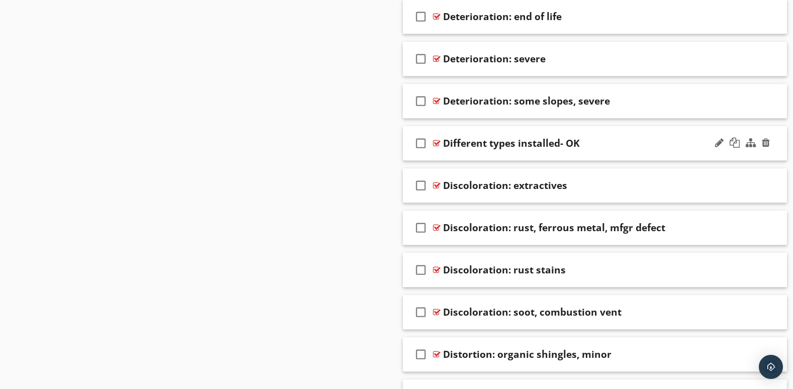
click at [722, 154] on div at bounding box center [742, 143] width 59 height 24
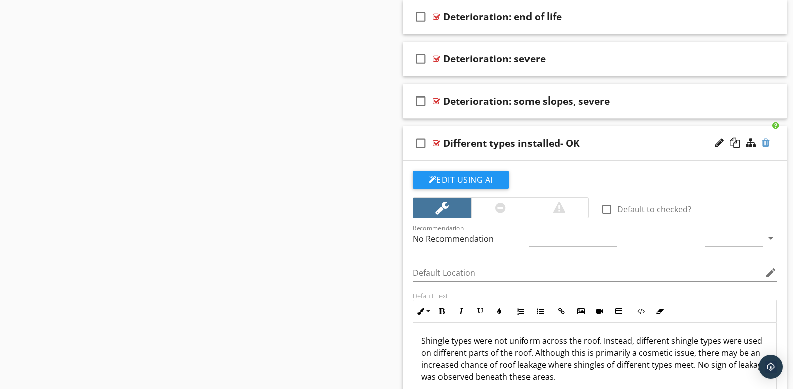
click at [764, 143] on div at bounding box center [766, 143] width 8 height 10
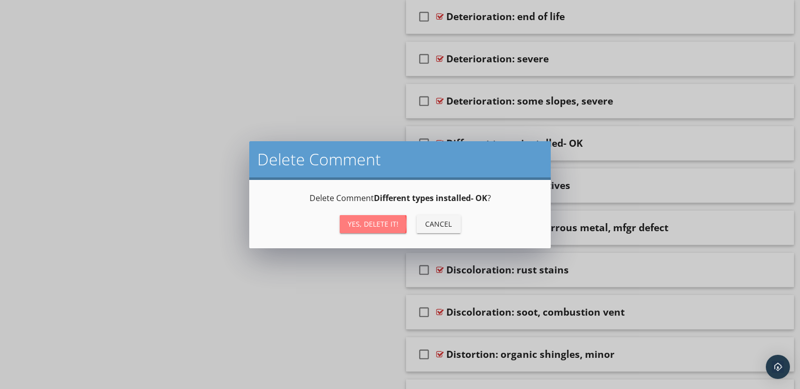
click at [392, 219] on div "Yes, Delete it!" at bounding box center [373, 224] width 51 height 11
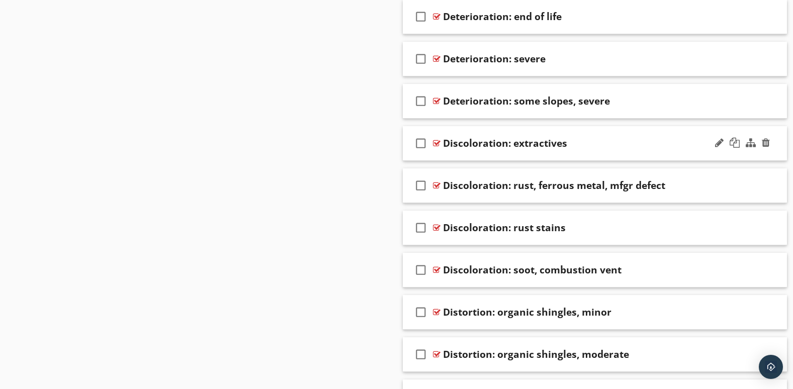
click at [724, 151] on div at bounding box center [742, 143] width 59 height 24
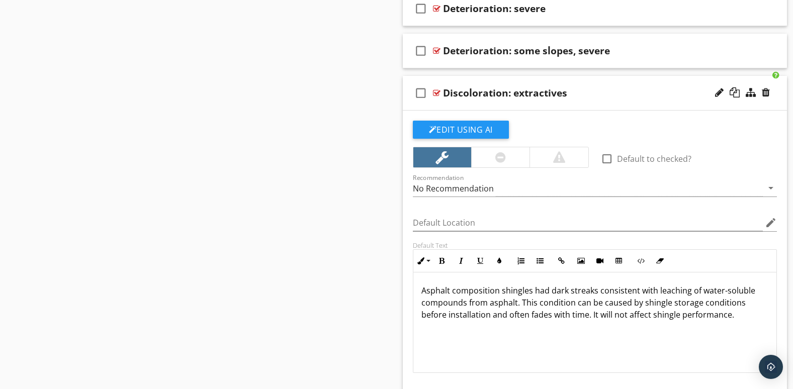
scroll to position [1492, 0]
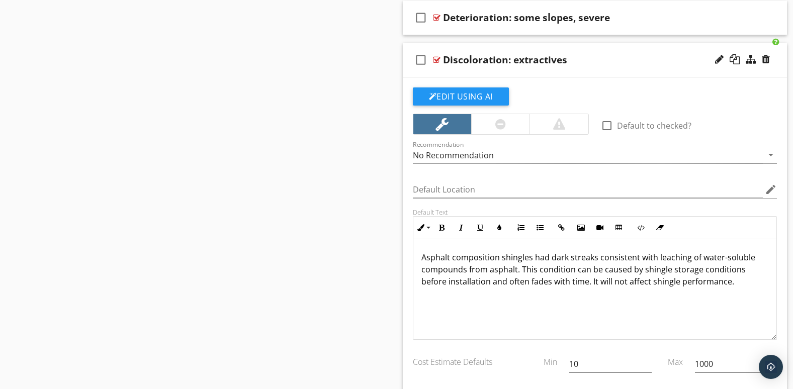
click at [749, 72] on div "check_box_outline_blank Discoloration: extractives" at bounding box center [595, 60] width 385 height 35
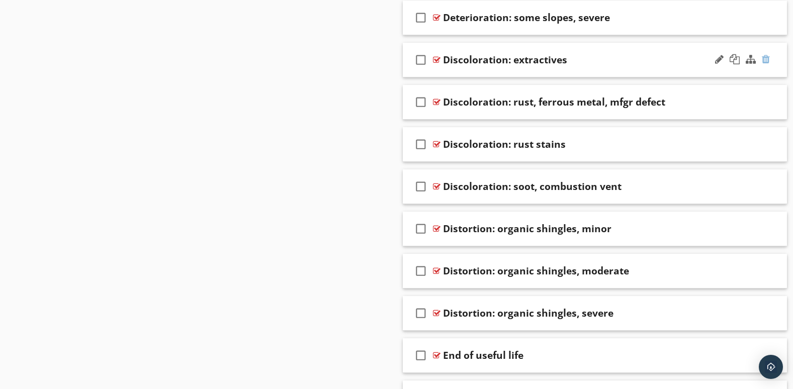
click at [764, 60] on div at bounding box center [766, 59] width 8 height 10
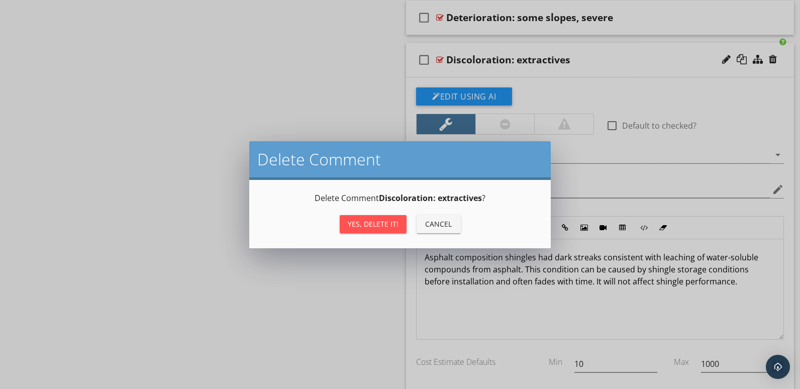
click at [390, 220] on div "Yes, Delete it!" at bounding box center [373, 224] width 51 height 11
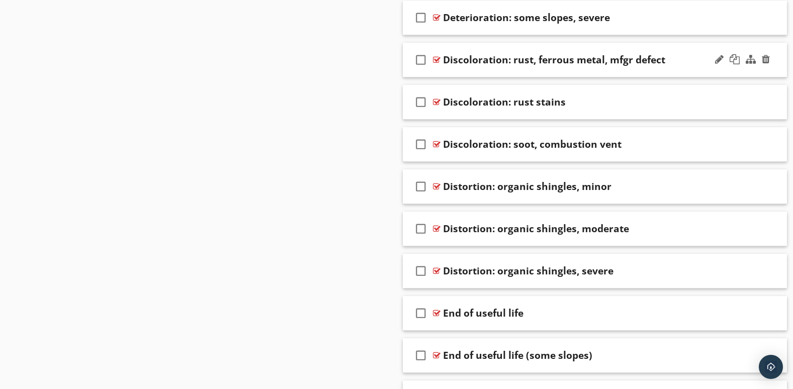
click at [734, 72] on div "check_box_outline_blank Discoloration: rust, ferrous metal, mfgr defect" at bounding box center [595, 60] width 385 height 35
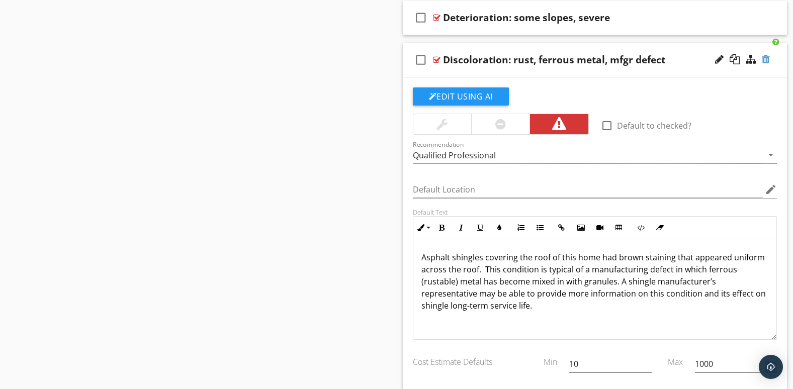
click at [764, 56] on div at bounding box center [766, 59] width 8 height 10
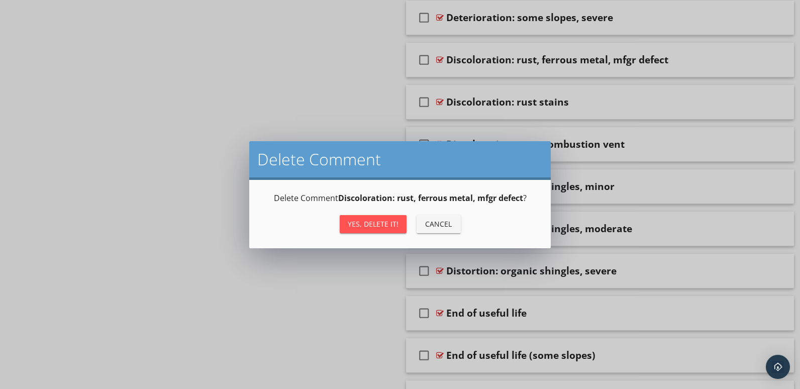
click at [383, 221] on div "Yes, Delete it!" at bounding box center [373, 224] width 51 height 11
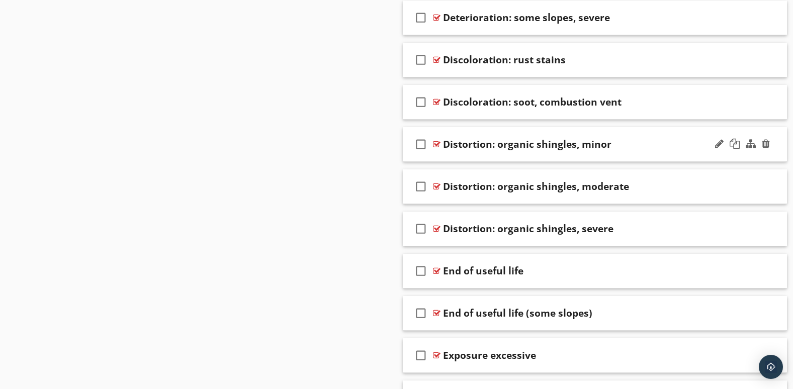
click at [733, 156] on div at bounding box center [742, 144] width 59 height 24
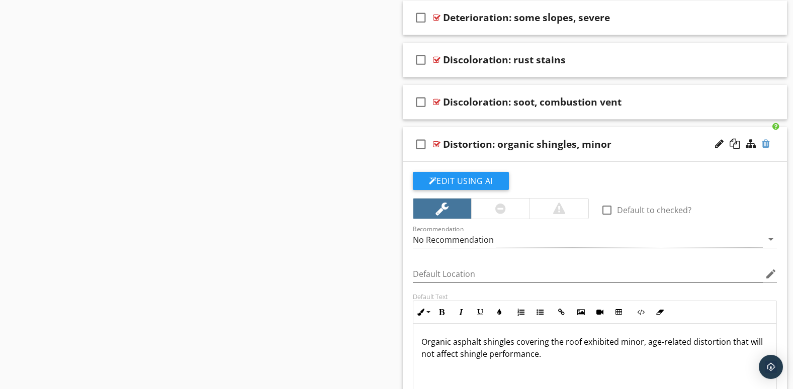
click at [765, 140] on div at bounding box center [766, 144] width 8 height 10
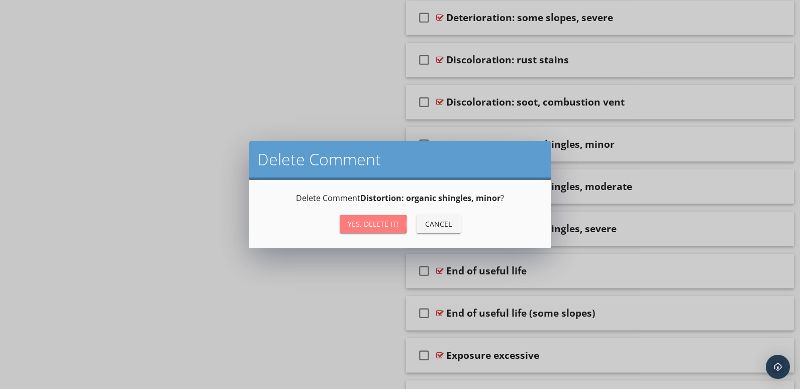
click at [390, 219] on div "Yes, Delete it!" at bounding box center [373, 224] width 51 height 11
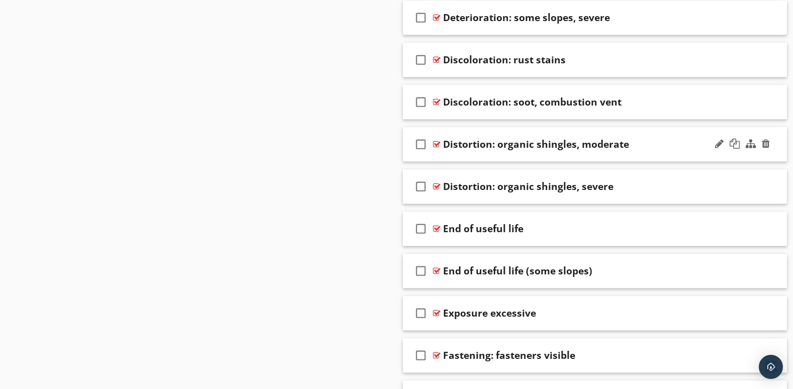
click at [750, 156] on div at bounding box center [742, 144] width 59 height 24
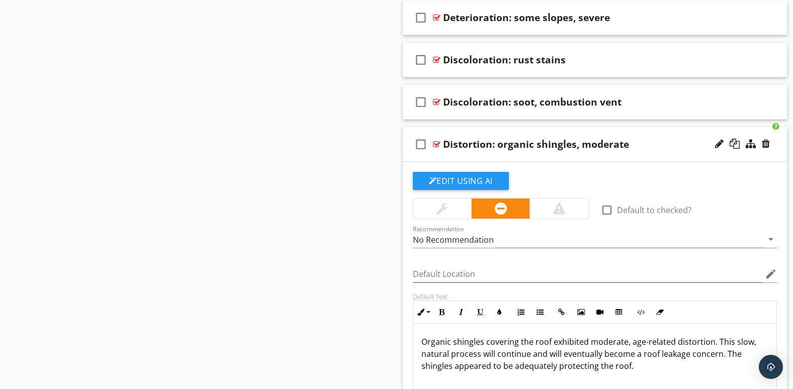
click at [757, 156] on div "check_box_outline_blank Distortion: organic shingles, moderate" at bounding box center [595, 144] width 385 height 35
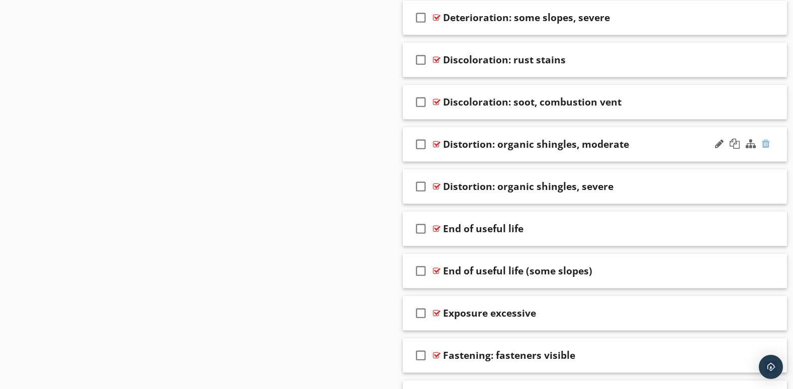
click at [767, 142] on div at bounding box center [766, 144] width 8 height 10
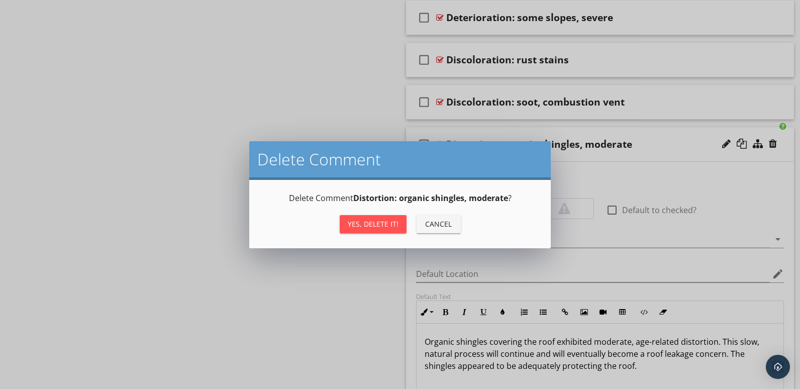
click at [381, 219] on div "Yes, Delete it!" at bounding box center [373, 224] width 51 height 11
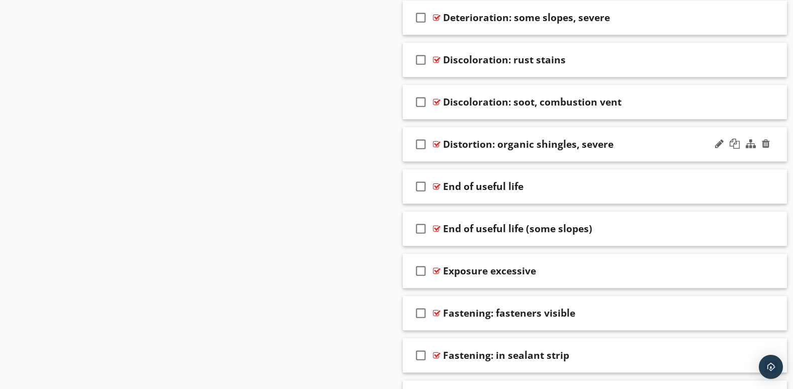
click at [728, 151] on div at bounding box center [742, 144] width 59 height 24
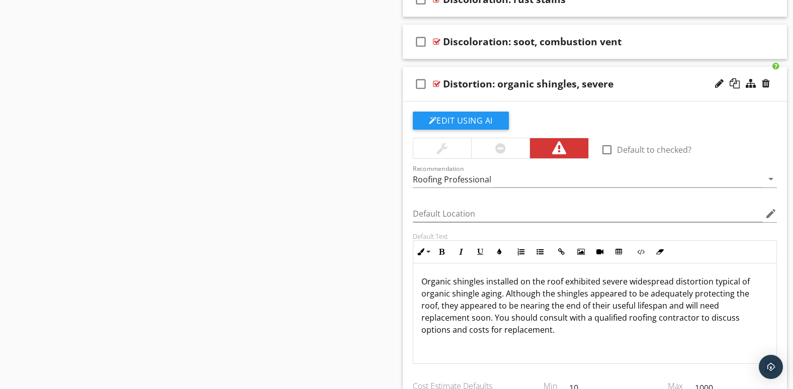
scroll to position [1576, 0]
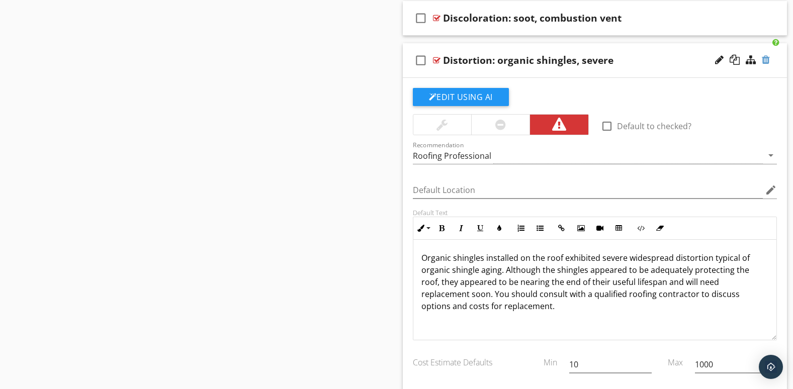
click at [767, 60] on div at bounding box center [766, 60] width 8 height 10
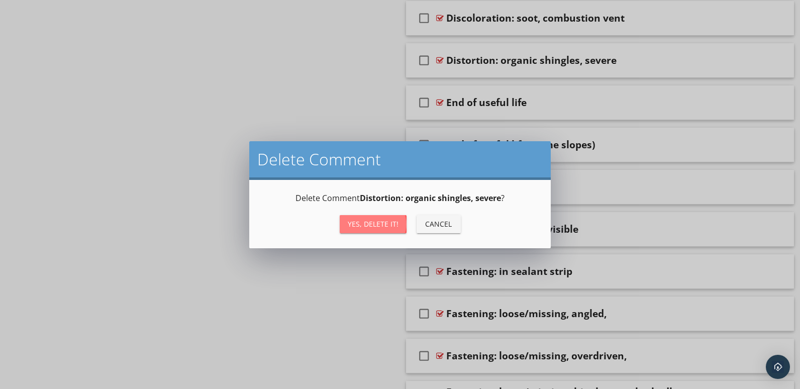
click at [384, 220] on div "Yes, Delete it!" at bounding box center [373, 224] width 51 height 11
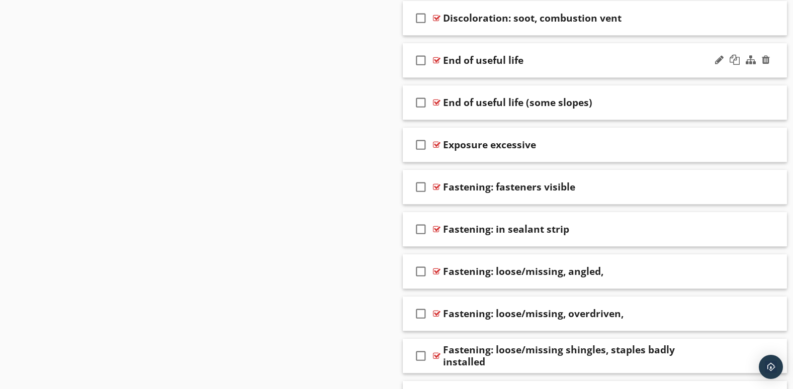
click at [702, 72] on div "check_box_outline_blank End of useful life" at bounding box center [595, 60] width 385 height 35
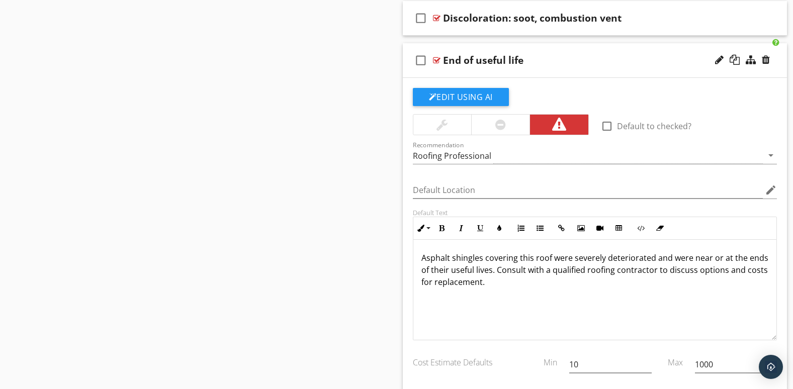
click at [702, 72] on div "check_box_outline_blank End of useful life" at bounding box center [595, 60] width 385 height 35
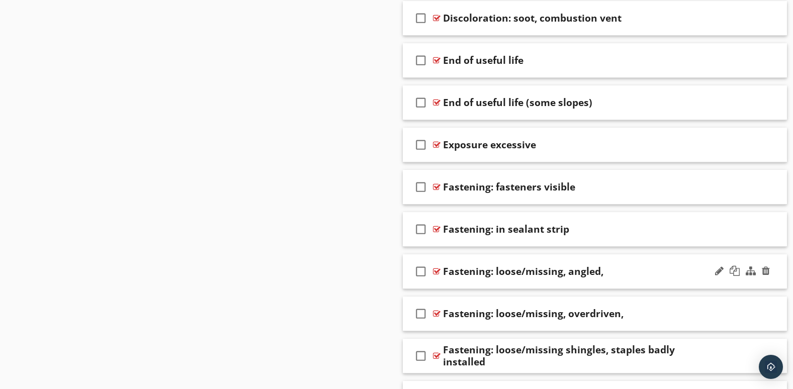
click at [744, 283] on div at bounding box center [742, 271] width 59 height 24
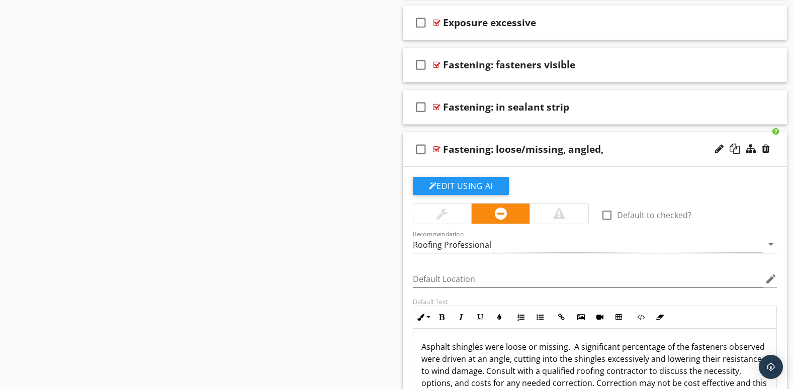
scroll to position [1744, 0]
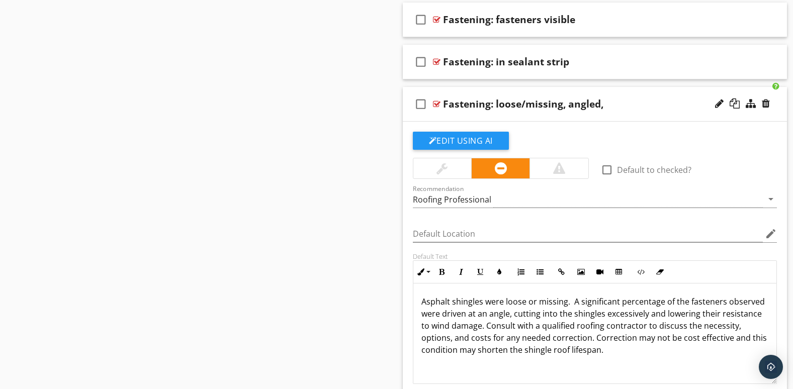
click at [748, 115] on div at bounding box center [742, 104] width 59 height 24
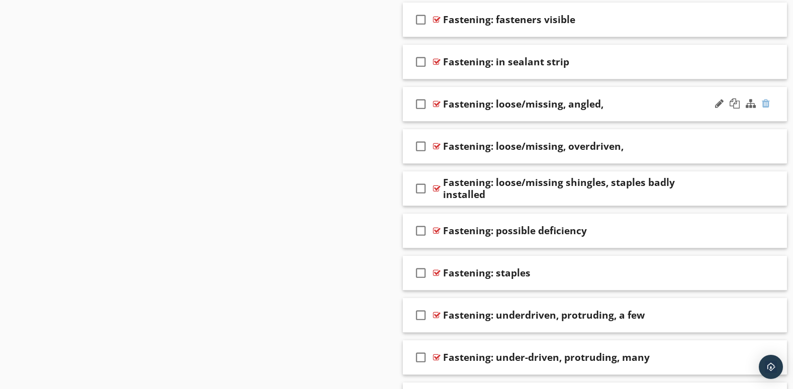
click at [766, 101] on div at bounding box center [766, 104] width 8 height 10
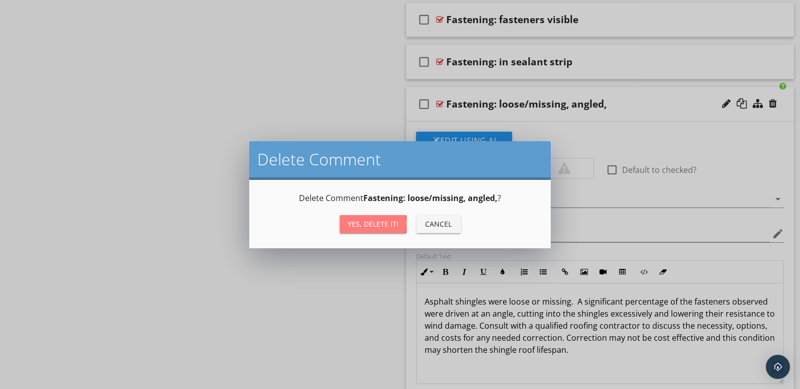
click at [384, 223] on div "Yes, Delete it!" at bounding box center [373, 224] width 51 height 11
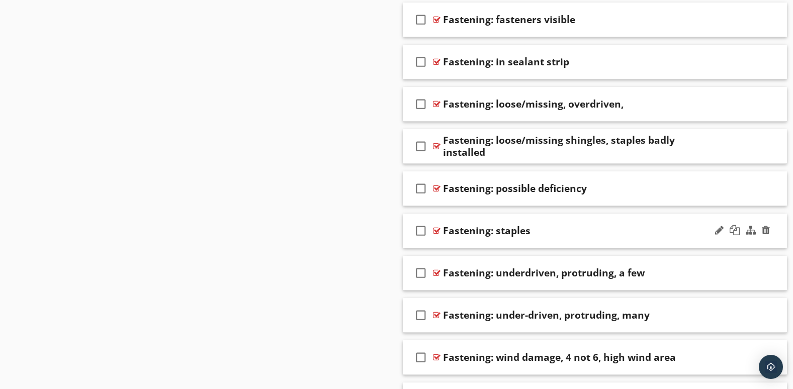
scroll to position [1828, 0]
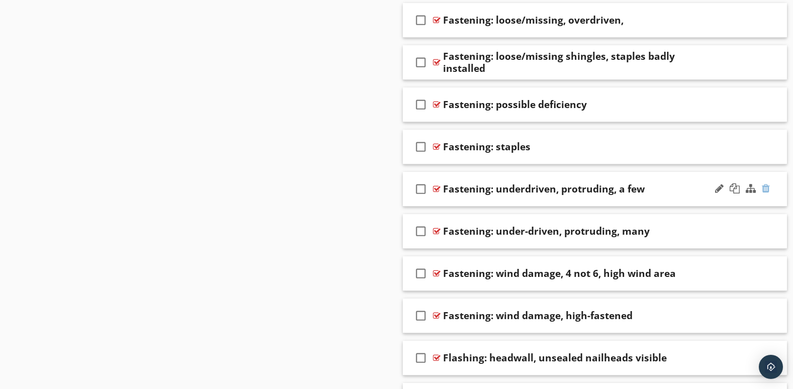
click at [768, 187] on div at bounding box center [766, 189] width 8 height 10
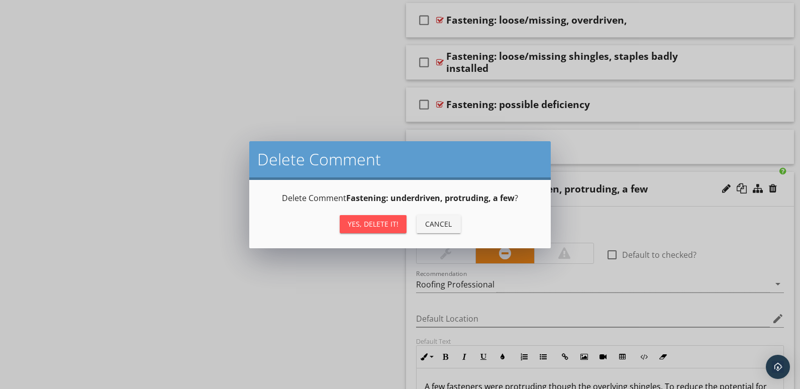
click at [391, 219] on div "Yes, Delete it!" at bounding box center [373, 224] width 51 height 11
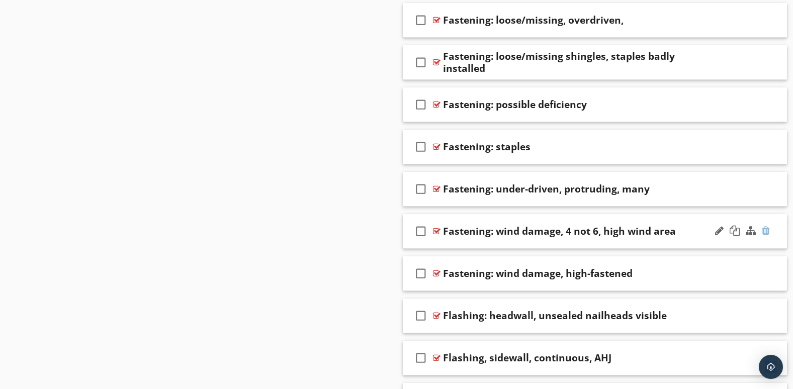
click at [767, 229] on div at bounding box center [766, 231] width 8 height 10
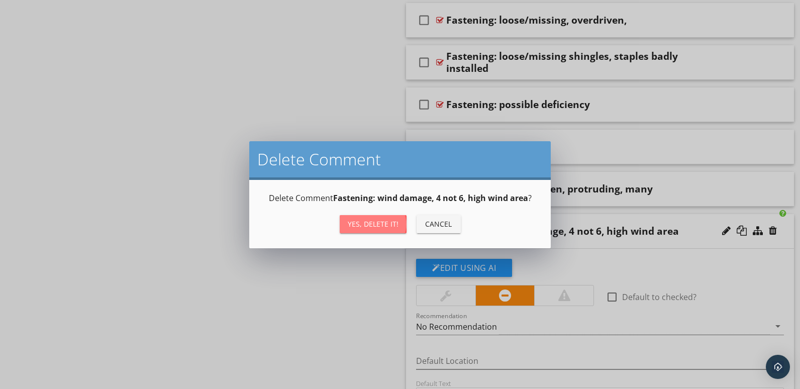
click at [385, 219] on div "Yes, Delete it!" at bounding box center [373, 224] width 51 height 11
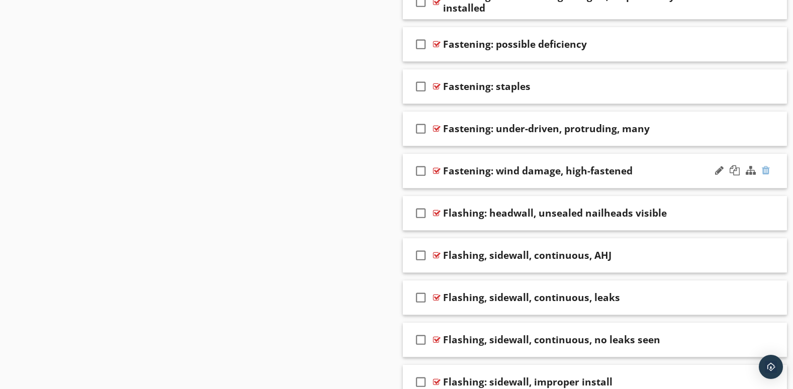
scroll to position [1912, 0]
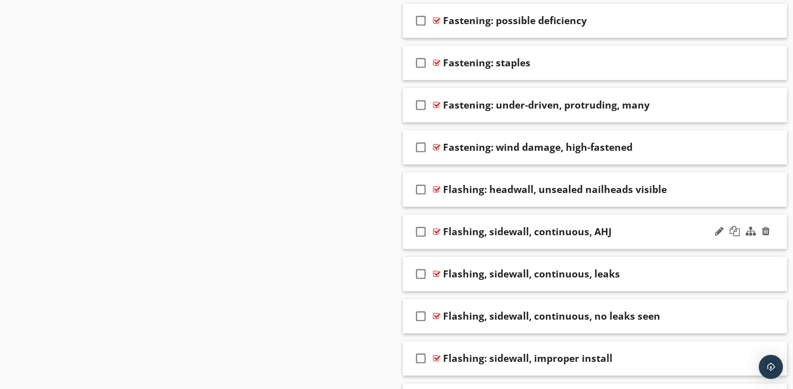
click at [688, 238] on div "check_box_outline_blank Flashing, sidewall, continuous, AHJ" at bounding box center [595, 232] width 385 height 35
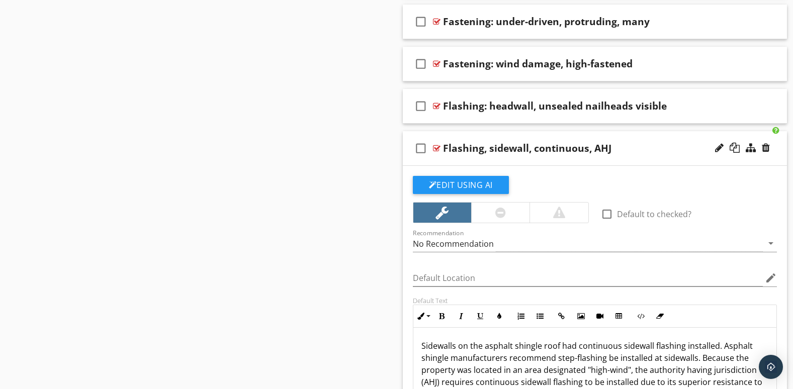
scroll to position [2079, 0]
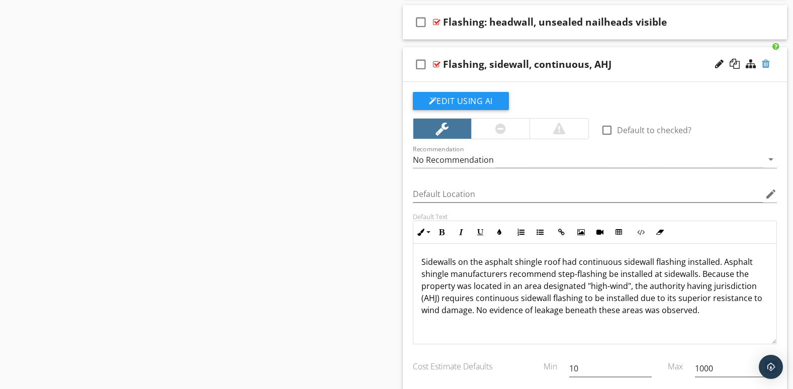
click at [769, 63] on div at bounding box center [766, 64] width 8 height 10
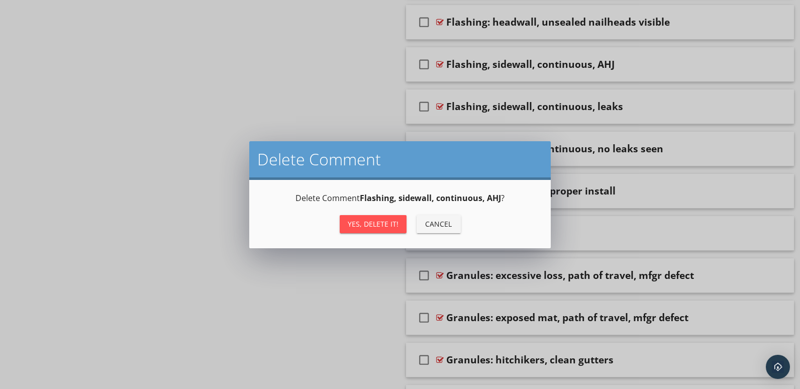
click at [383, 223] on div "Yes, Delete it!" at bounding box center [373, 224] width 51 height 11
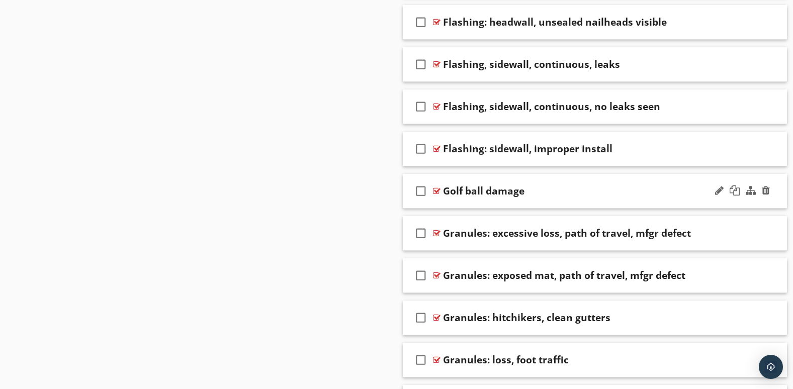
click at [721, 202] on div at bounding box center [742, 191] width 59 height 24
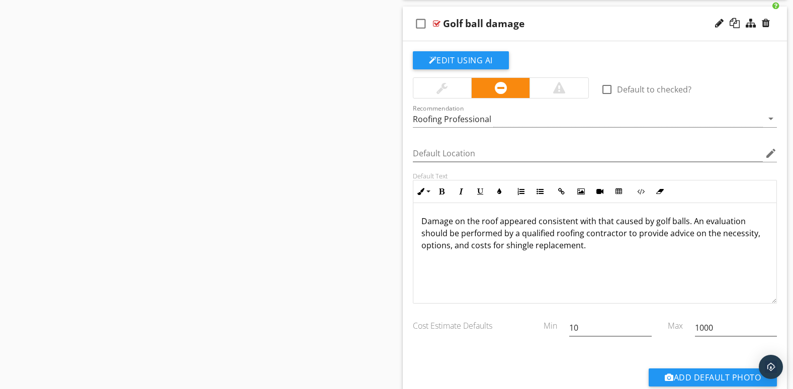
scroll to position [2163, 0]
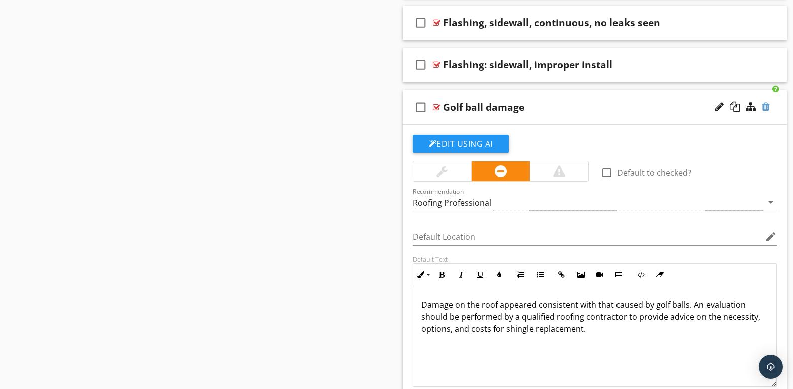
click at [769, 104] on div at bounding box center [766, 107] width 8 height 10
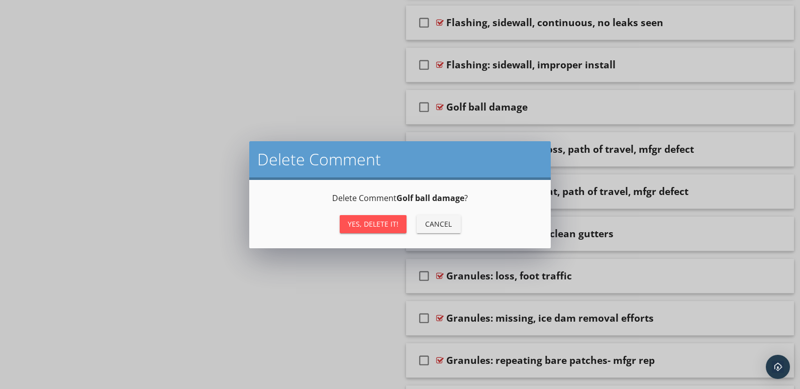
click at [355, 220] on div "Yes, Delete it!" at bounding box center [373, 224] width 51 height 11
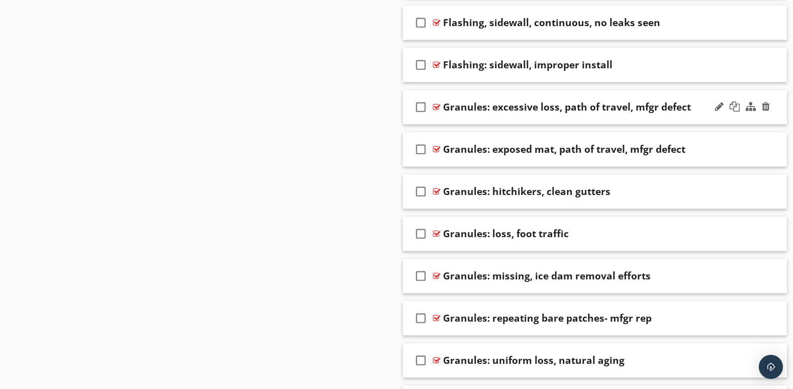
click at [721, 115] on div at bounding box center [742, 107] width 59 height 24
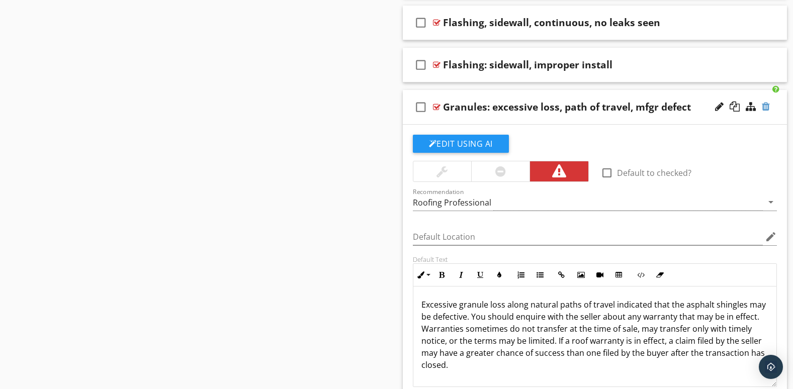
click at [766, 107] on div at bounding box center [766, 107] width 8 height 10
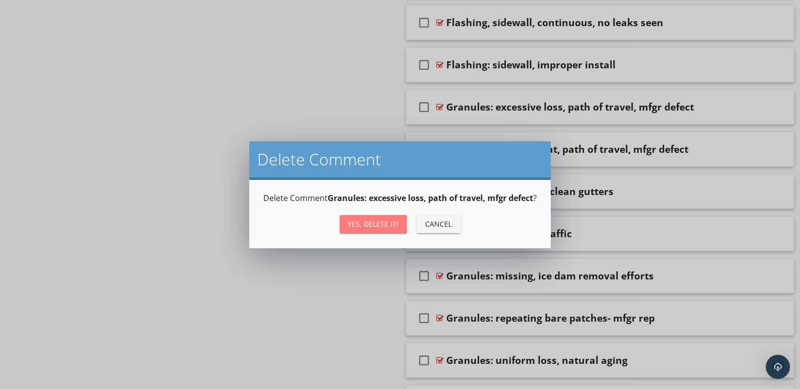
click at [386, 223] on div "Yes, Delete it!" at bounding box center [373, 224] width 51 height 11
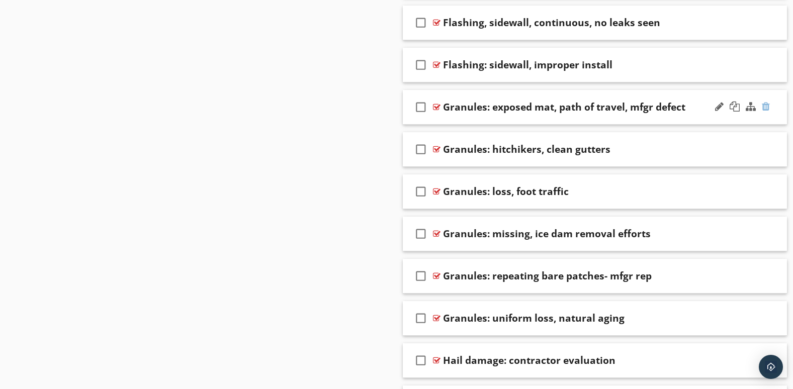
click at [767, 108] on div at bounding box center [766, 107] width 8 height 10
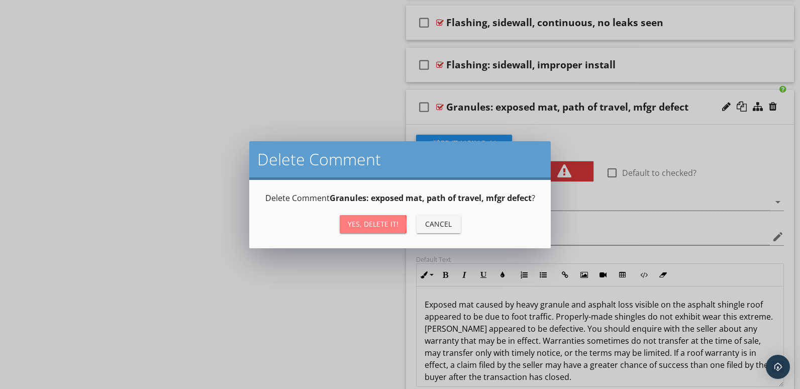
click at [387, 217] on button "Yes, Delete it!" at bounding box center [373, 224] width 67 height 18
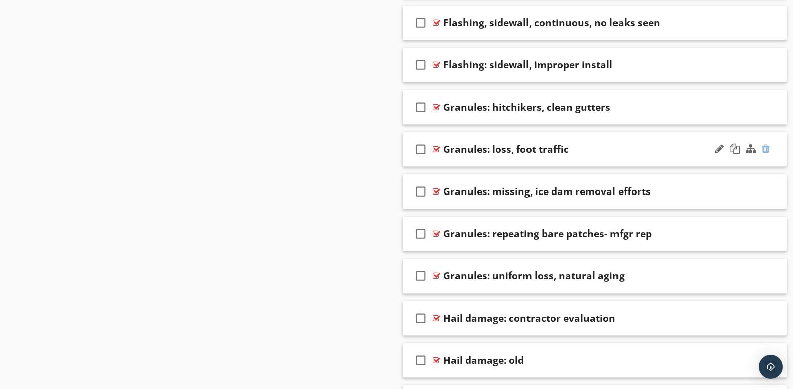
click at [766, 150] on div at bounding box center [766, 149] width 8 height 10
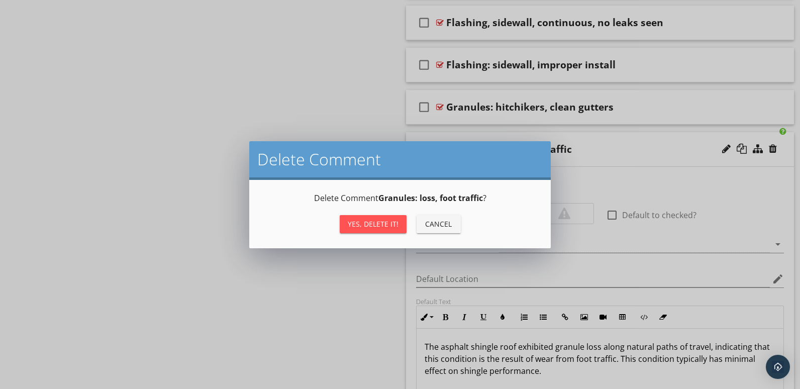
drag, startPoint x: 389, startPoint y: 225, endPoint x: 405, endPoint y: 220, distance: 16.5
click at [389, 225] on div "Yes, Delete it!" at bounding box center [373, 224] width 51 height 11
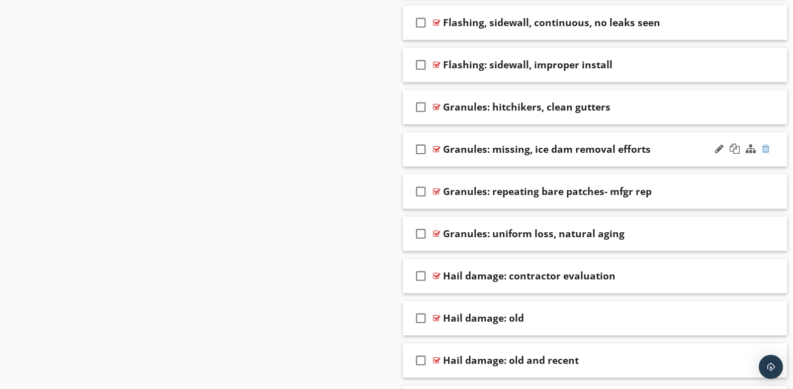
click at [766, 147] on div at bounding box center [766, 149] width 8 height 10
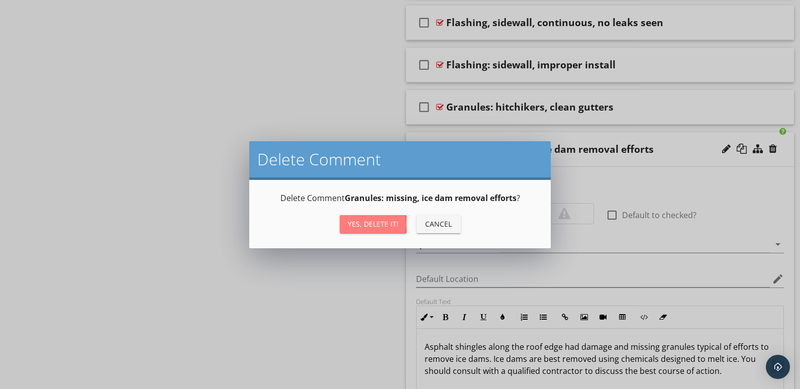
click at [378, 229] on button "Yes, Delete it!" at bounding box center [373, 224] width 67 height 18
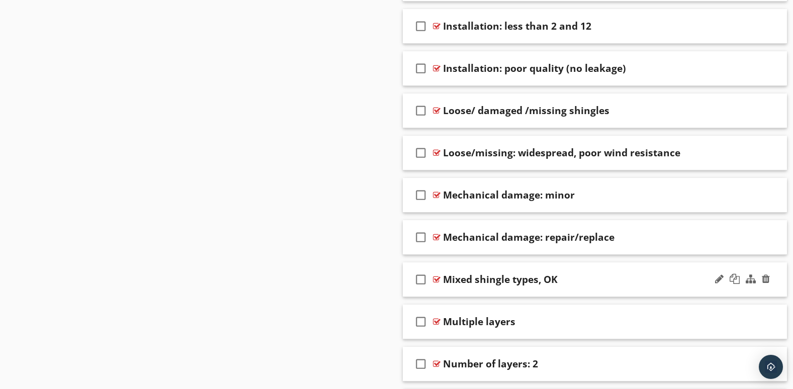
scroll to position [2666, 0]
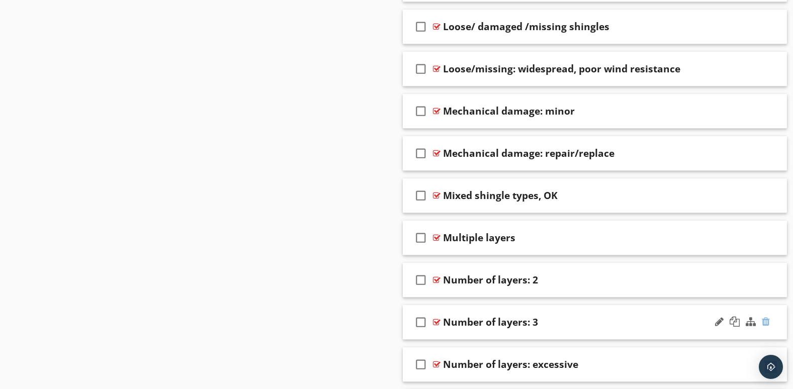
click at [768, 321] on div at bounding box center [766, 322] width 8 height 10
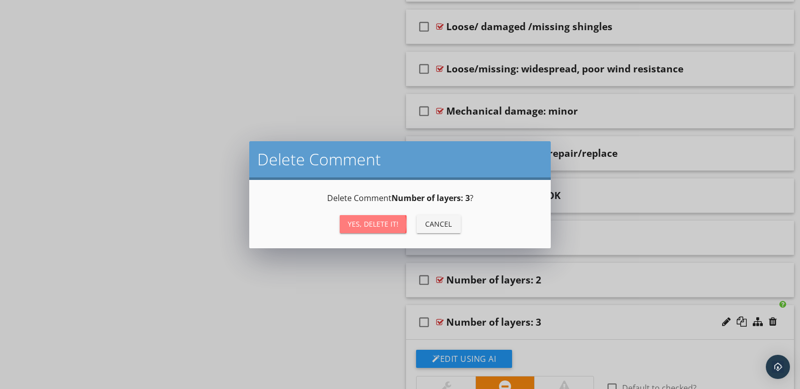
click at [381, 224] on div "Yes, Delete it!" at bounding box center [373, 224] width 51 height 11
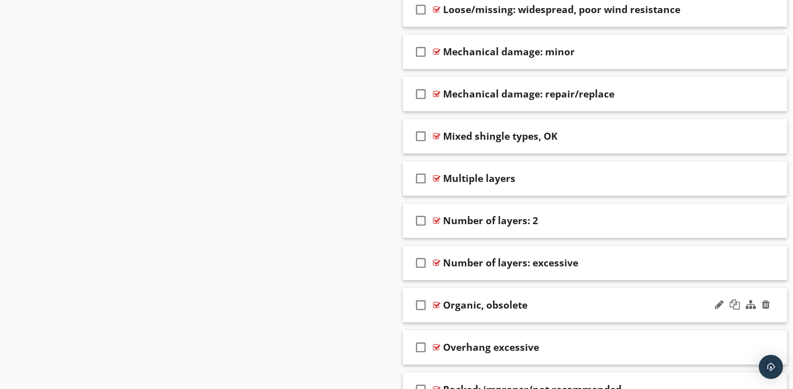
scroll to position [2749, 0]
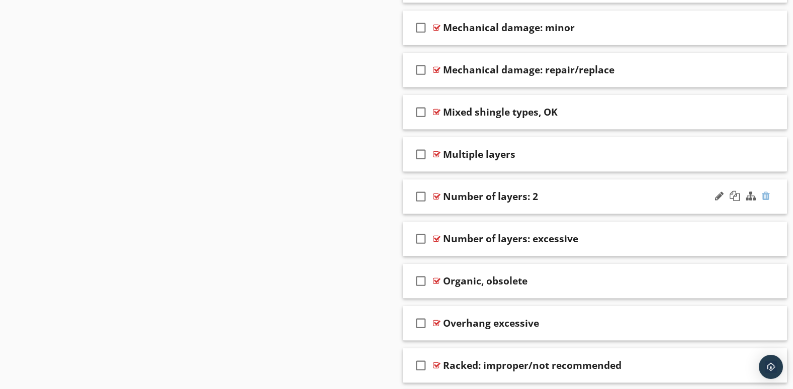
click at [768, 195] on div at bounding box center [766, 196] width 8 height 10
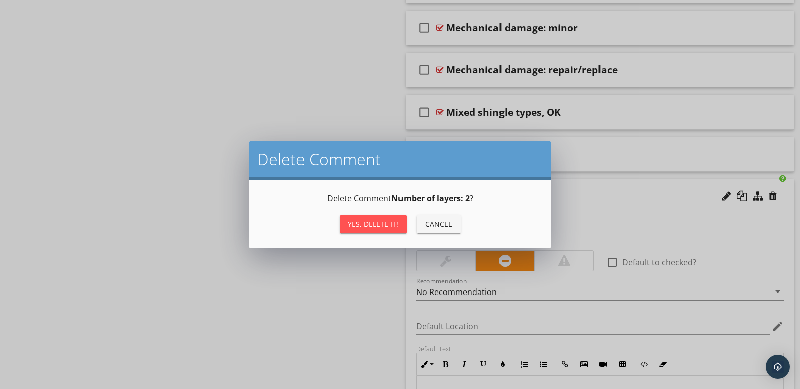
click at [369, 220] on div "Yes, Delete it!" at bounding box center [373, 224] width 51 height 11
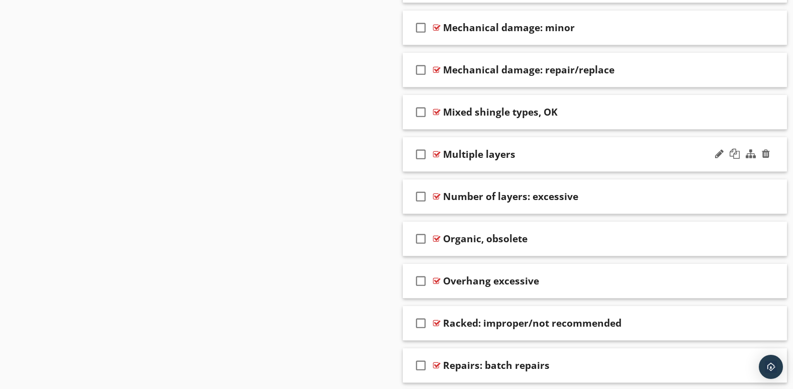
click at [709, 166] on div "check_box_outline_blank Multiple layers" at bounding box center [595, 154] width 385 height 35
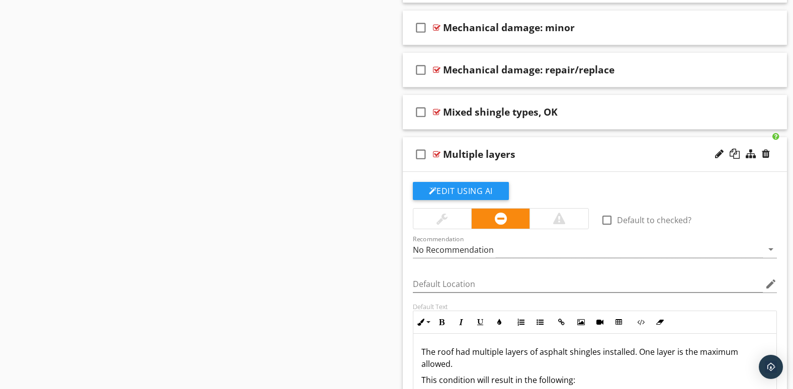
click at [735, 164] on div at bounding box center [742, 154] width 59 height 24
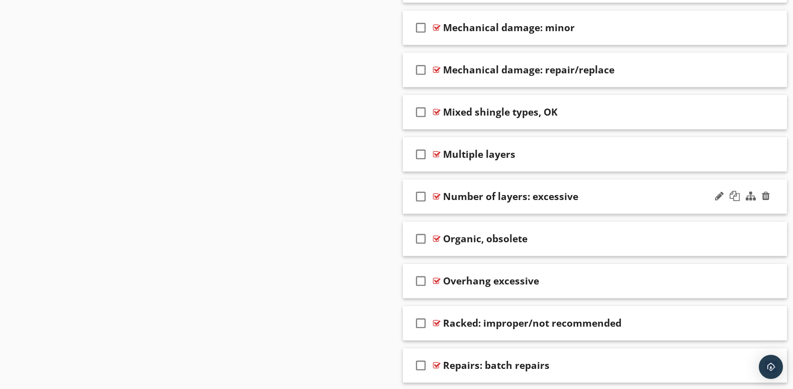
click at [717, 209] on div "check_box_outline_blank Number of layers: excessive" at bounding box center [595, 197] width 385 height 35
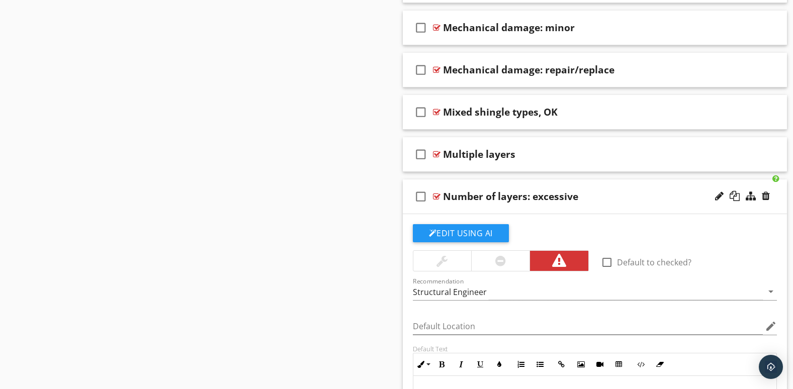
click at [722, 207] on div at bounding box center [742, 197] width 59 height 24
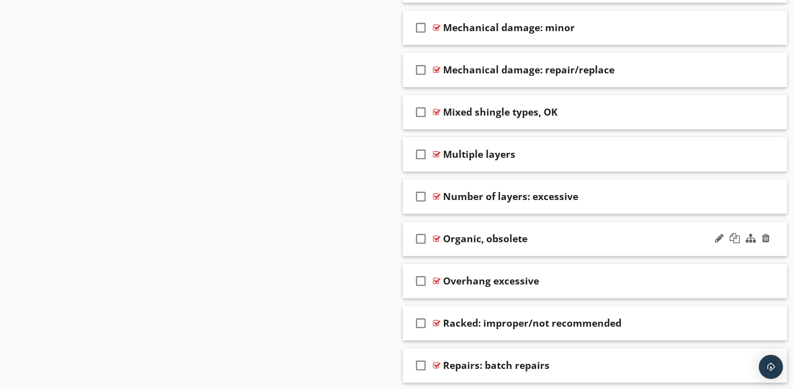
click at [706, 253] on div "check_box_outline_blank Organic, obsolete" at bounding box center [595, 239] width 385 height 35
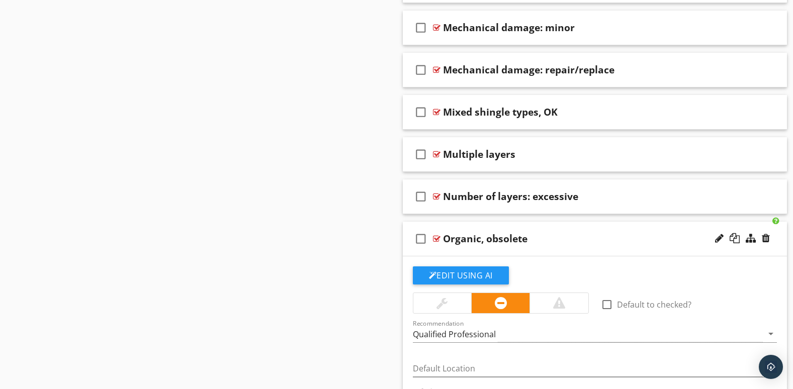
scroll to position [2917, 0]
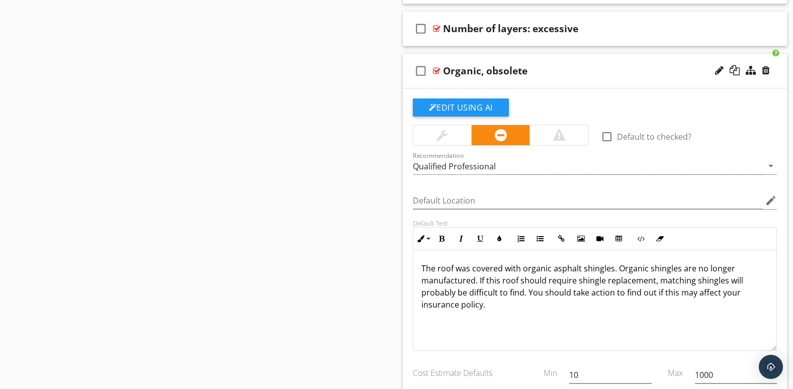
click at [752, 81] on div at bounding box center [742, 71] width 59 height 24
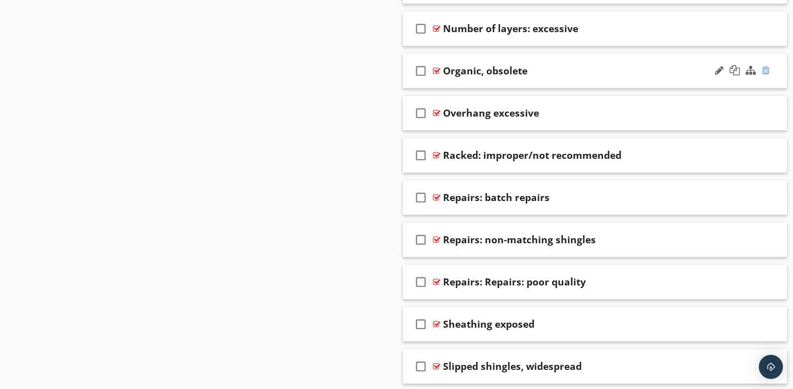
click at [765, 70] on div at bounding box center [766, 70] width 8 height 10
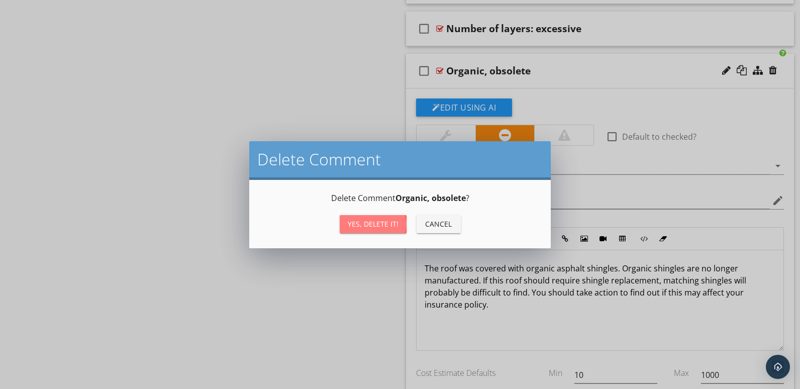
click at [388, 225] on div "Yes, Delete it!" at bounding box center [373, 224] width 51 height 11
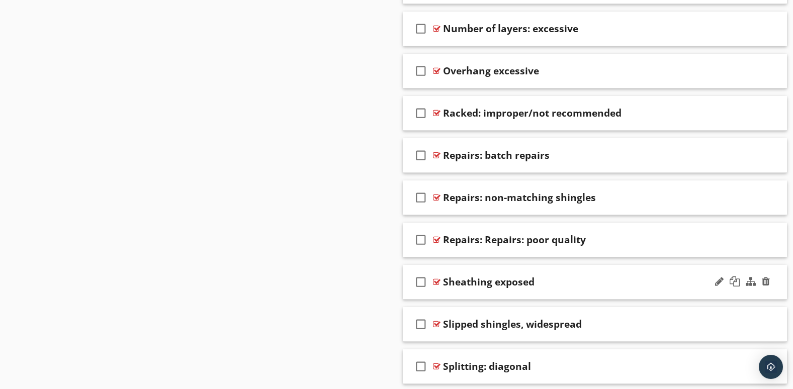
scroll to position [3001, 0]
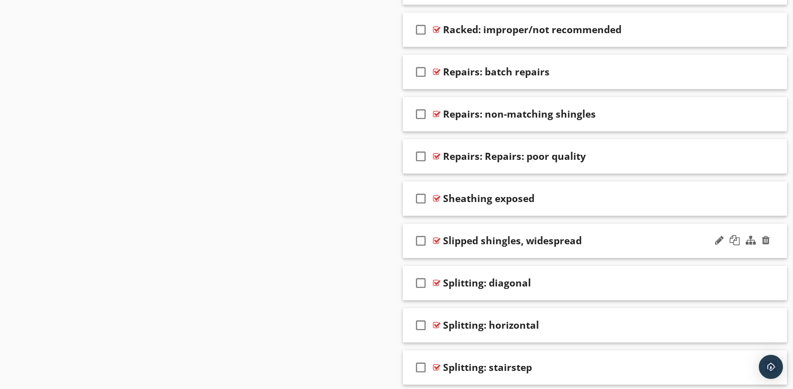
click at [731, 255] on div "check_box_outline_blank Slipped shingles, widespread" at bounding box center [595, 241] width 385 height 35
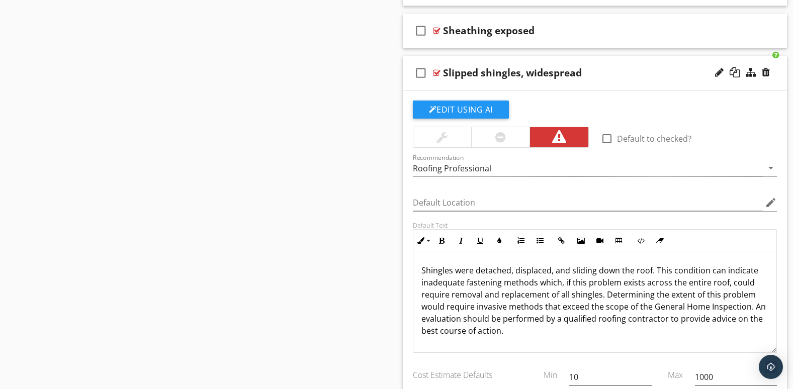
scroll to position [3085, 0]
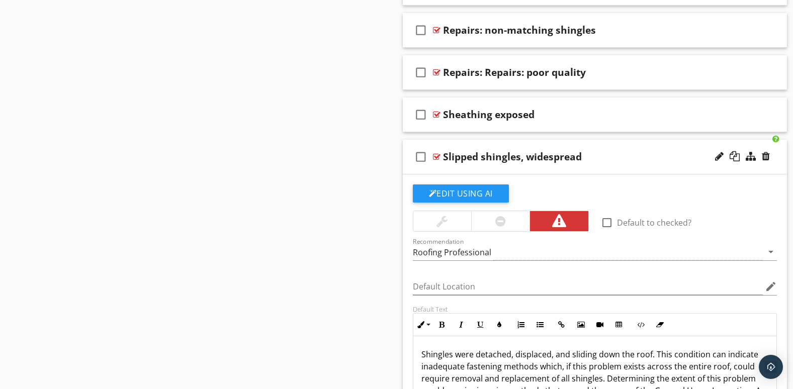
click at [746, 166] on div at bounding box center [742, 157] width 59 height 24
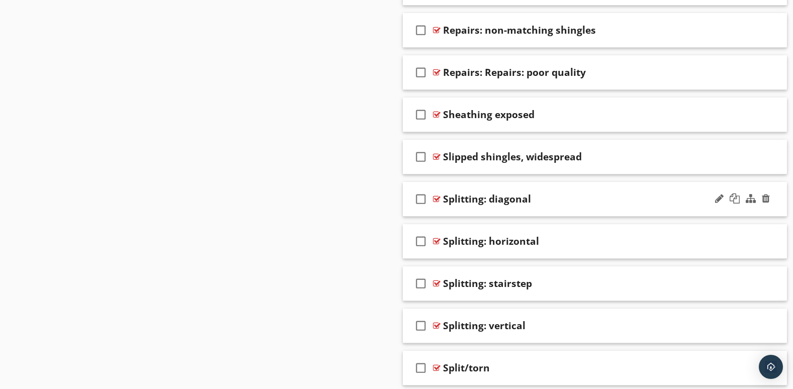
click at [756, 211] on div "check_box_outline_blank Splitting: diagonal" at bounding box center [595, 199] width 385 height 35
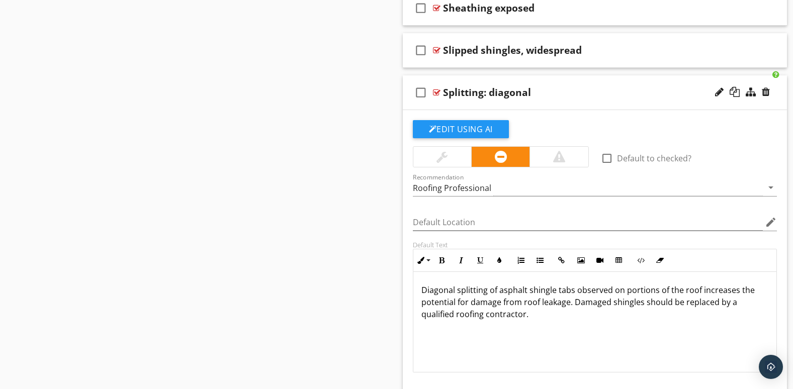
scroll to position [3169, 0]
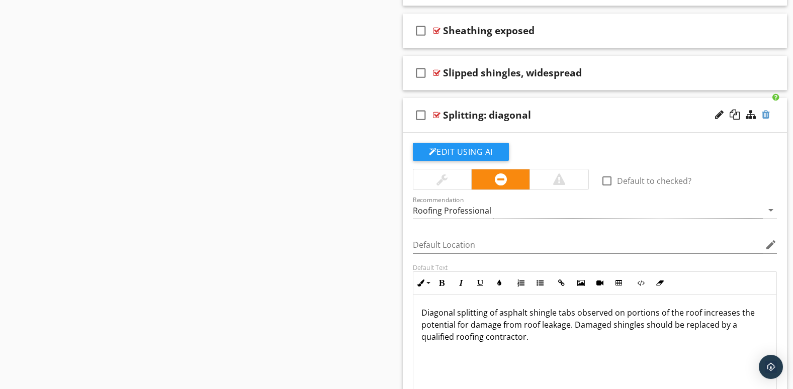
click at [769, 114] on div at bounding box center [766, 115] width 8 height 10
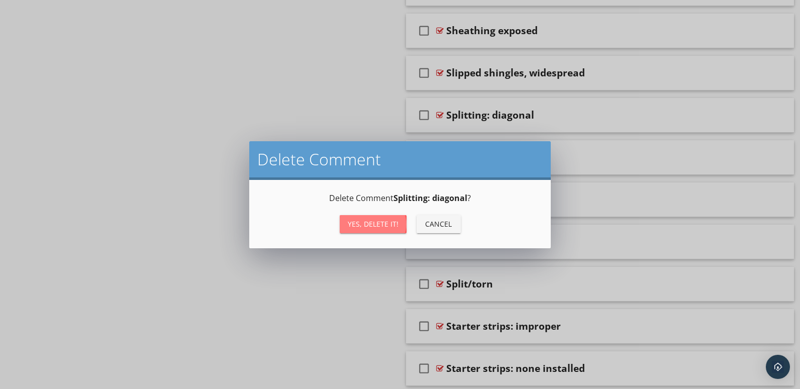
click at [378, 220] on div "Yes, Delete it!" at bounding box center [373, 224] width 51 height 11
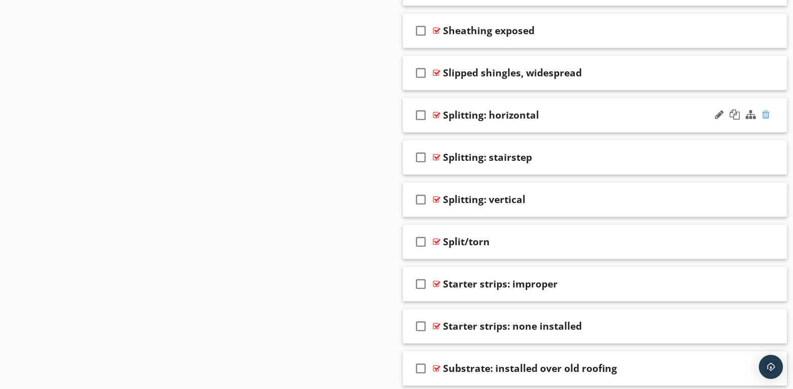
click at [768, 113] on div at bounding box center [766, 115] width 8 height 10
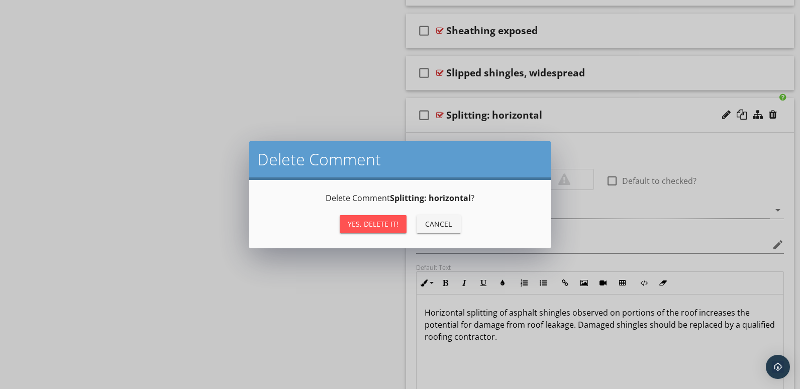
click at [383, 223] on div "Yes, Delete it!" at bounding box center [373, 224] width 51 height 11
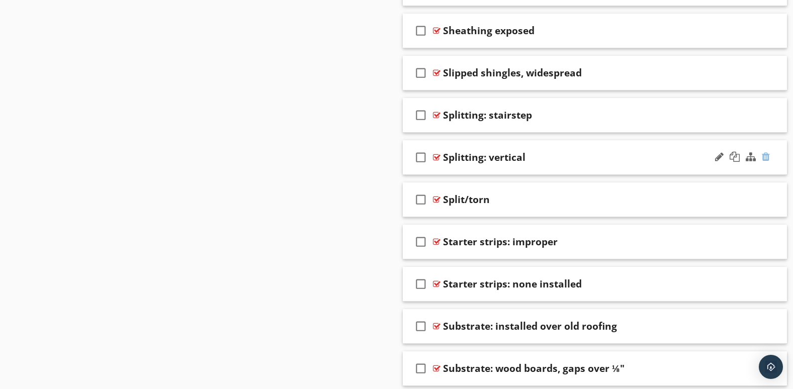
click at [765, 157] on div at bounding box center [766, 157] width 8 height 10
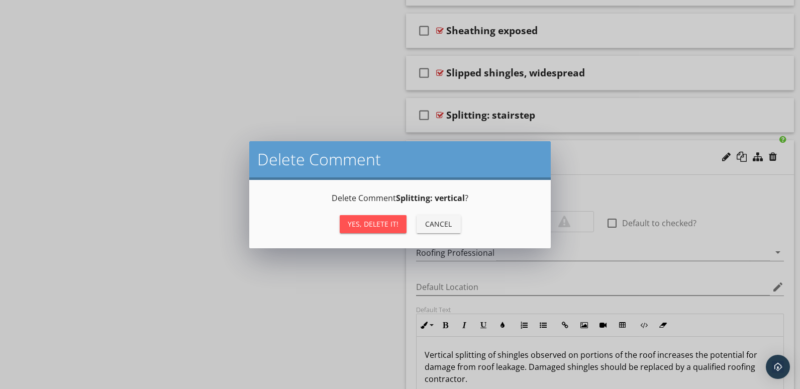
click at [379, 222] on div "Yes, Delete it!" at bounding box center [373, 224] width 51 height 11
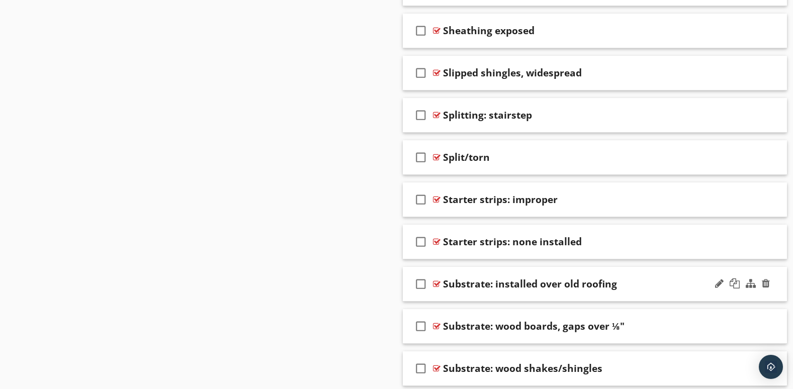
click at [698, 294] on div "check_box_outline_blank Substrate: installed over old roofing" at bounding box center [595, 284] width 385 height 35
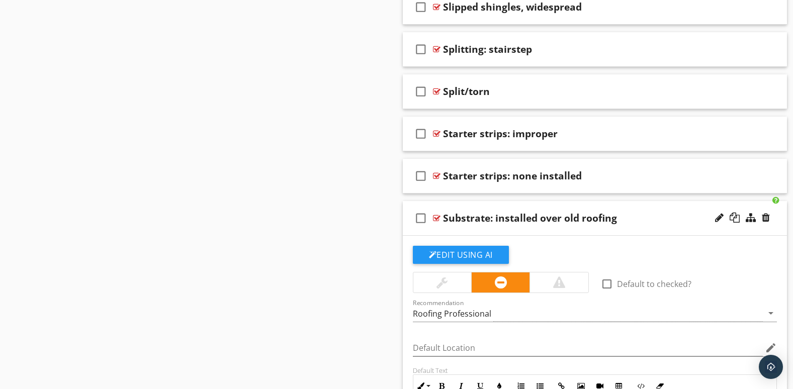
scroll to position [3336, 0]
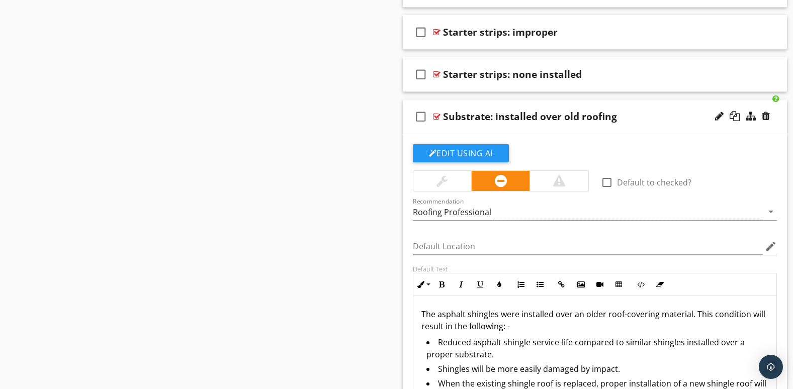
click at [713, 125] on div at bounding box center [742, 117] width 59 height 24
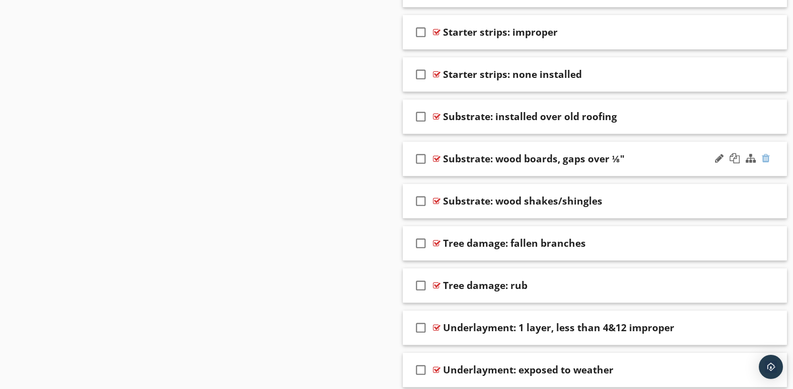
click at [766, 156] on div at bounding box center [766, 158] width 8 height 10
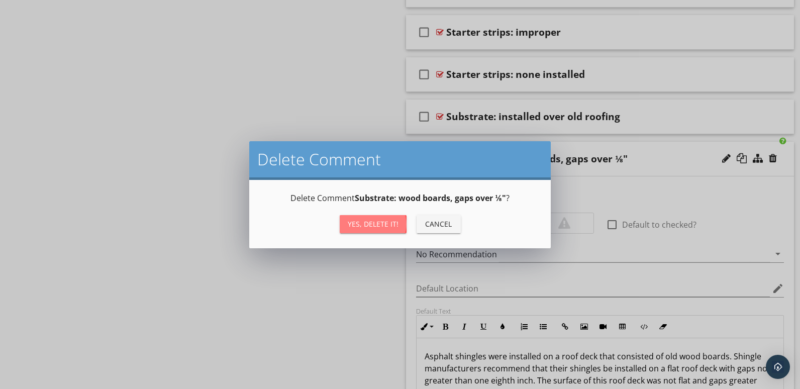
click at [371, 222] on div "Yes, Delete it!" at bounding box center [373, 224] width 51 height 11
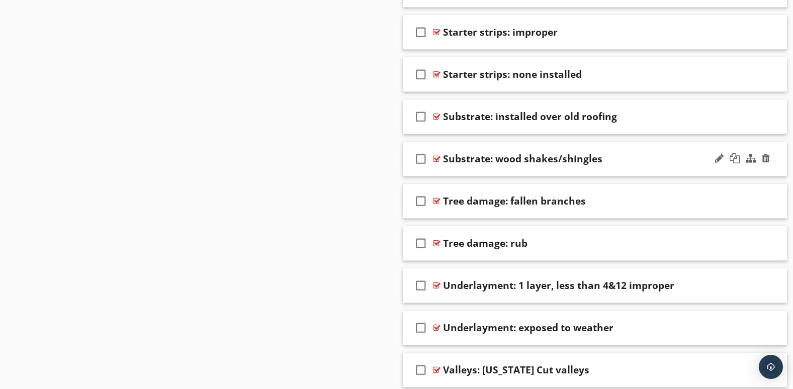
click at [693, 169] on div "check_box_outline_blank Substrate: wood shakes/shingles" at bounding box center [595, 159] width 385 height 35
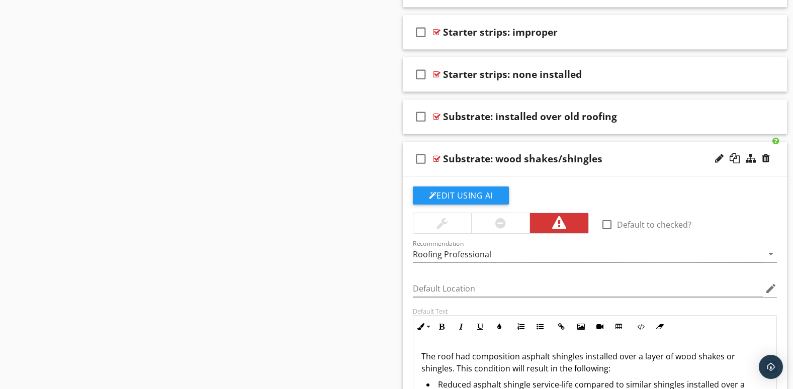
click at [765, 152] on div at bounding box center [742, 159] width 59 height 24
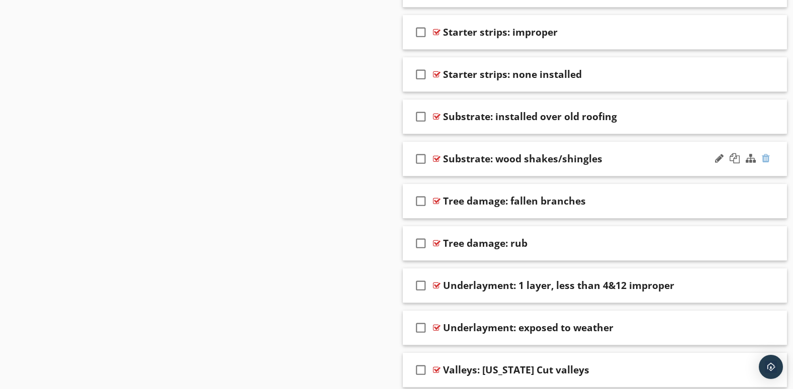
click at [766, 157] on div at bounding box center [766, 158] width 8 height 10
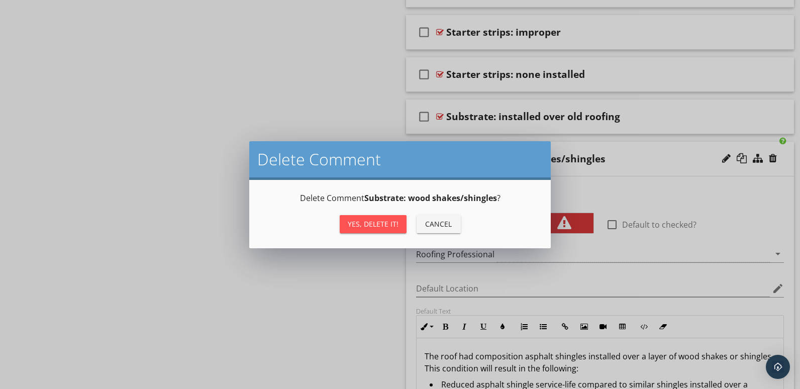
click at [396, 225] on div "Yes, Delete it!" at bounding box center [373, 224] width 51 height 11
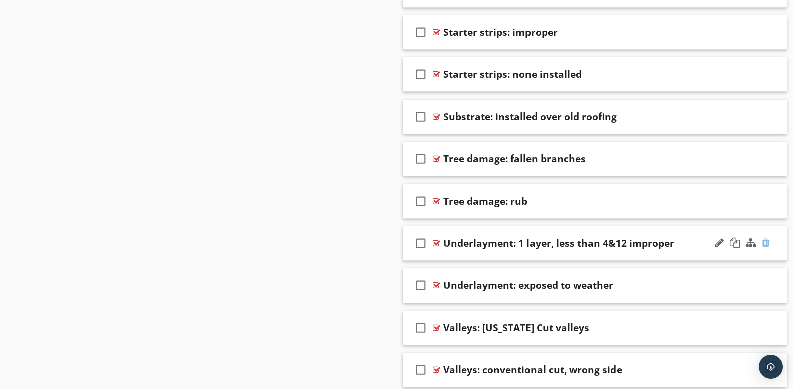
click at [767, 240] on div at bounding box center [766, 243] width 8 height 10
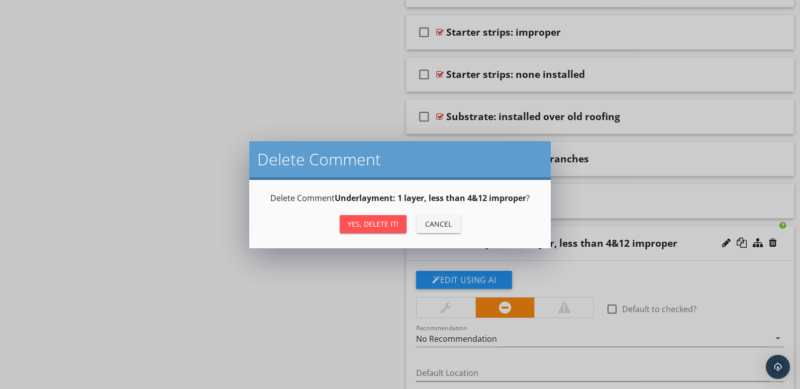
click at [387, 220] on div "Yes, Delete it!" at bounding box center [373, 224] width 51 height 11
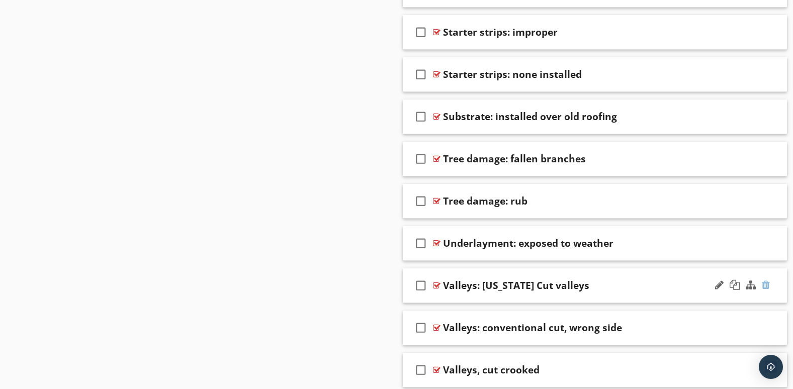
click at [765, 286] on div at bounding box center [766, 285] width 8 height 10
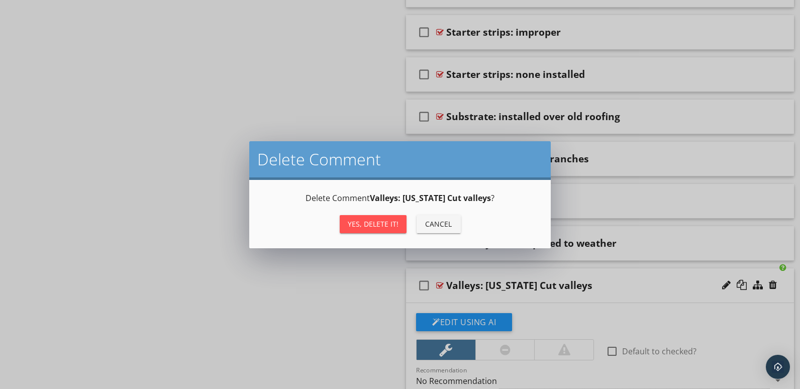
click at [355, 223] on div "Yes, Delete it!" at bounding box center [373, 224] width 51 height 11
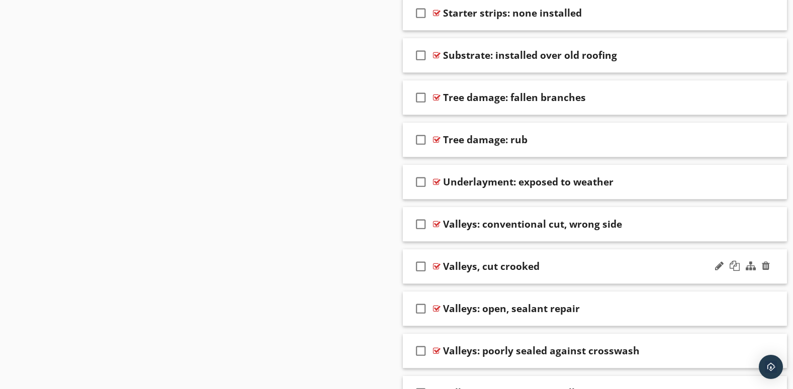
scroll to position [3420, 0]
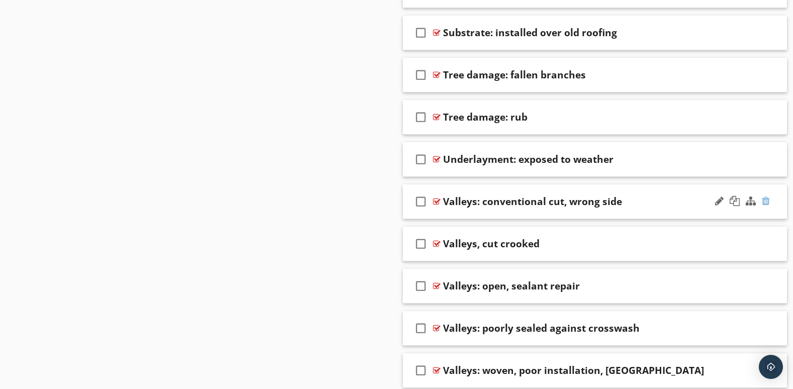
click at [769, 200] on div at bounding box center [766, 201] width 8 height 10
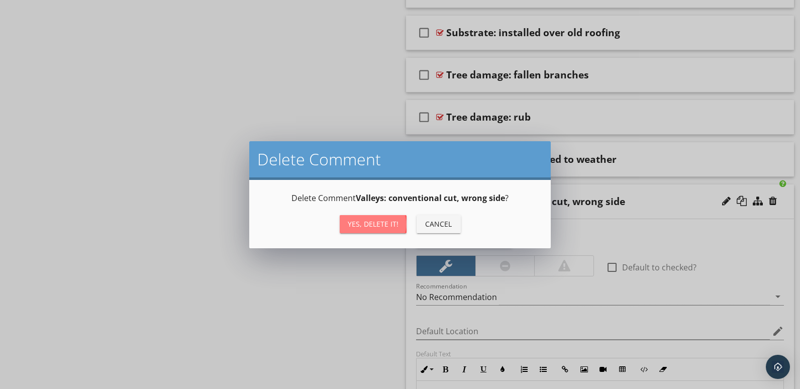
click at [381, 221] on div "Yes, Delete it!" at bounding box center [373, 224] width 51 height 11
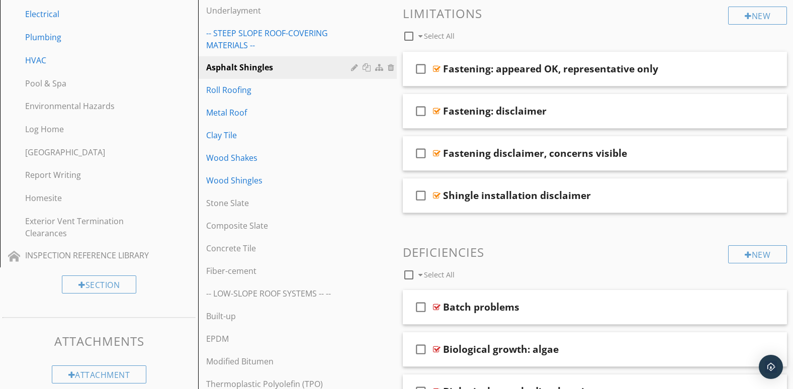
scroll to position [361, 0]
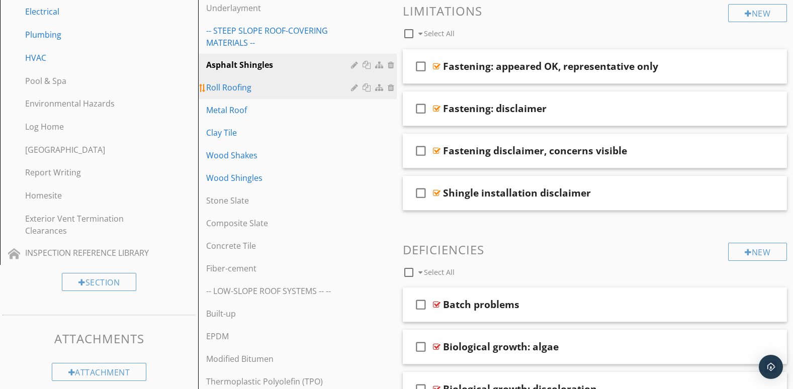
click at [225, 88] on div "Roll Roofing" at bounding box center [279, 87] width 147 height 12
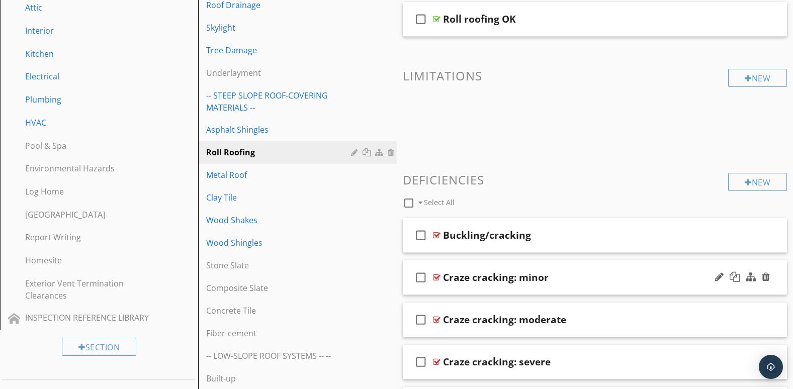
scroll to position [290, 0]
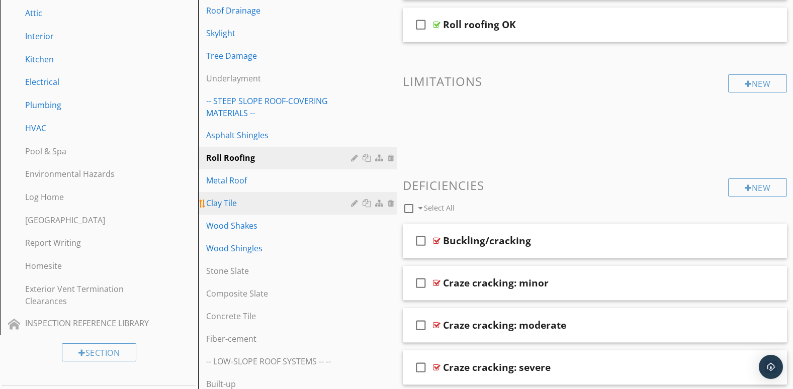
click at [354, 201] on div at bounding box center [356, 203] width 10 height 8
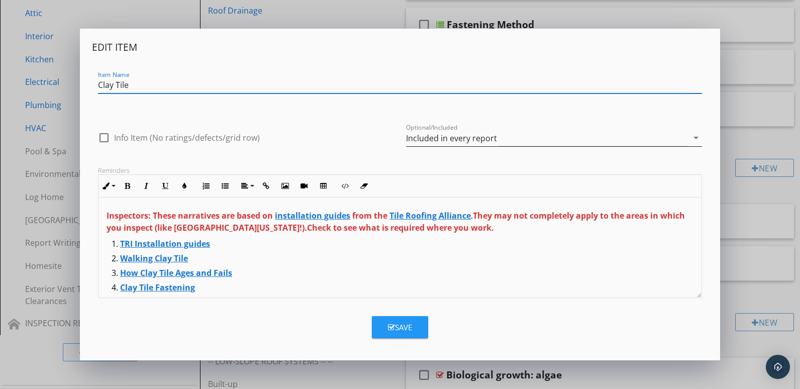
click at [695, 136] on icon "arrow_drop_down" at bounding box center [696, 138] width 12 height 12
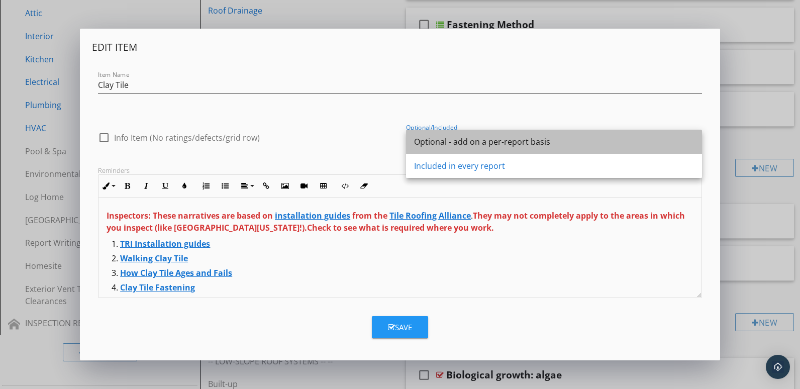
drag, startPoint x: 439, startPoint y: 140, endPoint x: 436, endPoint y: 147, distance: 7.5
click at [439, 140] on div "Optional - add on a per-report basis" at bounding box center [554, 142] width 280 height 12
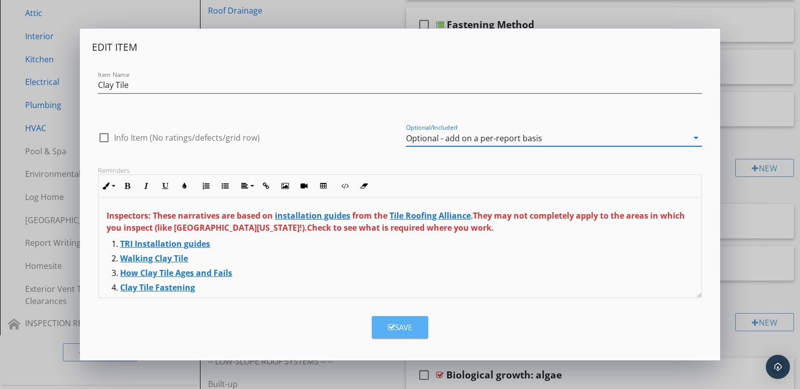
click at [405, 323] on div "Save" at bounding box center [400, 328] width 24 height 12
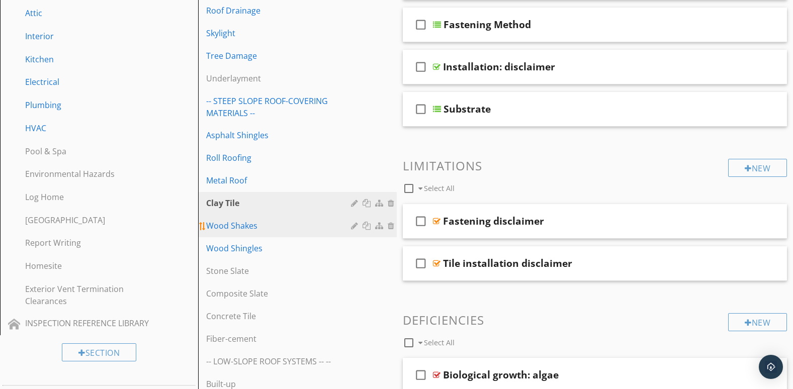
click at [353, 226] on div at bounding box center [356, 226] width 10 height 8
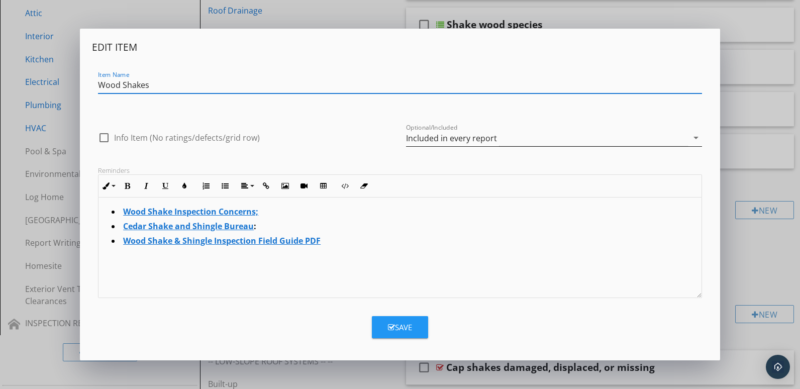
click at [698, 138] on icon "arrow_drop_down" at bounding box center [696, 138] width 12 height 12
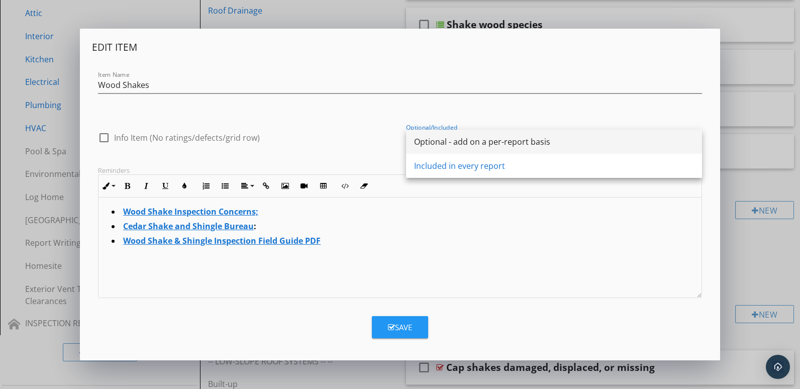
click at [463, 140] on div "Optional - add on a per-report basis" at bounding box center [554, 142] width 280 height 12
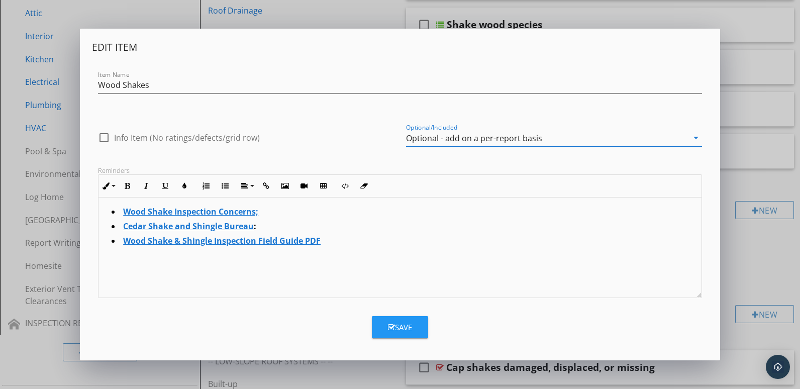
click at [399, 324] on div "Save" at bounding box center [400, 328] width 24 height 12
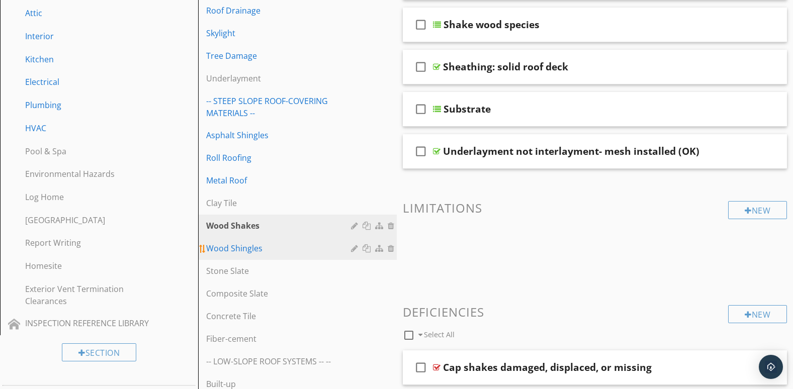
click at [352, 247] on div at bounding box center [356, 248] width 10 height 8
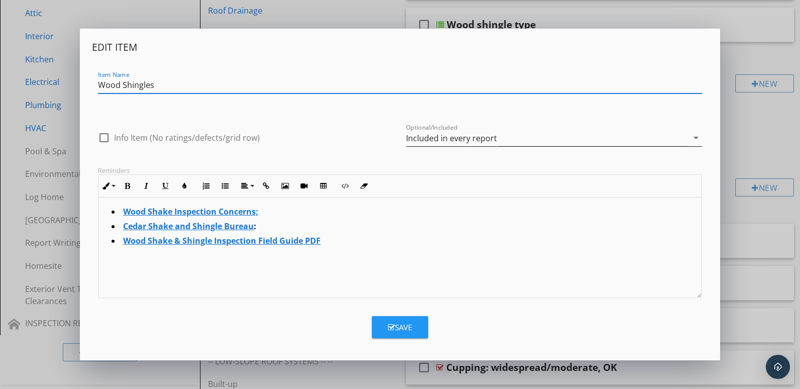
click at [677, 137] on div "Included in every report" at bounding box center [547, 138] width 282 height 17
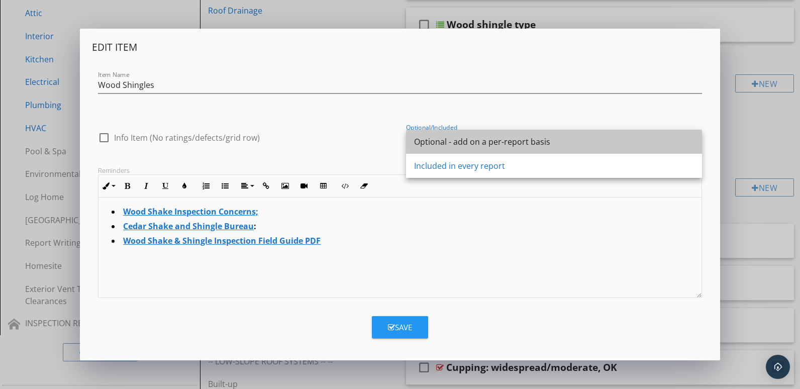
drag, startPoint x: 455, startPoint y: 142, endPoint x: 440, endPoint y: 184, distance: 43.6
click at [455, 143] on div "Optional - add on a per-report basis" at bounding box center [554, 142] width 280 height 12
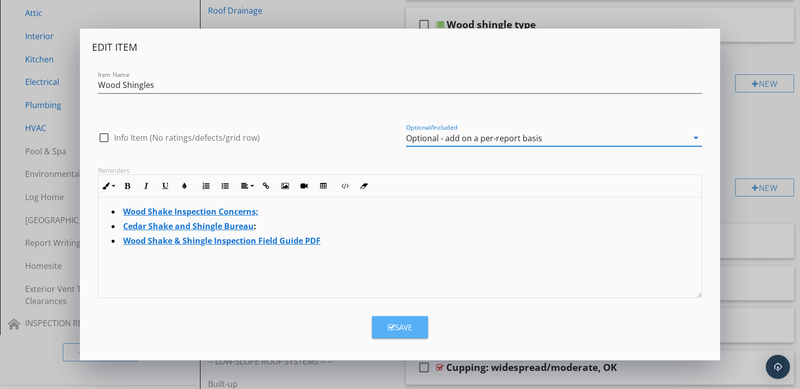
click at [392, 325] on icon "button" at bounding box center [391, 328] width 7 height 8
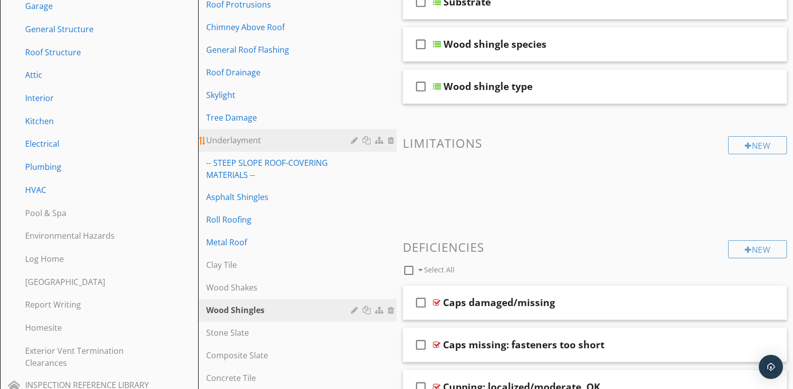
scroll to position [206, 0]
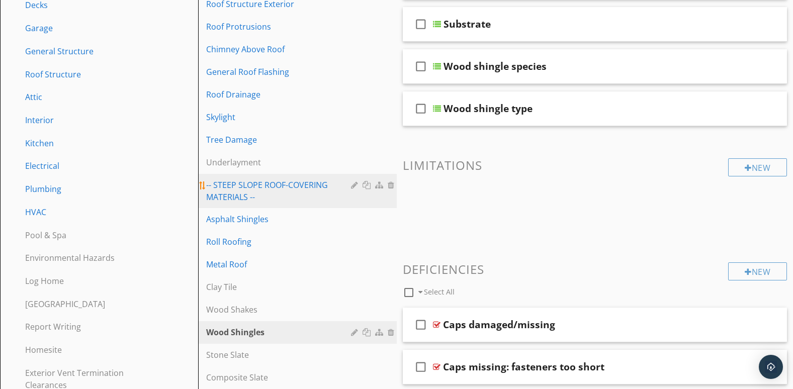
click at [257, 186] on div "-- STEEP SLOPE ROOF-COVERING MATERIALS --" at bounding box center [279, 191] width 147 height 24
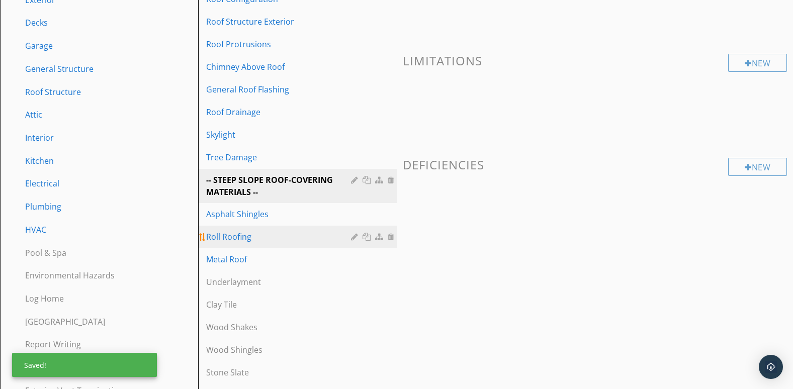
scroll to position [167, 0]
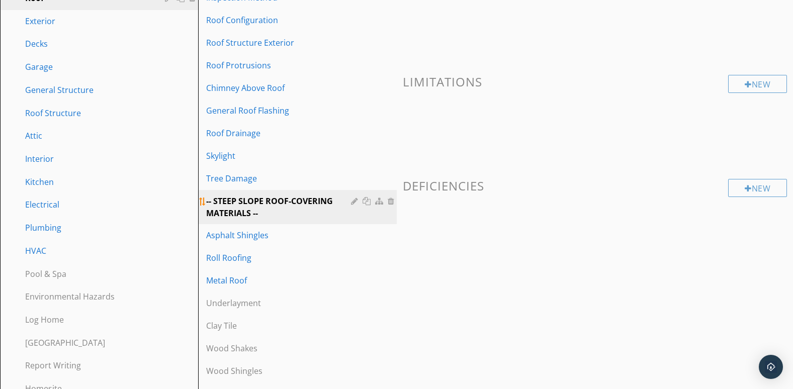
click at [391, 199] on div at bounding box center [392, 201] width 9 height 8
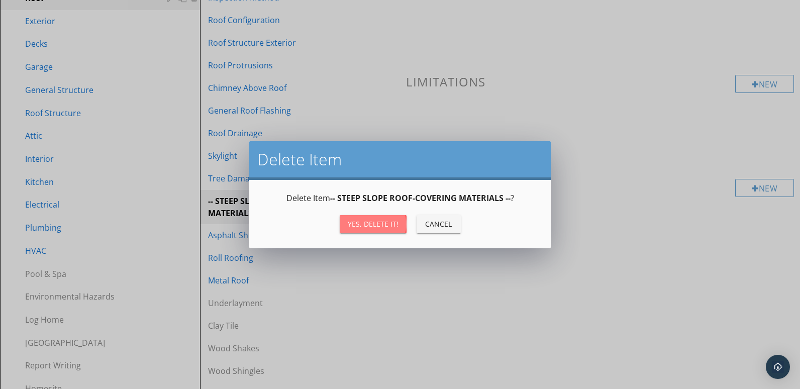
click at [383, 226] on div "Yes, Delete it!" at bounding box center [373, 224] width 51 height 11
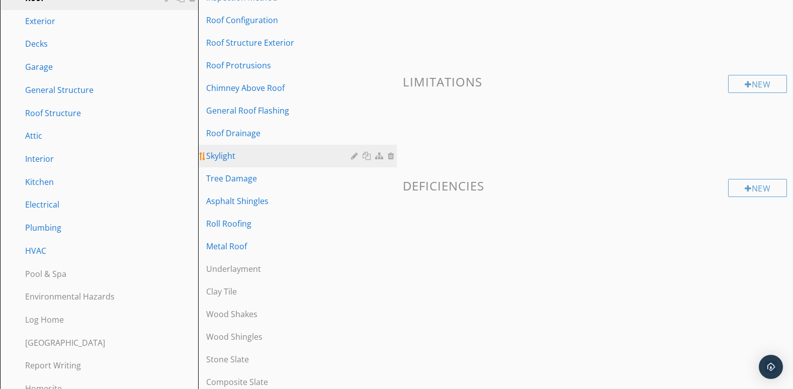
scroll to position [84, 0]
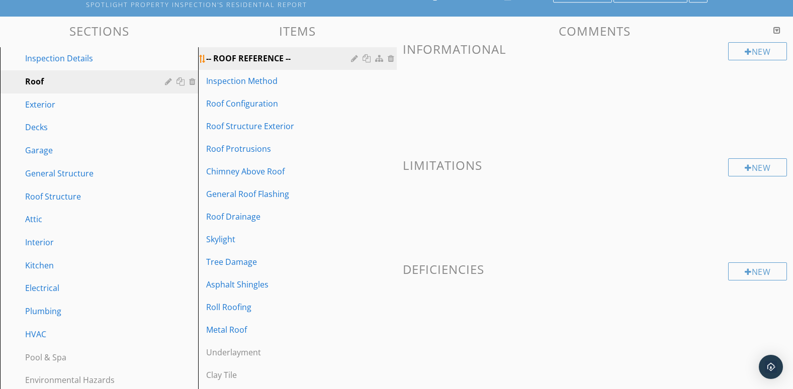
click at [335, 64] on link "-- ROOF REFERENCE --" at bounding box center [298, 58] width 195 height 22
click at [350, 64] on div "-- ROOF REFERENCE --" at bounding box center [279, 58] width 147 height 12
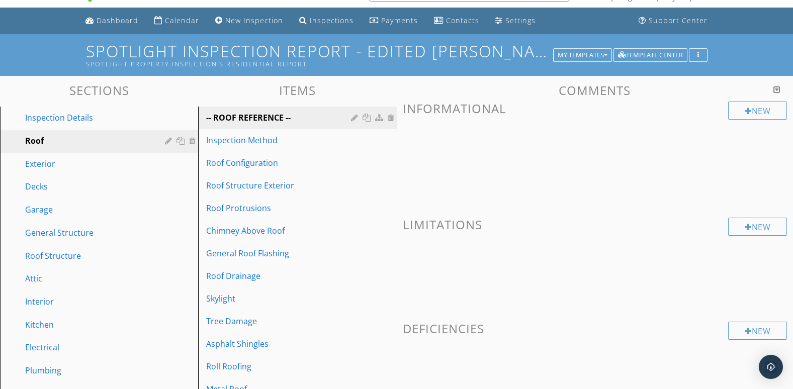
scroll to position [23, 0]
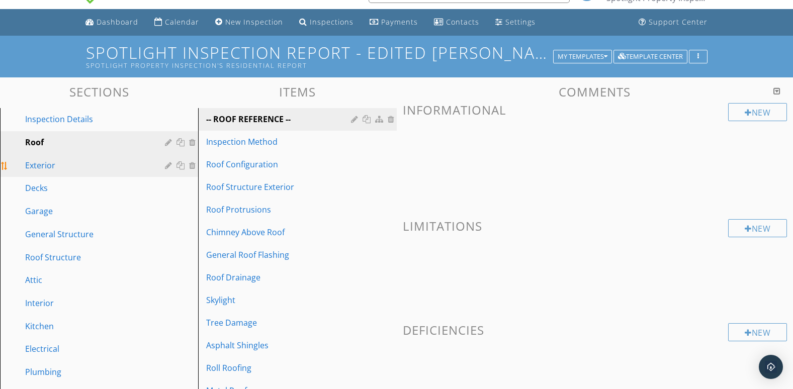
click at [143, 170] on div "Exterior" at bounding box center [87, 165] width 125 height 12
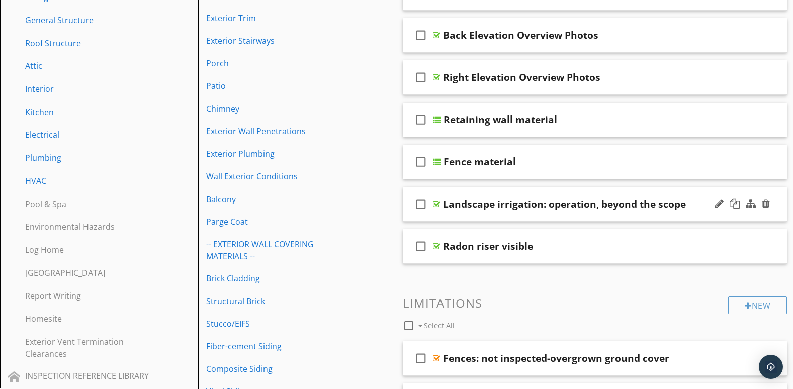
scroll to position [275, 0]
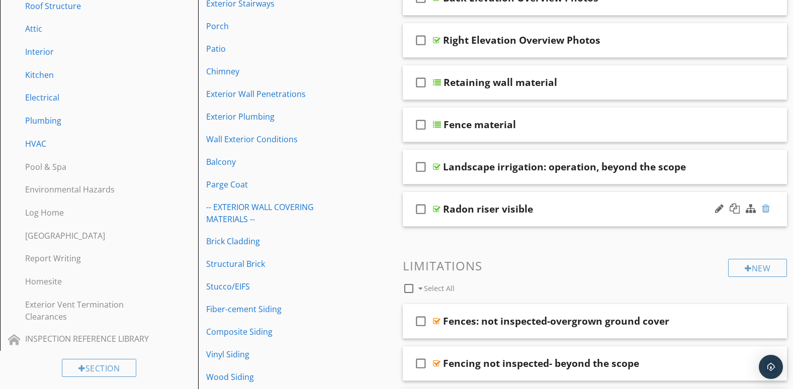
click at [765, 209] on div at bounding box center [766, 209] width 8 height 10
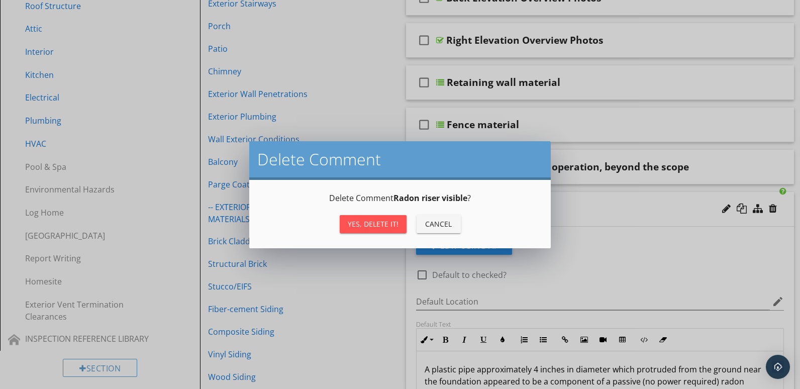
click at [350, 218] on button "Yes, Delete it!" at bounding box center [373, 224] width 67 height 18
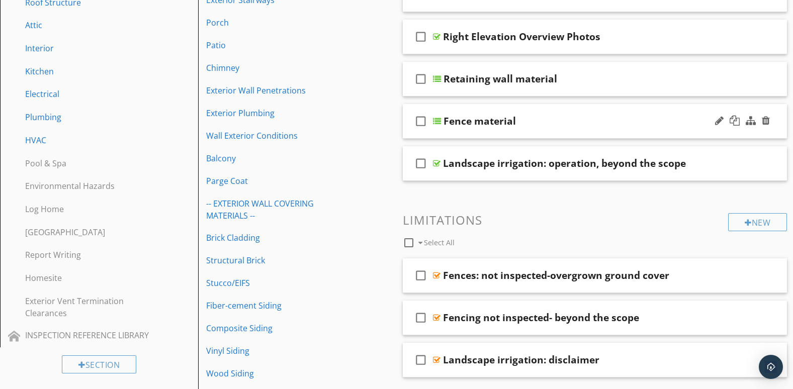
scroll to position [358, 0]
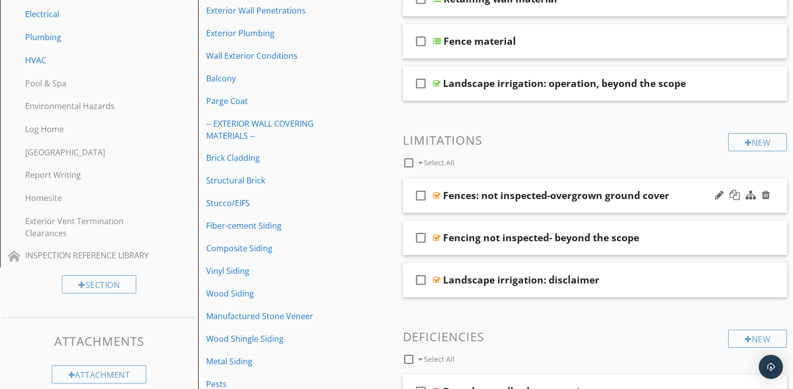
click at [656, 206] on div "check_box_outline_blank Fences: not inspected-overgrown ground cover" at bounding box center [595, 195] width 385 height 35
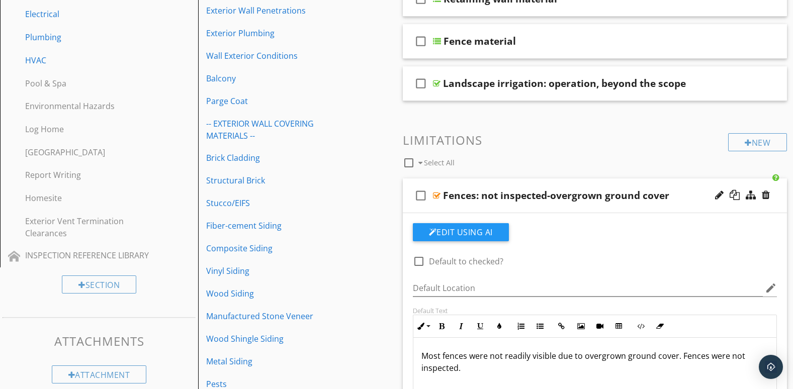
scroll to position [526, 0]
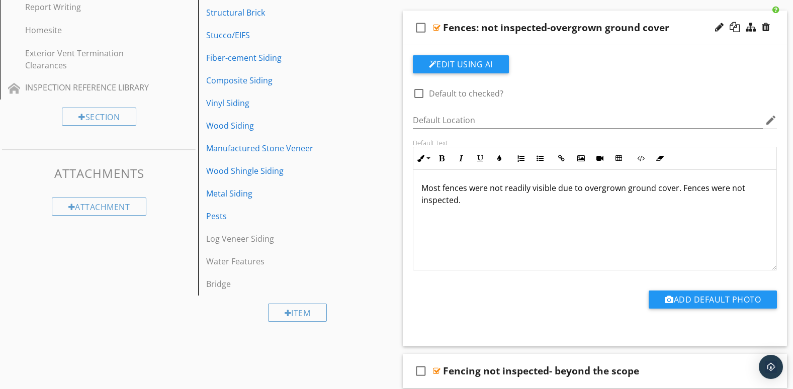
click at [725, 40] on div "check_box_outline_blank Fences: not inspected-overgrown ground cover" at bounding box center [595, 28] width 385 height 35
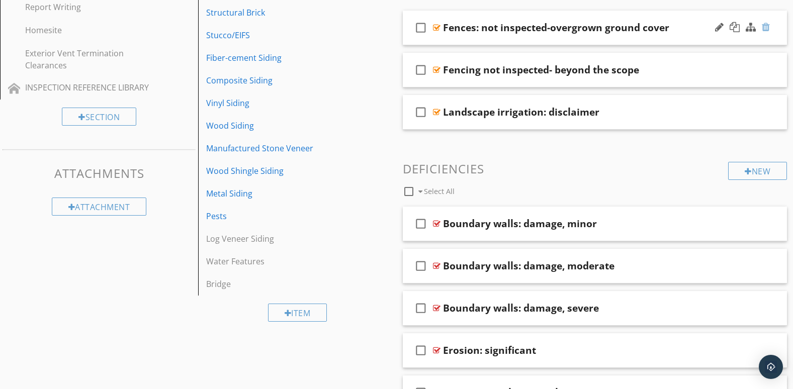
click at [767, 27] on div at bounding box center [766, 27] width 8 height 10
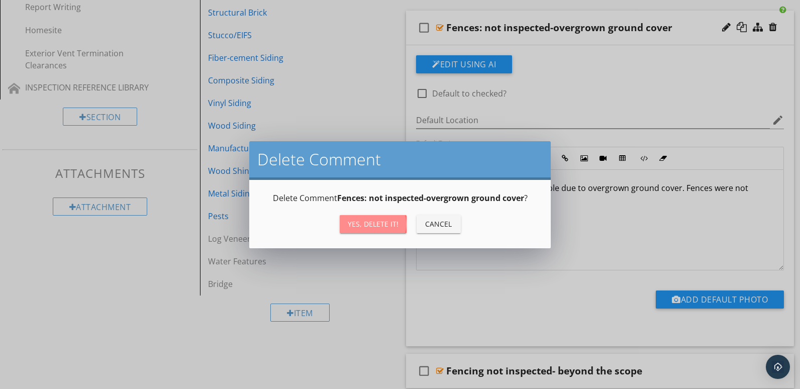
drag, startPoint x: 386, startPoint y: 223, endPoint x: 408, endPoint y: 215, distance: 23.7
click at [386, 223] on div "Yes, Delete it!" at bounding box center [373, 224] width 51 height 11
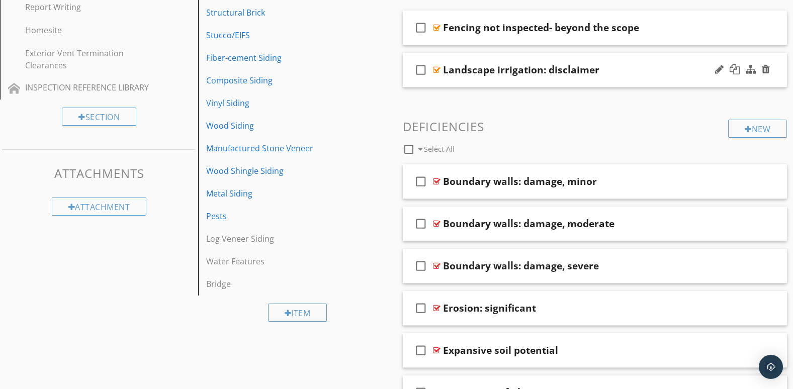
scroll to position [442, 0]
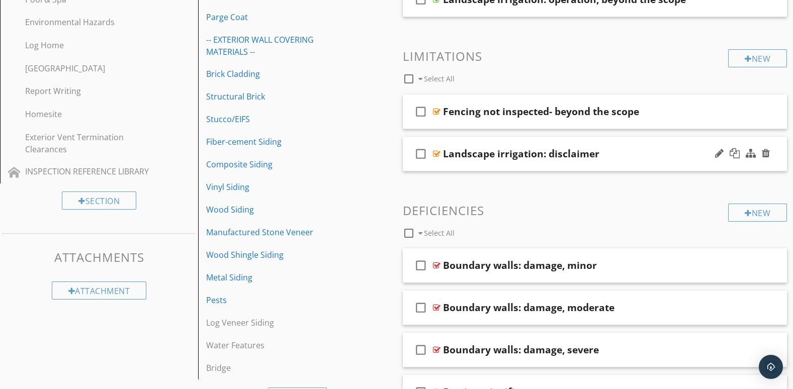
click at [702, 163] on div "check_box_outline_blank Landscape irrigation: disclaimer" at bounding box center [595, 154] width 385 height 35
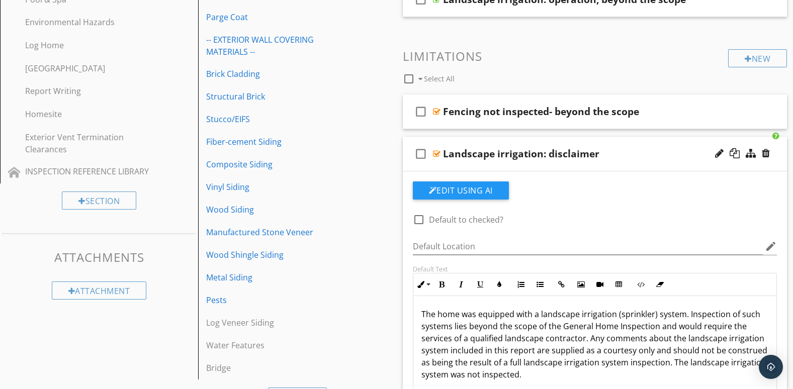
scroll to position [526, 0]
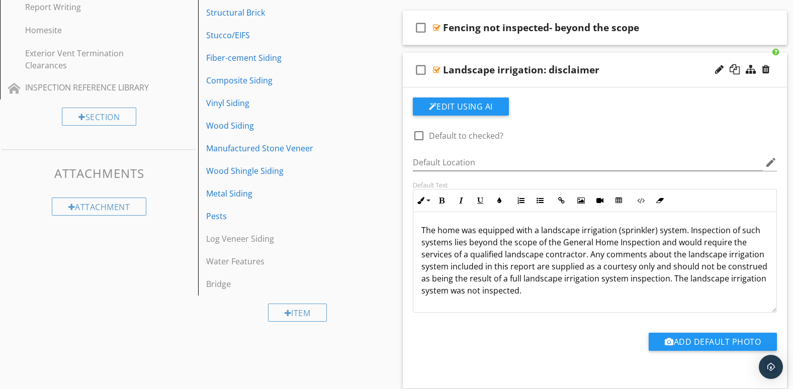
click at [731, 81] on div "check_box_outline_blank Landscape irrigation: disclaimer" at bounding box center [595, 70] width 385 height 35
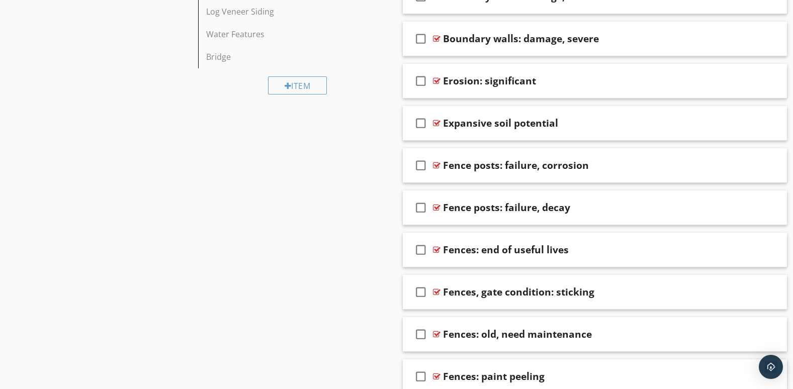
scroll to position [777, 0]
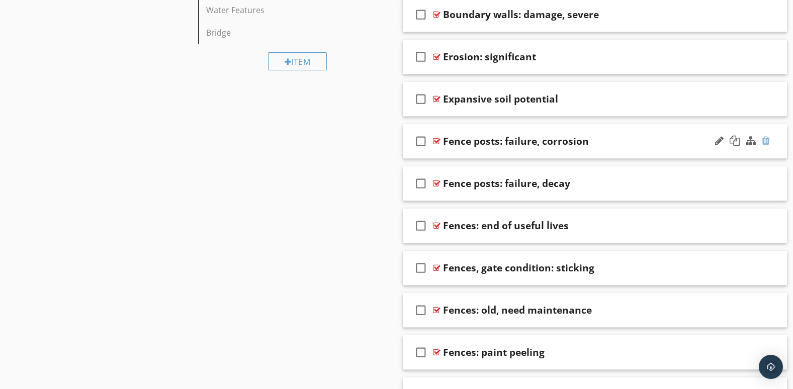
click at [766, 139] on div at bounding box center [766, 141] width 8 height 10
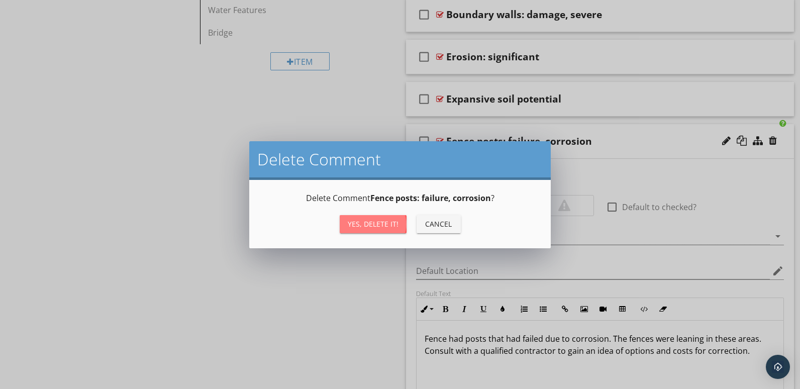
click at [370, 219] on div "Yes, Delete it!" at bounding box center [373, 224] width 51 height 11
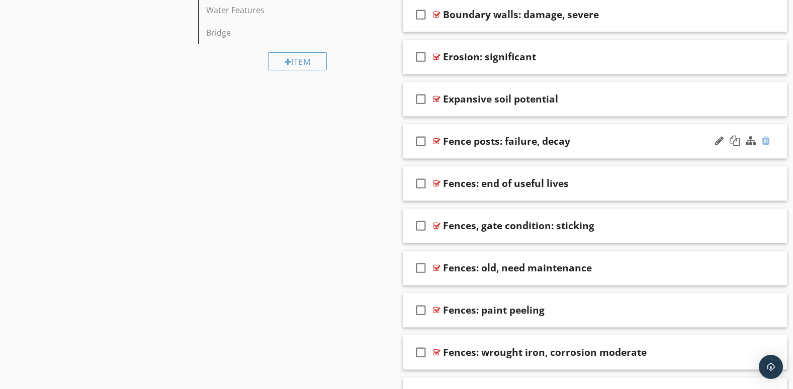
click at [769, 139] on div at bounding box center [766, 141] width 8 height 10
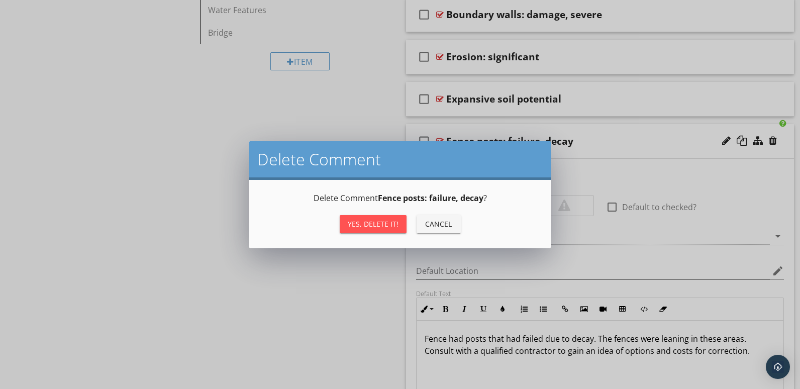
click at [379, 225] on div "Yes, Delete it!" at bounding box center [373, 224] width 51 height 11
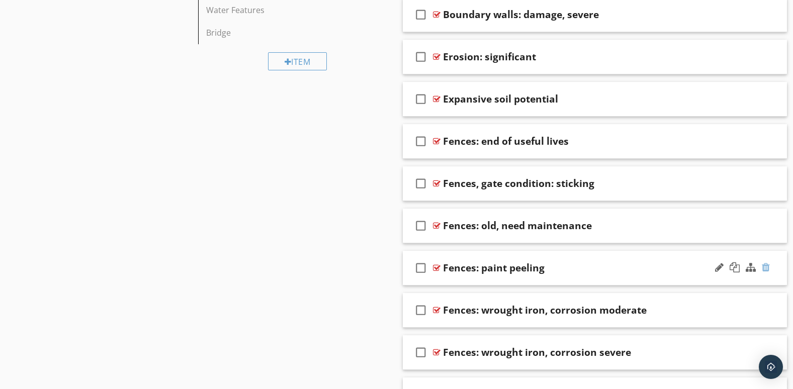
click at [765, 267] on div at bounding box center [766, 267] width 8 height 10
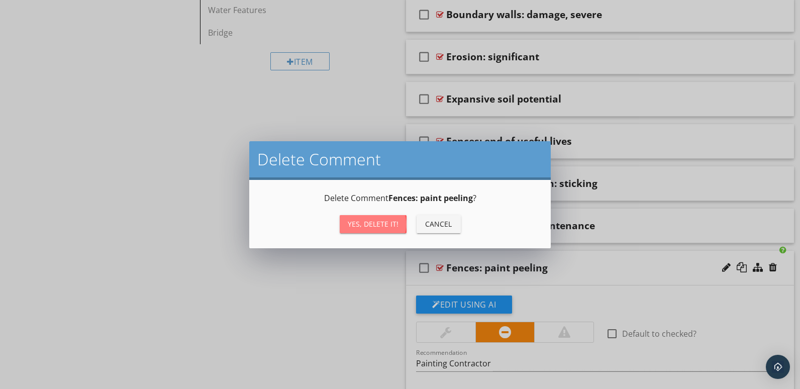
click at [356, 216] on button "Yes, Delete it!" at bounding box center [373, 224] width 67 height 18
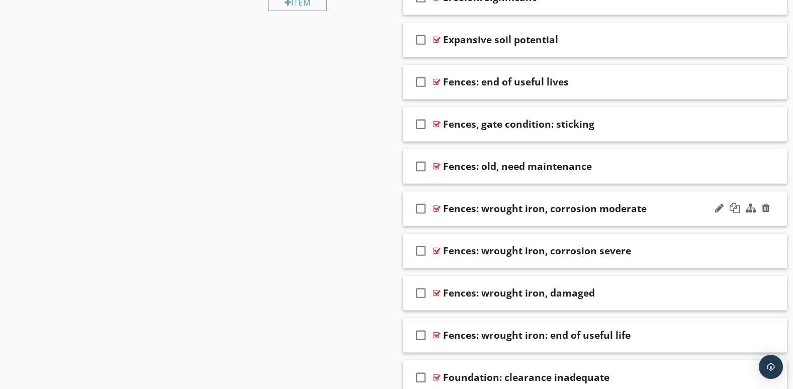
scroll to position [861, 0]
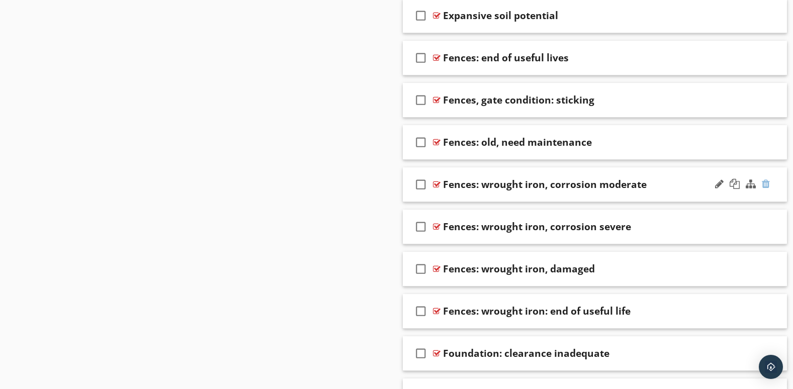
click at [767, 182] on div at bounding box center [766, 184] width 8 height 10
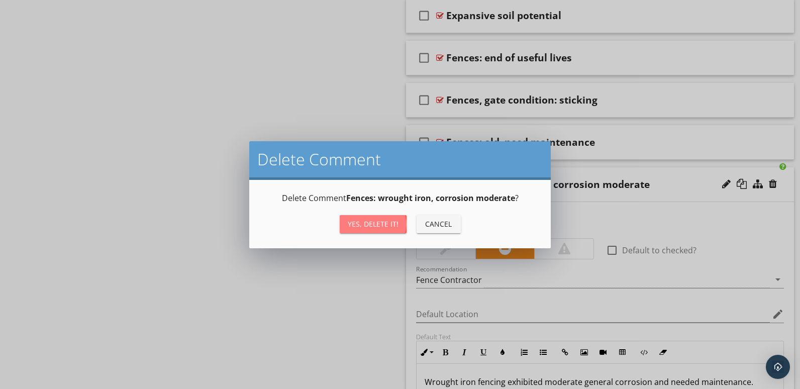
drag, startPoint x: 376, startPoint y: 223, endPoint x: 385, endPoint y: 221, distance: 9.3
click at [376, 223] on div "Yes, Delete it!" at bounding box center [373, 224] width 51 height 11
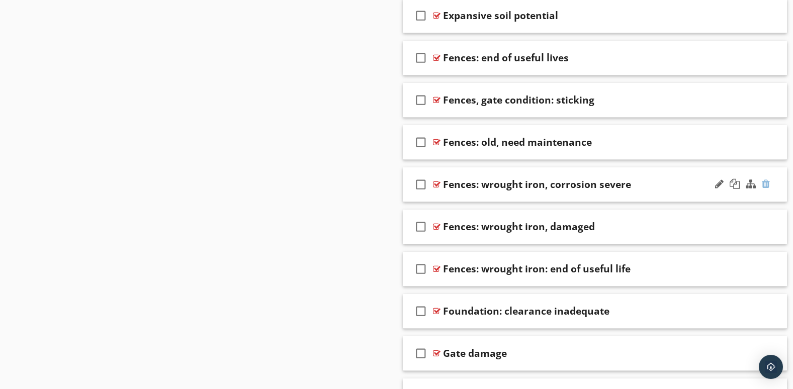
click at [766, 184] on div at bounding box center [766, 184] width 8 height 10
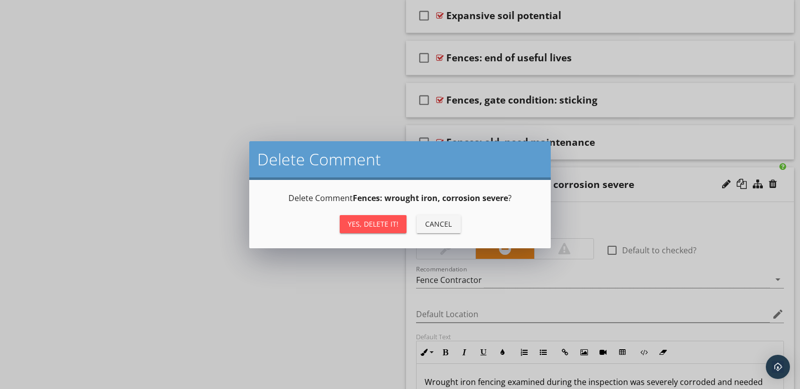
click at [367, 219] on div "Yes, Delete it!" at bounding box center [373, 224] width 51 height 11
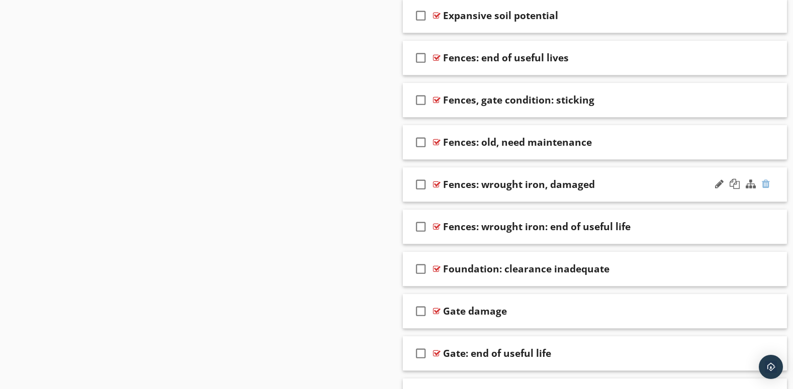
click at [766, 183] on div at bounding box center [766, 184] width 8 height 10
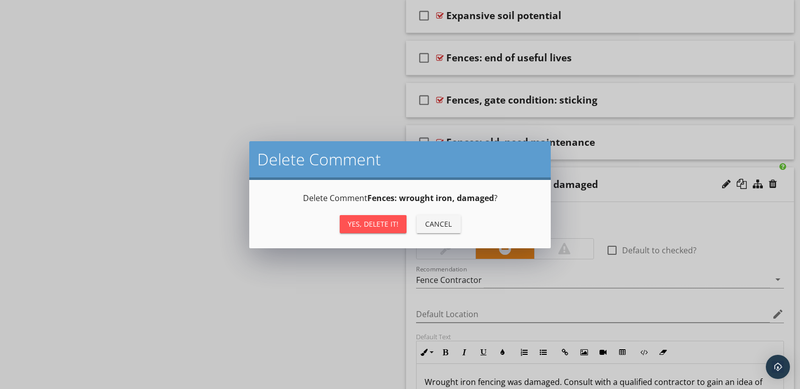
click at [376, 221] on div "Yes, Delete it!" at bounding box center [373, 224] width 51 height 11
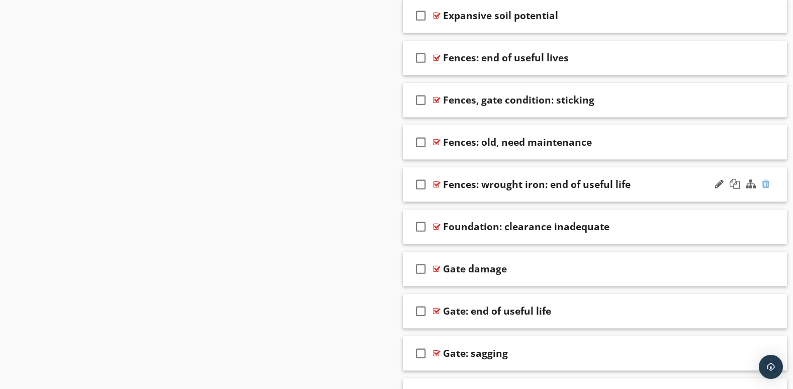
click at [764, 182] on div at bounding box center [766, 184] width 8 height 10
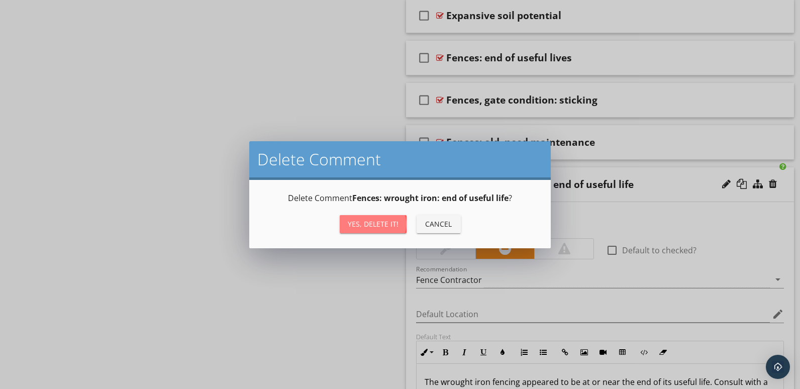
click at [389, 222] on div "Yes, Delete it!" at bounding box center [373, 224] width 51 height 11
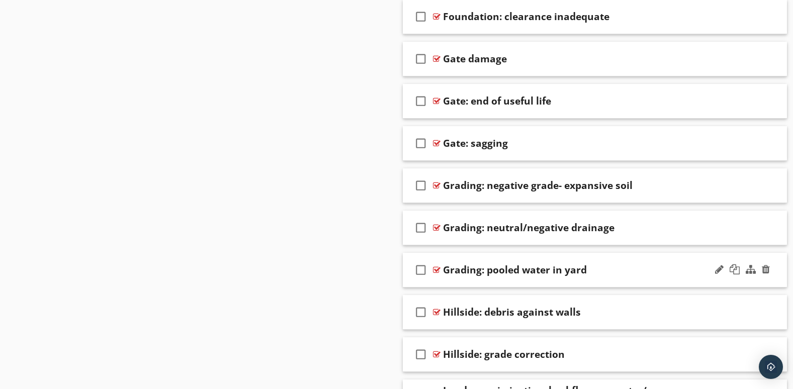
scroll to position [1112, 0]
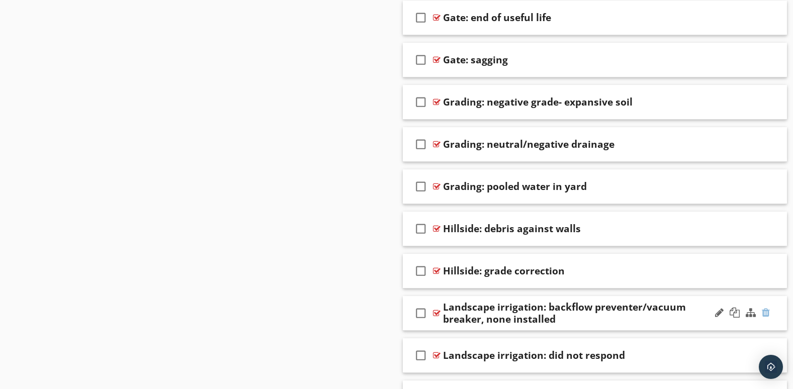
click at [767, 314] on div at bounding box center [766, 313] width 8 height 10
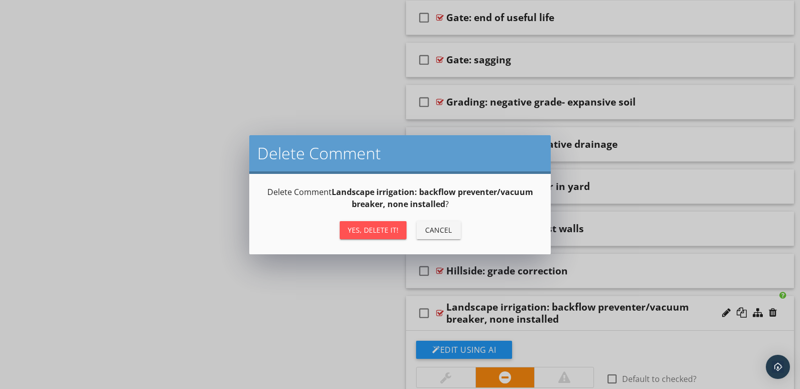
click at [376, 231] on div "Yes, Delete it!" at bounding box center [373, 230] width 51 height 11
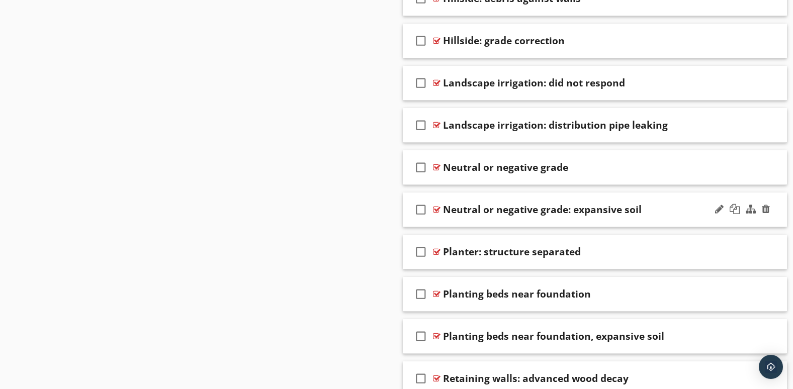
scroll to position [1364, 0]
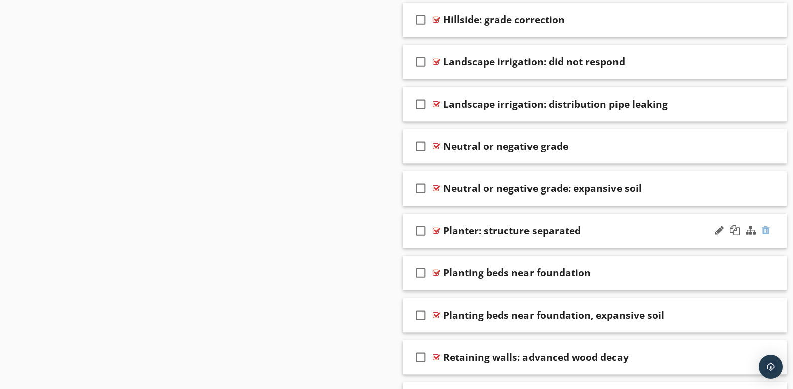
click at [766, 231] on div at bounding box center [766, 230] width 8 height 10
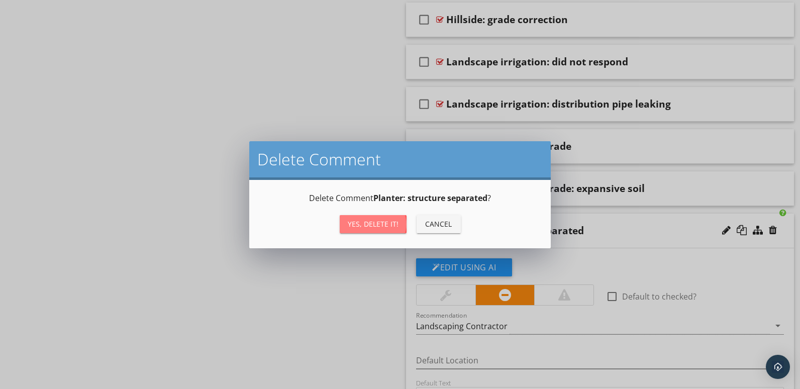
click at [389, 219] on div "Yes, Delete it!" at bounding box center [373, 224] width 51 height 11
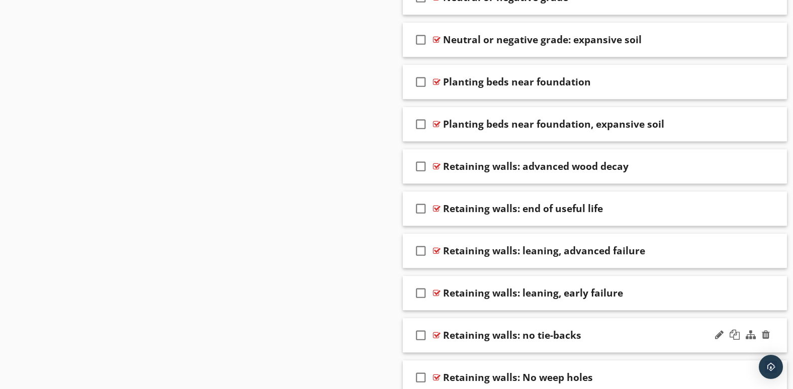
scroll to position [1532, 0]
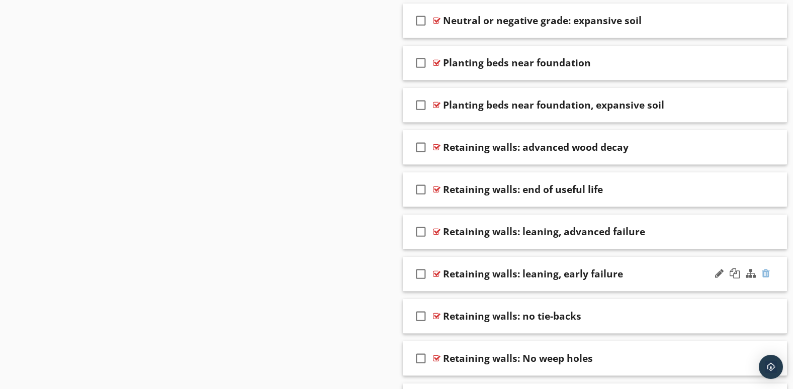
click at [768, 271] on div at bounding box center [766, 274] width 8 height 10
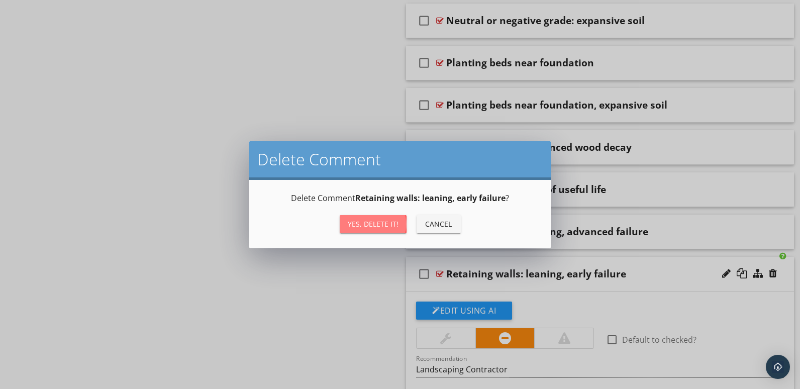
drag, startPoint x: 384, startPoint y: 220, endPoint x: 406, endPoint y: 224, distance: 22.5
click at [384, 221] on div "Yes, Delete it!" at bounding box center [373, 224] width 51 height 11
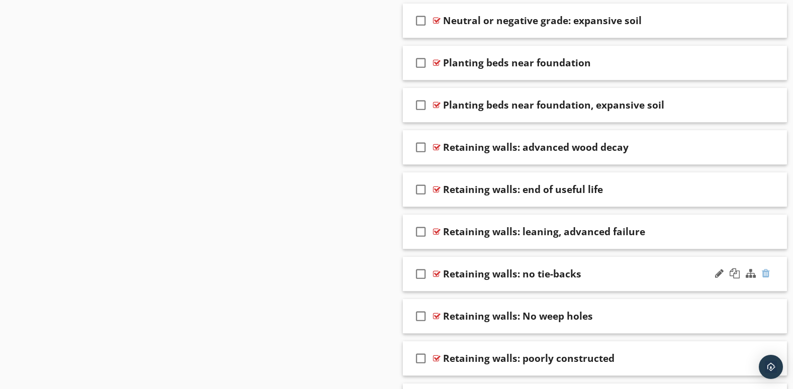
click at [768, 276] on div at bounding box center [766, 274] width 8 height 10
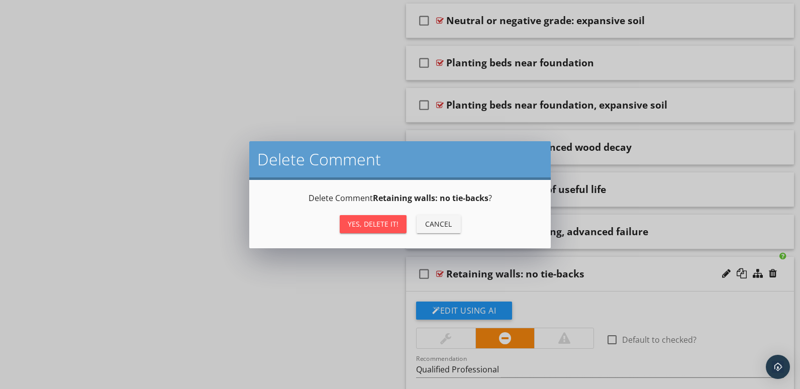
click at [375, 222] on div "Yes, Delete it!" at bounding box center [373, 224] width 51 height 11
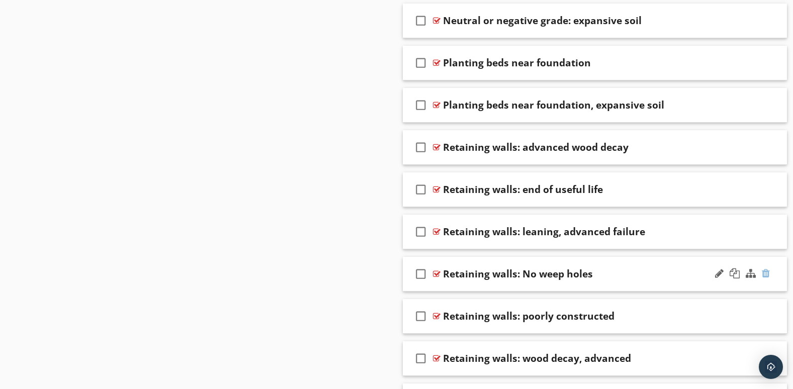
click at [763, 270] on div at bounding box center [766, 274] width 8 height 10
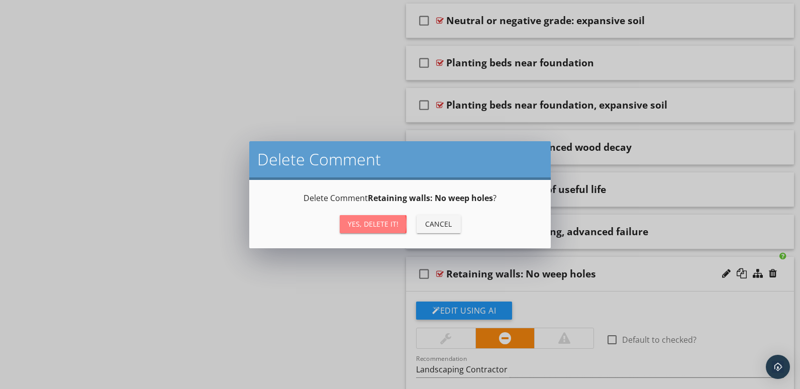
click at [350, 223] on div "Yes, Delete it!" at bounding box center [373, 224] width 51 height 11
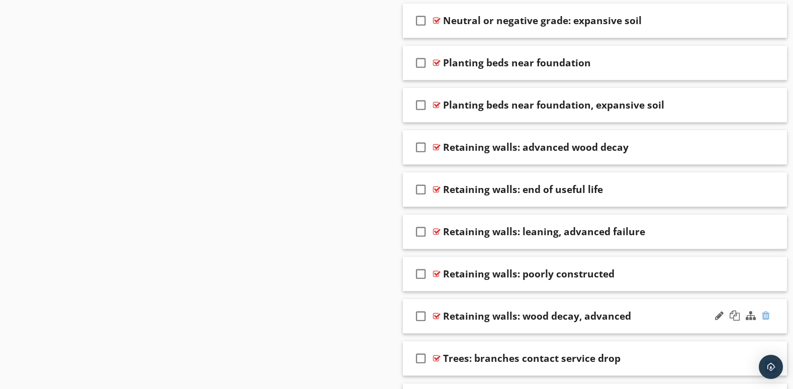
click at [765, 317] on div at bounding box center [766, 316] width 8 height 10
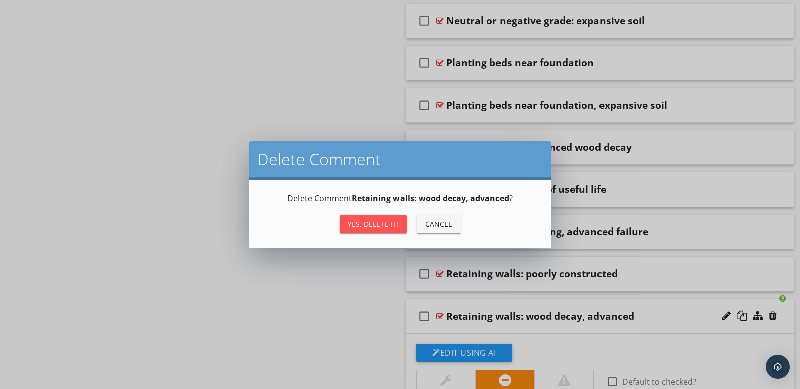
click at [359, 226] on div "Yes, Delete it!" at bounding box center [373, 224] width 51 height 11
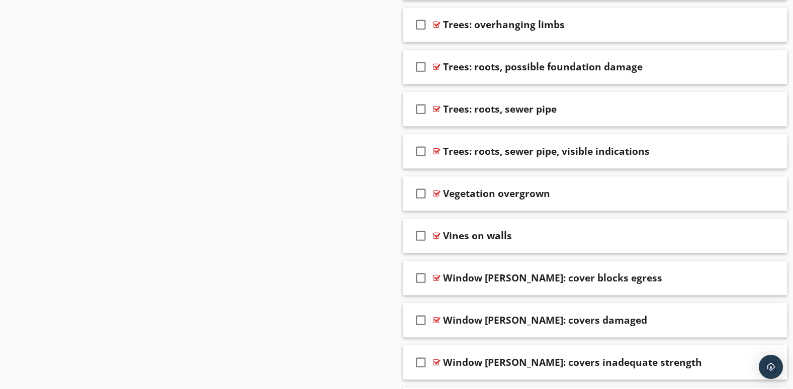
scroll to position [2118, 0]
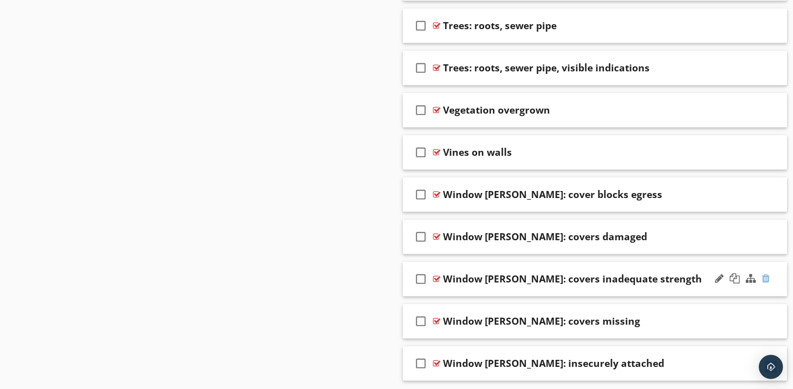
click at [766, 279] on div at bounding box center [766, 279] width 8 height 10
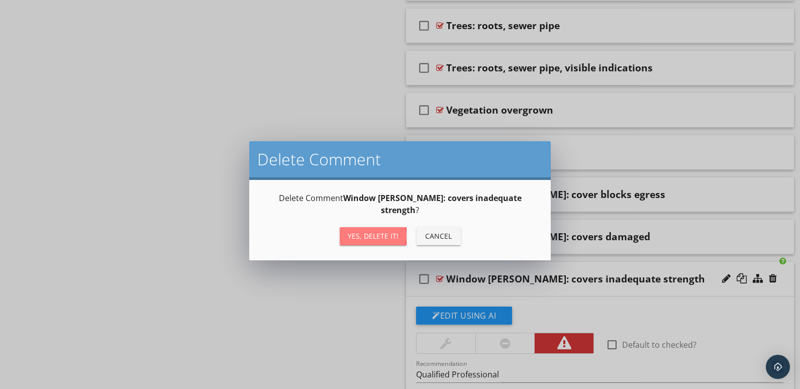
click at [370, 231] on div "Yes, Delete it!" at bounding box center [373, 236] width 51 height 11
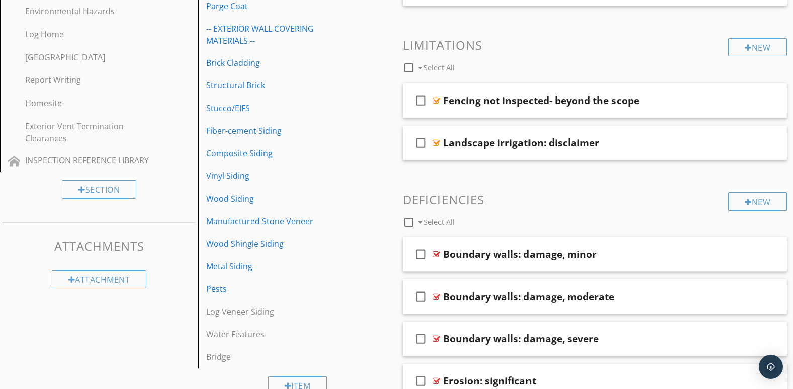
scroll to position [517, 0]
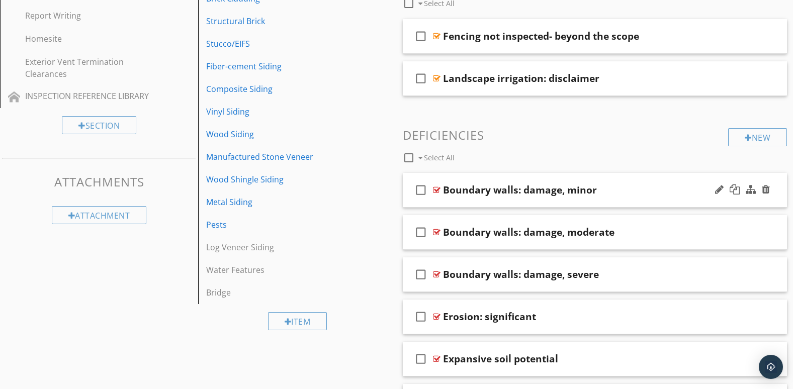
click at [725, 199] on div at bounding box center [742, 190] width 59 height 24
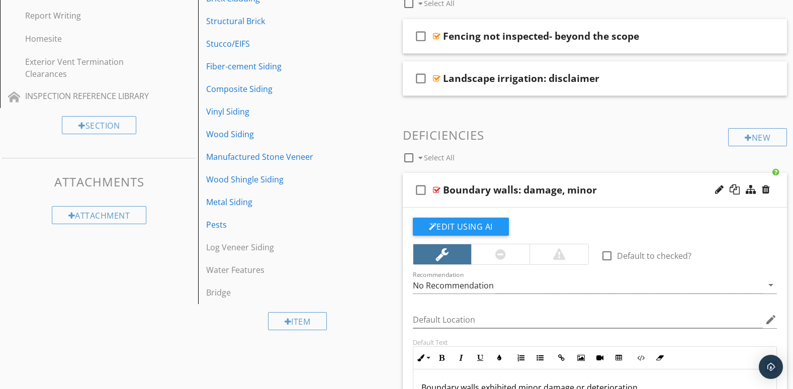
click at [719, 200] on div at bounding box center [742, 190] width 59 height 24
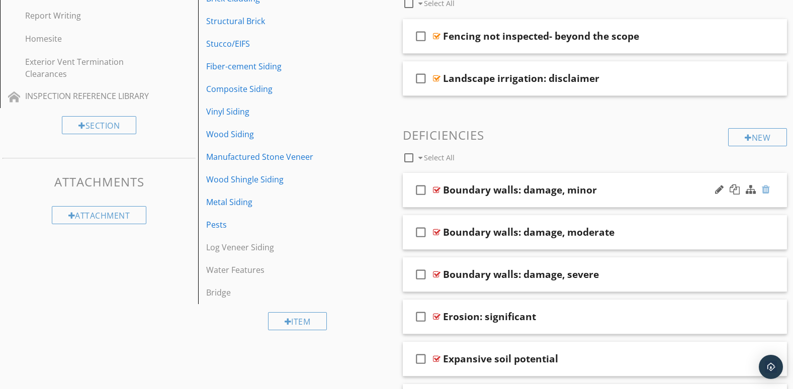
click at [767, 185] on div at bounding box center [766, 190] width 8 height 10
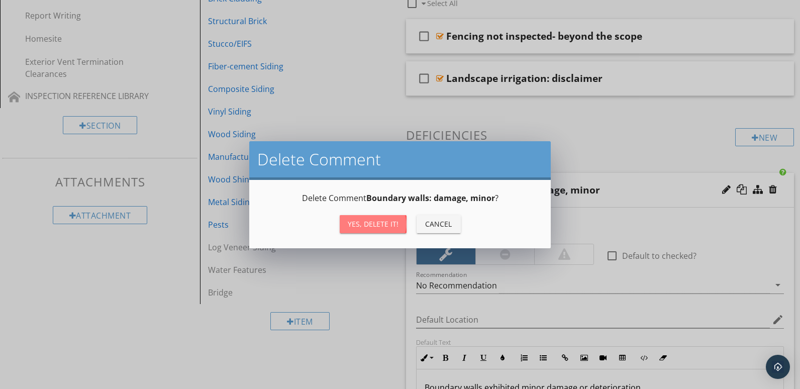
click at [384, 220] on div "Yes, Delete it!" at bounding box center [373, 224] width 51 height 11
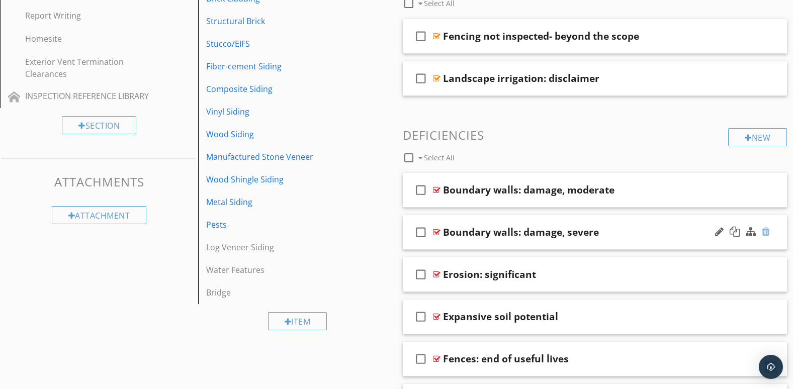
click at [764, 231] on div at bounding box center [766, 232] width 8 height 10
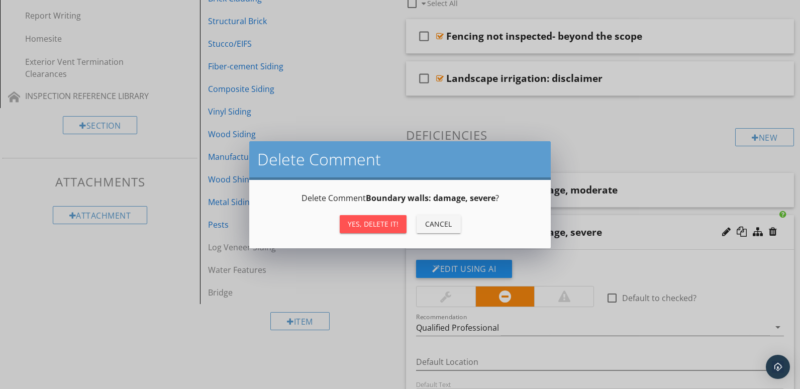
click at [362, 225] on div "Yes, Delete it!" at bounding box center [373, 224] width 51 height 11
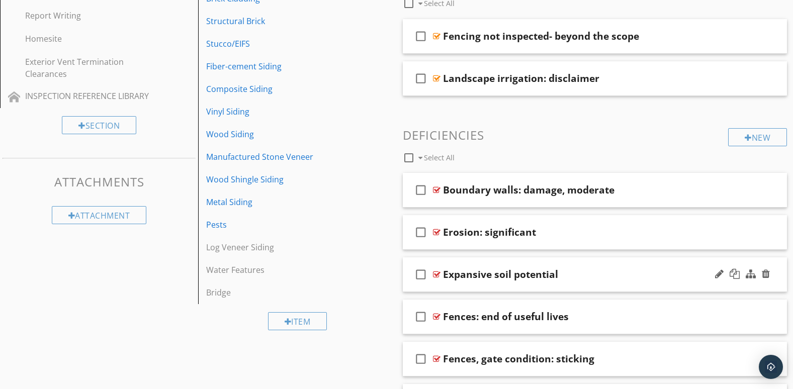
click at [715, 285] on div at bounding box center [742, 274] width 59 height 24
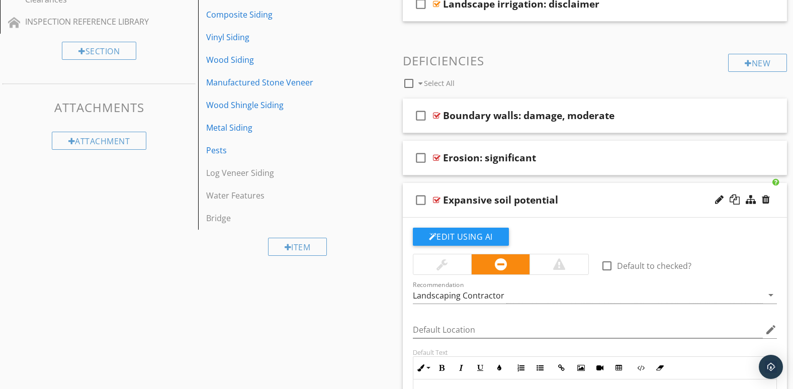
scroll to position [685, 0]
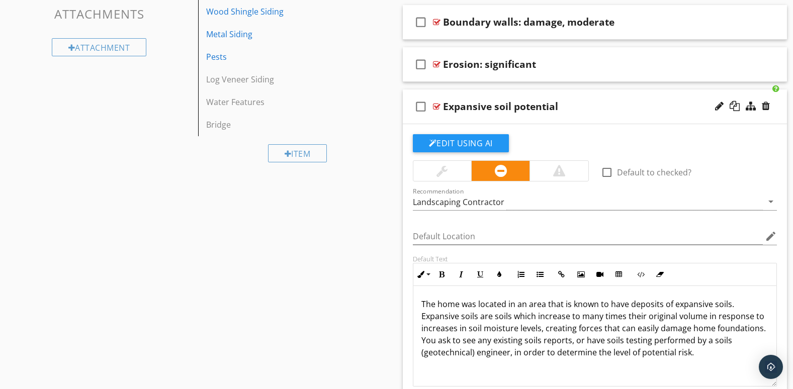
click at [713, 117] on div at bounding box center [742, 107] width 59 height 24
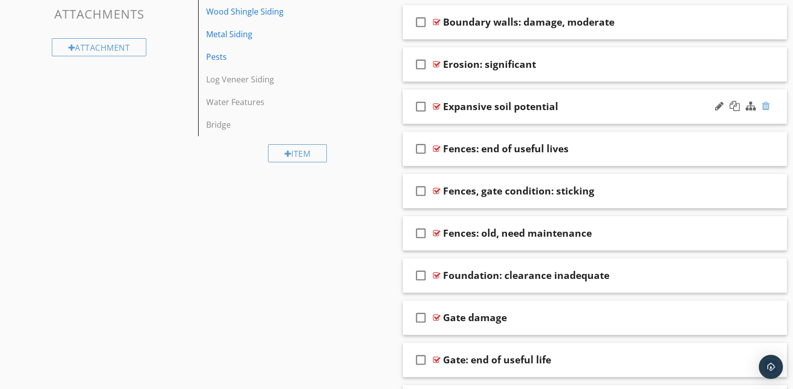
click at [768, 107] on div at bounding box center [766, 106] width 8 height 10
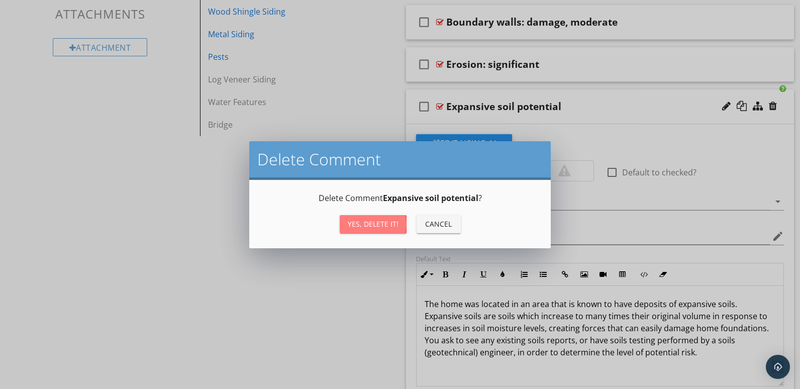
click at [371, 224] on div "Yes, Delete it!" at bounding box center [373, 224] width 51 height 11
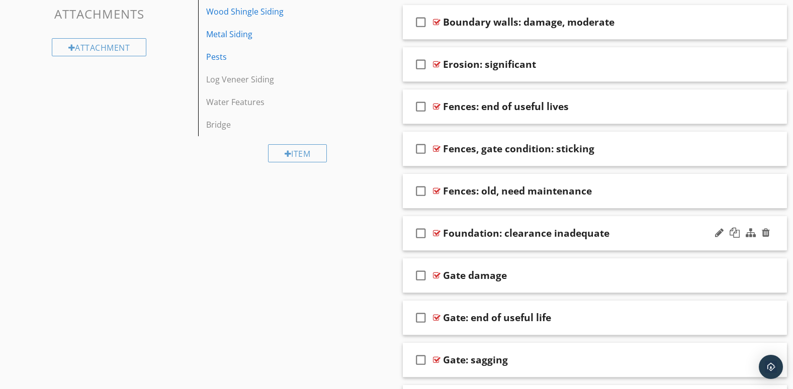
click at [709, 241] on div "check_box_outline_blank Foundation: clearance inadequate" at bounding box center [595, 233] width 385 height 35
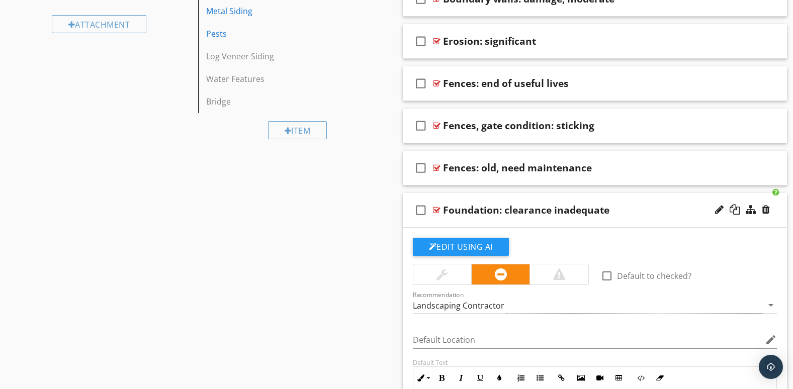
scroll to position [853, 0]
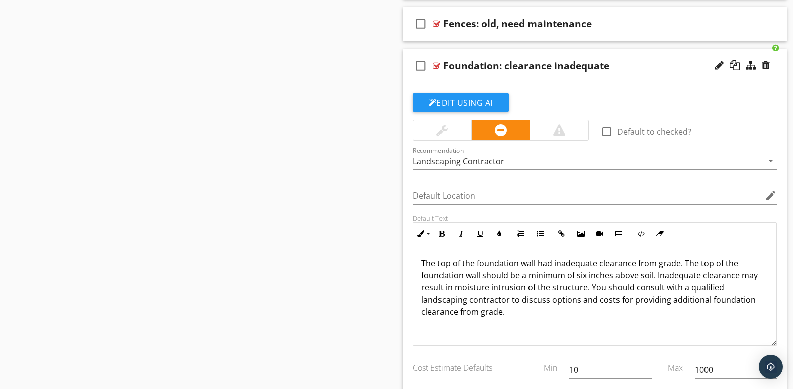
click at [721, 80] on div "check_box_outline_blank Foundation: clearance inadequate" at bounding box center [595, 66] width 385 height 35
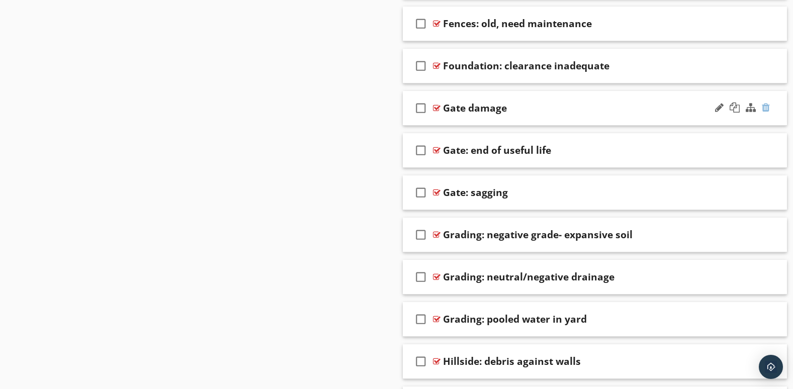
click at [767, 110] on div at bounding box center [766, 108] width 8 height 10
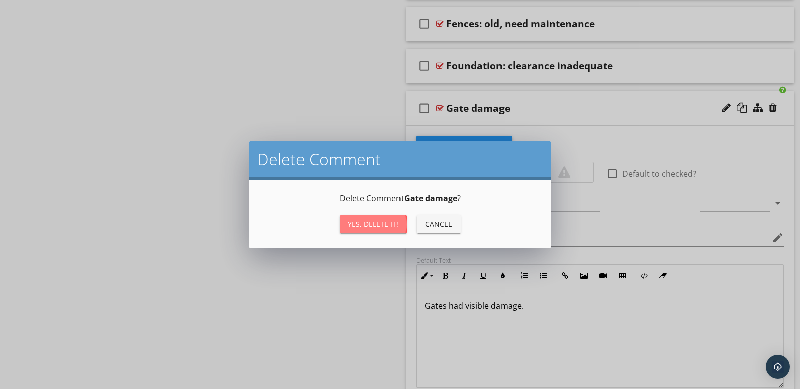
click at [381, 223] on div "Yes, Delete it!" at bounding box center [373, 224] width 51 height 11
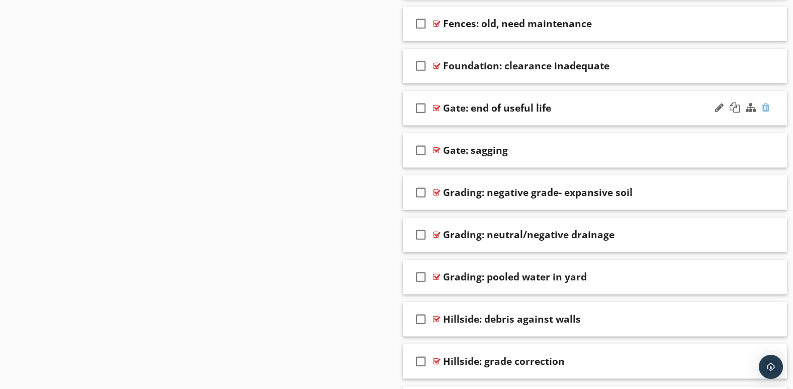
click at [764, 109] on div at bounding box center [766, 108] width 8 height 10
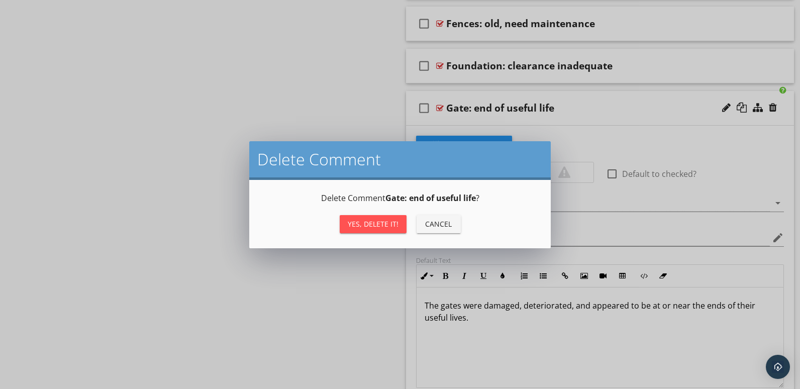
click at [379, 223] on div "Yes, Delete it!" at bounding box center [373, 224] width 51 height 11
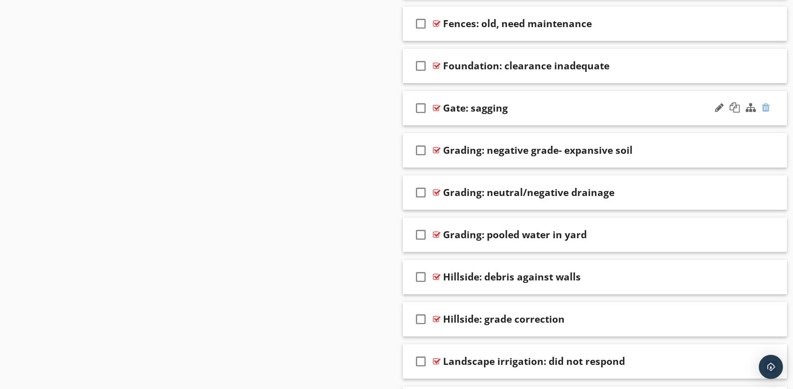
click at [765, 110] on div at bounding box center [766, 108] width 8 height 10
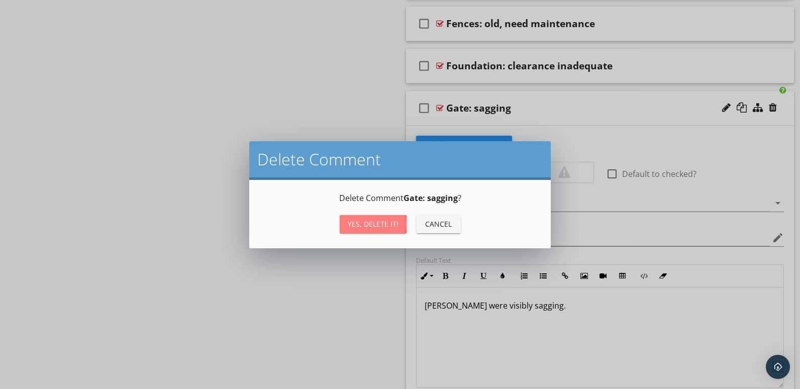
click at [375, 220] on div "Yes, Delete it!" at bounding box center [373, 224] width 51 height 11
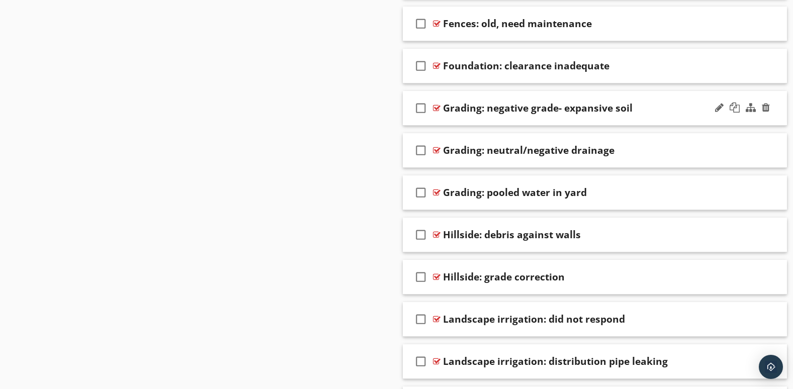
click at [725, 115] on div at bounding box center [742, 108] width 59 height 24
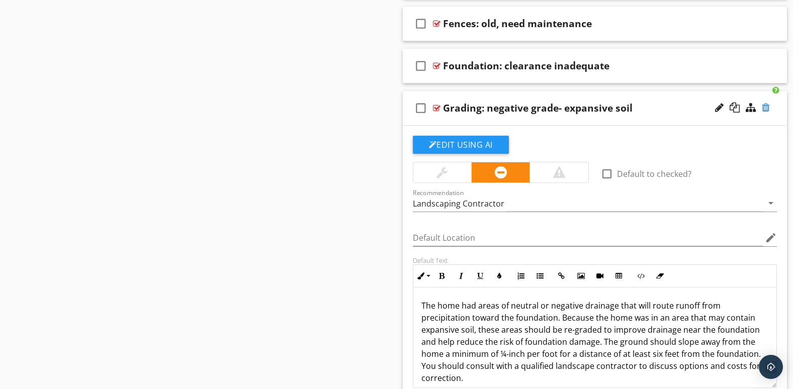
click at [767, 107] on div at bounding box center [766, 108] width 8 height 10
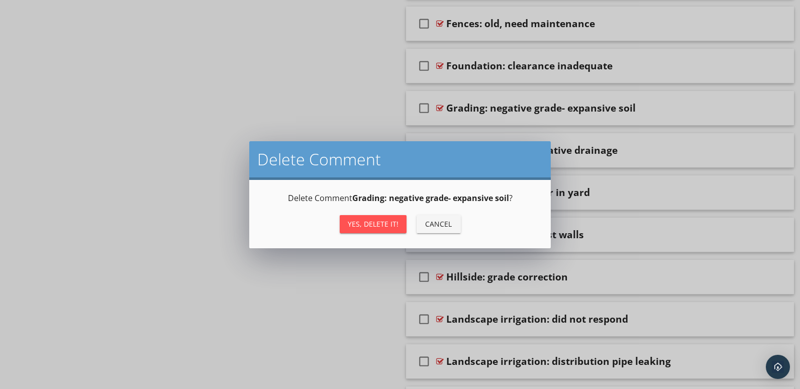
click at [386, 221] on div "Yes, Delete it!" at bounding box center [373, 224] width 51 height 11
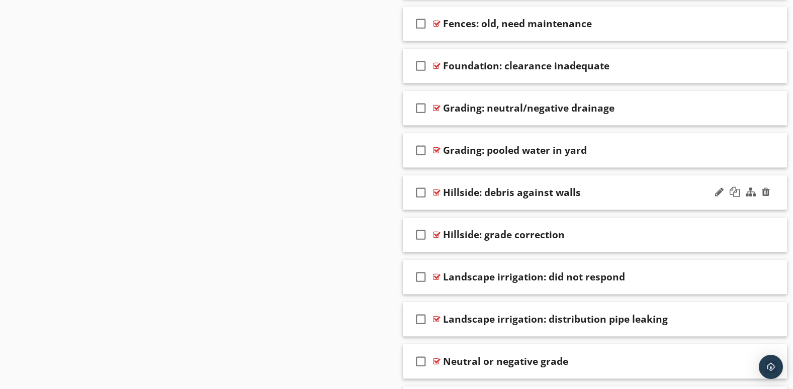
click at [697, 200] on div "check_box_outline_blank Hillside: debris against walls" at bounding box center [595, 192] width 385 height 35
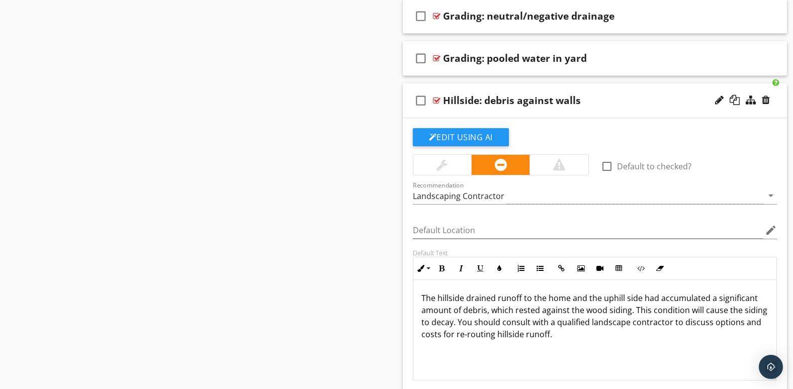
scroll to position [1020, 0]
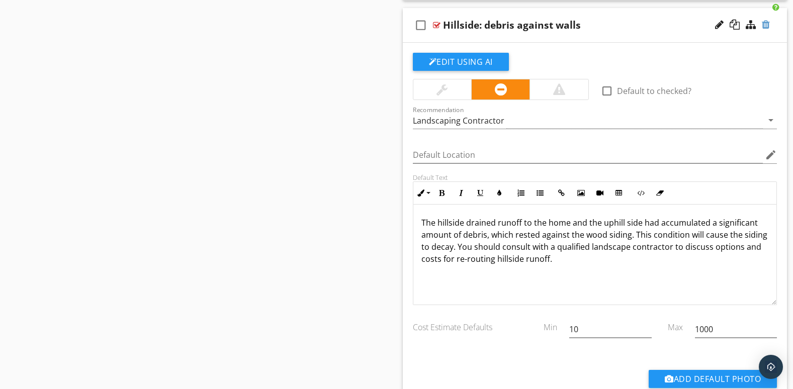
click at [767, 24] on div at bounding box center [766, 25] width 8 height 10
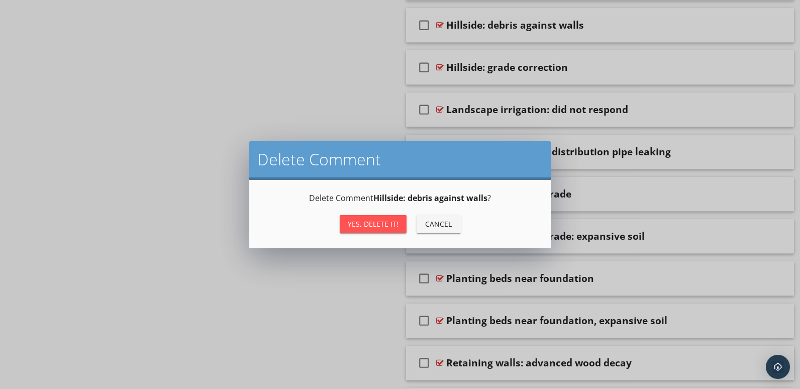
click at [392, 222] on div "Yes, Delete it!" at bounding box center [373, 224] width 51 height 11
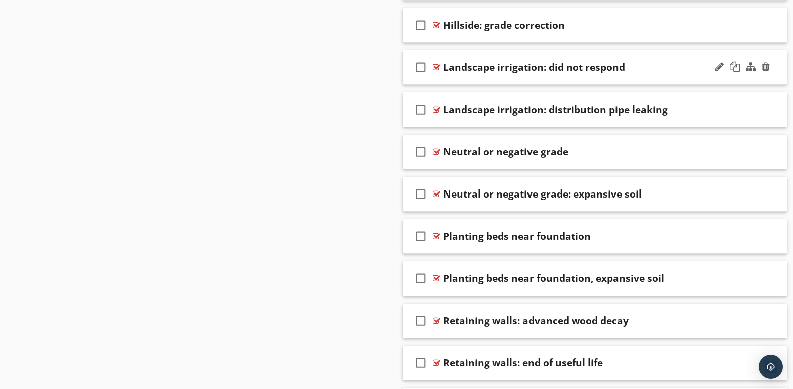
scroll to position [937, 0]
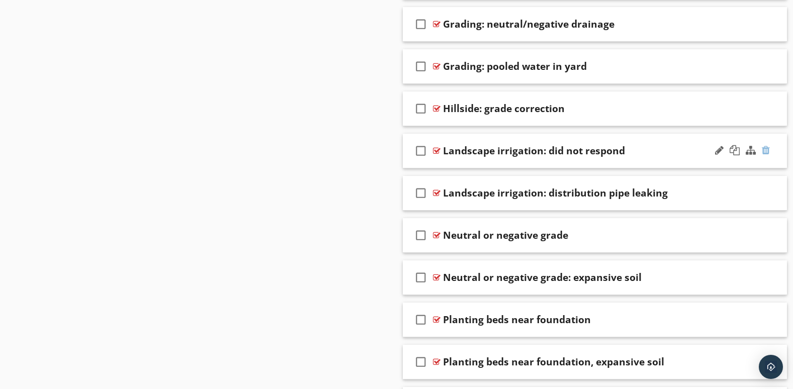
click at [768, 149] on div at bounding box center [766, 150] width 8 height 10
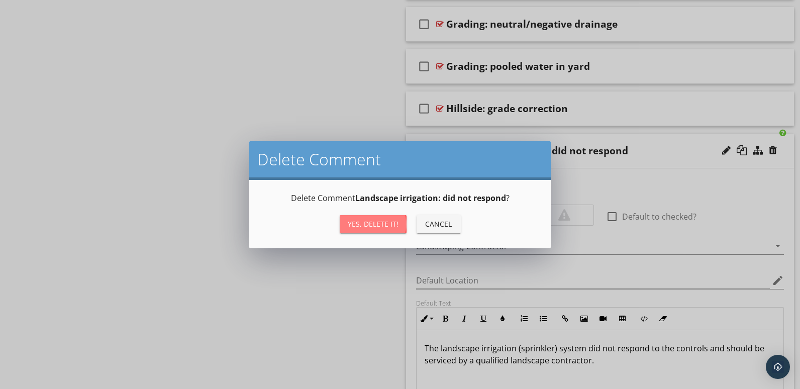
click at [375, 225] on div "Yes, Delete it!" at bounding box center [373, 224] width 51 height 11
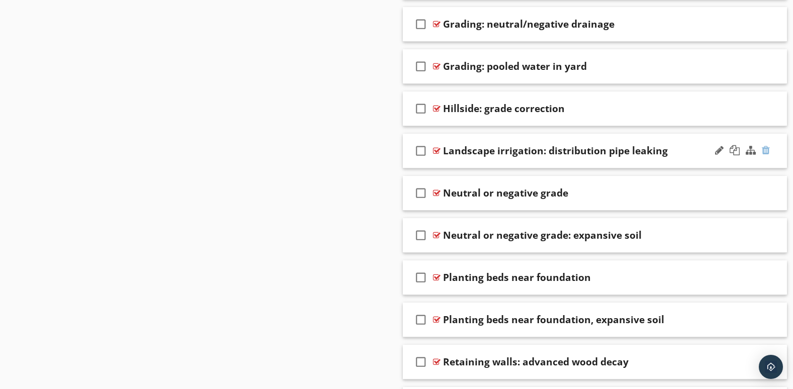
click at [765, 153] on div at bounding box center [766, 150] width 8 height 10
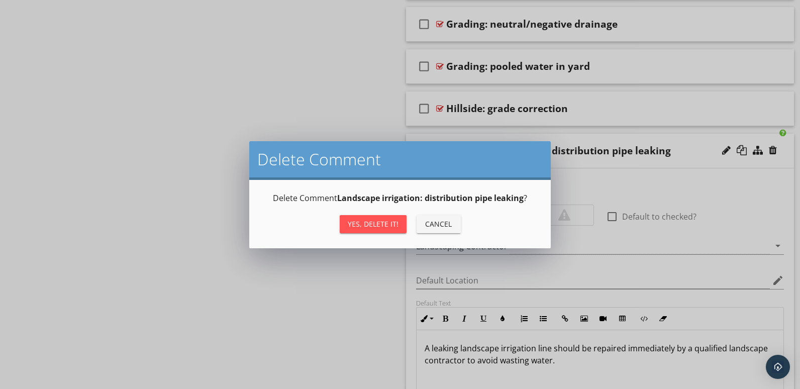
click at [372, 221] on div "Yes, Delete it!" at bounding box center [373, 224] width 51 height 11
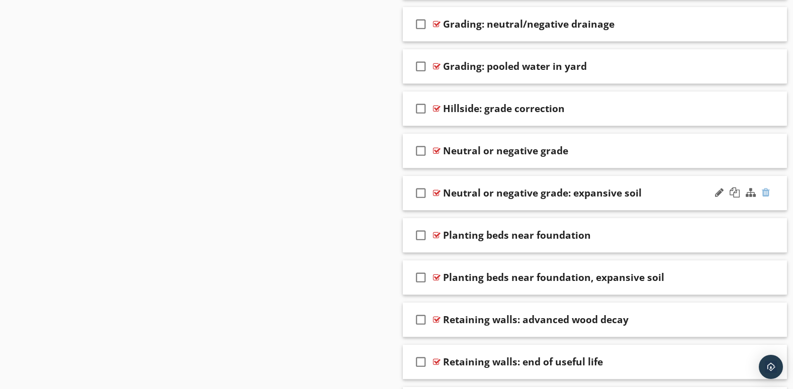
click at [768, 191] on div at bounding box center [766, 193] width 8 height 10
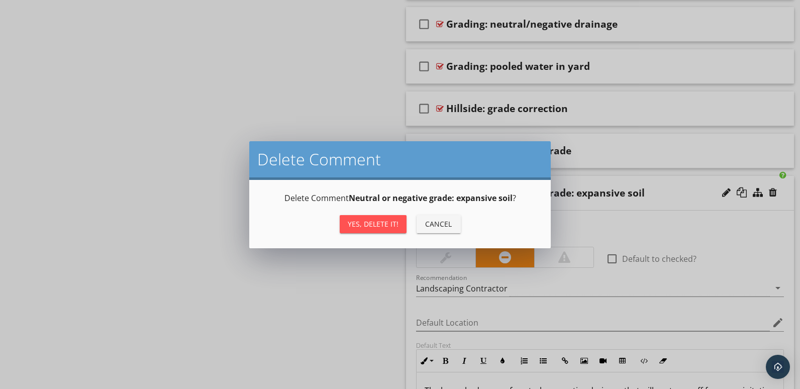
click at [390, 220] on div "Yes, Delete it!" at bounding box center [373, 224] width 51 height 11
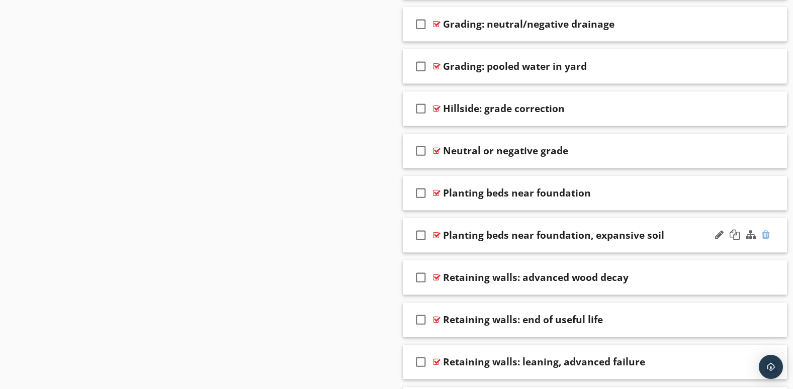
click at [767, 235] on div at bounding box center [766, 235] width 8 height 10
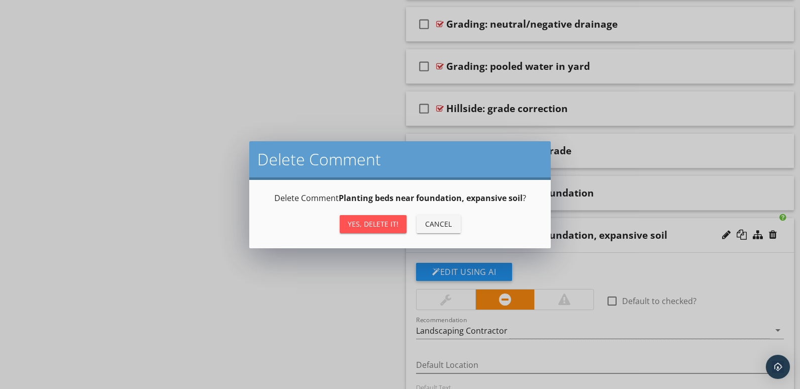
click at [367, 221] on div "Yes, Delete it!" at bounding box center [373, 224] width 51 height 11
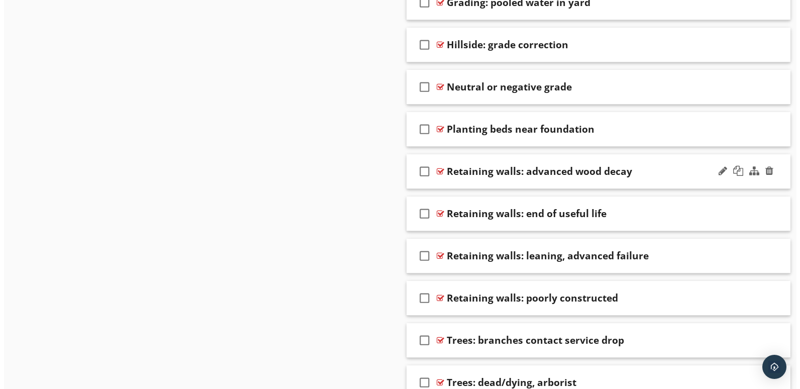
scroll to position [1020, 0]
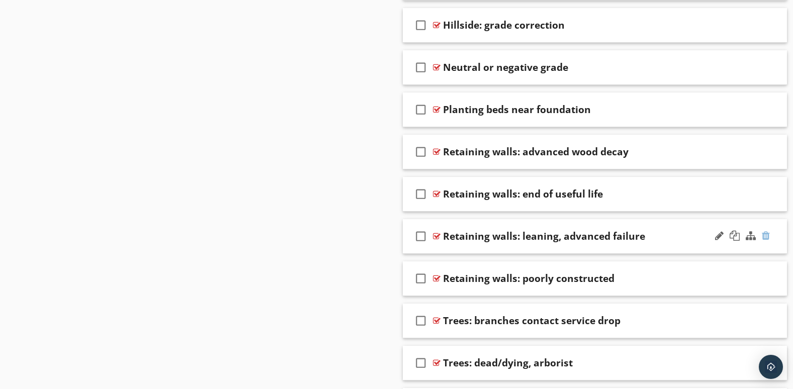
click at [764, 231] on div at bounding box center [766, 236] width 8 height 10
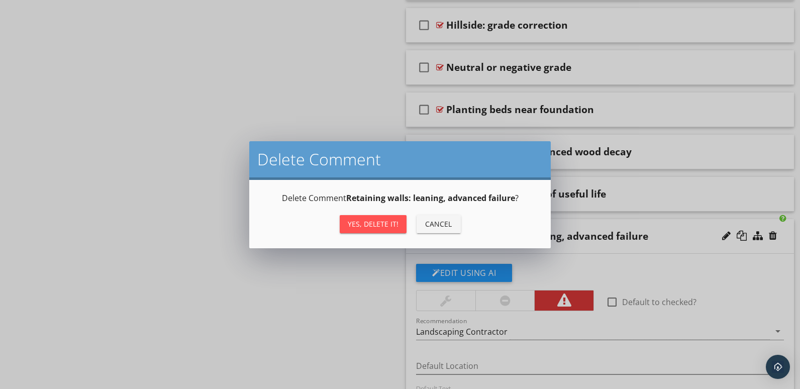
click at [381, 218] on button "Yes, Delete it!" at bounding box center [373, 224] width 67 height 18
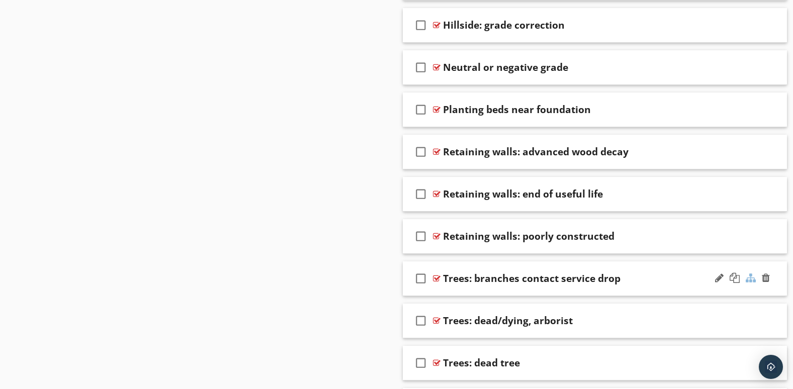
click at [749, 276] on div at bounding box center [751, 278] width 10 height 10
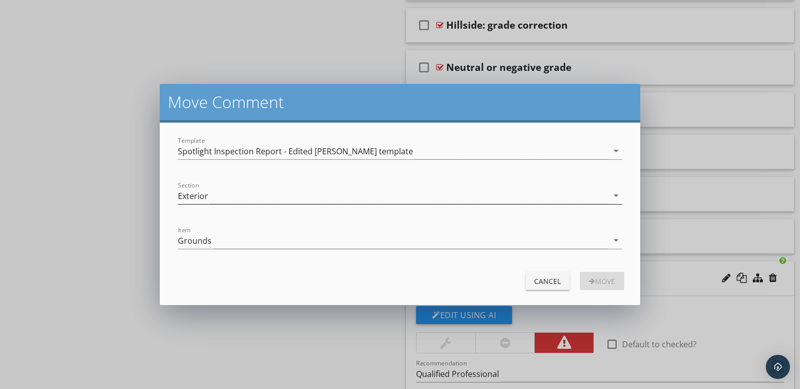
click at [618, 195] on icon "arrow_drop_down" at bounding box center [616, 196] width 12 height 12
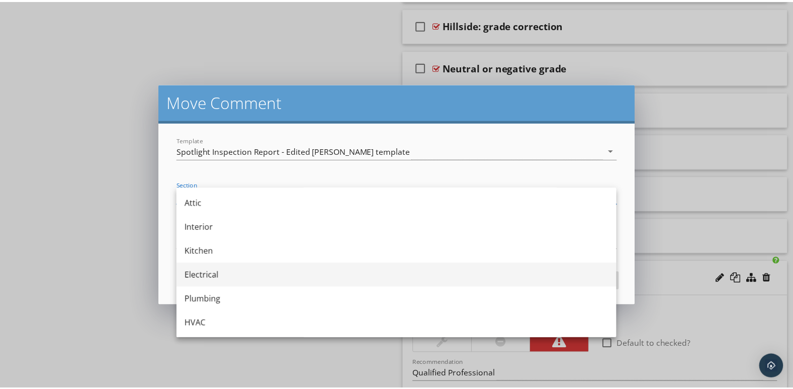
scroll to position [164, 0]
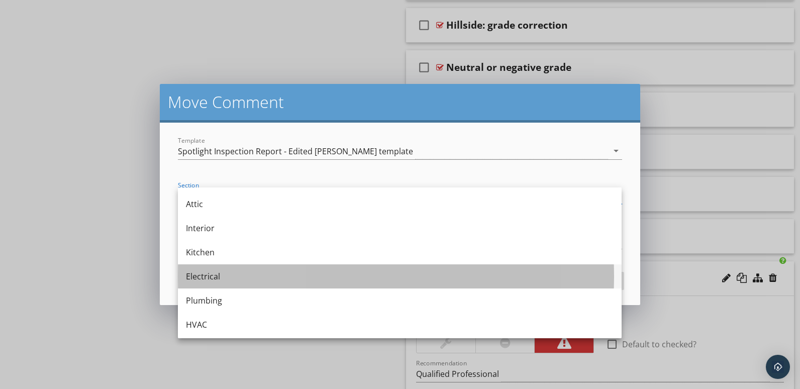
click at [217, 274] on div "Electrical" at bounding box center [400, 277] width 428 height 12
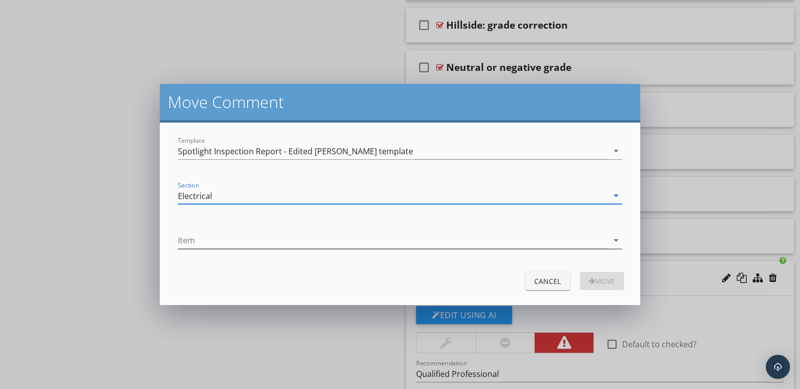
click at [619, 241] on icon "arrow_drop_down" at bounding box center [616, 240] width 12 height 12
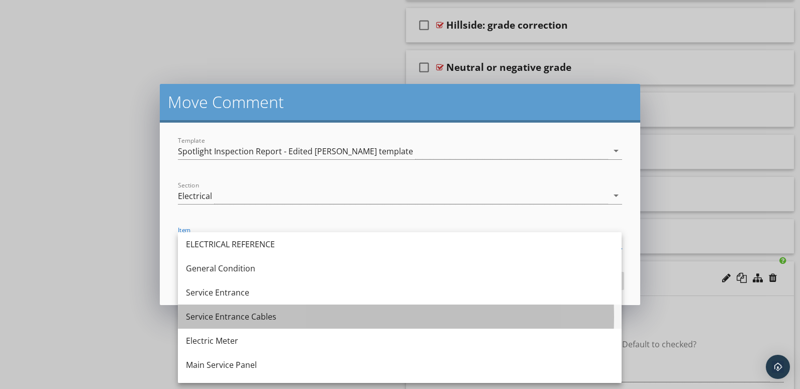
click at [259, 313] on div "Service Entrance Cables" at bounding box center [400, 317] width 428 height 12
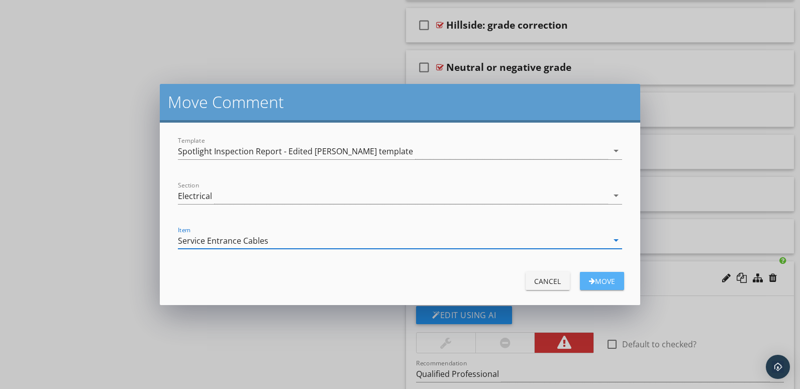
click at [598, 281] on div "Move" at bounding box center [602, 281] width 28 height 11
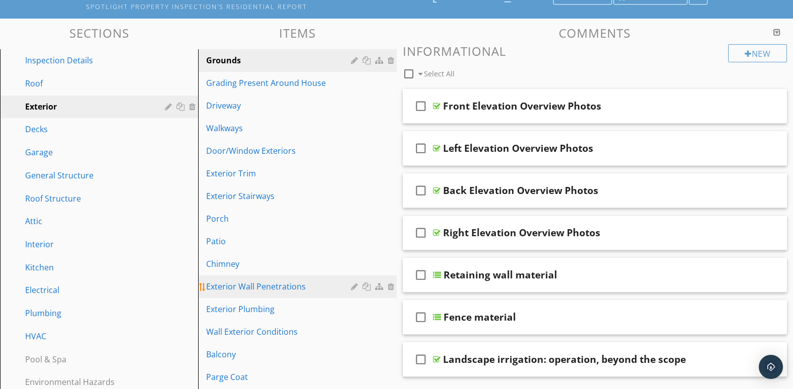
scroll to position [0, 0]
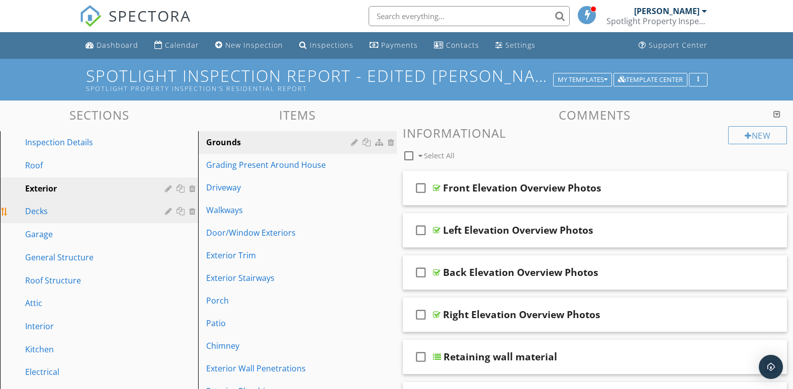
click at [57, 214] on div "Decks" at bounding box center [87, 211] width 125 height 12
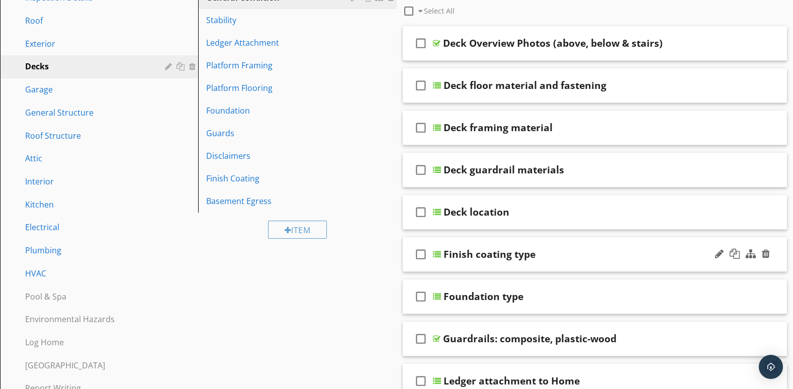
scroll to position [167, 0]
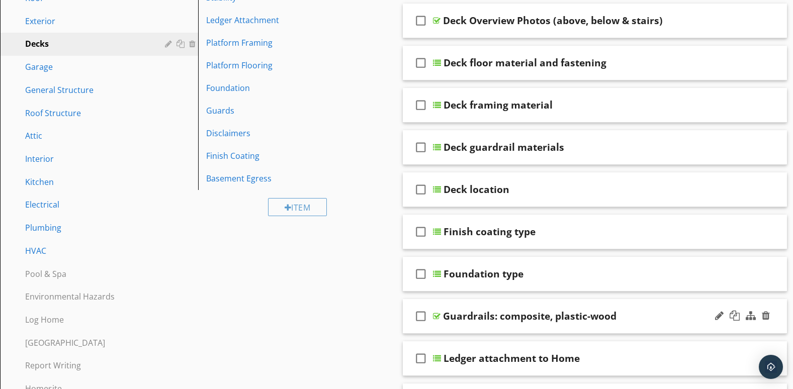
click at [585, 326] on div "check_box_outline_blank Guardrails: composite, plastic-wood" at bounding box center [595, 316] width 385 height 35
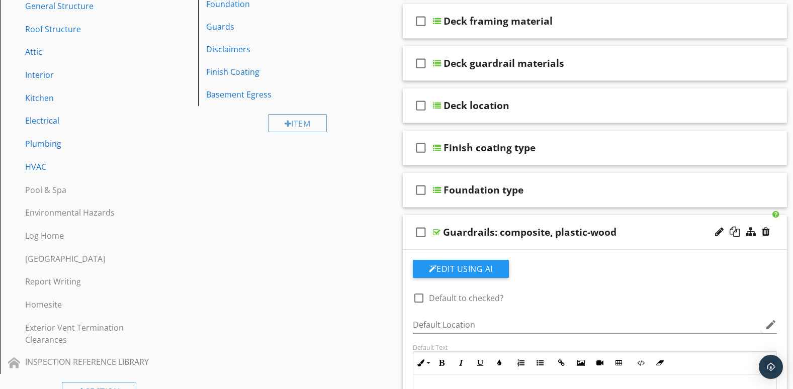
scroll to position [335, 0]
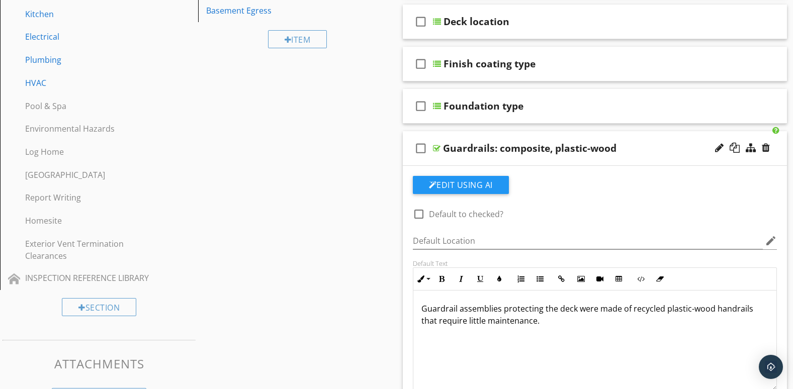
click at [737, 162] on div "check_box_outline_blank Guardrails: composite, plastic-wood" at bounding box center [595, 148] width 385 height 35
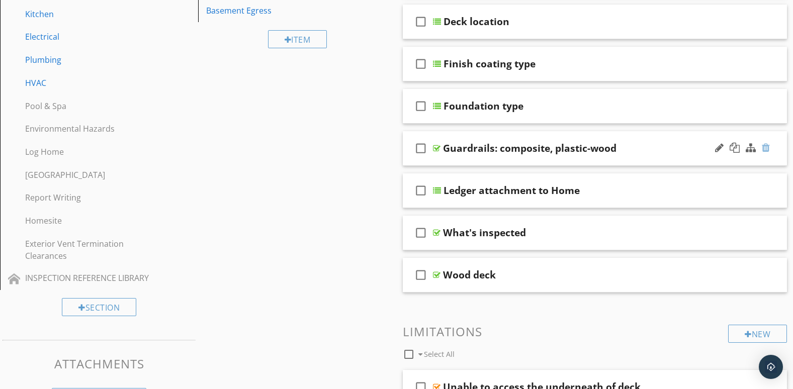
click at [767, 146] on div at bounding box center [766, 148] width 8 height 10
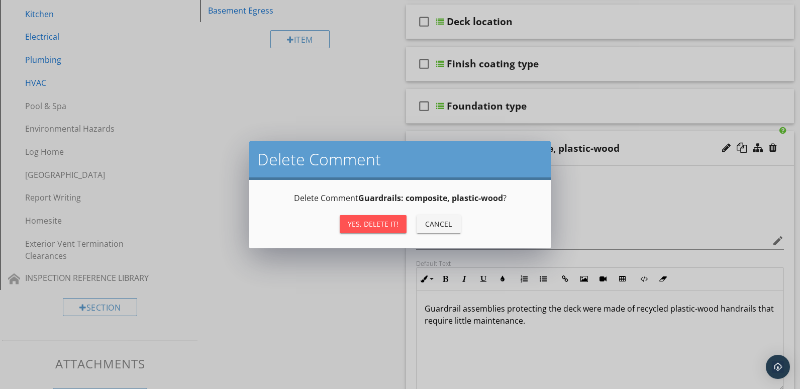
click at [369, 221] on div "Yes, Delete it!" at bounding box center [373, 224] width 51 height 11
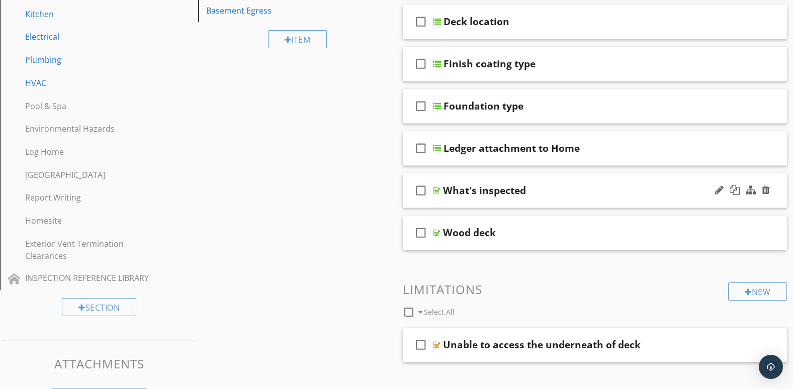
click at [711, 199] on div "check_box_outline_blank What's inspected" at bounding box center [595, 190] width 385 height 35
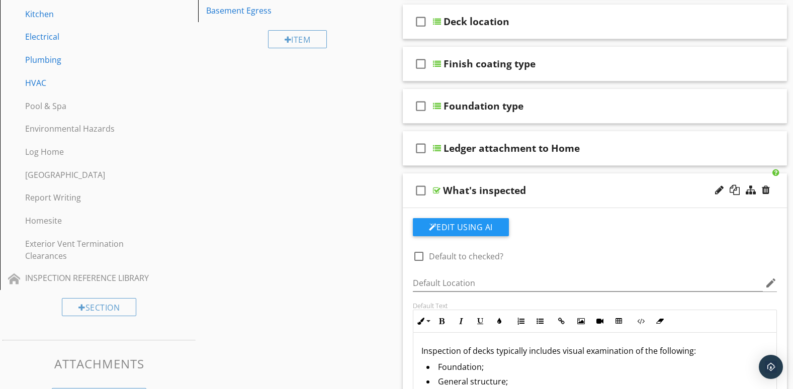
click at [726, 202] on div at bounding box center [742, 190] width 59 height 24
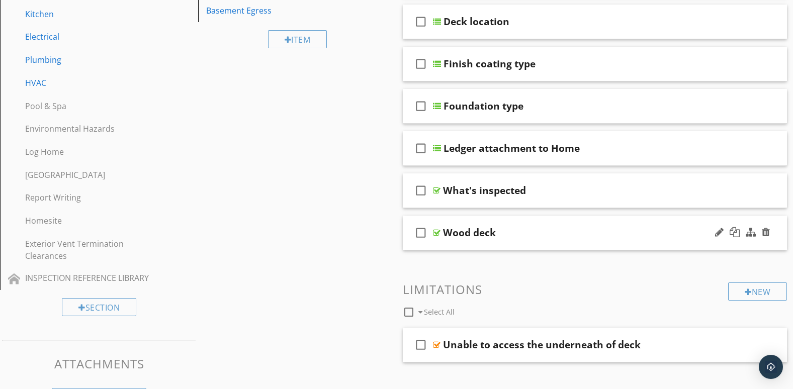
click at [725, 243] on div at bounding box center [742, 233] width 59 height 24
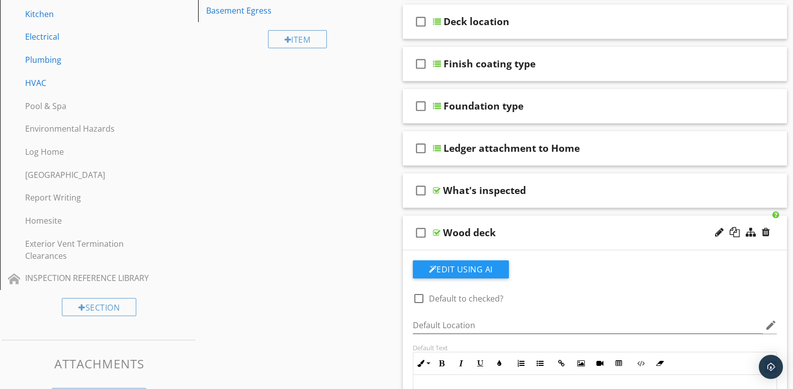
click at [725, 243] on div at bounding box center [742, 233] width 59 height 24
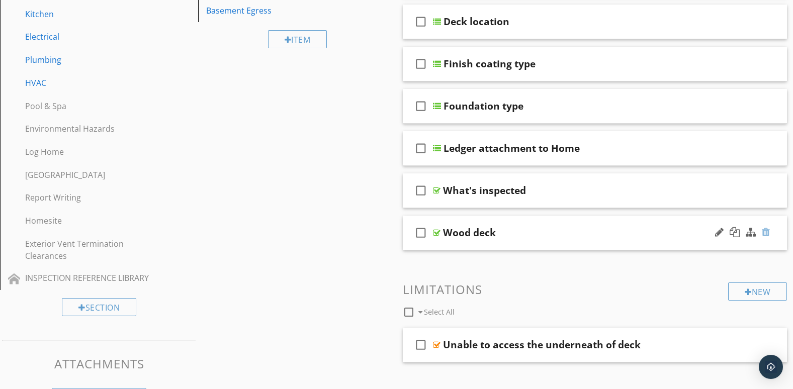
click at [764, 228] on div at bounding box center [766, 232] width 8 height 10
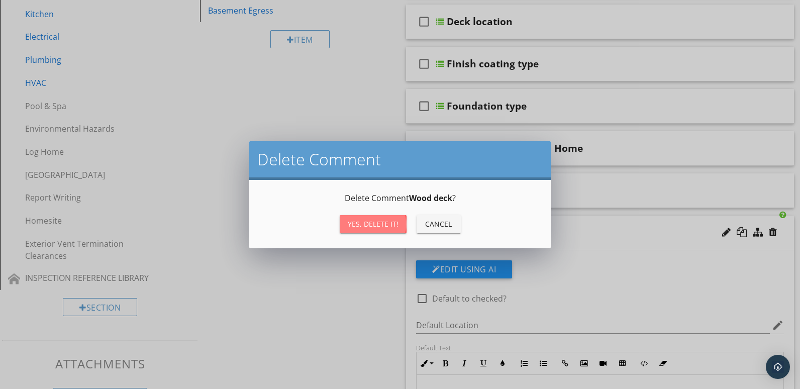
click at [381, 225] on div "Yes, Delete it!" at bounding box center [373, 224] width 51 height 11
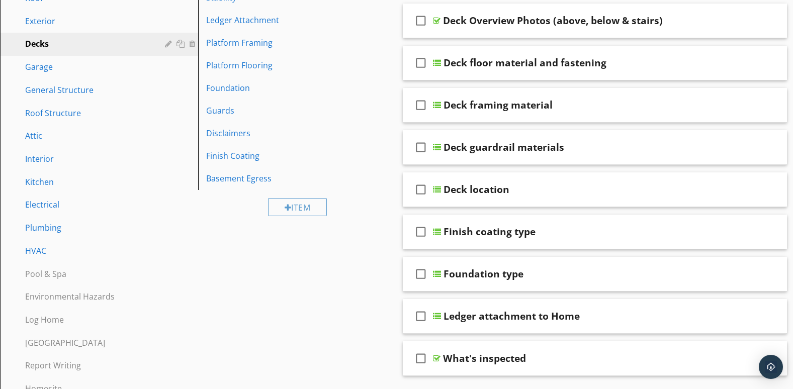
scroll to position [84, 0]
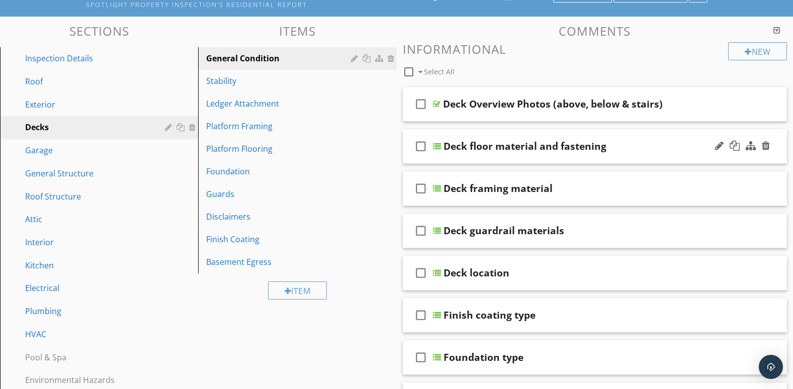
click at [640, 153] on div "check_box_outline_blank Deck floor material and fastening" at bounding box center [595, 146] width 385 height 35
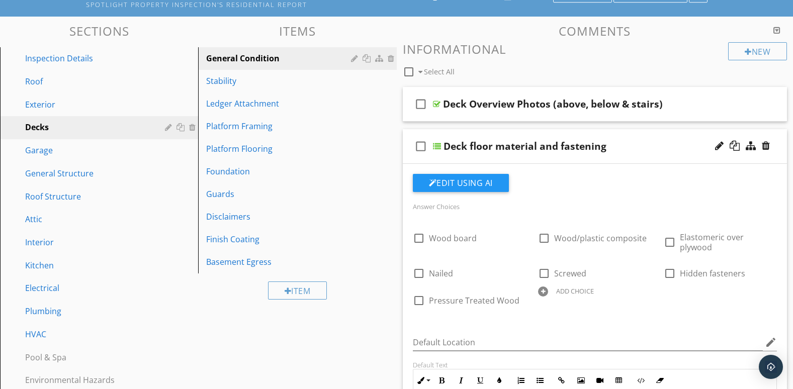
click at [728, 156] on div at bounding box center [742, 146] width 59 height 24
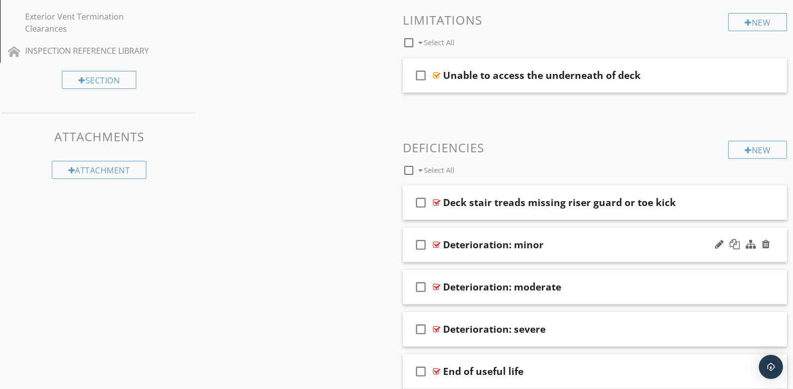
scroll to position [587, 0]
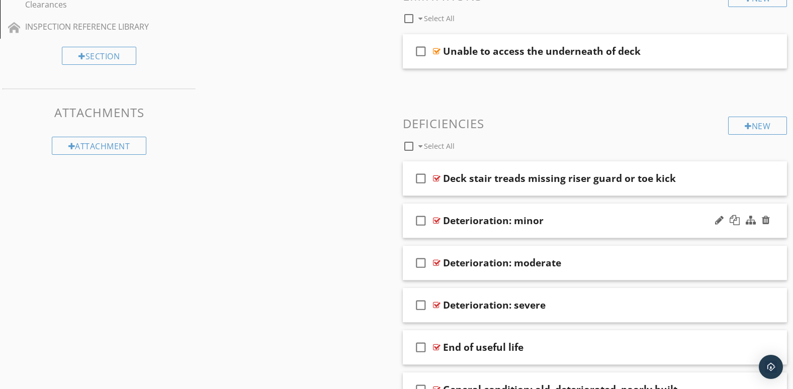
click at [722, 229] on div at bounding box center [742, 221] width 59 height 24
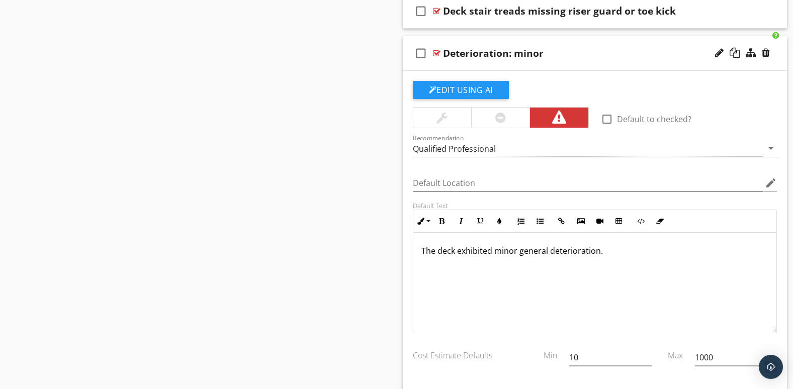
scroll to position [670, 0]
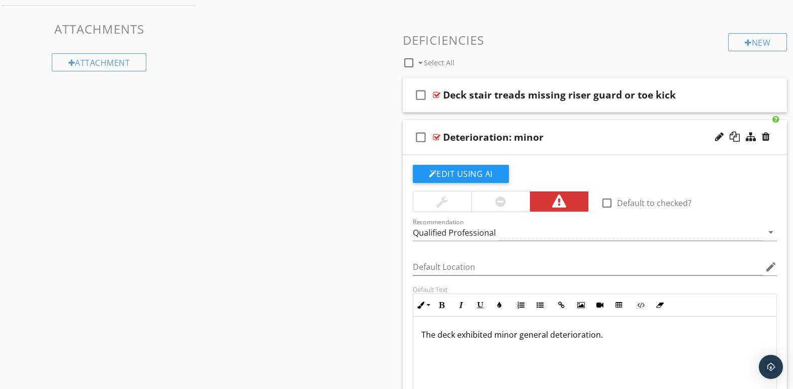
click at [732, 149] on div at bounding box center [742, 137] width 59 height 24
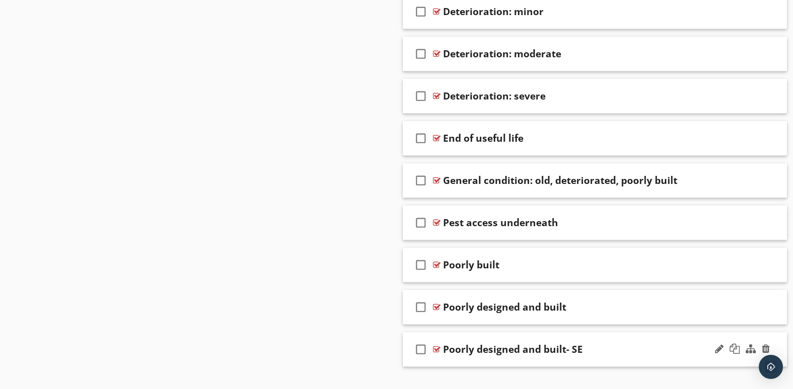
scroll to position [816, 0]
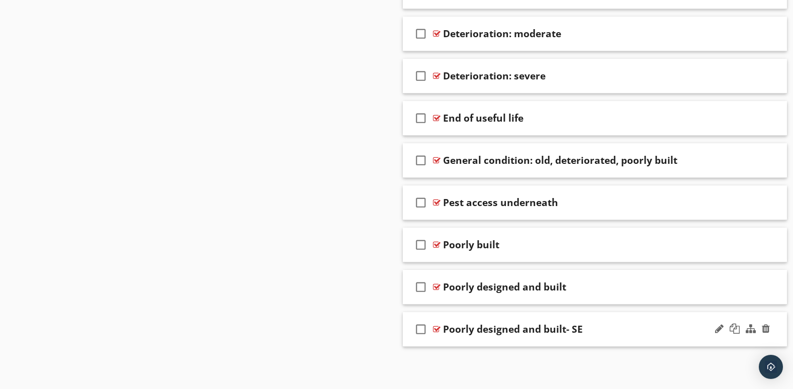
click at [698, 340] on div "check_box_outline_blank Poorly designed and built- SE" at bounding box center [595, 329] width 385 height 35
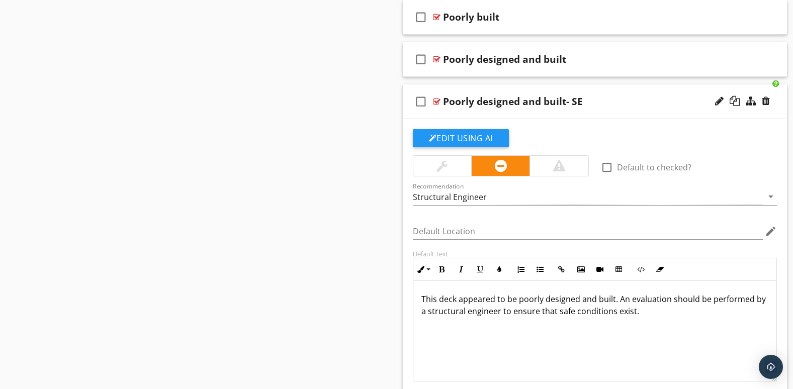
scroll to position [1067, 0]
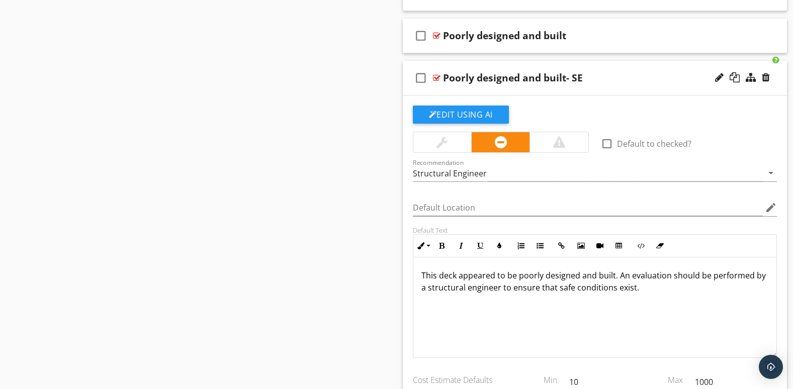
click at [711, 85] on div "check_box_outline_blank Poorly designed and built- SE" at bounding box center [595, 78] width 385 height 35
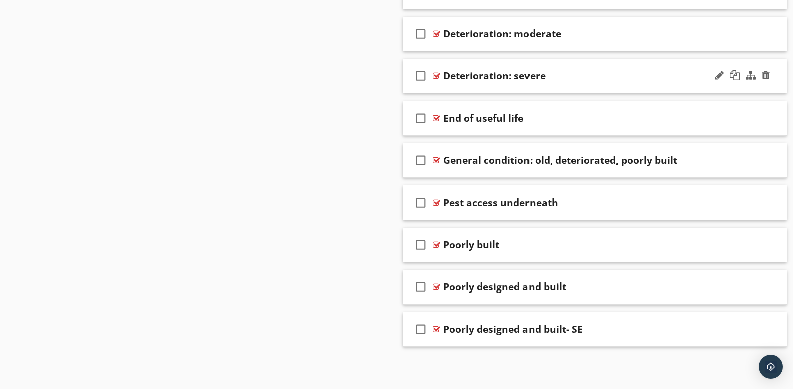
scroll to position [816, 0]
click at [767, 327] on div at bounding box center [766, 329] width 8 height 10
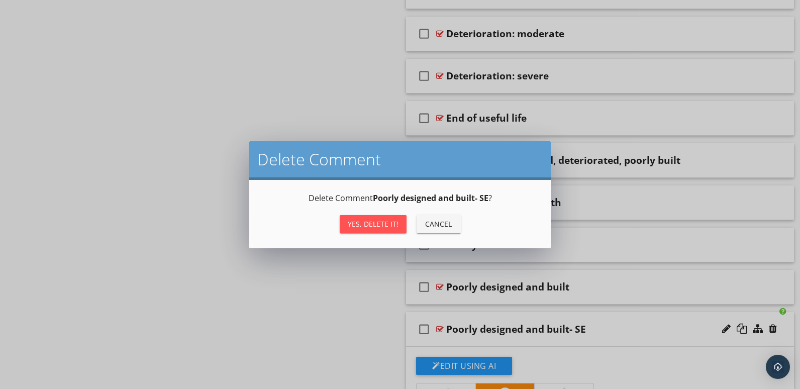
click at [353, 223] on div "Yes, Delete it!" at bounding box center [373, 224] width 51 height 11
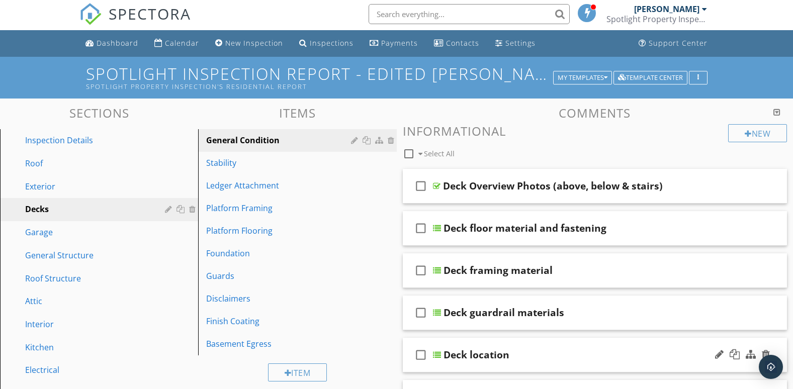
scroll to position [0, 0]
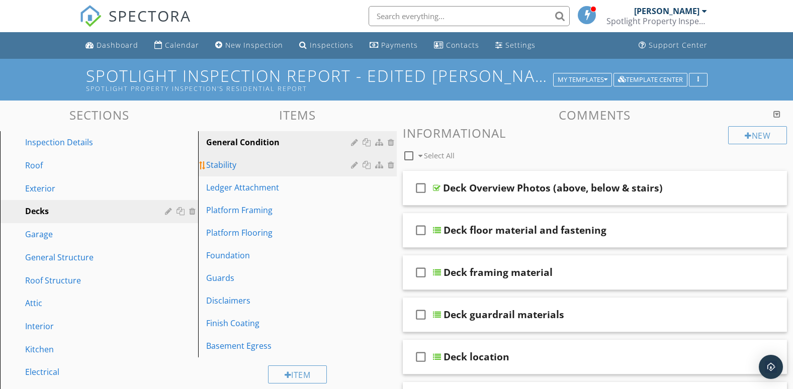
click at [341, 172] on link "Stability" at bounding box center [298, 165] width 195 height 22
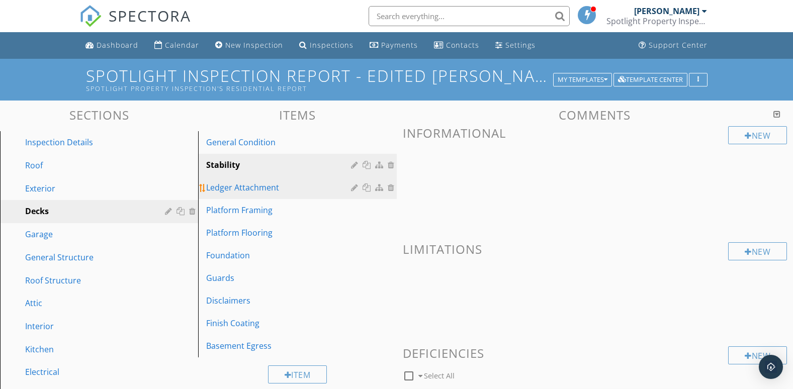
click at [355, 194] on link "Ledger Attachment" at bounding box center [298, 187] width 195 height 22
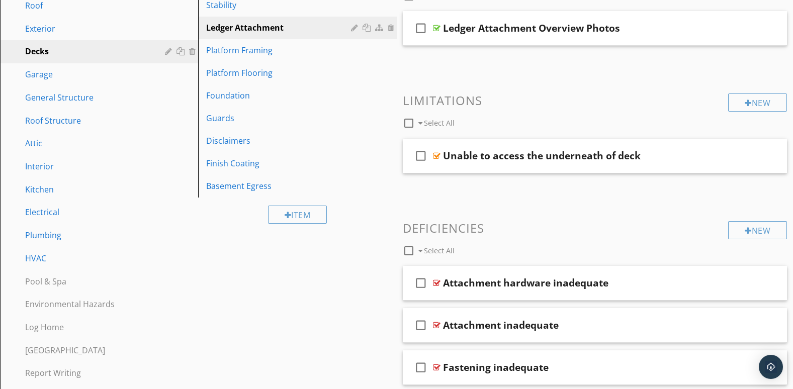
scroll to position [75, 0]
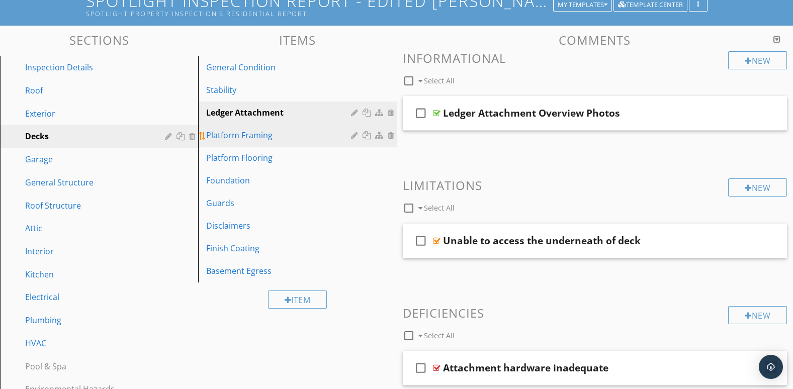
click at [314, 140] on div "Platform Framing" at bounding box center [279, 135] width 147 height 12
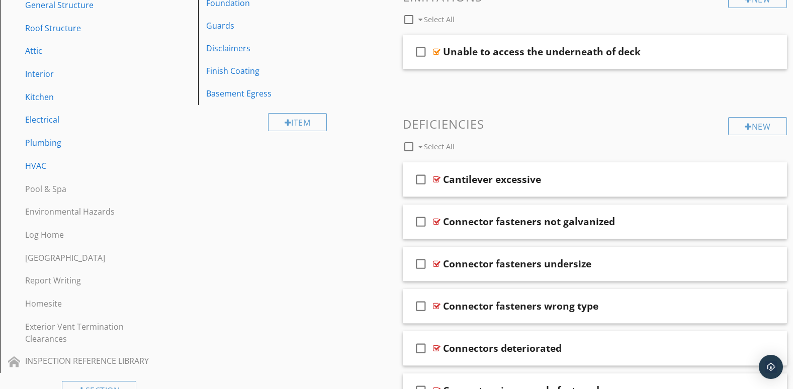
scroll to position [0, 0]
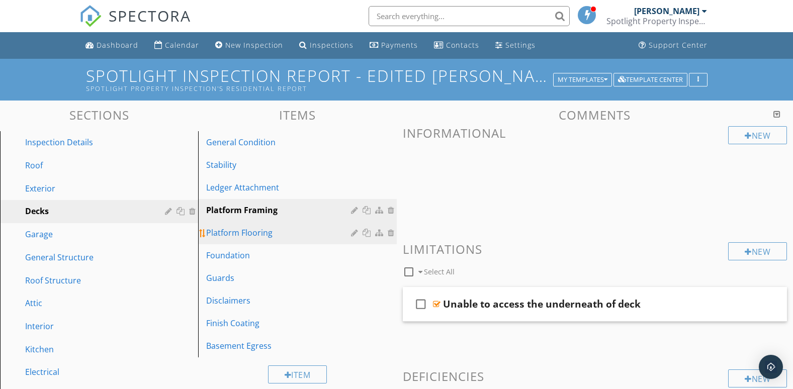
click at [337, 236] on div "Platform Flooring" at bounding box center [279, 233] width 147 height 12
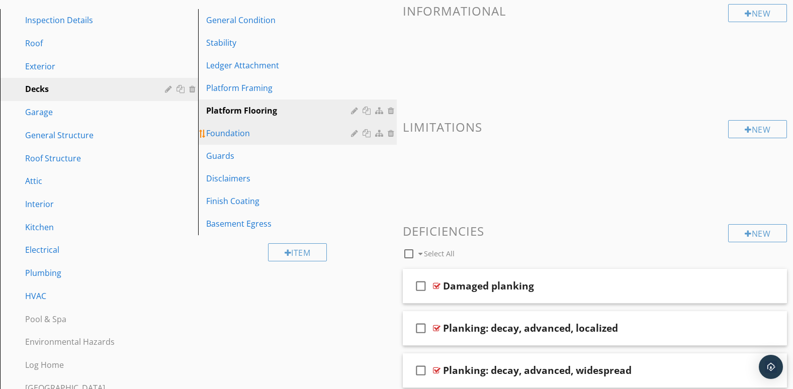
scroll to position [84, 0]
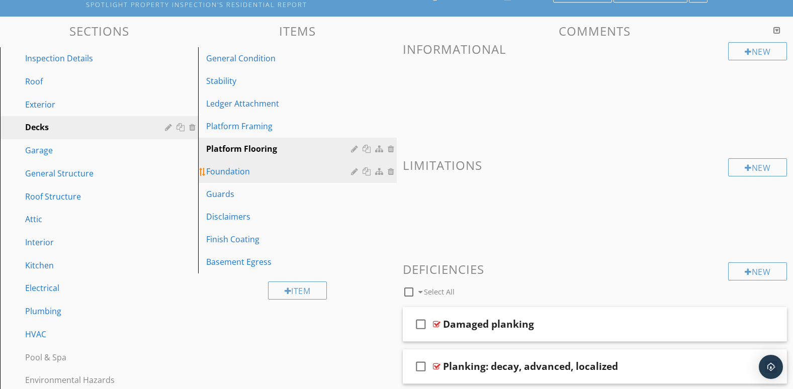
click at [340, 176] on div "Foundation" at bounding box center [279, 171] width 147 height 12
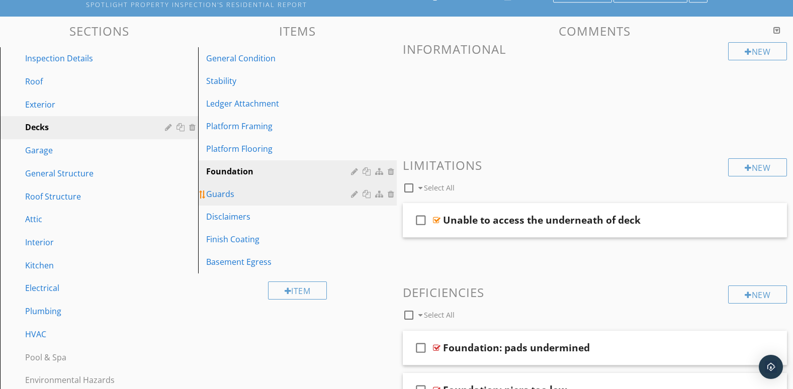
click at [330, 203] on link "Guards" at bounding box center [298, 194] width 195 height 22
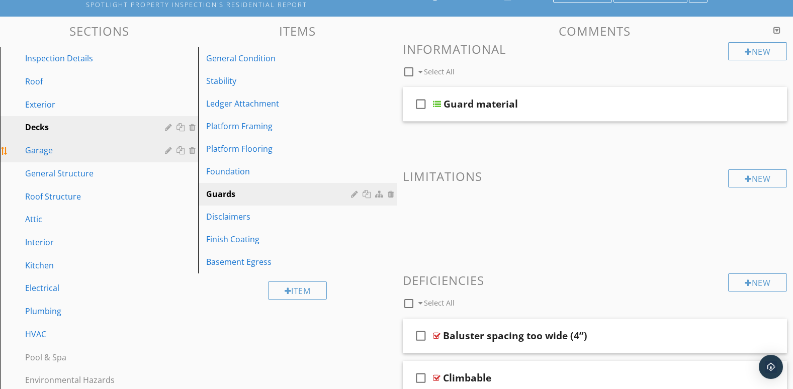
click at [122, 156] on div "Garage" at bounding box center [87, 150] width 125 height 12
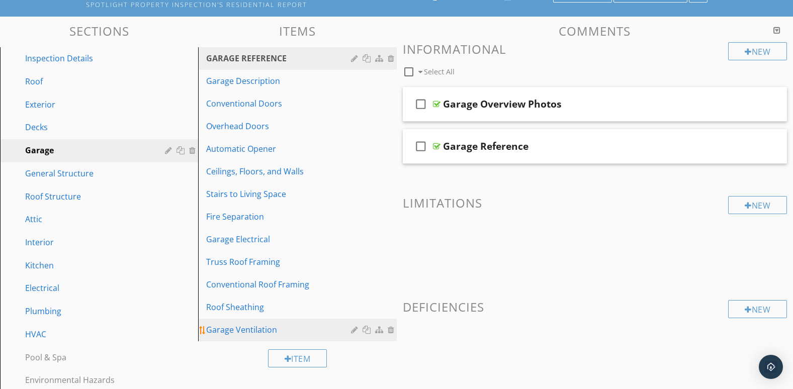
click at [348, 337] on link "Garage Ventilation" at bounding box center [298, 330] width 195 height 22
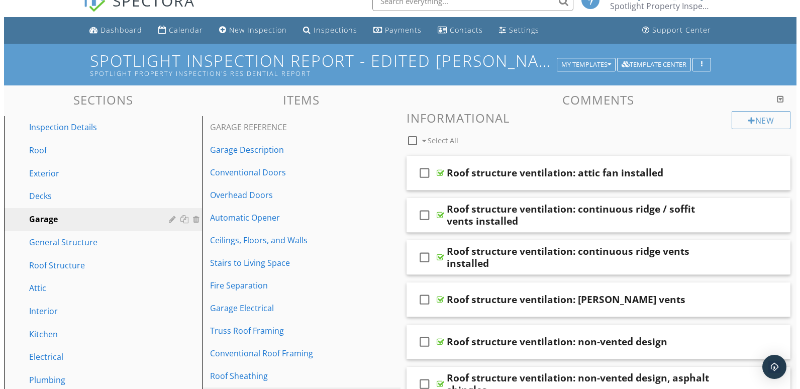
scroll to position [0, 0]
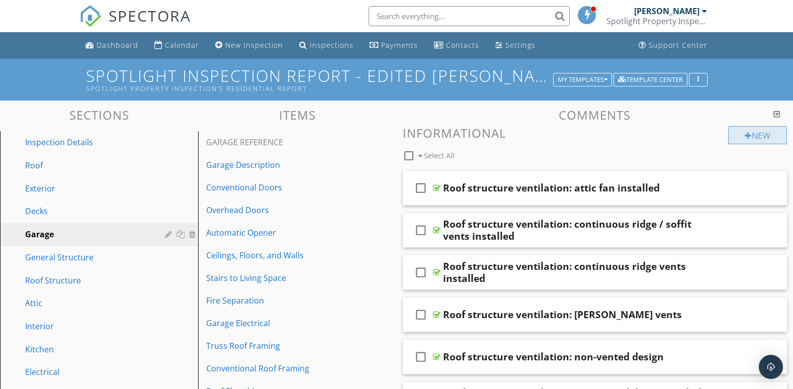
click at [738, 135] on div "New" at bounding box center [757, 135] width 59 height 18
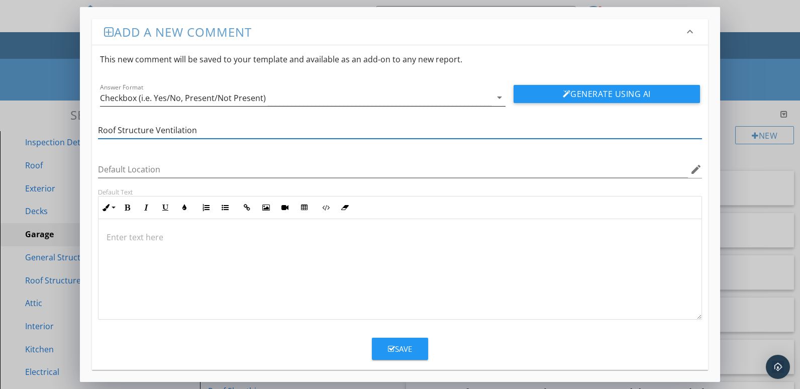
type input "Roof Structure Ventilation"
click at [499, 98] on icon "arrow_drop_down" at bounding box center [500, 98] width 12 height 12
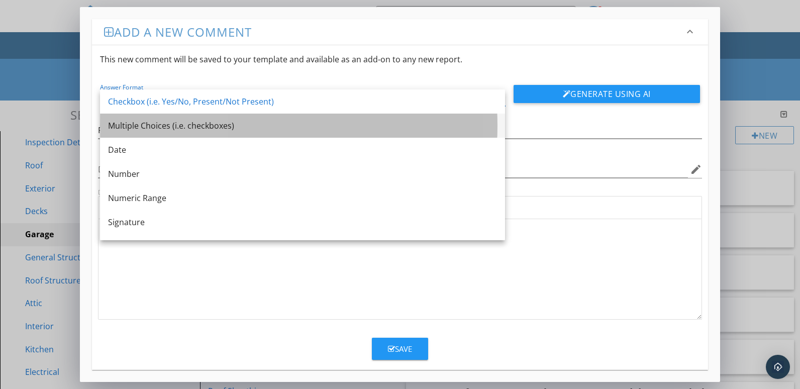
click at [354, 124] on div "Multiple Choices (i.e. checkboxes)" at bounding box center [302, 126] width 389 height 12
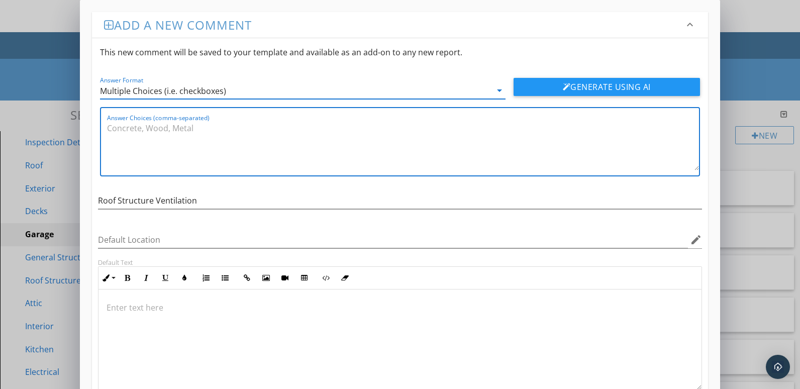
click at [181, 130] on textarea "Answer Choices (comma-separated)" at bounding box center [403, 145] width 592 height 50
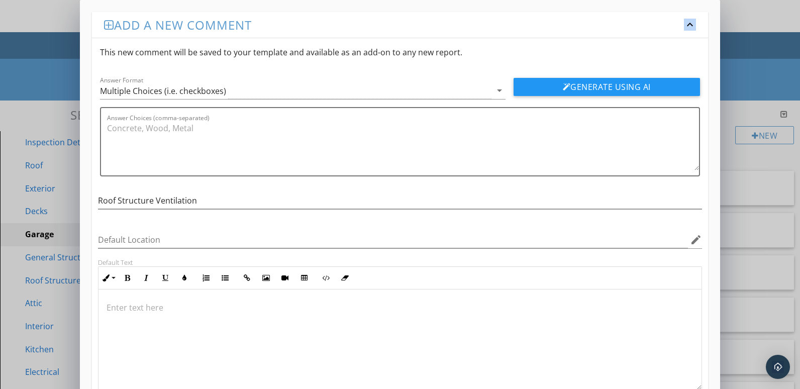
drag, startPoint x: 711, startPoint y: 5, endPoint x: 693, endPoint y: 16, distance: 21.6
click at [693, 16] on div "Add a new comment keyboard_arrow_down This new comment will be saved to your te…" at bounding box center [400, 226] width 641 height 453
click at [128, 131] on textarea "Answer Choices (comma-separated)" at bounding box center [403, 145] width 592 height 50
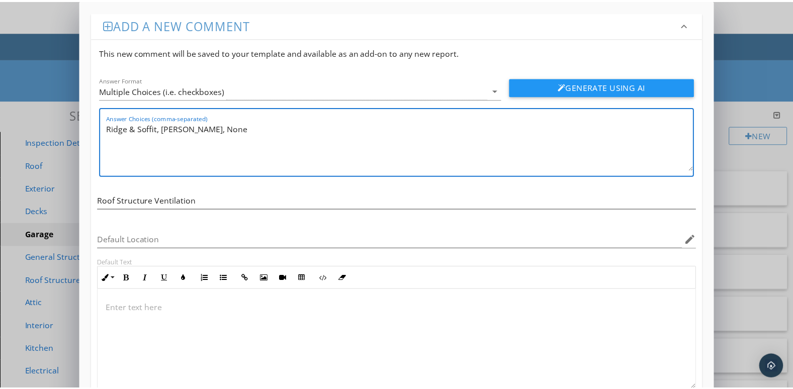
scroll to position [69, 0]
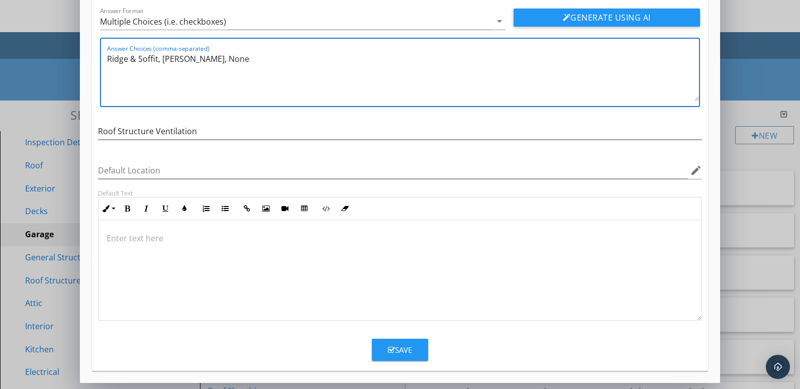
type textarea "Ridge & Soffit, Gable, None"
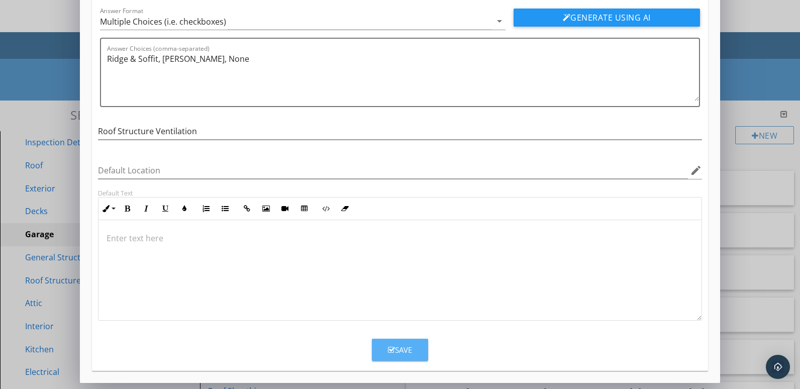
click at [383, 341] on button "Save" at bounding box center [400, 350] width 56 height 22
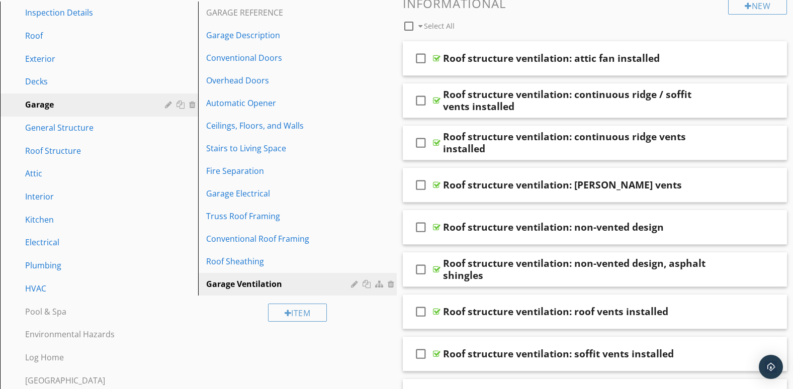
scroll to position [127, 0]
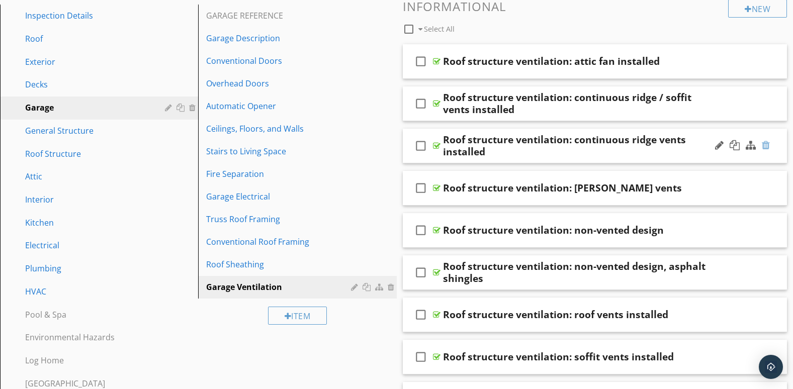
click at [767, 146] on div at bounding box center [766, 145] width 8 height 10
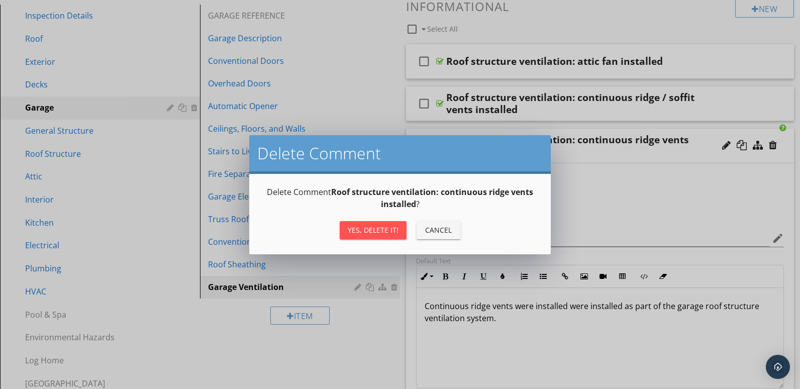
click at [389, 227] on div "Yes, Delete it!" at bounding box center [373, 230] width 51 height 11
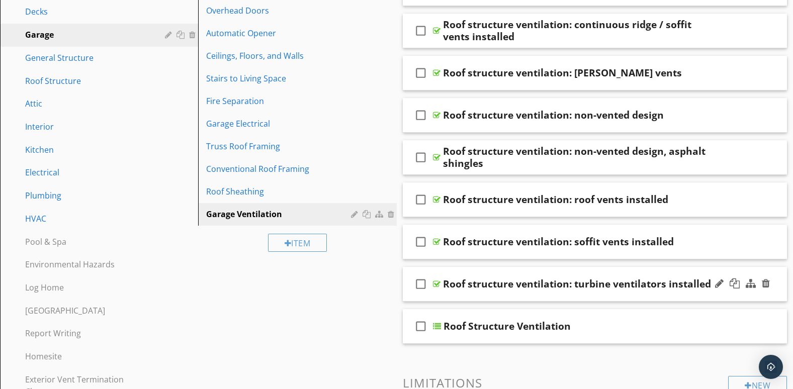
scroll to position [240, 0]
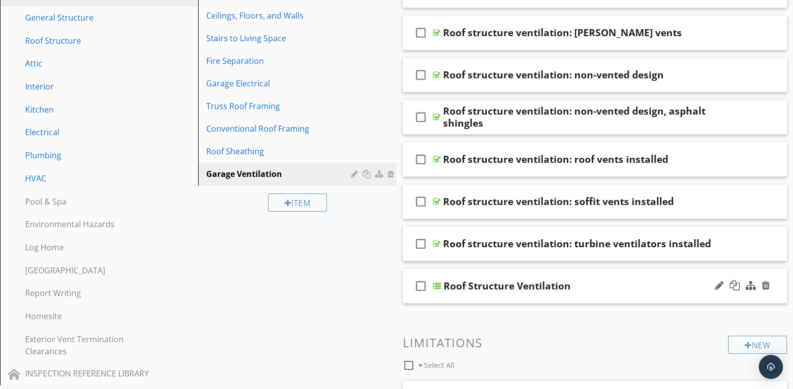
click at [719, 295] on div at bounding box center [742, 286] width 59 height 24
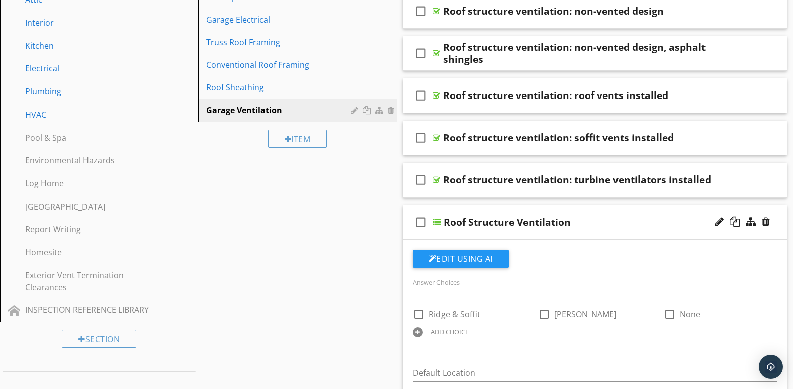
scroll to position [324, 0]
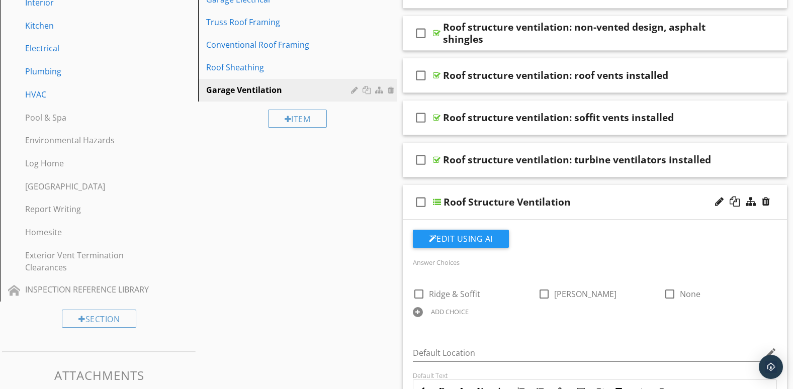
click at [419, 310] on div at bounding box center [418, 312] width 10 height 10
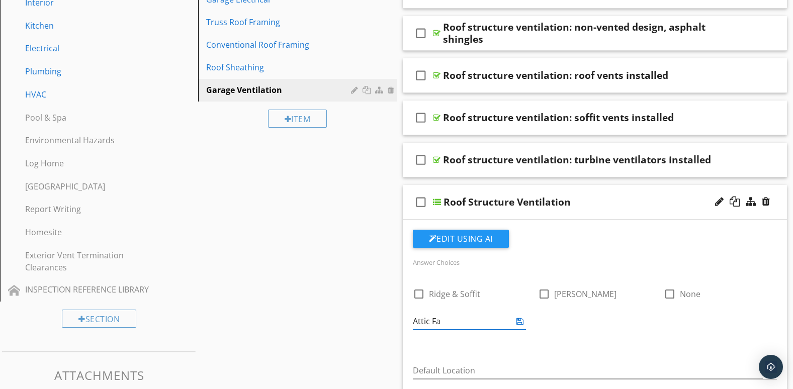
type input "Attic Fan"
click at [521, 320] on icon at bounding box center [519, 321] width 7 height 8
click at [545, 311] on div at bounding box center [543, 312] width 10 height 10
click at [646, 319] on icon at bounding box center [645, 321] width 7 height 8
click at [670, 309] on div at bounding box center [669, 312] width 10 height 10
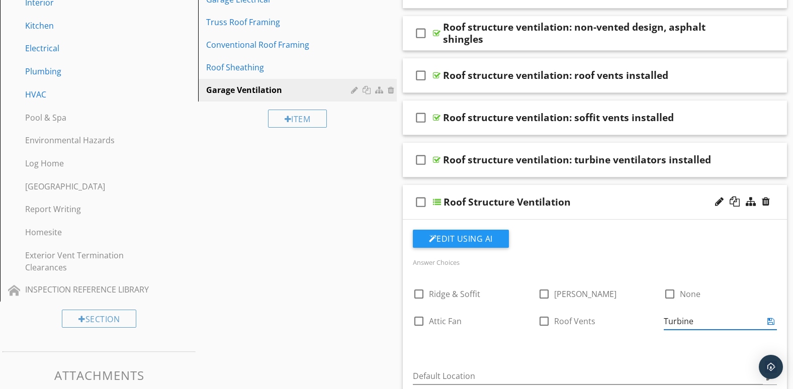
click at [768, 320] on icon at bounding box center [770, 321] width 7 height 8
click at [417, 341] on div at bounding box center [418, 339] width 10 height 10
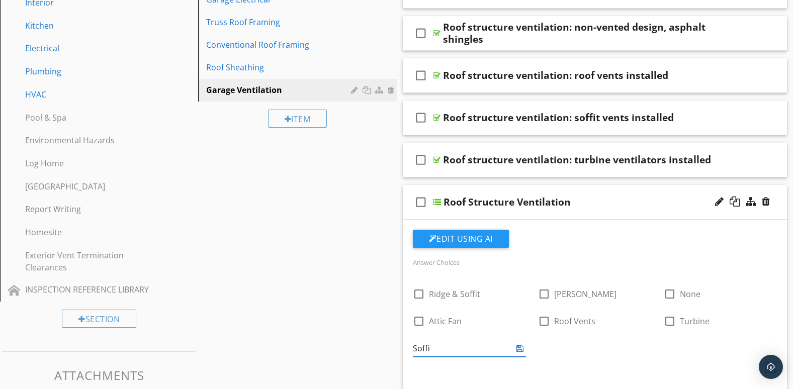
type input "Soffit"
click at [519, 346] on icon at bounding box center [519, 348] width 7 height 8
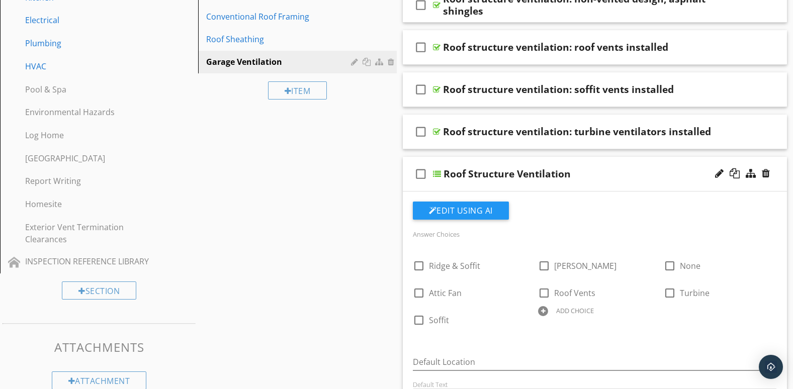
scroll to position [353, 0]
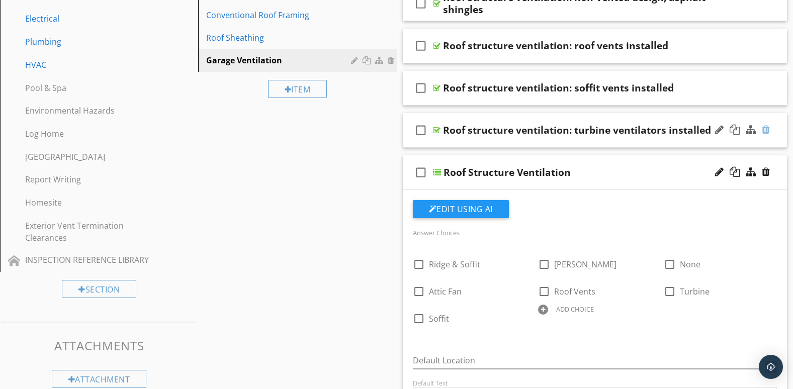
click at [769, 128] on div at bounding box center [766, 130] width 8 height 10
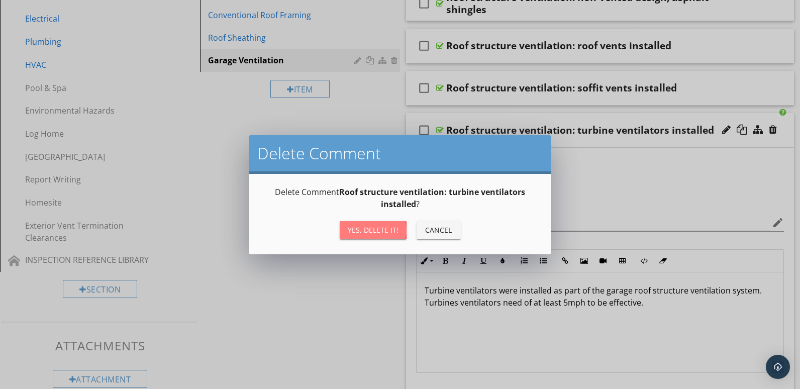
click at [386, 230] on div "Yes, Delete it!" at bounding box center [373, 230] width 51 height 11
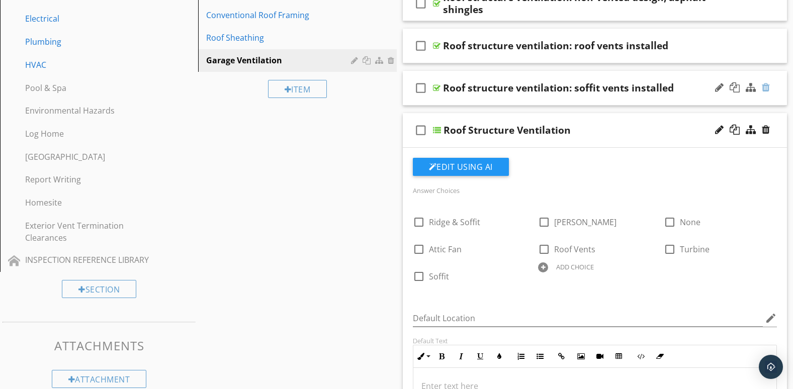
click at [768, 88] on div at bounding box center [766, 87] width 8 height 10
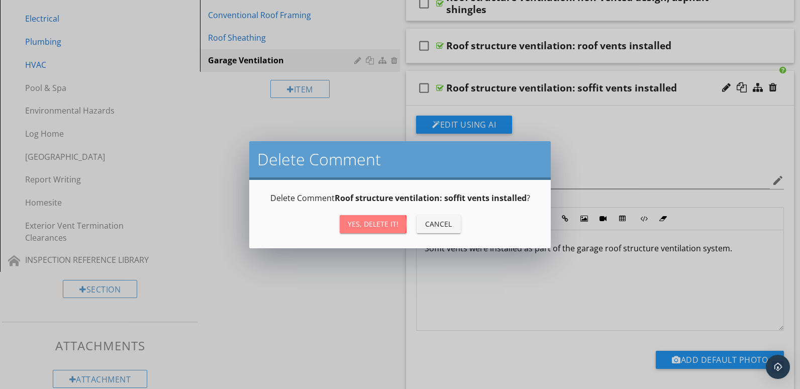
click at [370, 224] on div "Yes, Delete it!" at bounding box center [373, 224] width 51 height 11
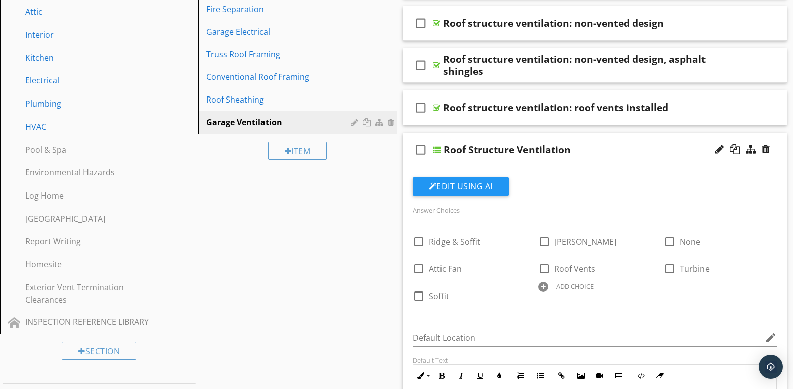
scroll to position [270, 0]
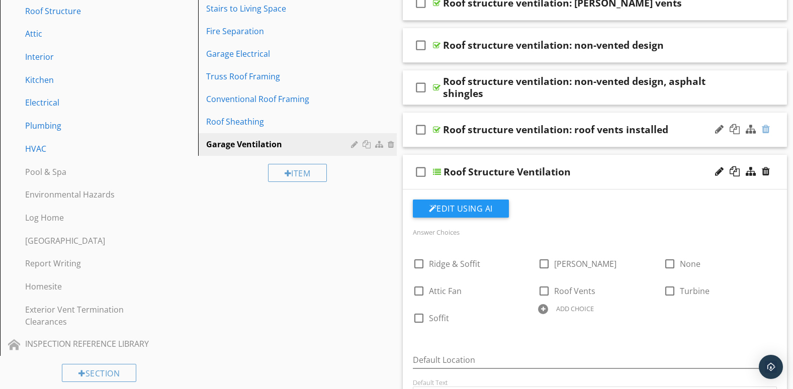
click at [767, 127] on div at bounding box center [766, 129] width 8 height 10
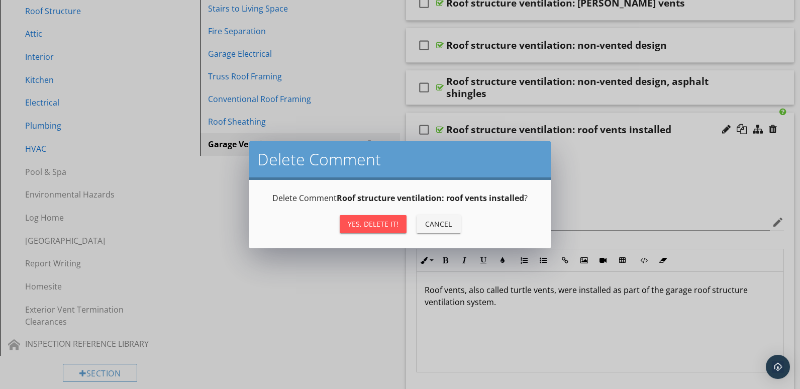
click at [369, 222] on div "Yes, Delete it!" at bounding box center [373, 224] width 51 height 11
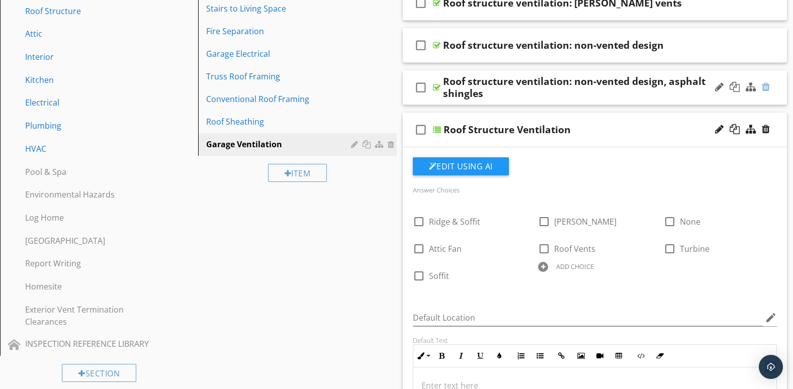
click at [767, 90] on div at bounding box center [766, 87] width 8 height 10
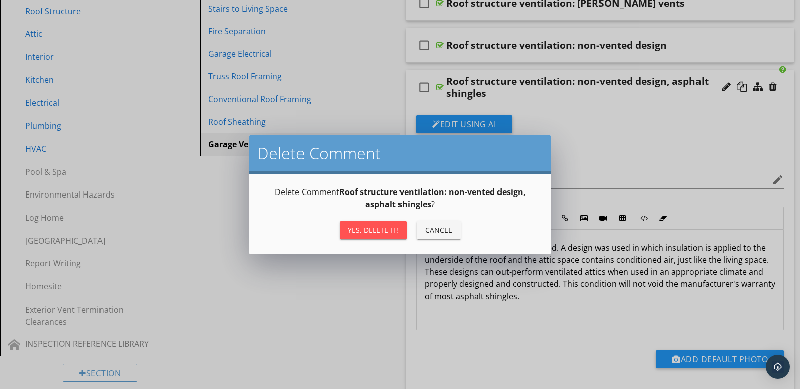
click at [383, 224] on button "Yes, Delete it!" at bounding box center [373, 230] width 67 height 18
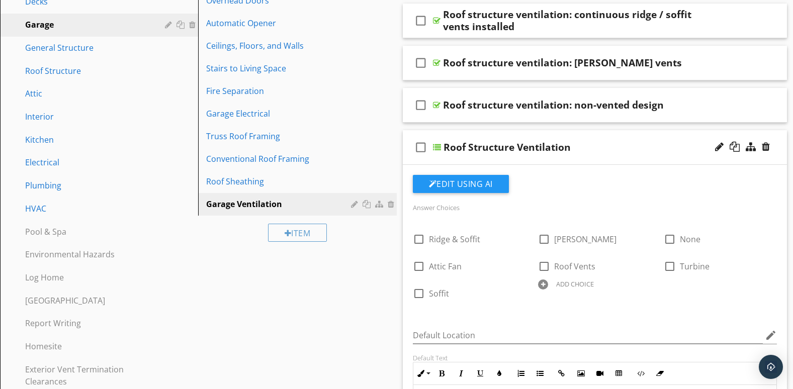
scroll to position [186, 0]
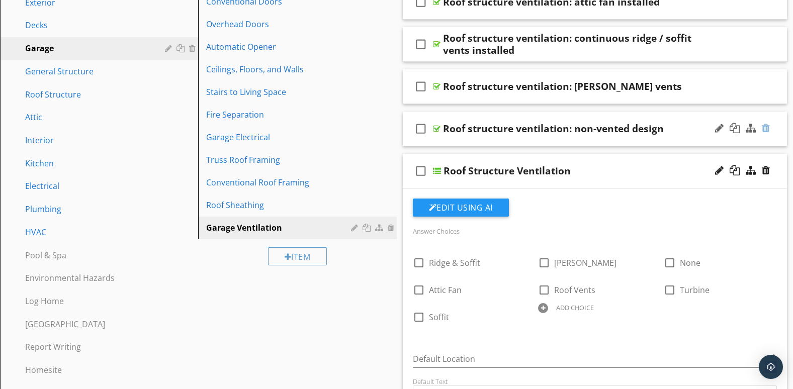
click at [767, 127] on div at bounding box center [766, 128] width 8 height 10
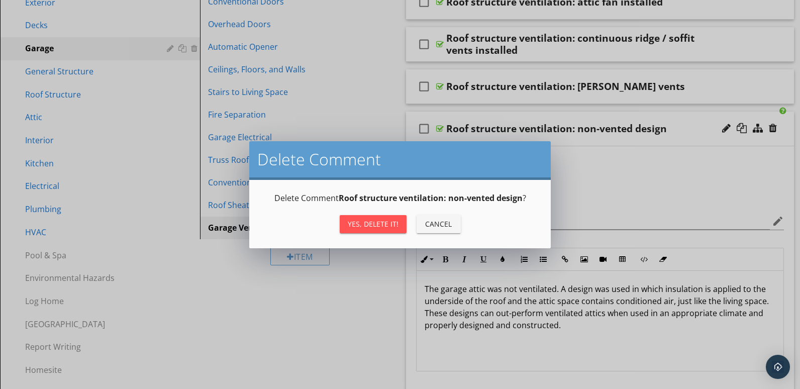
click at [361, 221] on div "Yes, Delete it!" at bounding box center [373, 224] width 51 height 11
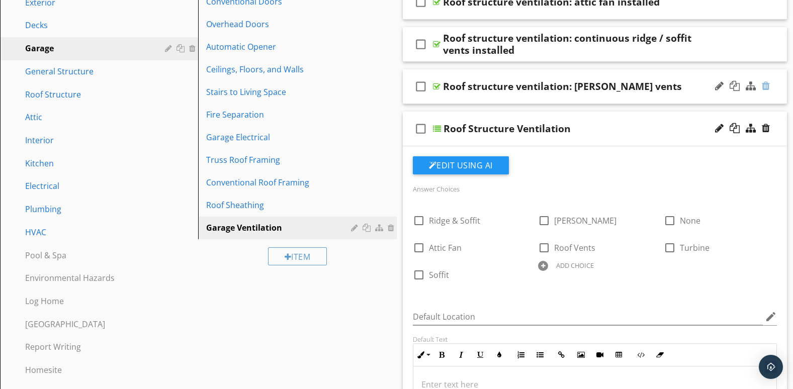
click at [768, 88] on div at bounding box center [766, 86] width 8 height 10
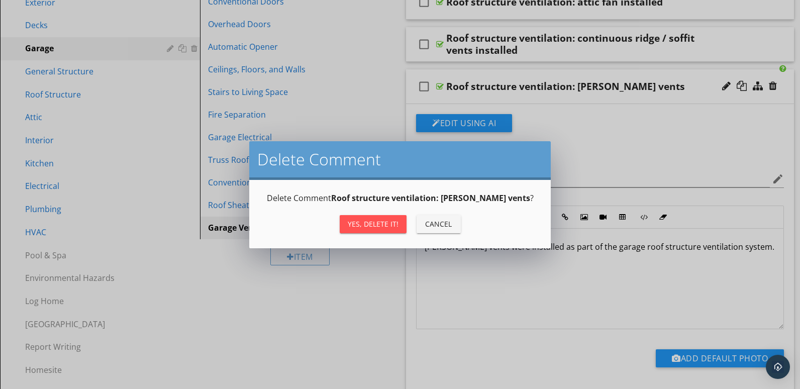
click at [391, 224] on div "Yes, Delete it!" at bounding box center [373, 224] width 51 height 11
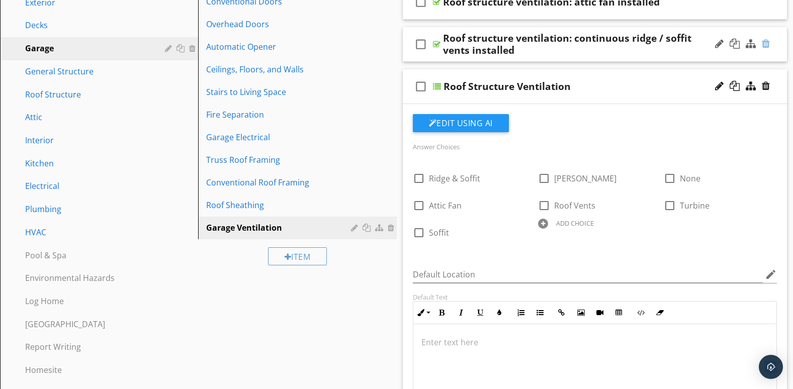
click at [767, 45] on div at bounding box center [766, 44] width 8 height 10
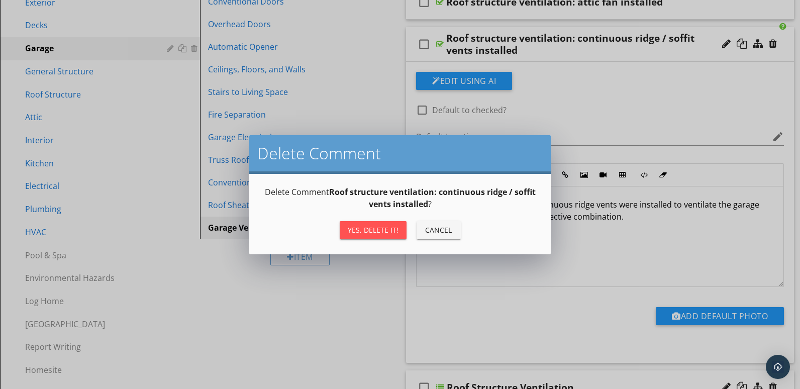
click at [352, 228] on div "Yes, Delete it!" at bounding box center [373, 230] width 51 height 11
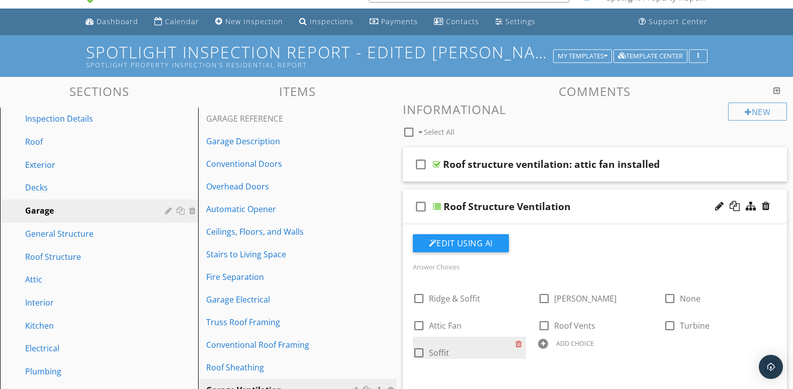
scroll to position [18, 0]
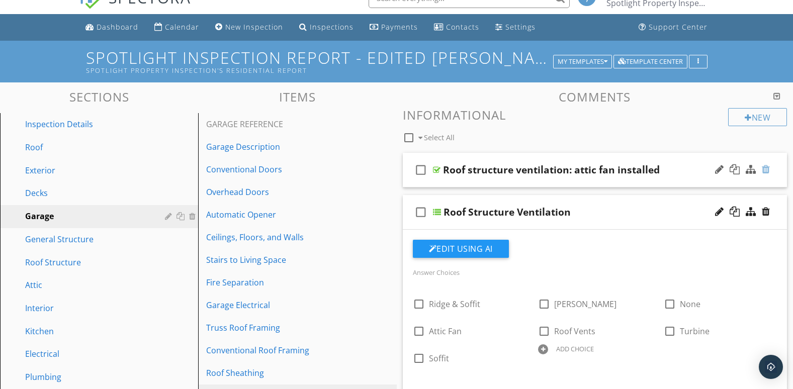
click at [766, 172] on div at bounding box center [766, 169] width 8 height 10
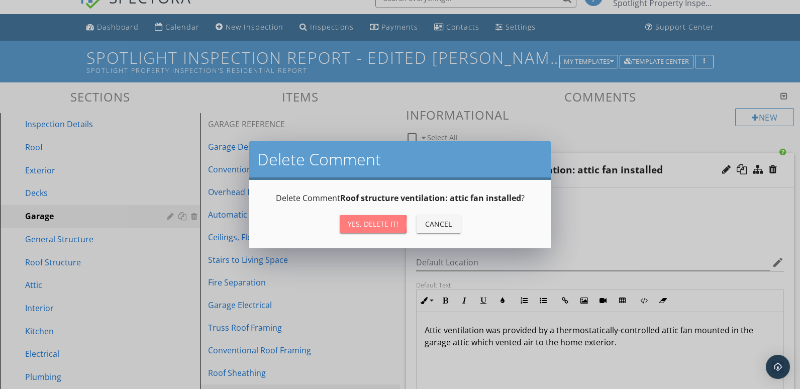
click at [356, 225] on div "Yes, Delete it!" at bounding box center [373, 224] width 51 height 11
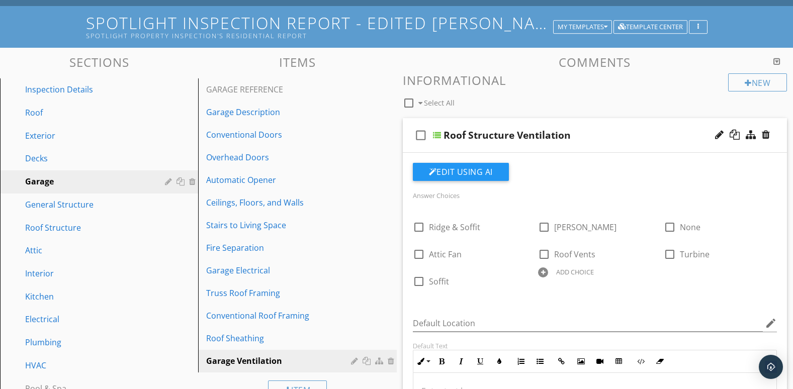
scroll to position [8, 0]
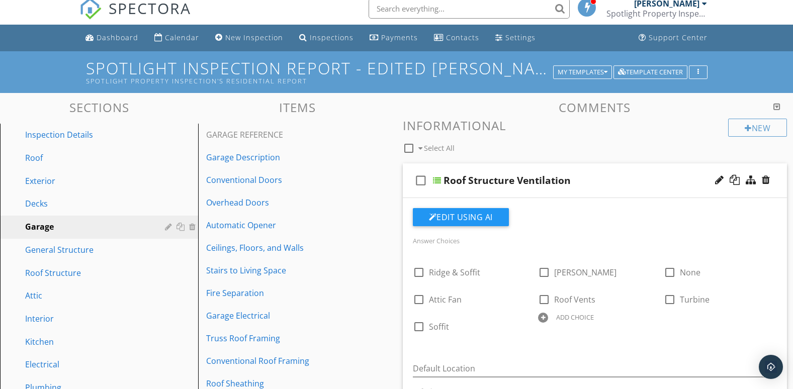
click at [741, 192] on div at bounding box center [742, 180] width 59 height 24
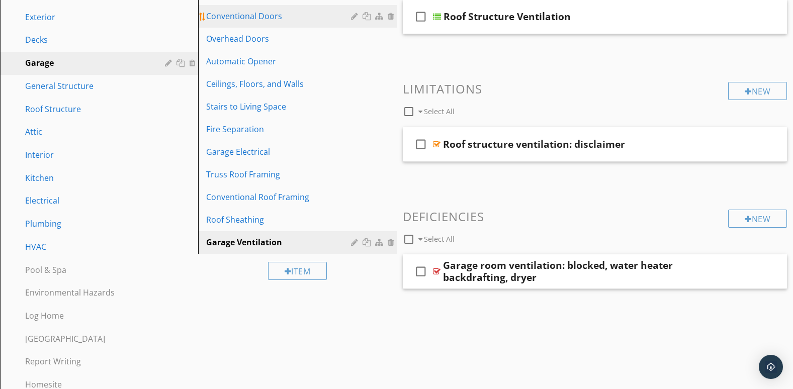
scroll to position [175, 0]
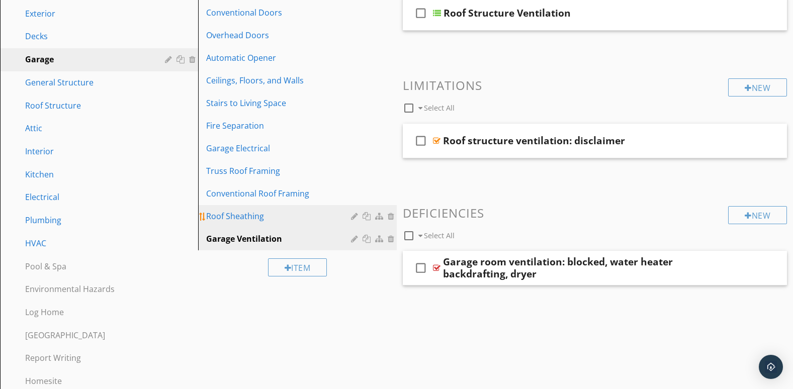
click at [329, 220] on div "Roof Sheathing" at bounding box center [279, 216] width 147 height 12
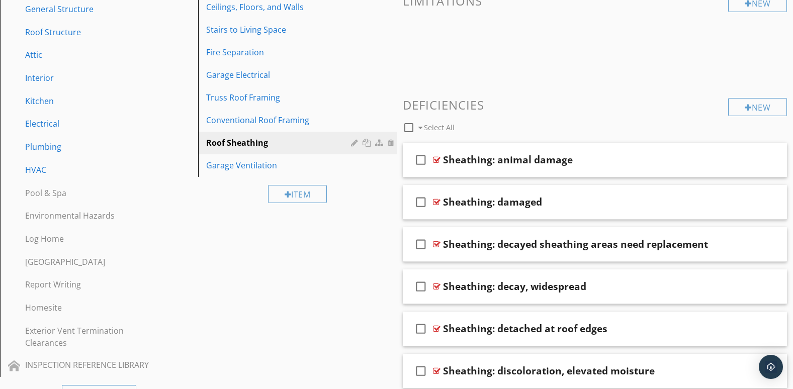
scroll to position [251, 0]
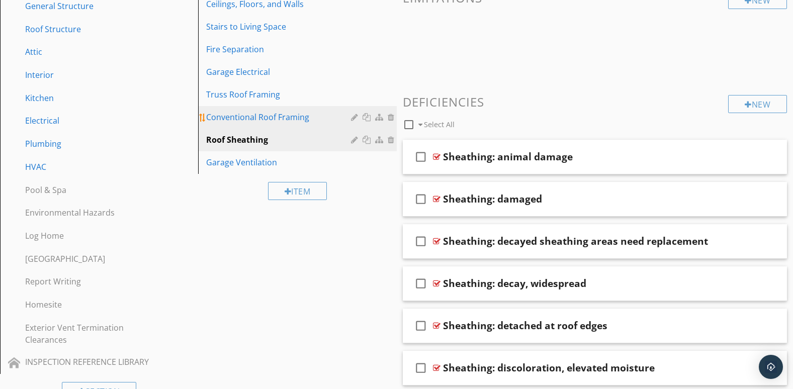
click at [239, 122] on div "Conventional Roof Framing" at bounding box center [279, 117] width 147 height 12
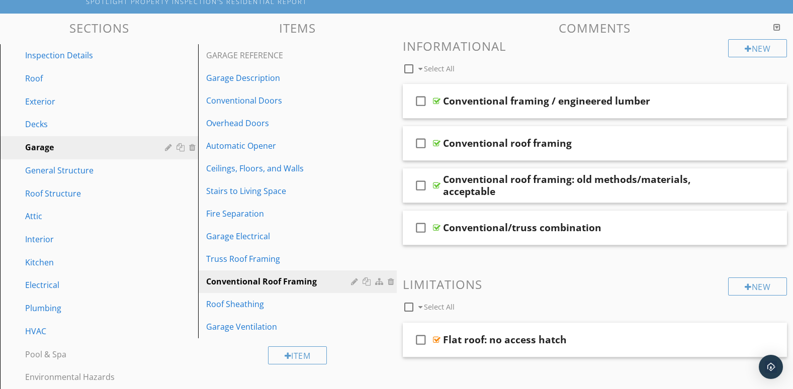
scroll to position [84, 0]
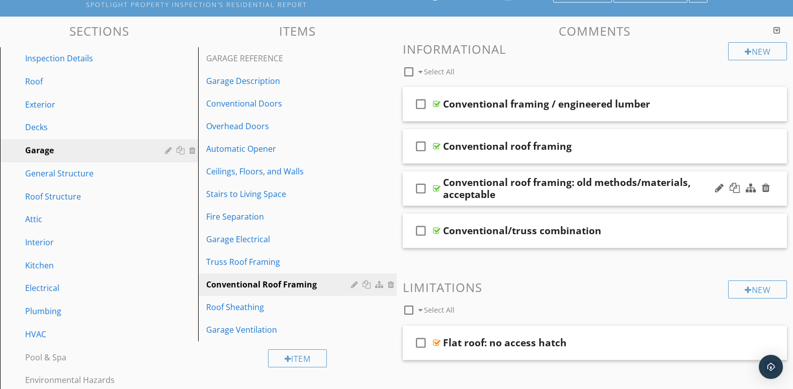
click at [738, 202] on div "check_box_outline_blank Conventional roof framing: old methods/materials, accep…" at bounding box center [595, 188] width 385 height 35
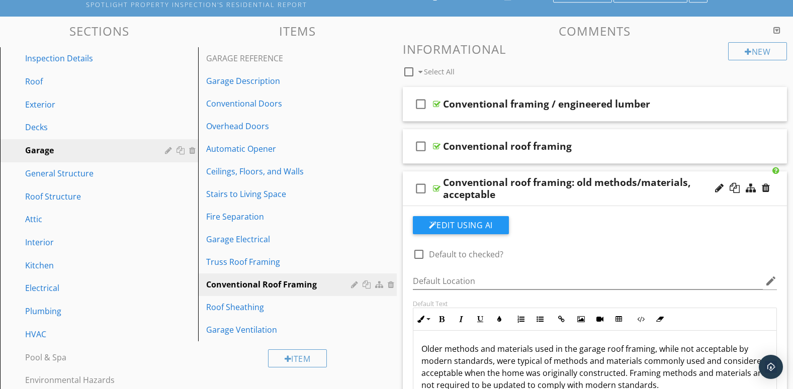
click at [717, 201] on div at bounding box center [742, 188] width 59 height 24
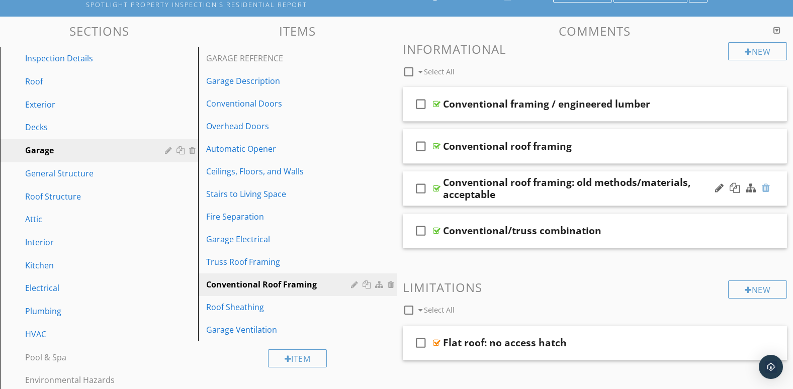
click at [768, 186] on div at bounding box center [766, 188] width 8 height 10
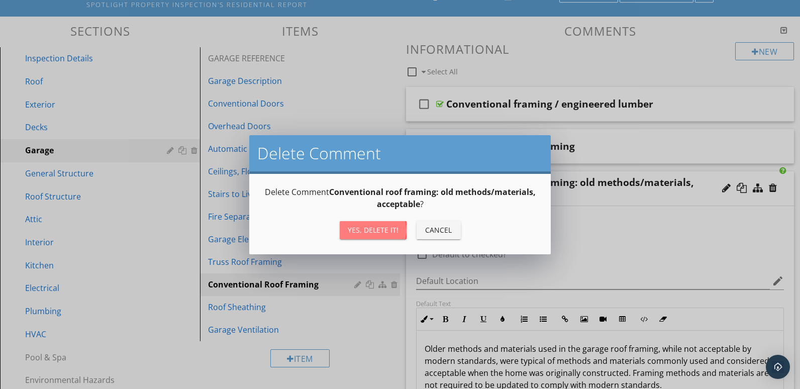
click at [371, 228] on div "Yes, Delete it!" at bounding box center [373, 230] width 51 height 11
